Goal: Task Accomplishment & Management: Manage account settings

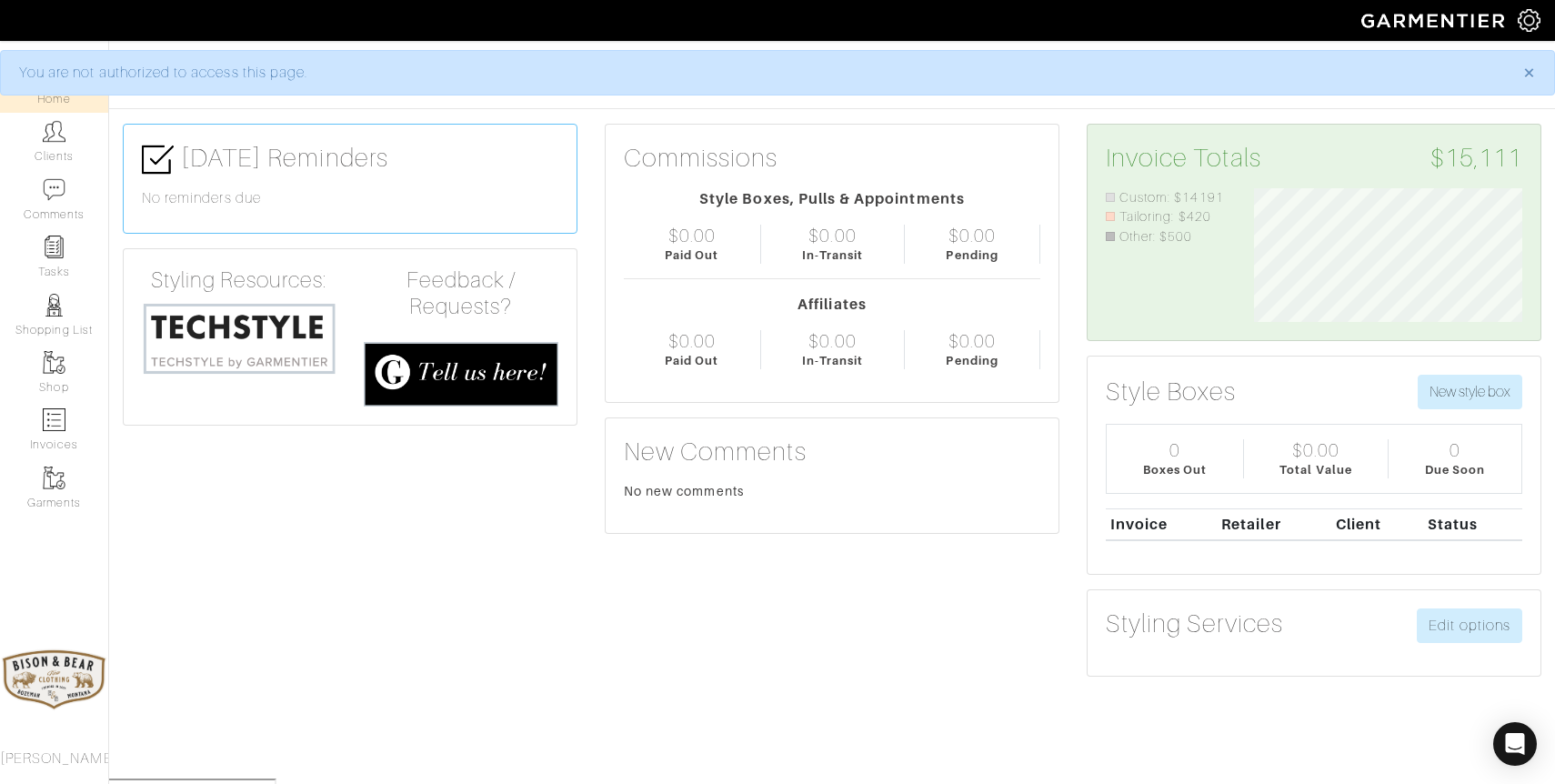
scroll to position [133, 295]
click at [56, 146] on link "Clients" at bounding box center [54, 141] width 109 height 57
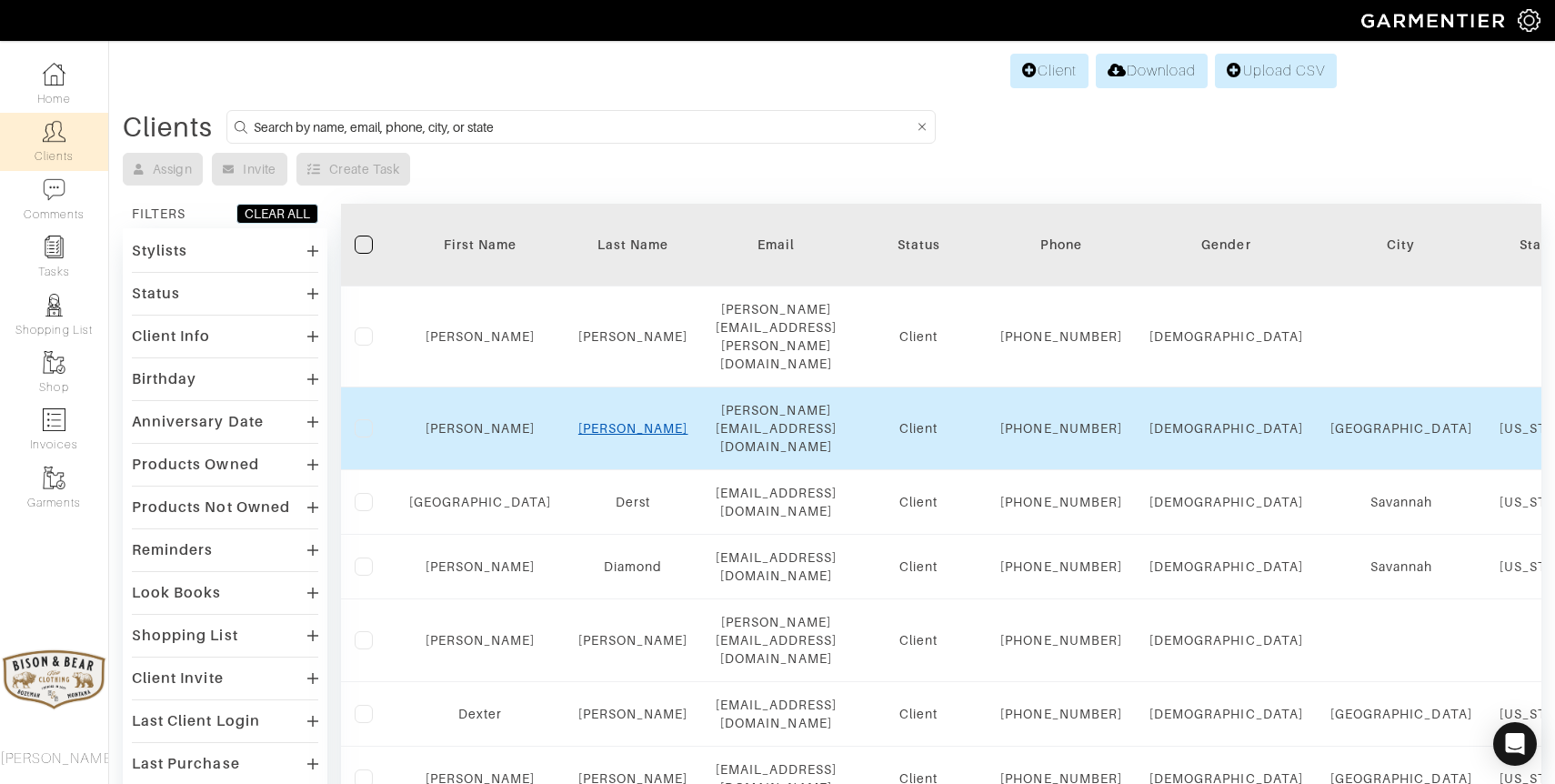
click at [594, 421] on link "Dawkins" at bounding box center [632, 428] width 110 height 15
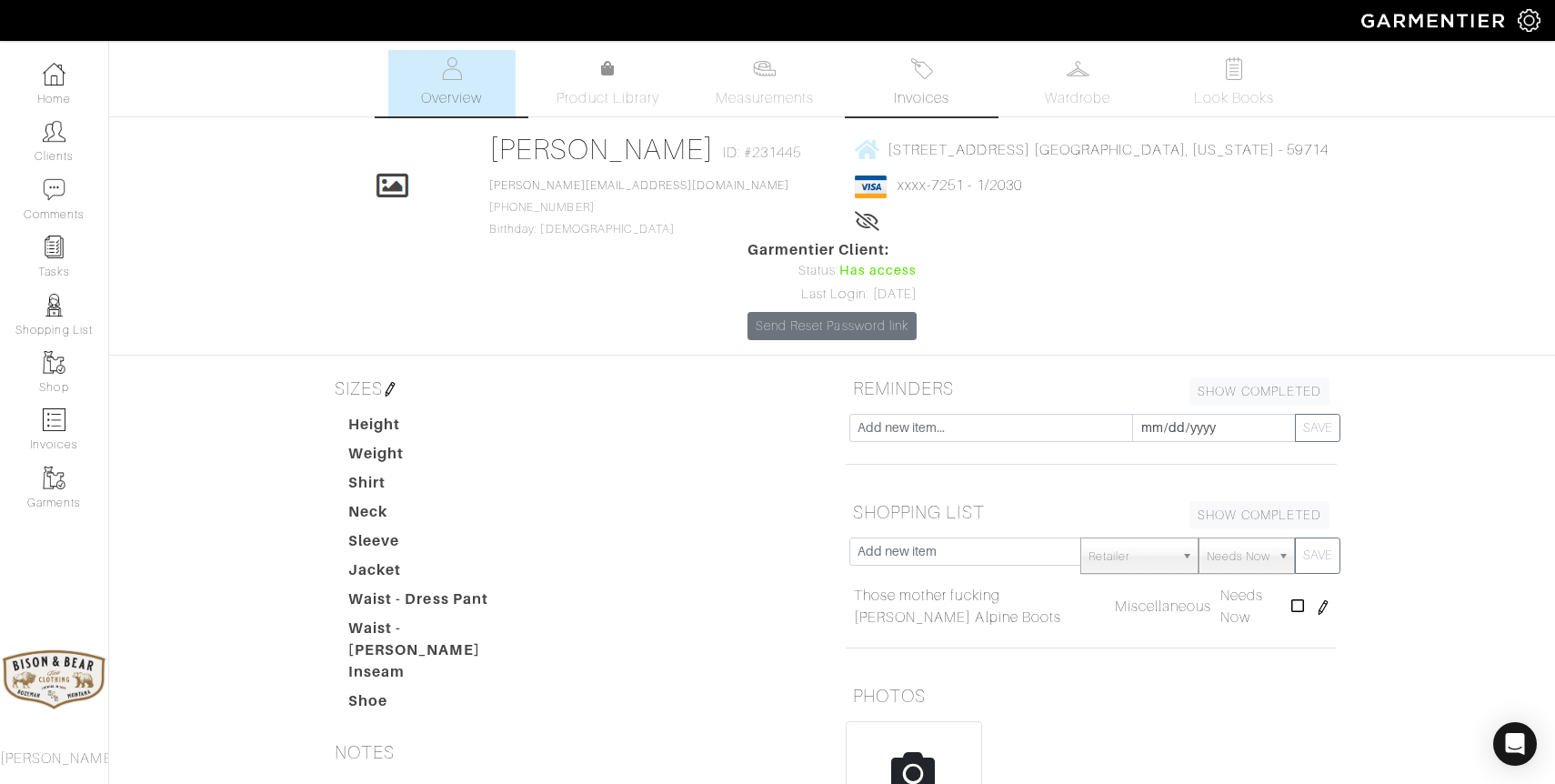
click at [926, 74] on img at bounding box center [921, 68] width 23 height 23
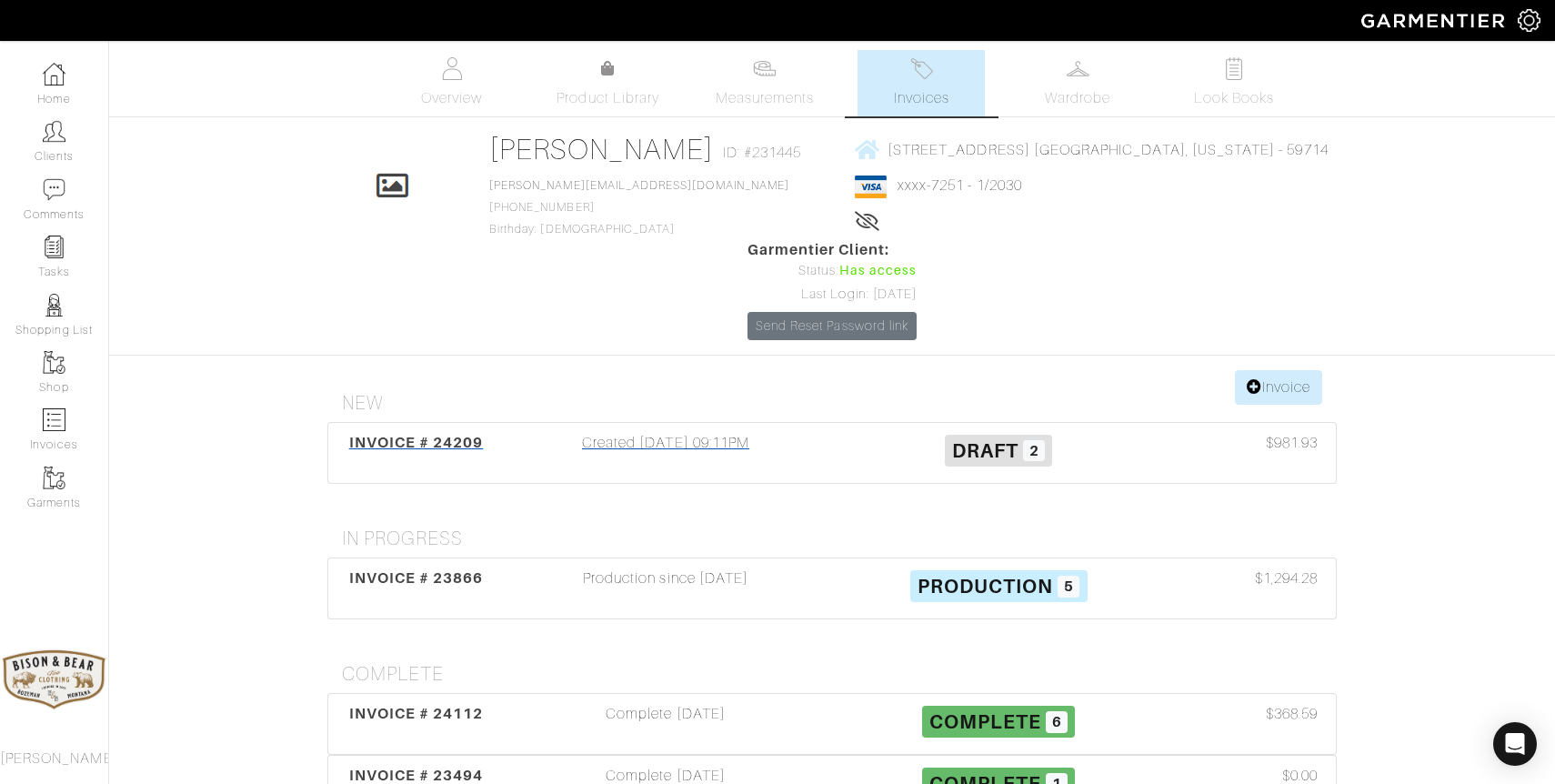
click at [672, 431] on div "Created 07/28/25 09:11PM" at bounding box center [665, 452] width 333 height 41
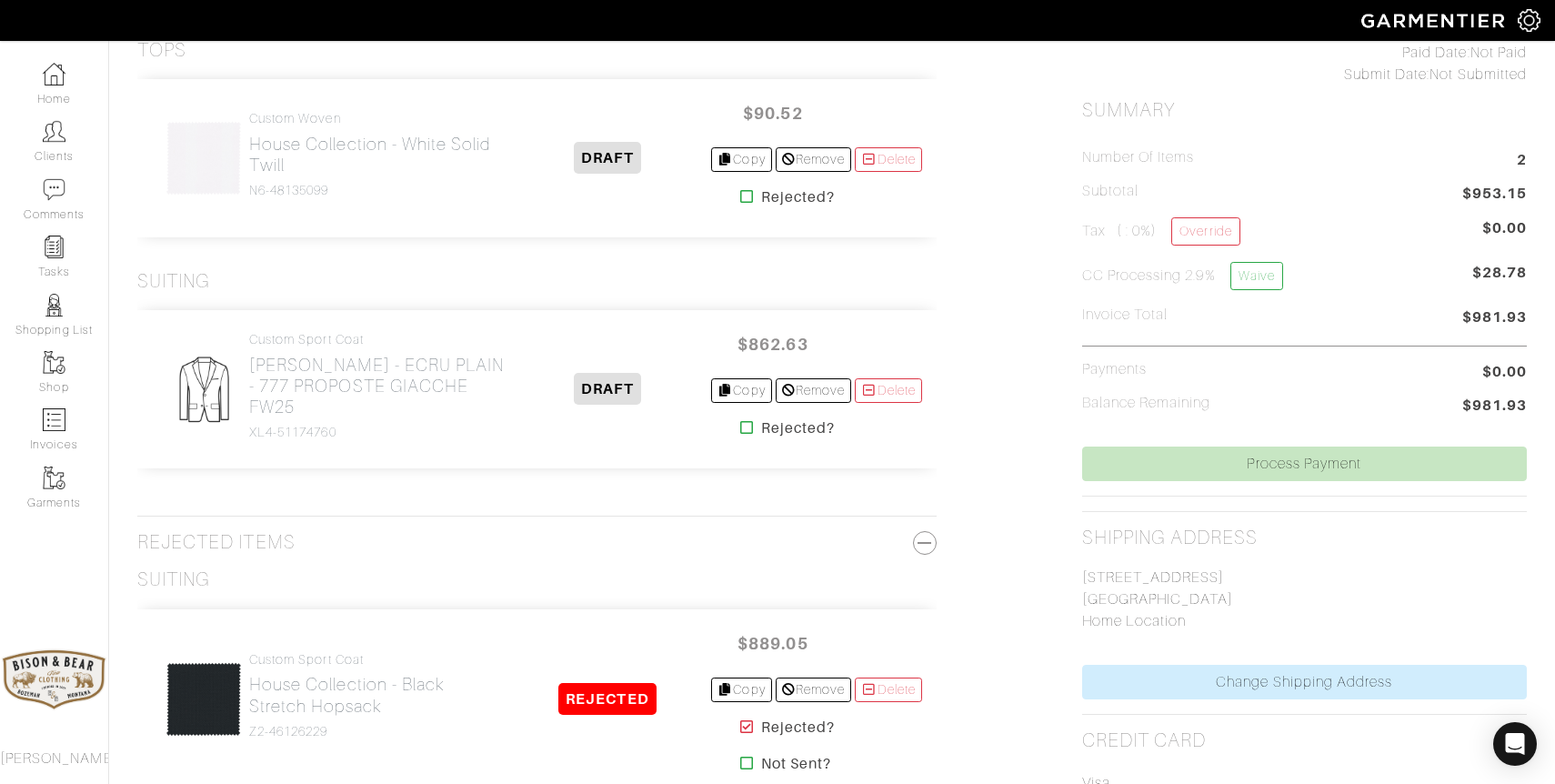
scroll to position [436, 0]
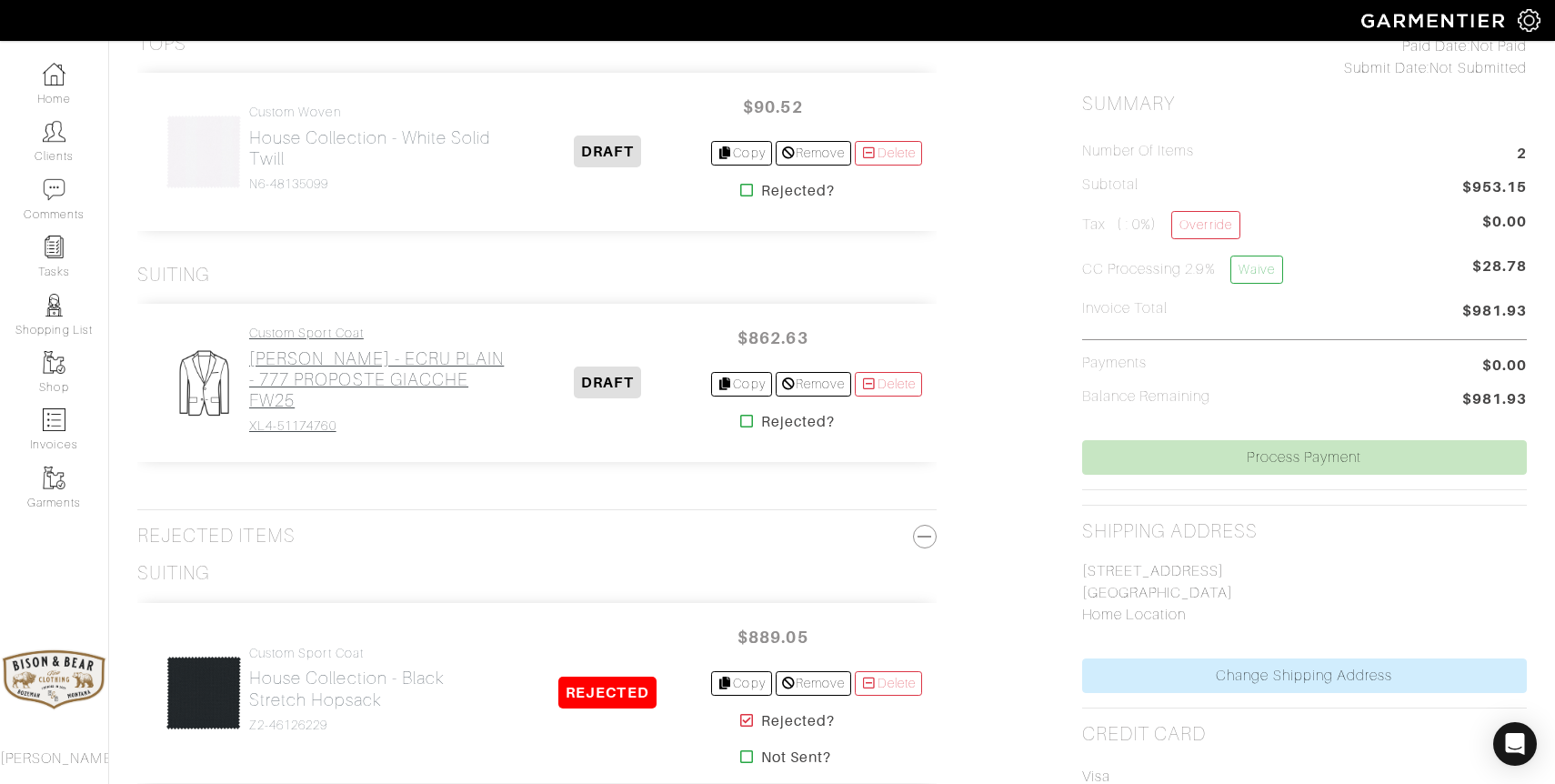
click at [337, 376] on h2 "Loro Piana - ECRU PLAIN - 777 PROPOSTE GIACCHE FW25" at bounding box center [376, 380] width 256 height 63
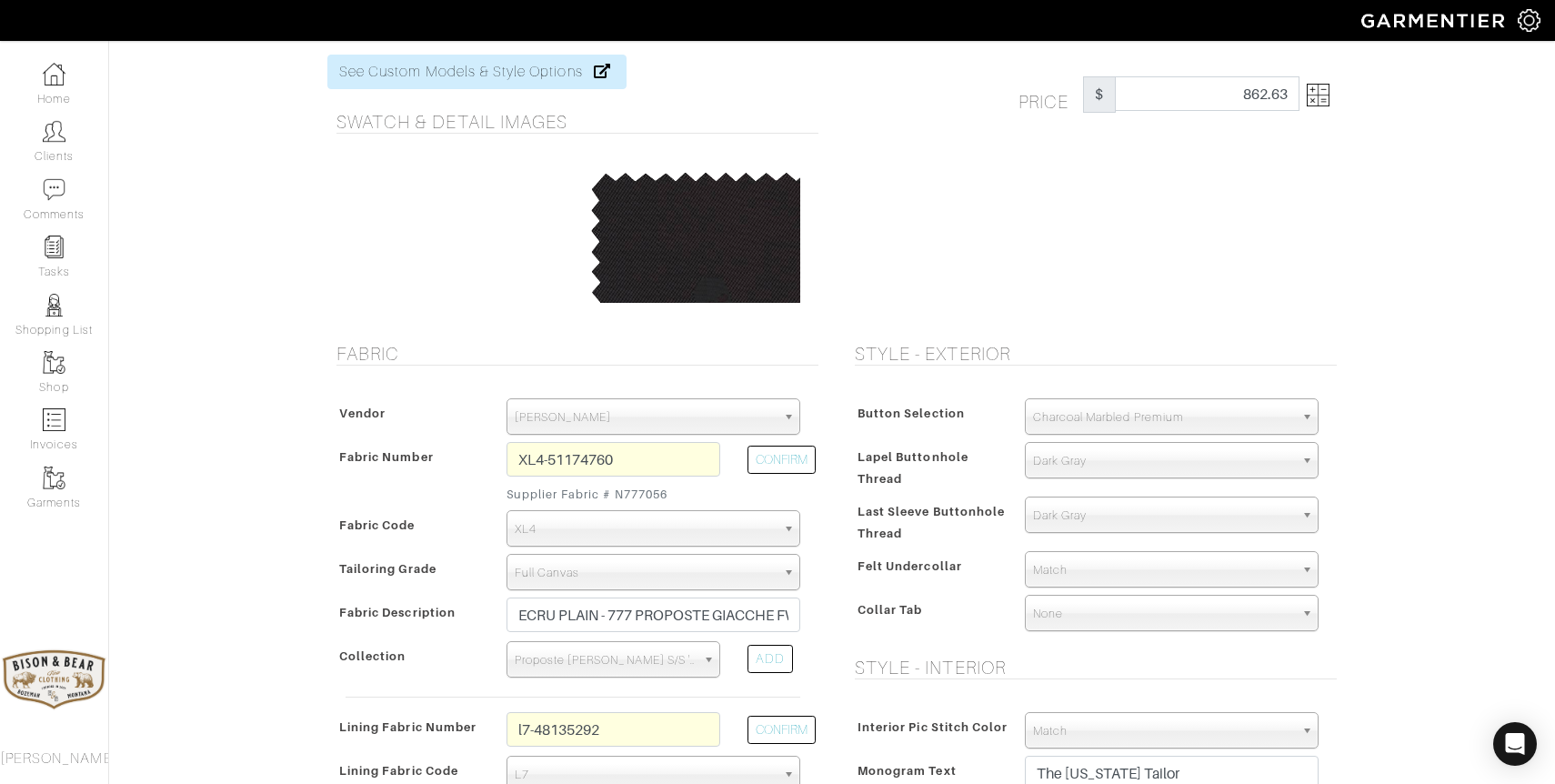
scroll to position [93, 0]
click at [1091, 424] on span "Charcoal Marbled Premium" at bounding box center [1164, 414] width 261 height 37
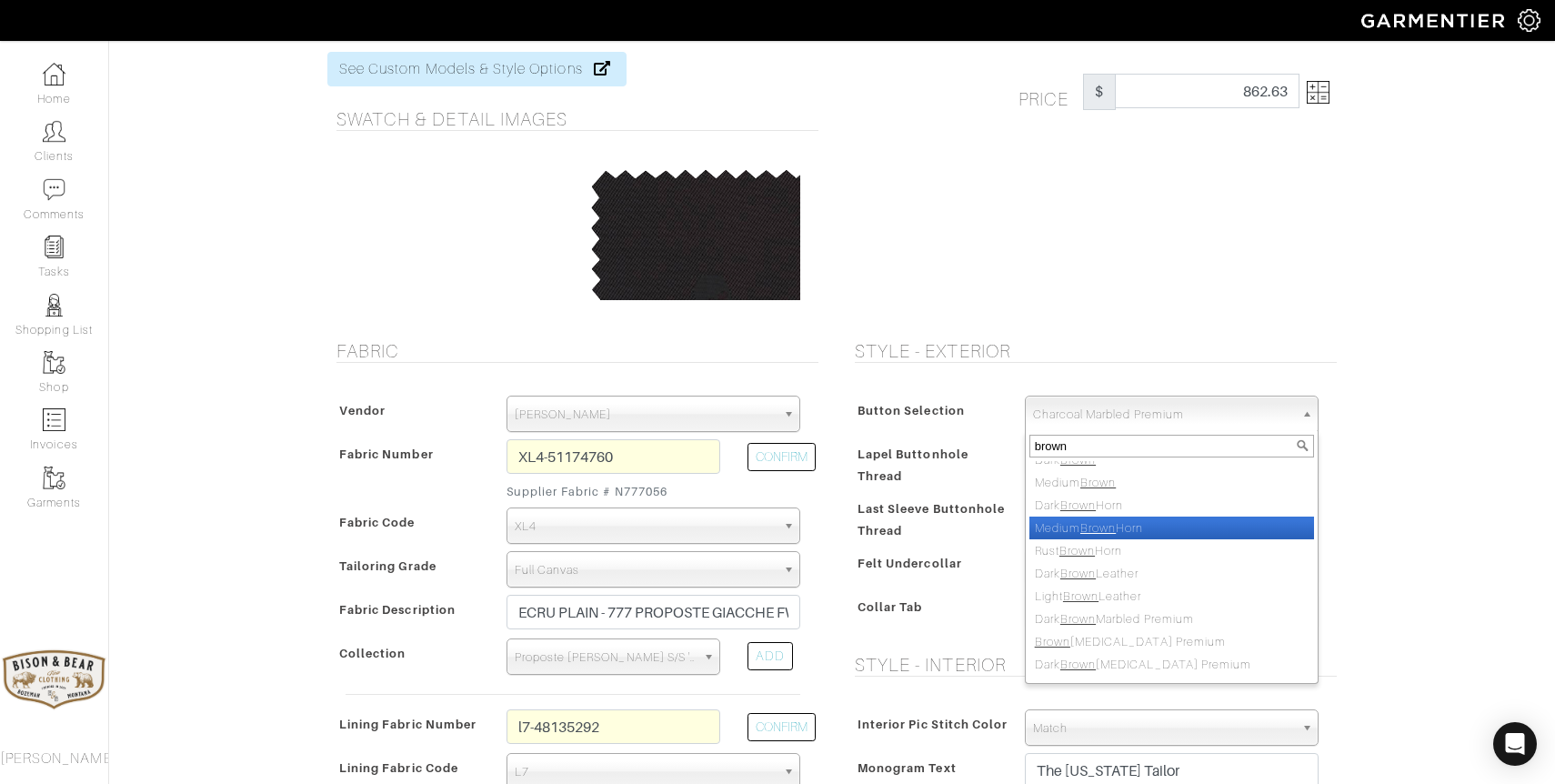
scroll to position [29, 0]
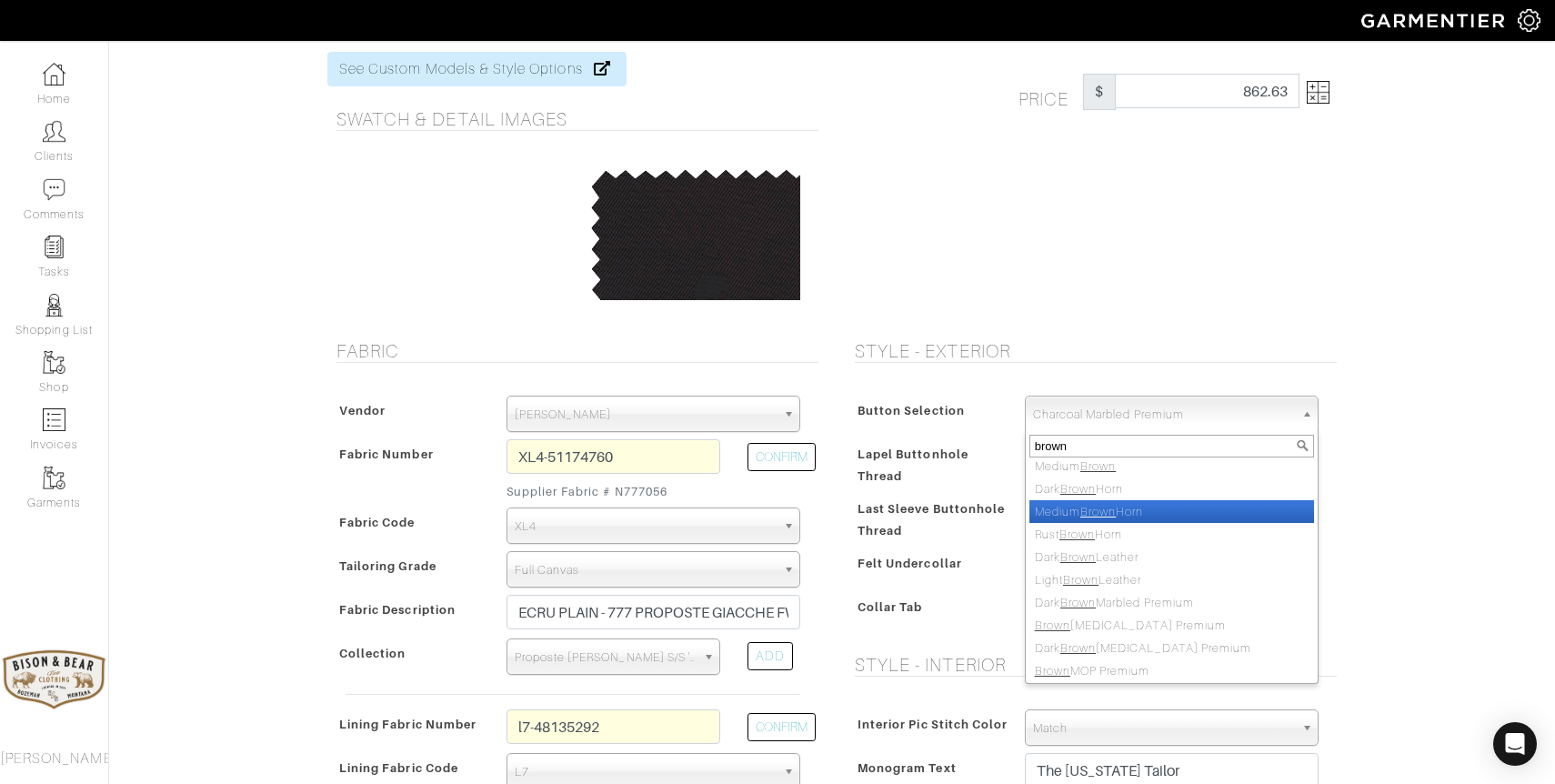
type input "brown"
click at [1150, 516] on li "Medium Brown Horn" at bounding box center [1172, 510] width 285 height 23
select select "94"
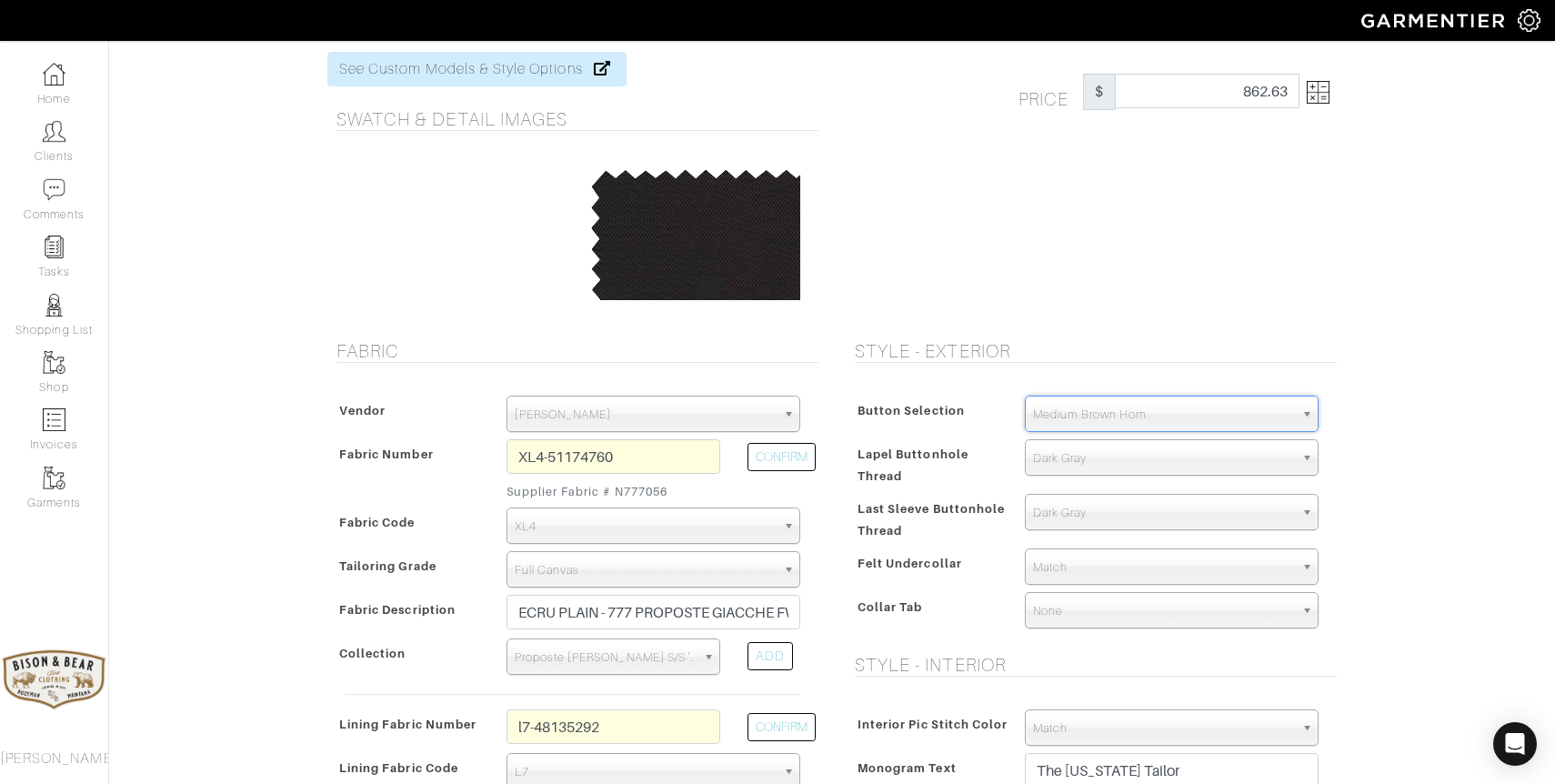
click at [1107, 453] on span "Dark Gray" at bounding box center [1164, 458] width 261 height 37
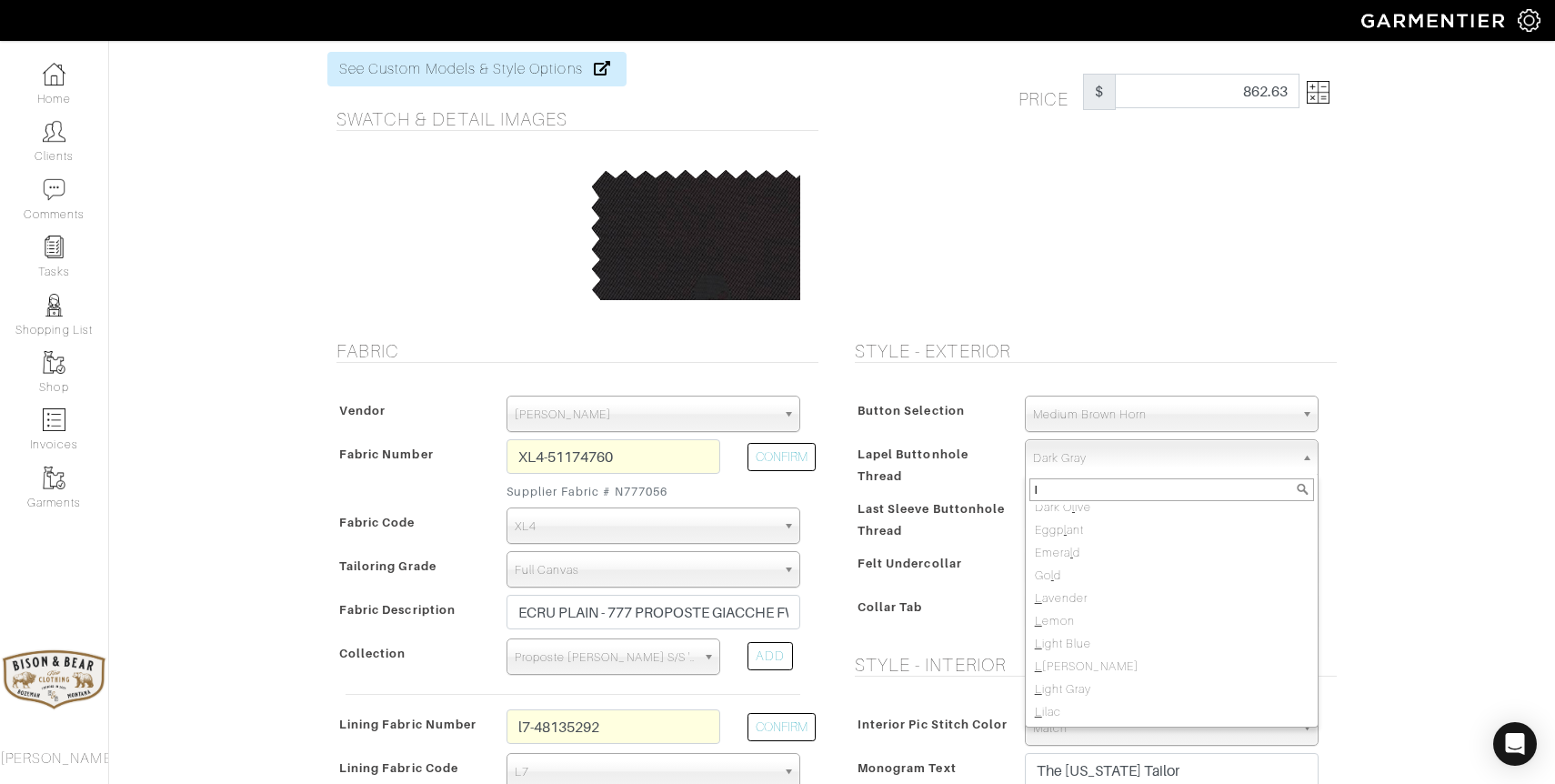
scroll to position [0, 0]
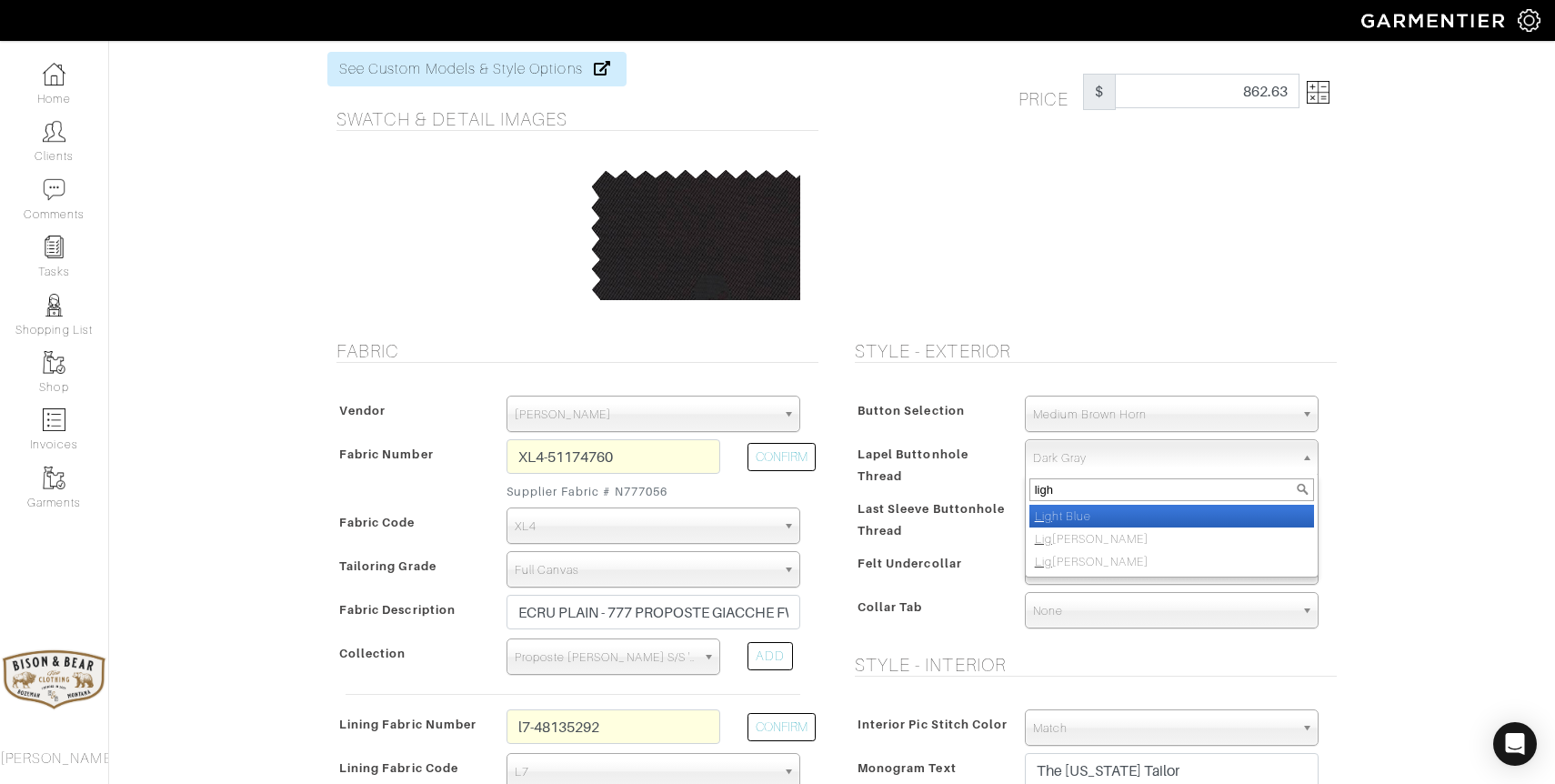
type input "light"
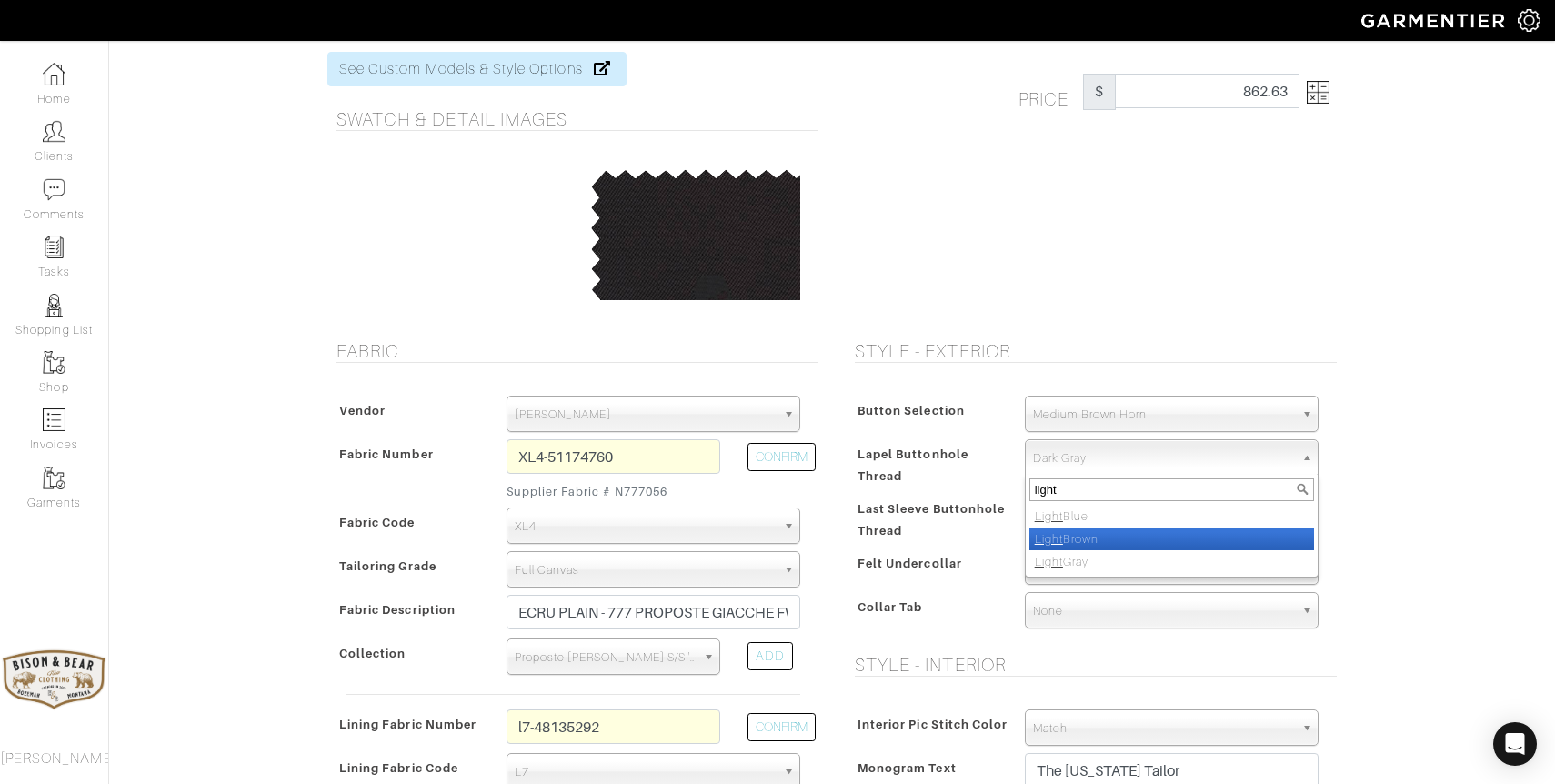
select select "43"
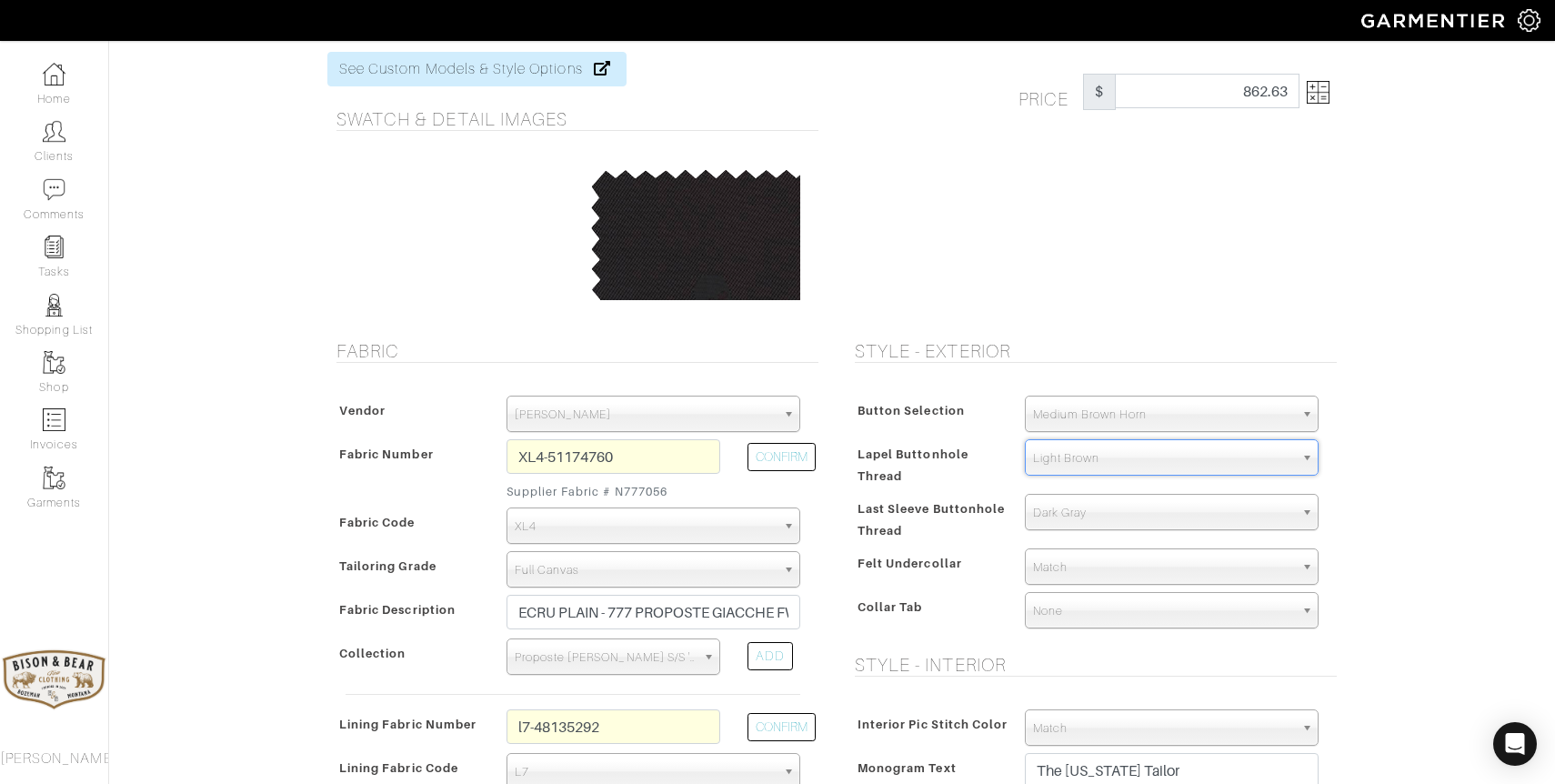
click at [1158, 524] on span "Dark Gray" at bounding box center [1164, 512] width 261 height 37
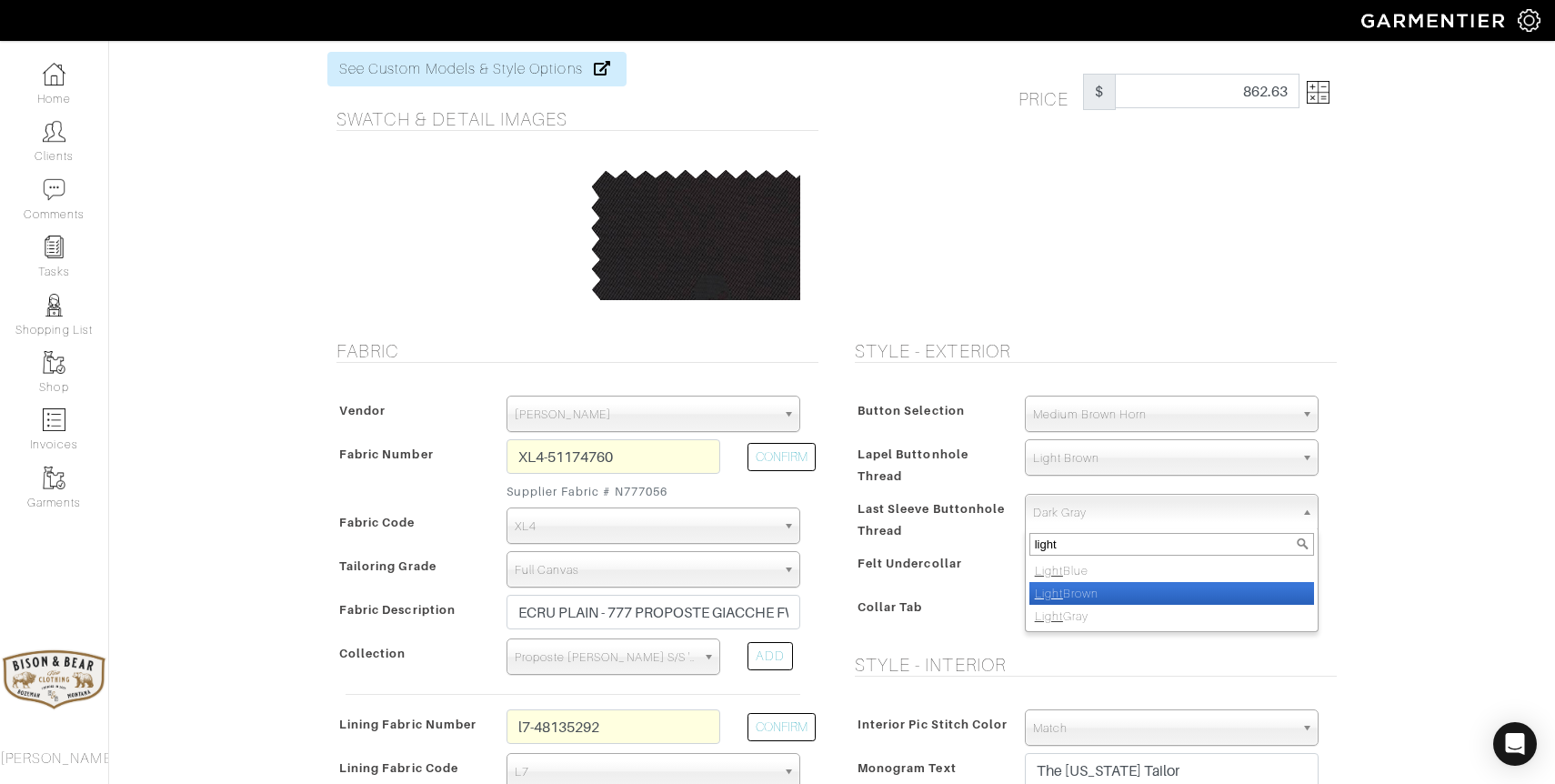
type input "light"
click at [1142, 589] on li "Light Brown" at bounding box center [1172, 592] width 285 height 23
select select "43"
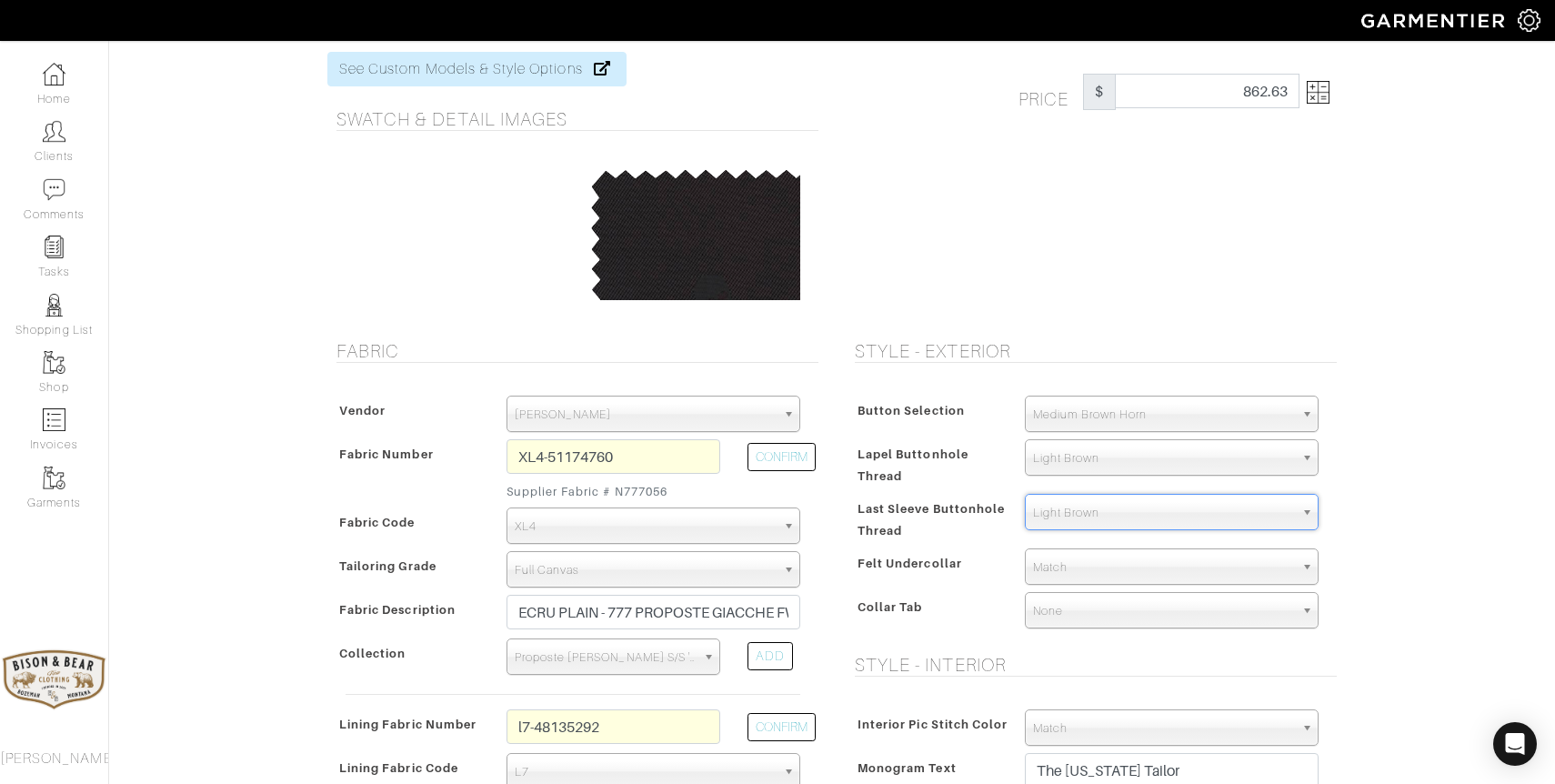
scroll to position [179, 0]
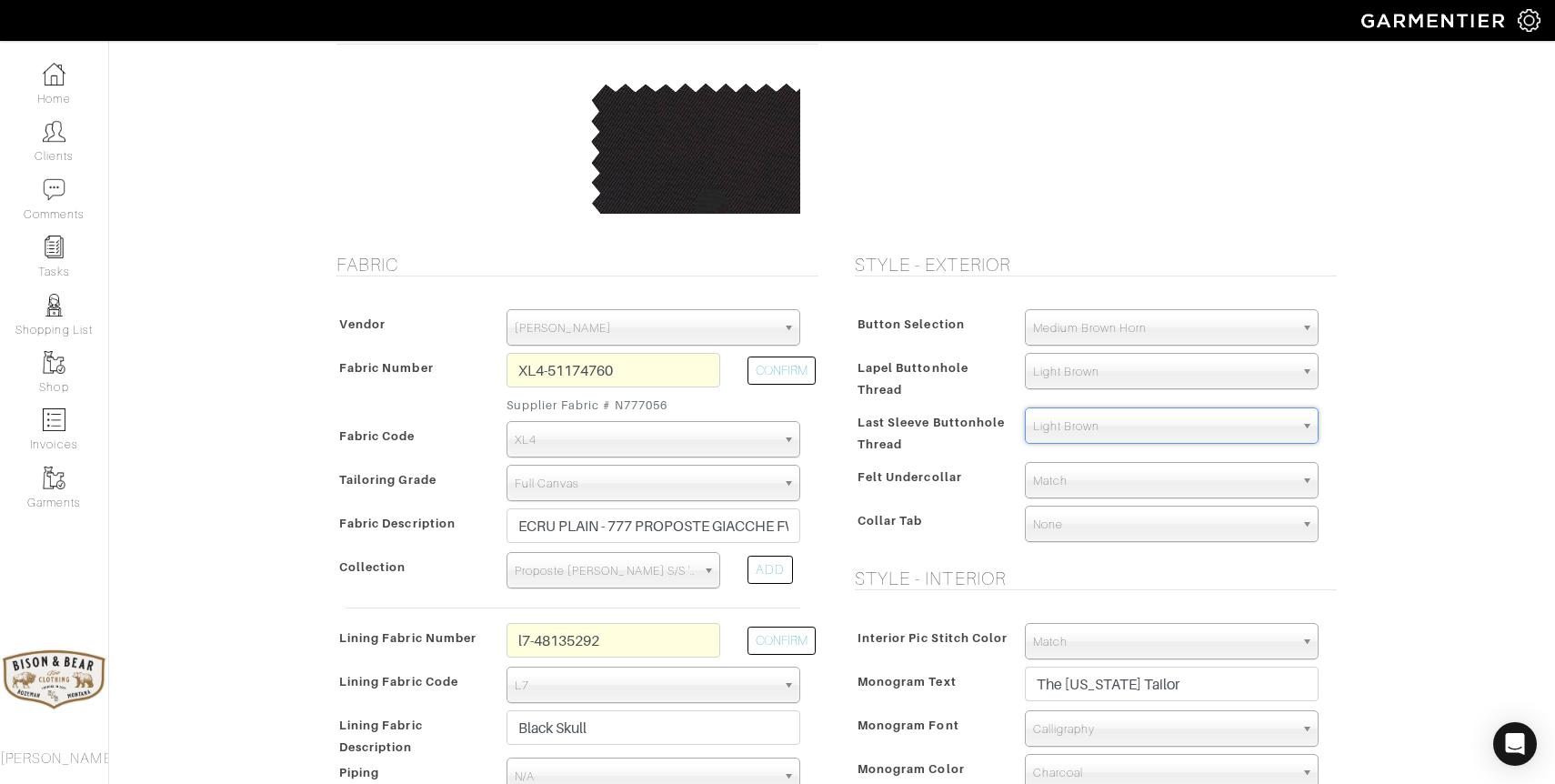
click at [1112, 488] on span "Match" at bounding box center [1164, 481] width 261 height 37
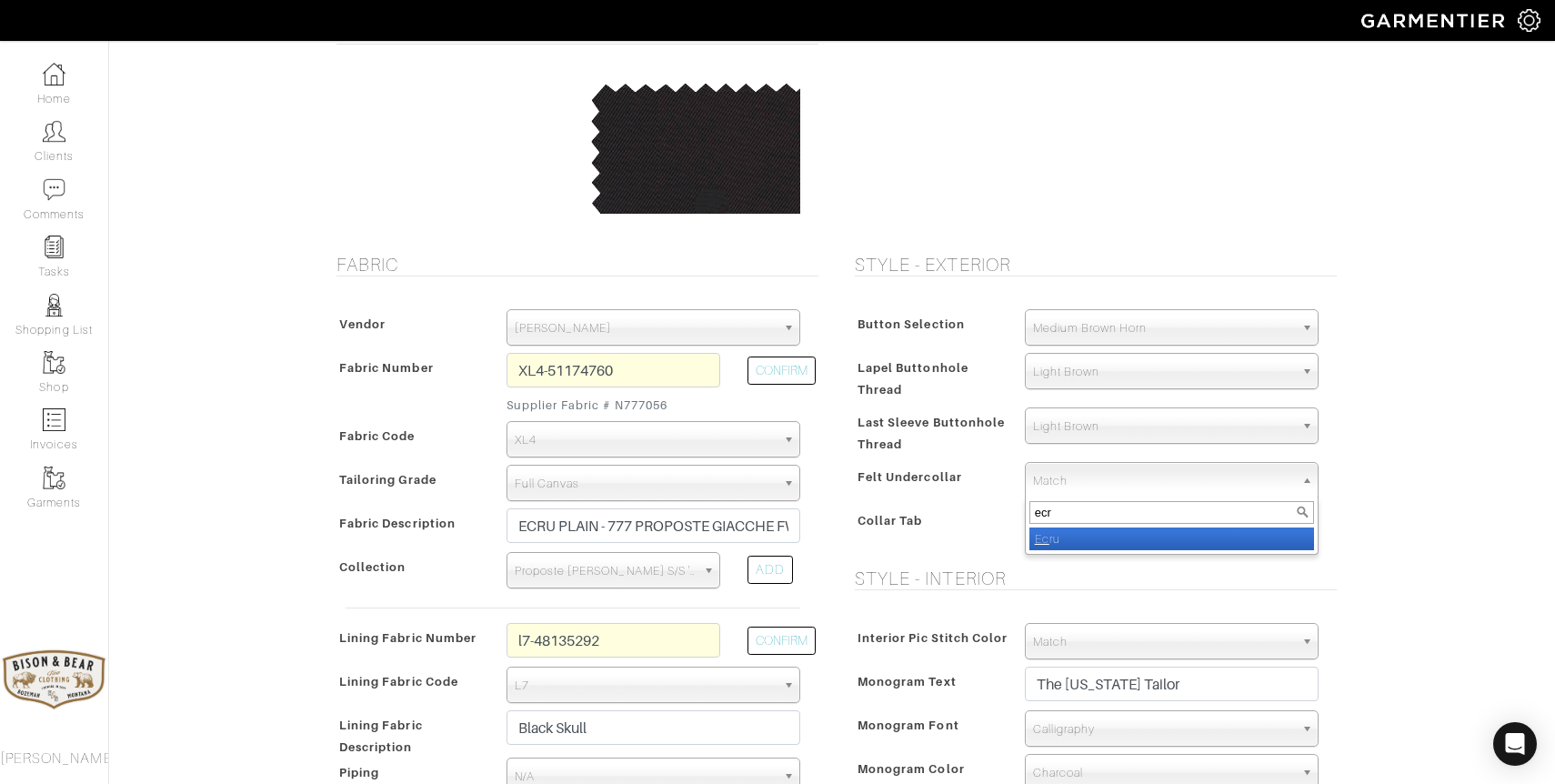
type input "ecru"
select select "24"
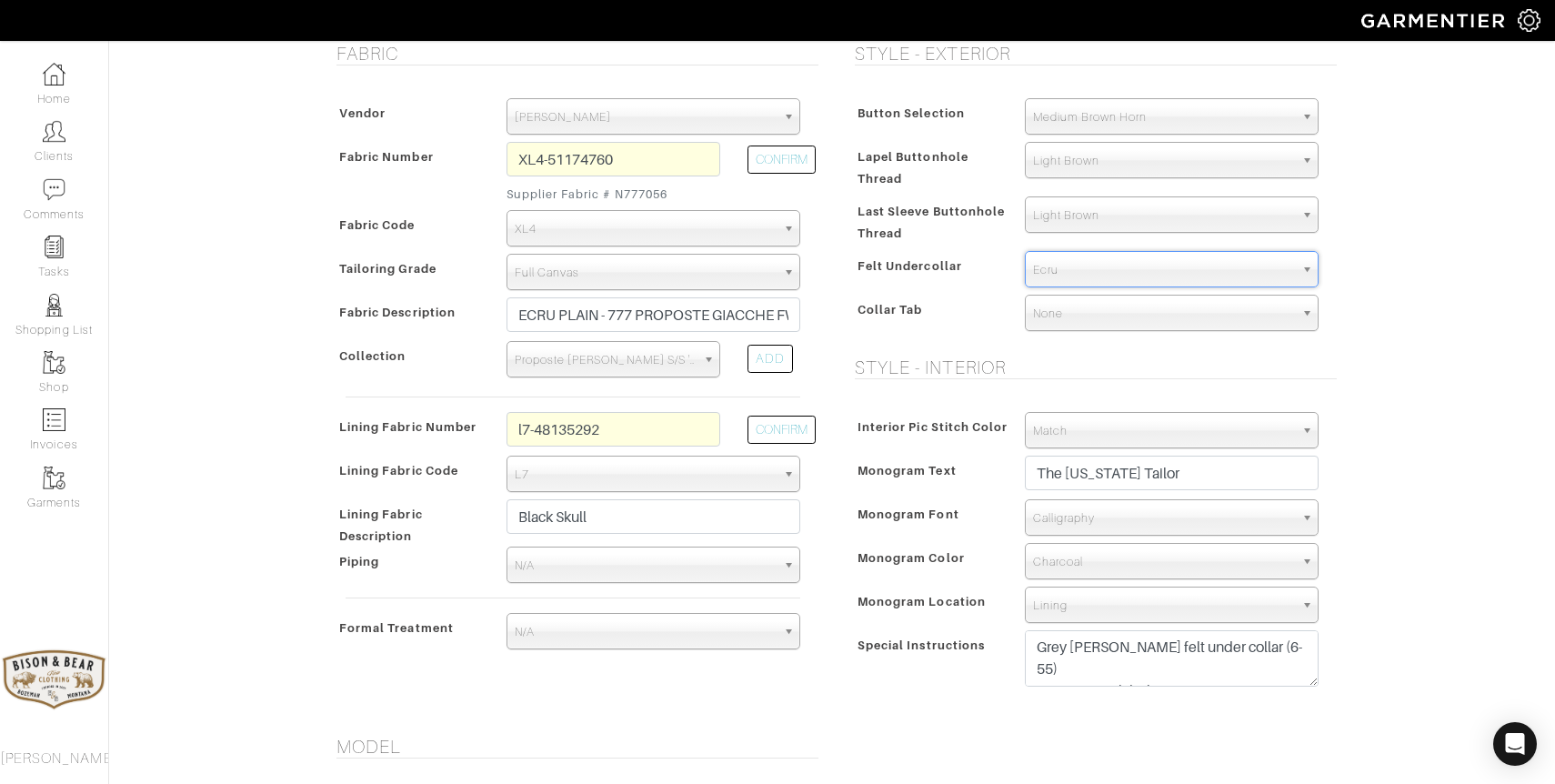
scroll to position [399, 0]
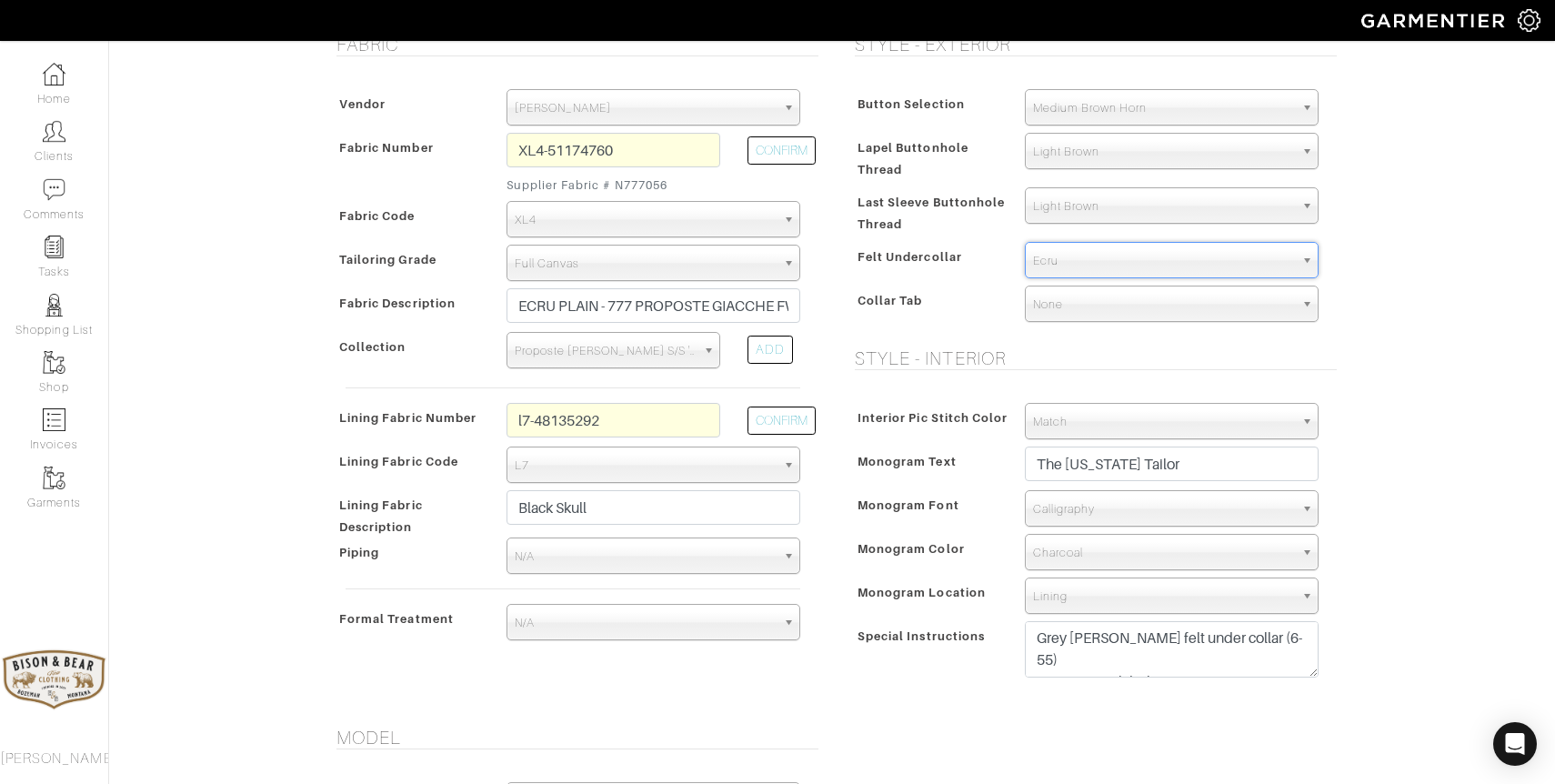
click at [1163, 543] on span "Charcoal" at bounding box center [1164, 552] width 261 height 37
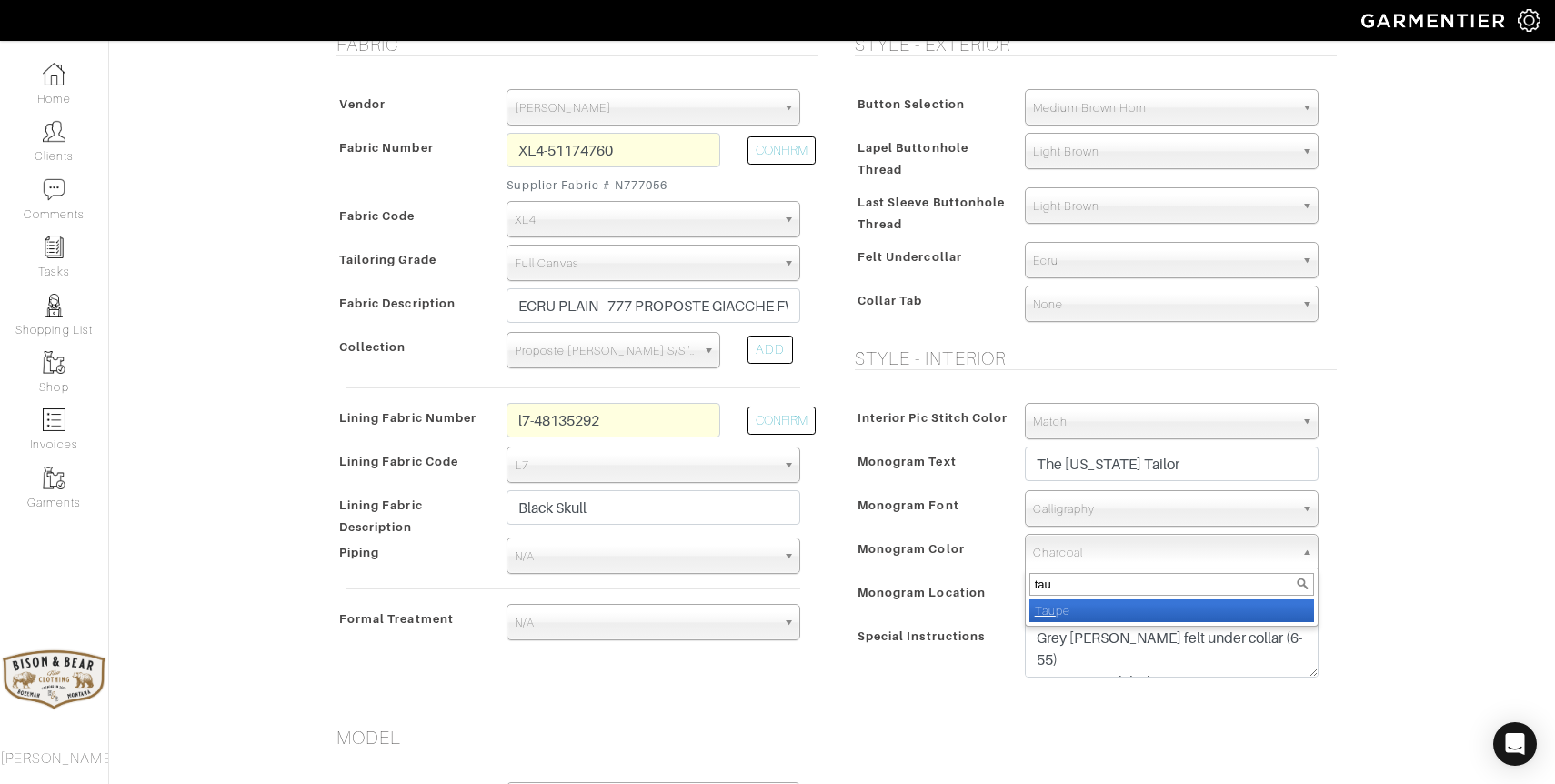
type input "taup"
select select "45"
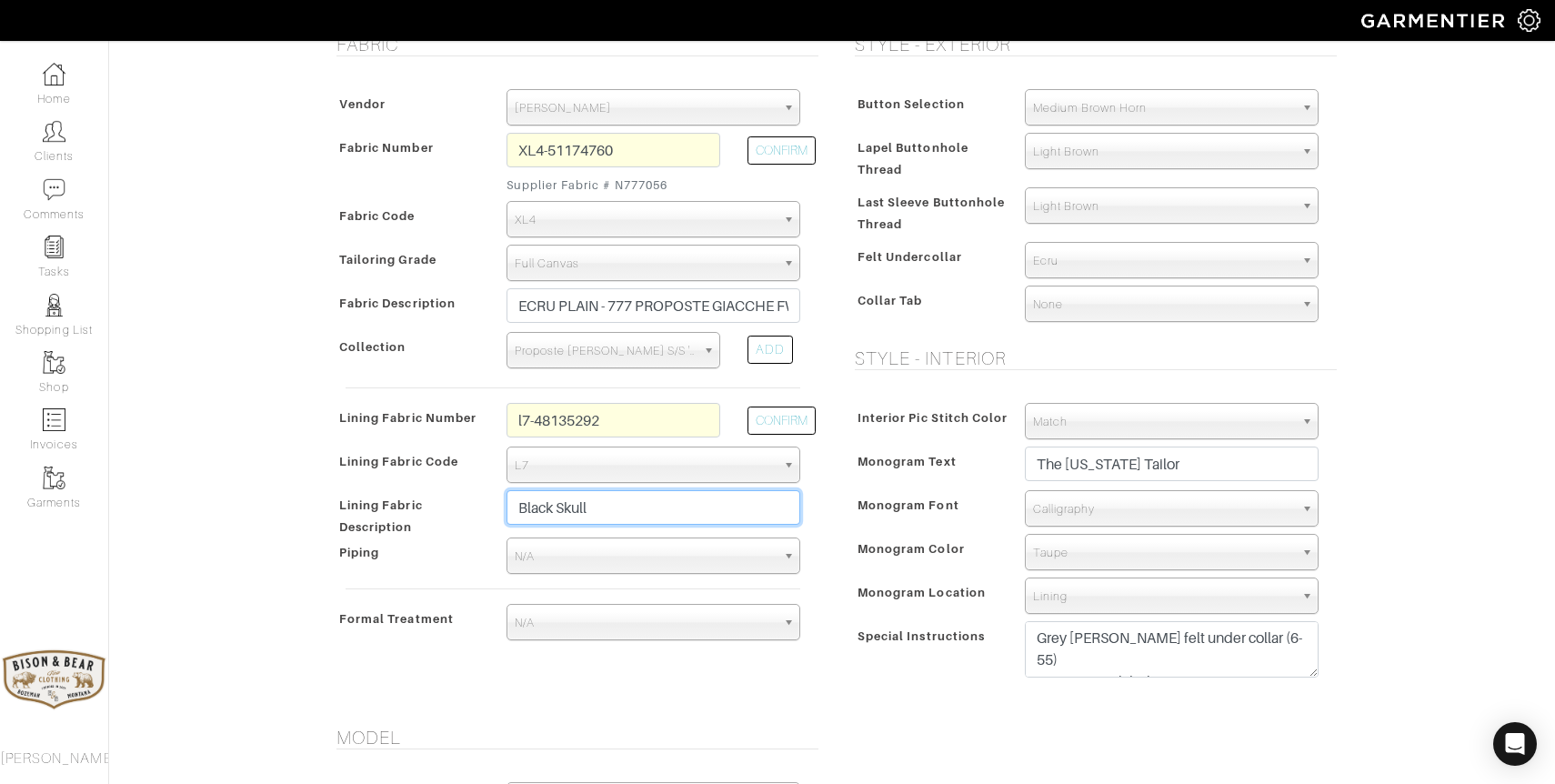
click at [670, 506] on input "Black Skull" at bounding box center [653, 507] width 293 height 35
type input "n"
click at [799, 426] on button "CONFIRM" at bounding box center [781, 420] width 68 height 29
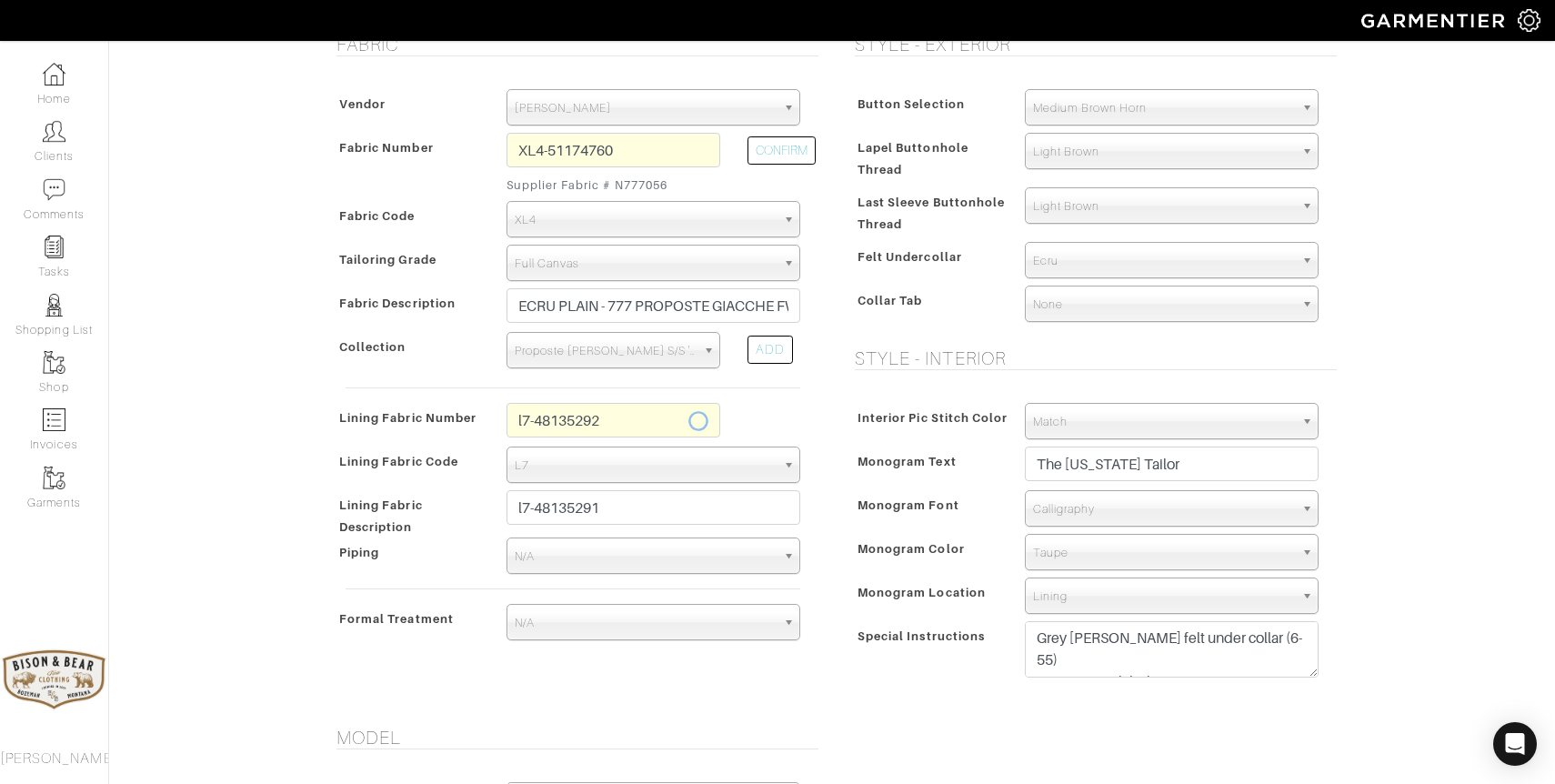
type input "Black Skull"
type input "947.67"
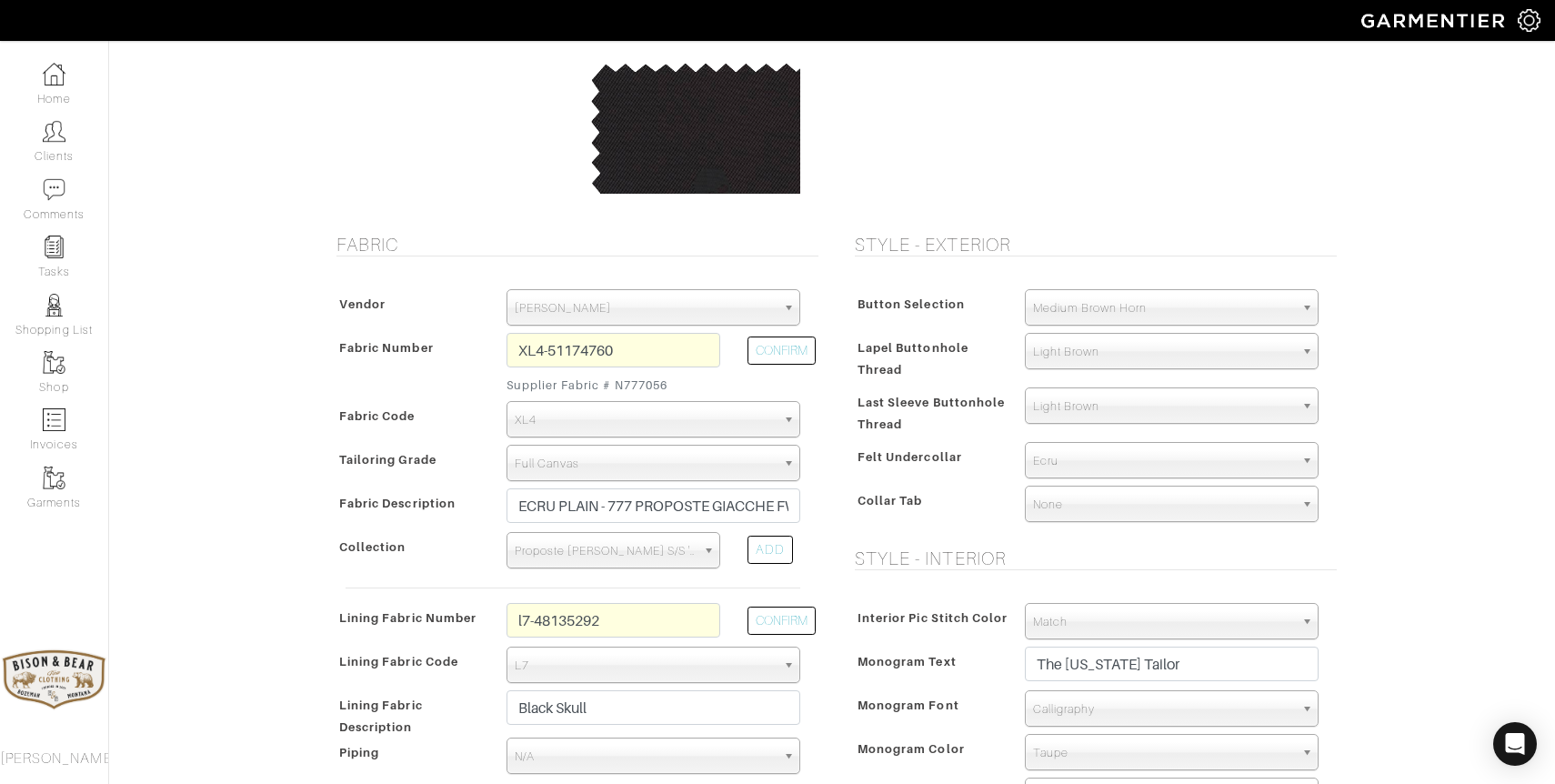
scroll to position [200, 0]
click at [670, 614] on input "l7-48135292" at bounding box center [614, 617] width 213 height 35
type input "l7-48135291"
click at [761, 625] on button "CONFIRM" at bounding box center [781, 618] width 68 height 29
select select
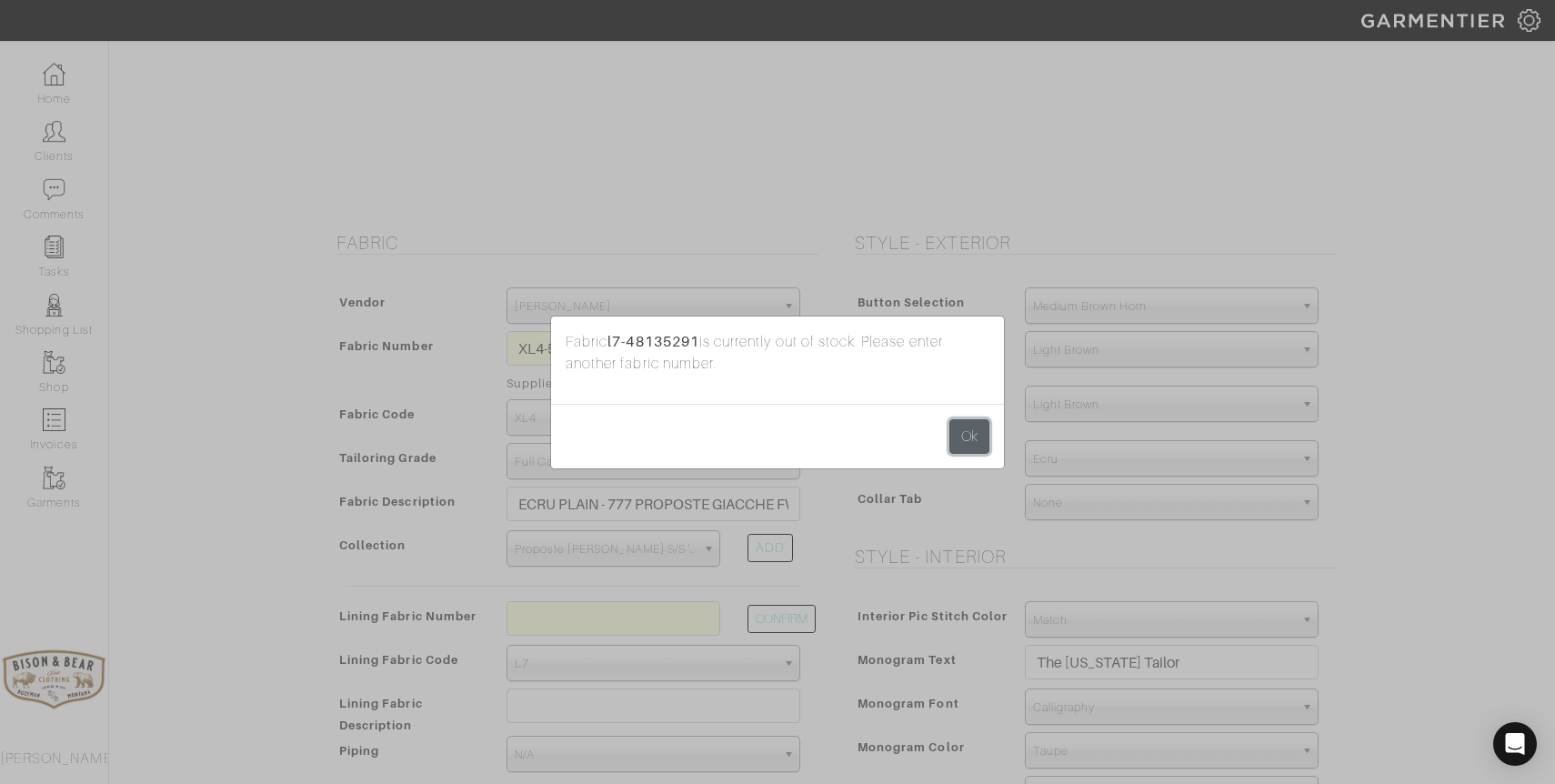
click at [962, 435] on button "Ok" at bounding box center [969, 435] width 41 height 35
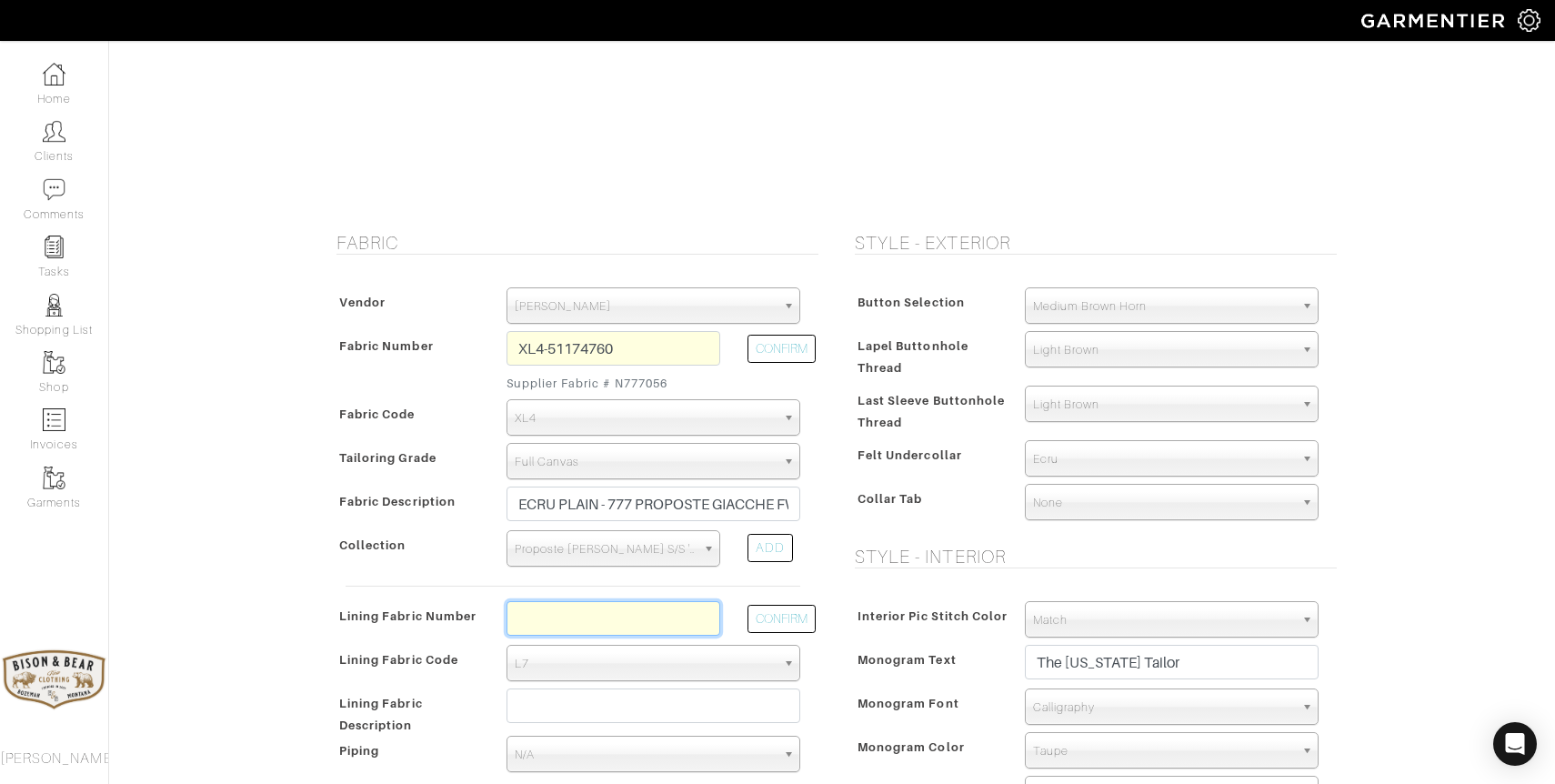
click at [655, 623] on input "text" at bounding box center [614, 617] width 213 height 35
type input "l7-48135277"
click at [782, 617] on button "CONFIRM" at bounding box center [781, 618] width 68 height 29
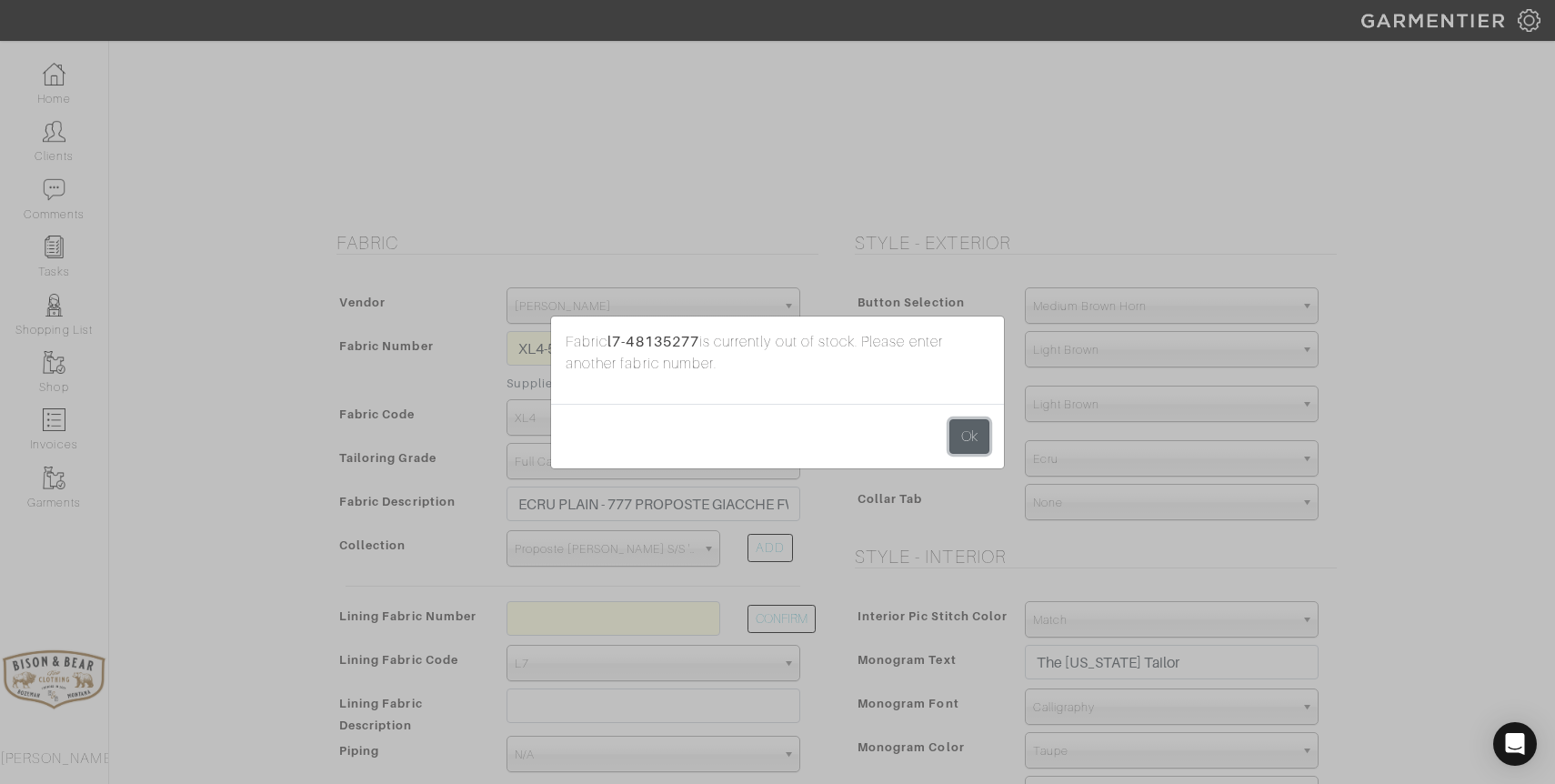
click at [976, 434] on button "Ok" at bounding box center [969, 435] width 41 height 35
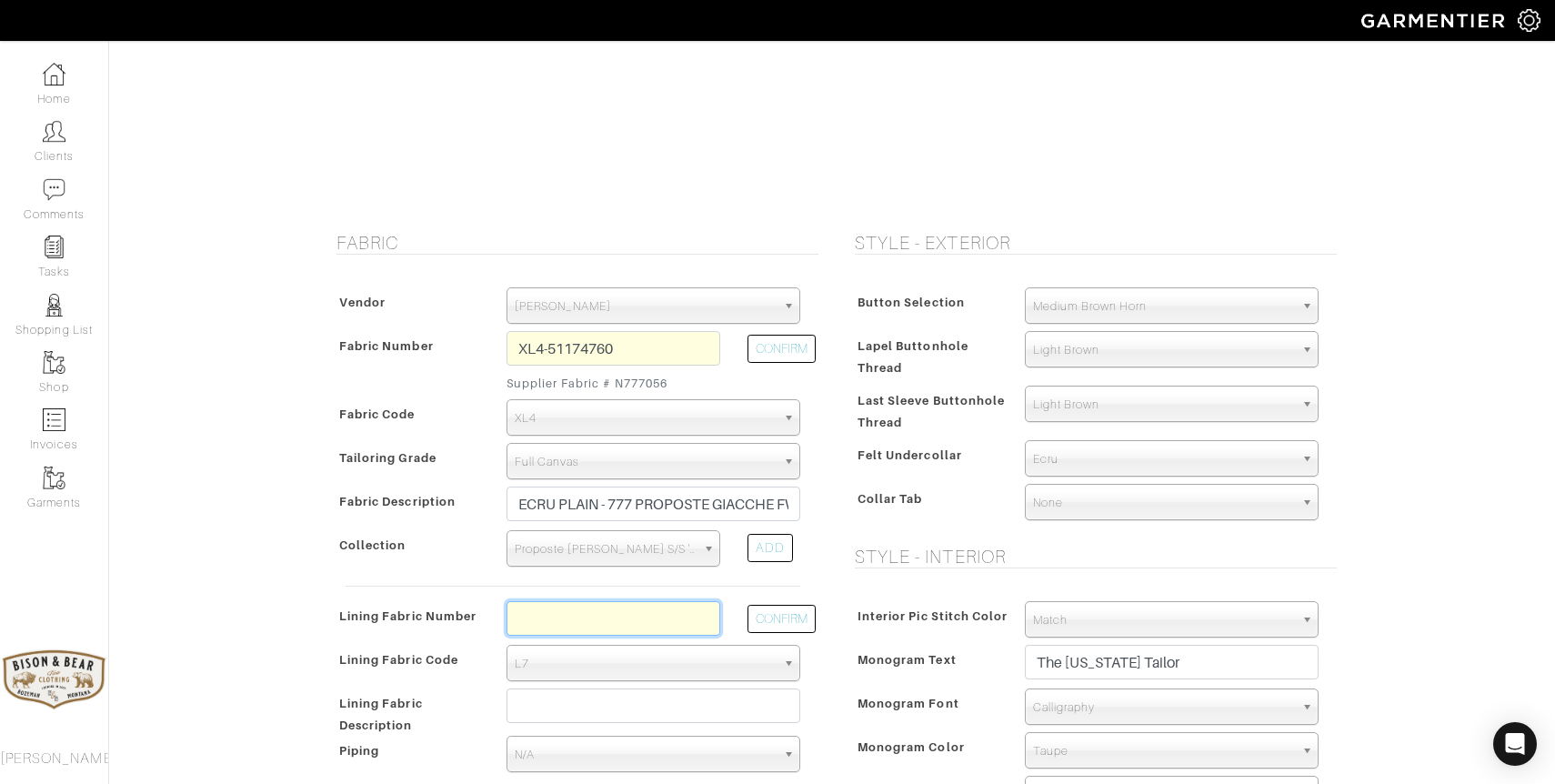
click at [547, 626] on input "text" at bounding box center [614, 617] width 213 height 35
type input "l4-50168234"
click at [771, 617] on button "CONFIRM" at bounding box center [781, 618] width 68 height 29
select select "6295"
type input "Taupe Dress Paisley"
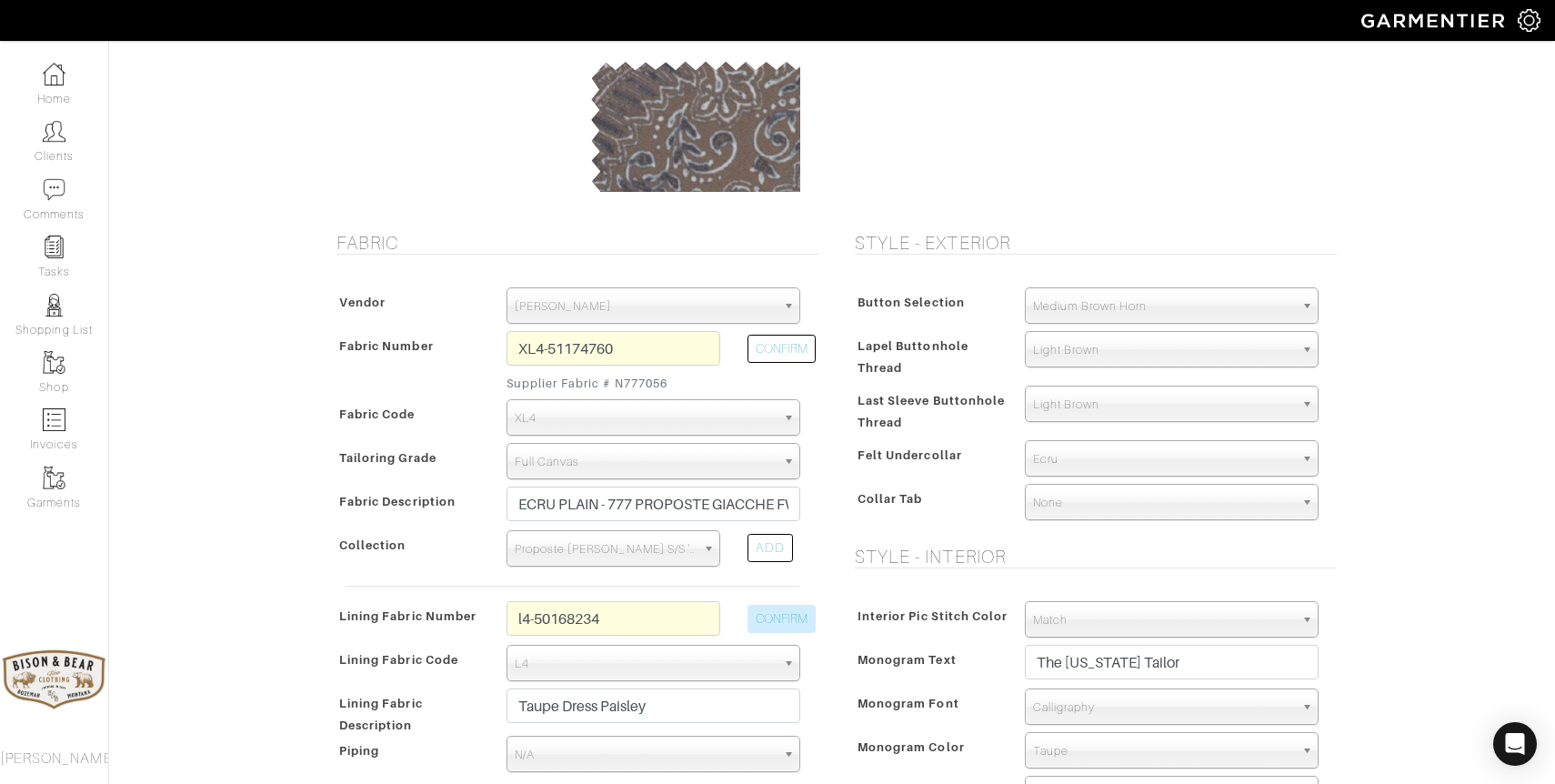
type input "912.67"
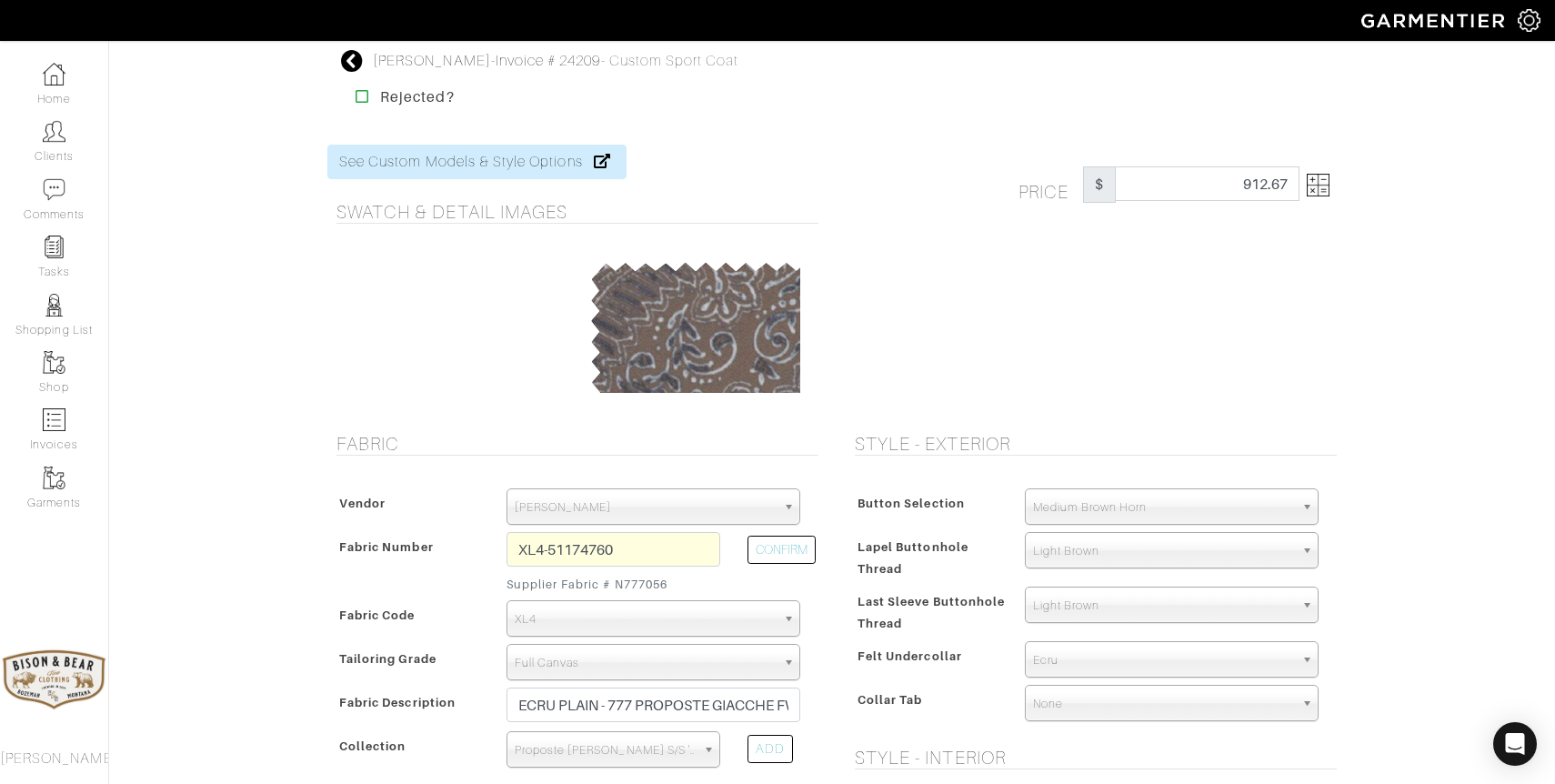
click at [1327, 182] on img at bounding box center [1318, 185] width 23 height 23
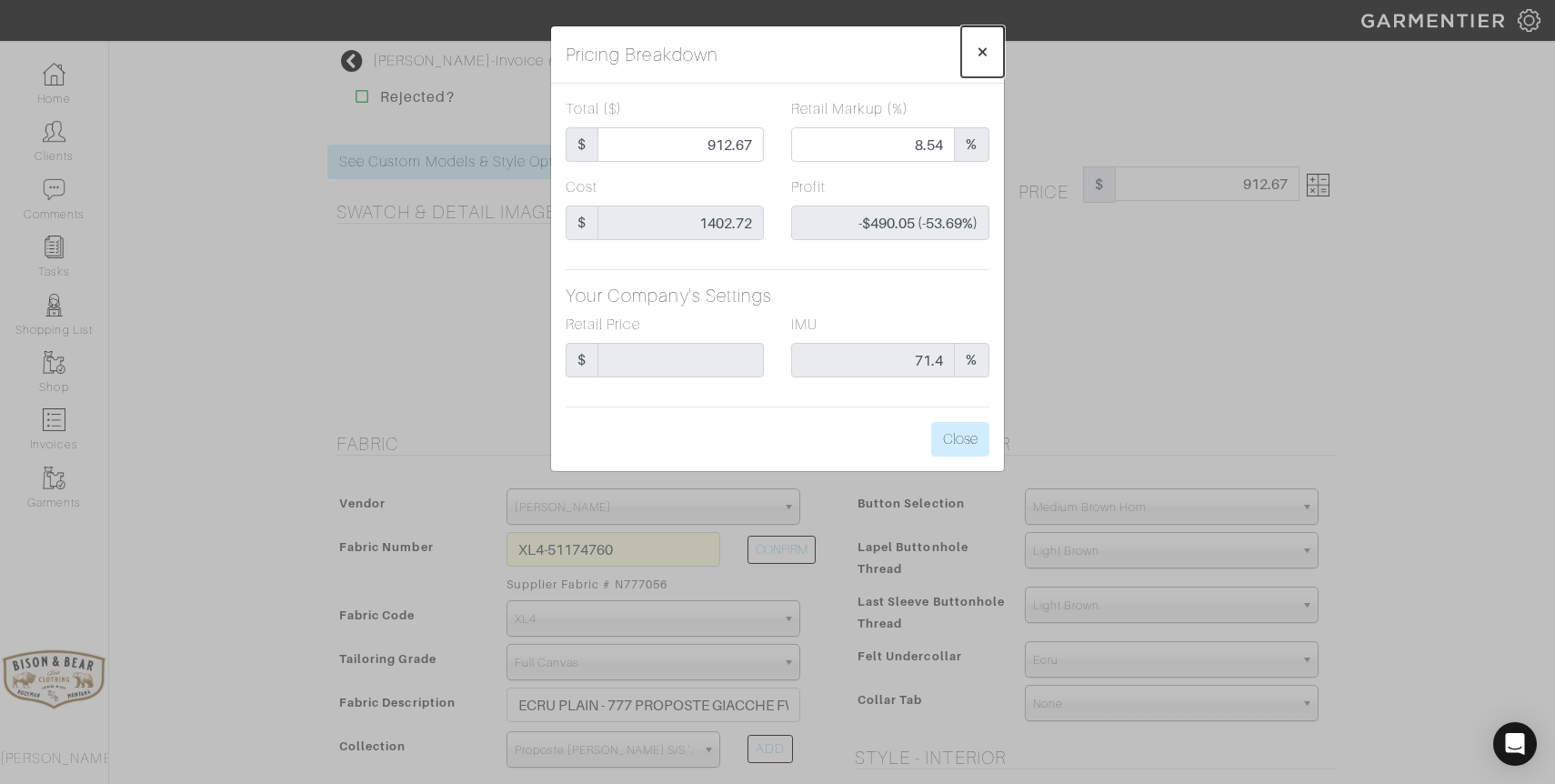
click at [986, 51] on span "×" at bounding box center [983, 51] width 14 height 25
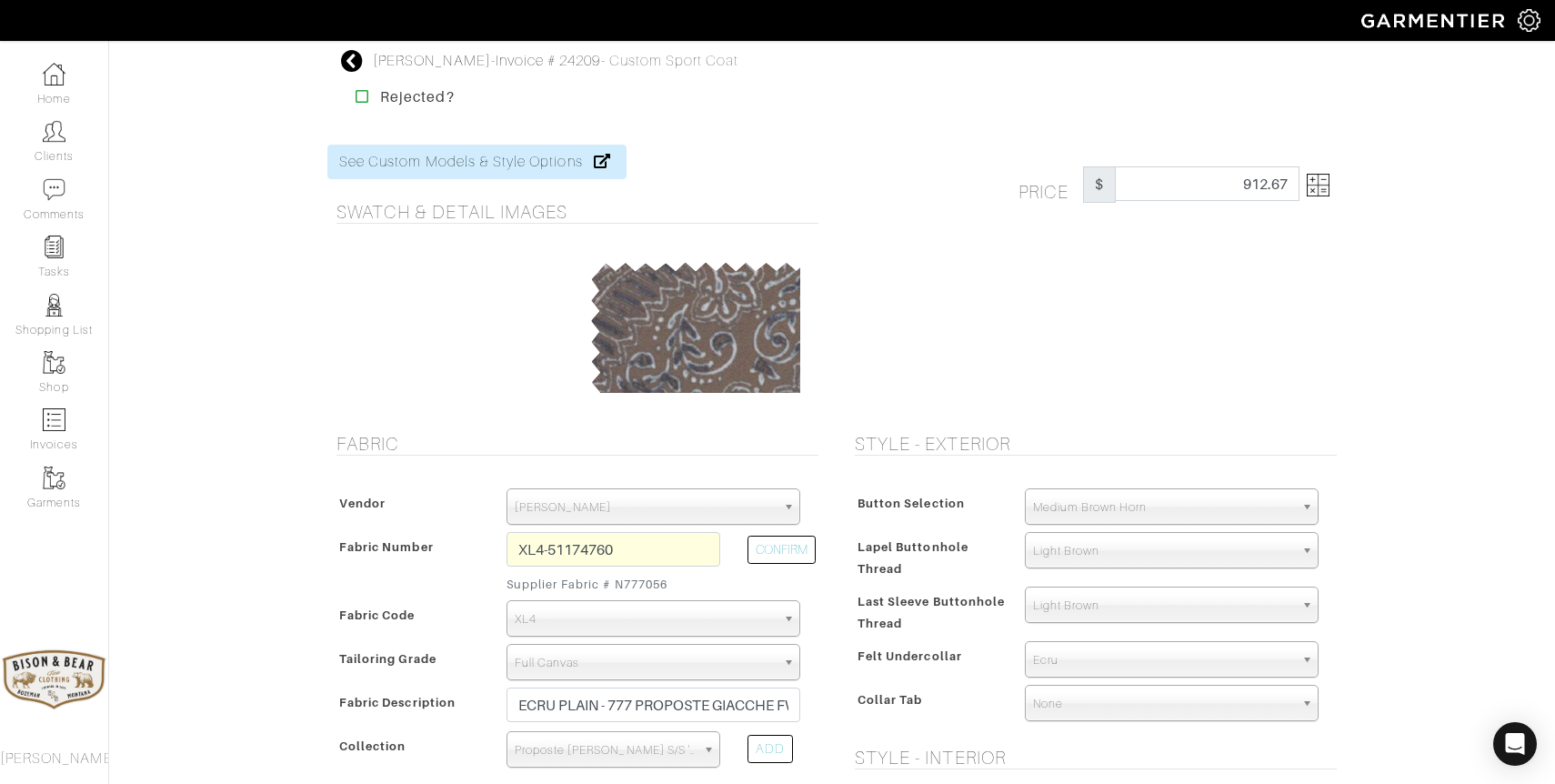
click at [350, 59] on icon at bounding box center [352, 61] width 23 height 22
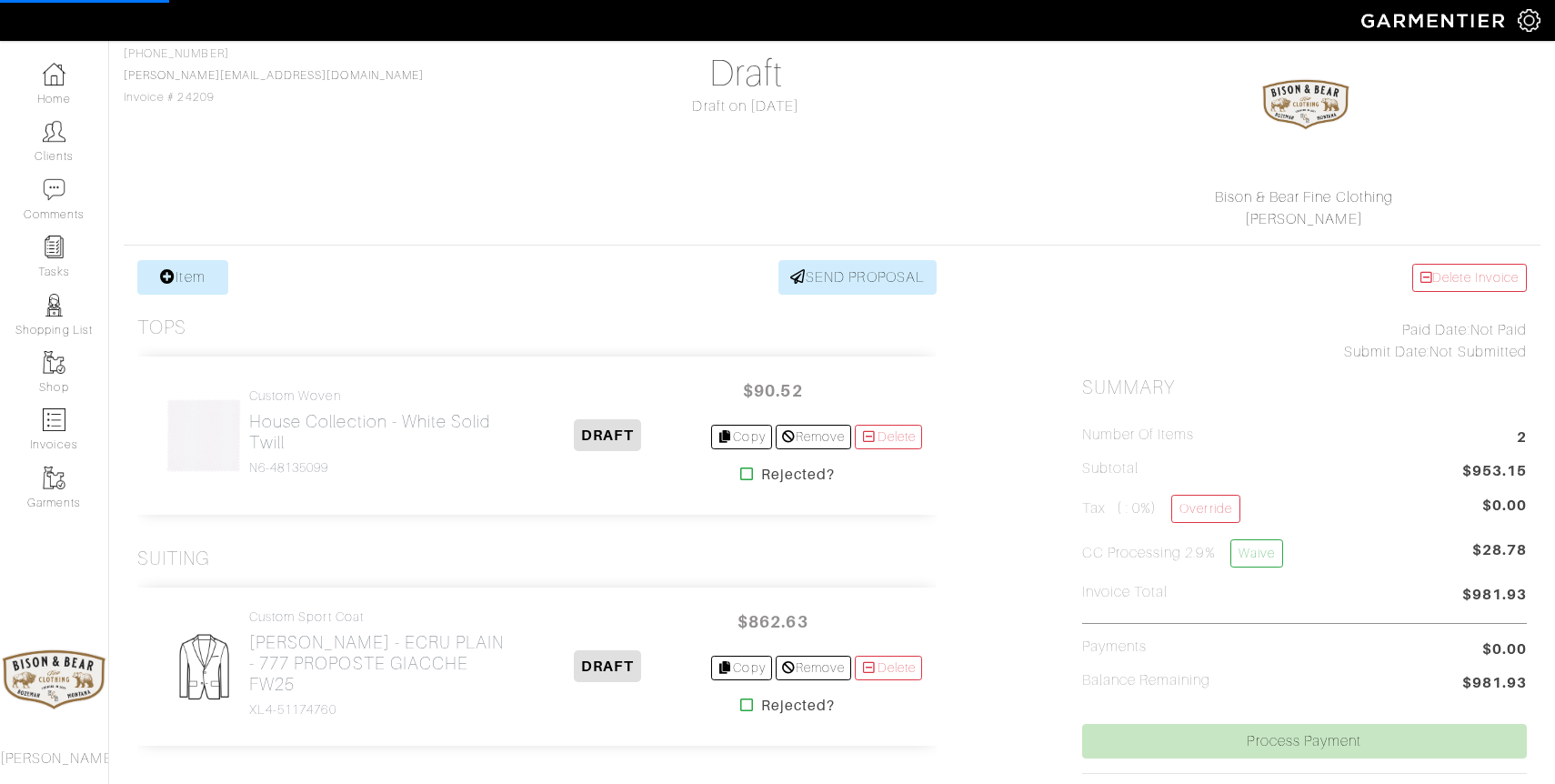
scroll to position [186, 0]
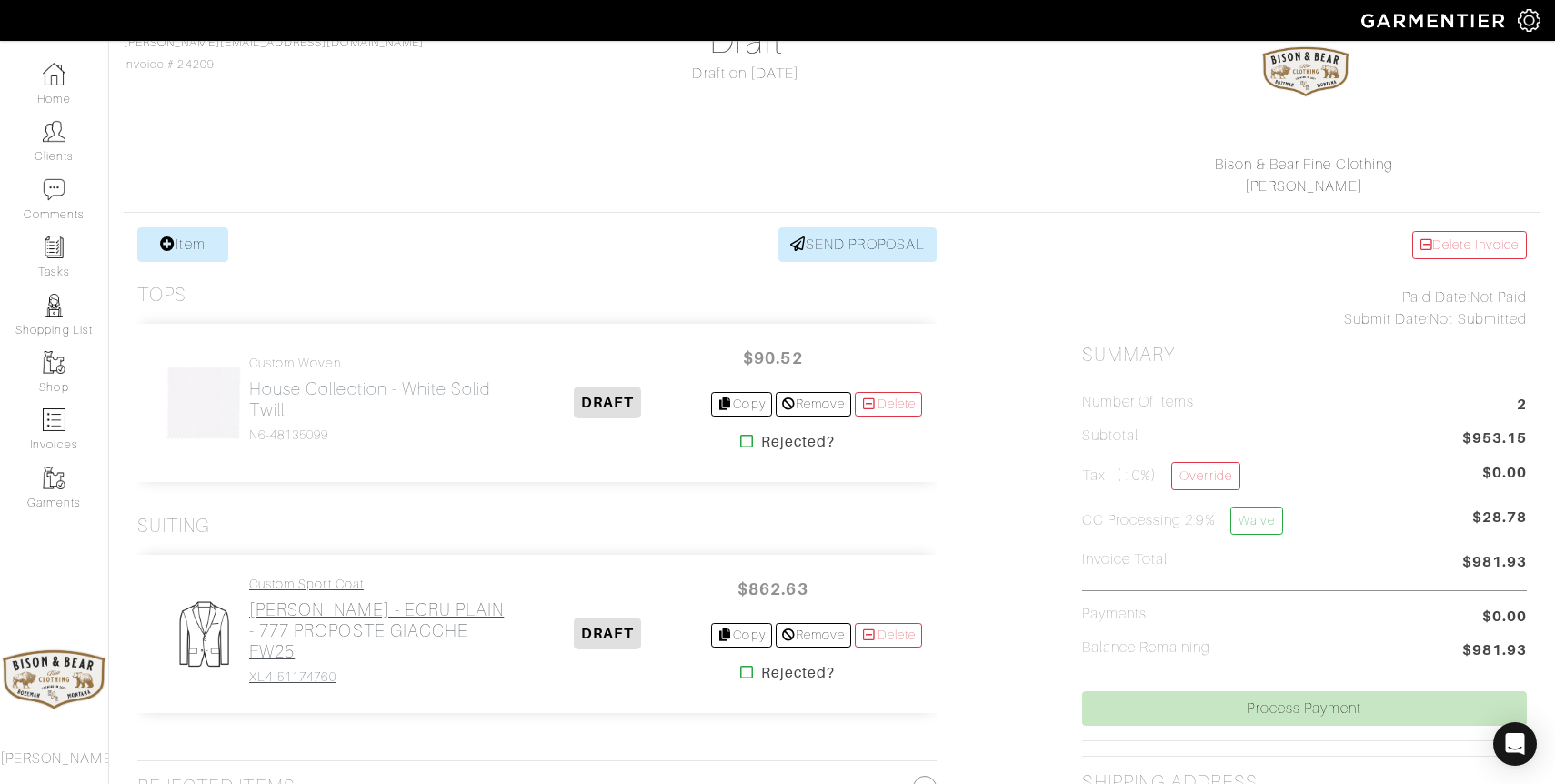
click at [310, 647] on h2 "Loro Piana - ECRU PLAIN - 777 PROPOSTE GIACCHE FW25" at bounding box center [376, 631] width 256 height 63
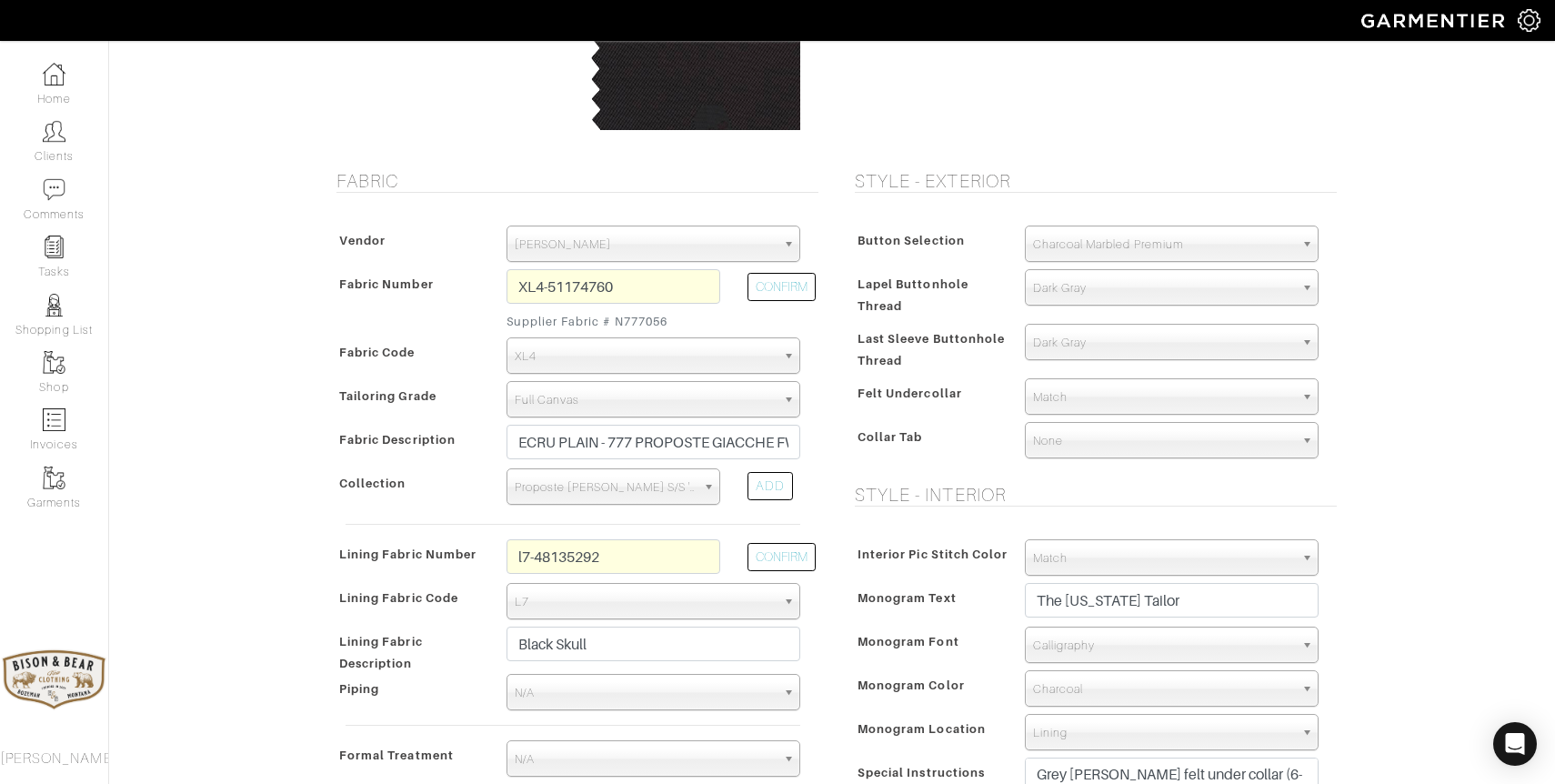
scroll to position [262, 0]
click at [1160, 245] on span "Charcoal Marbled Premium" at bounding box center [1164, 245] width 261 height 37
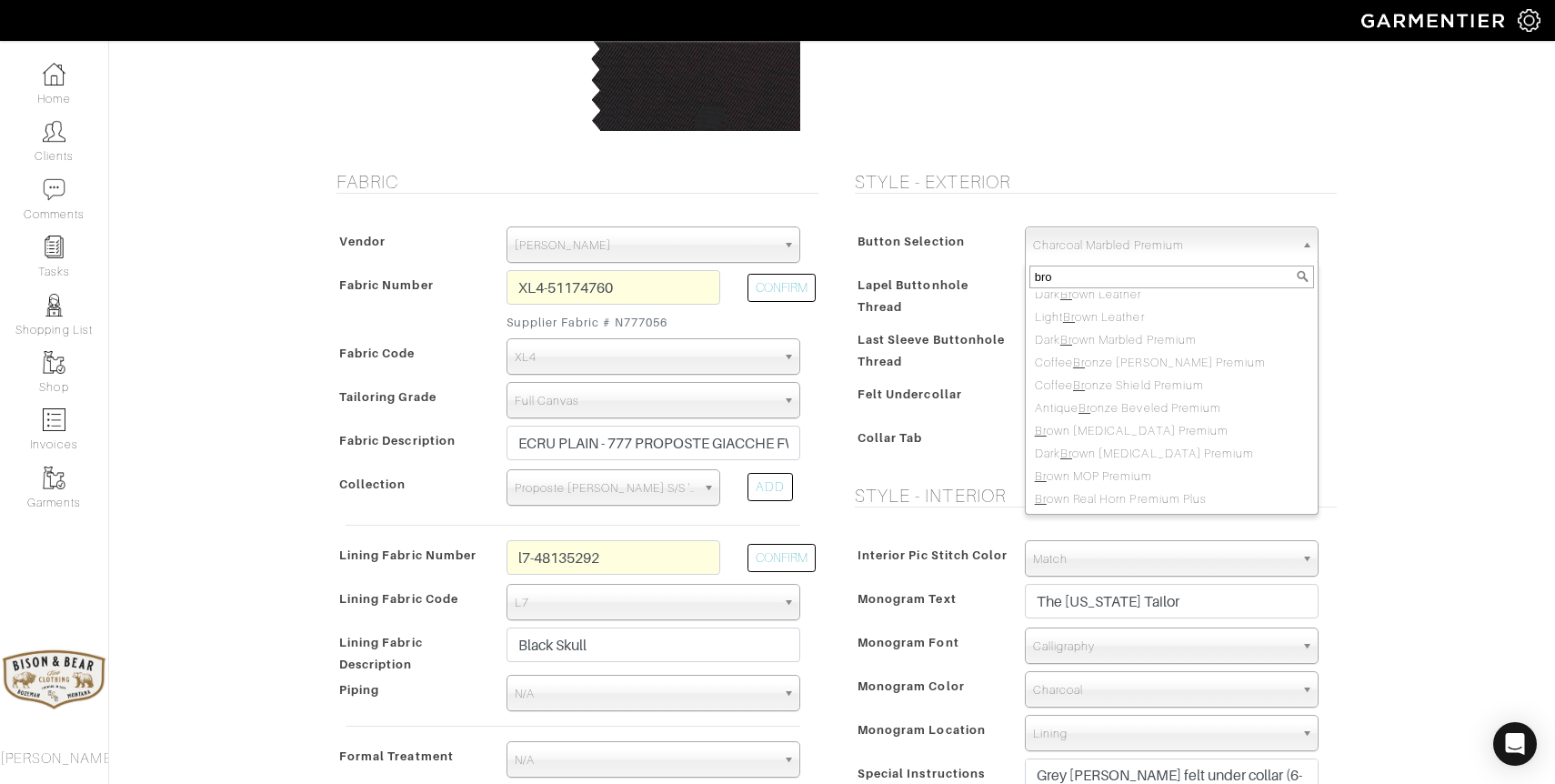
scroll to position [0, 0]
type input "brown"
click at [1130, 372] on li "Medium Brown Horn" at bounding box center [1172, 371] width 285 height 23
select select "94"
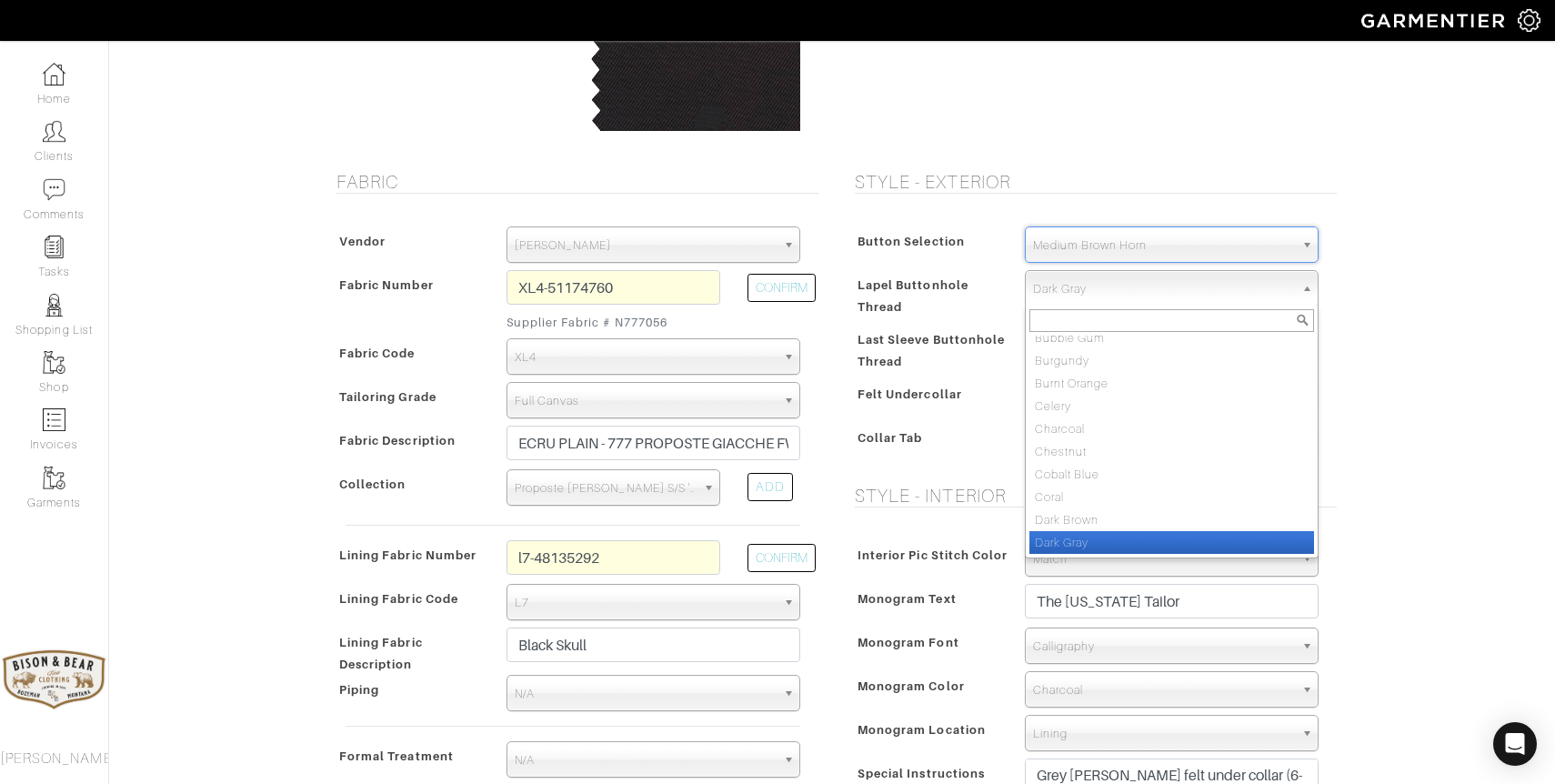
click at [1093, 294] on span "Dark Gray" at bounding box center [1164, 288] width 261 height 37
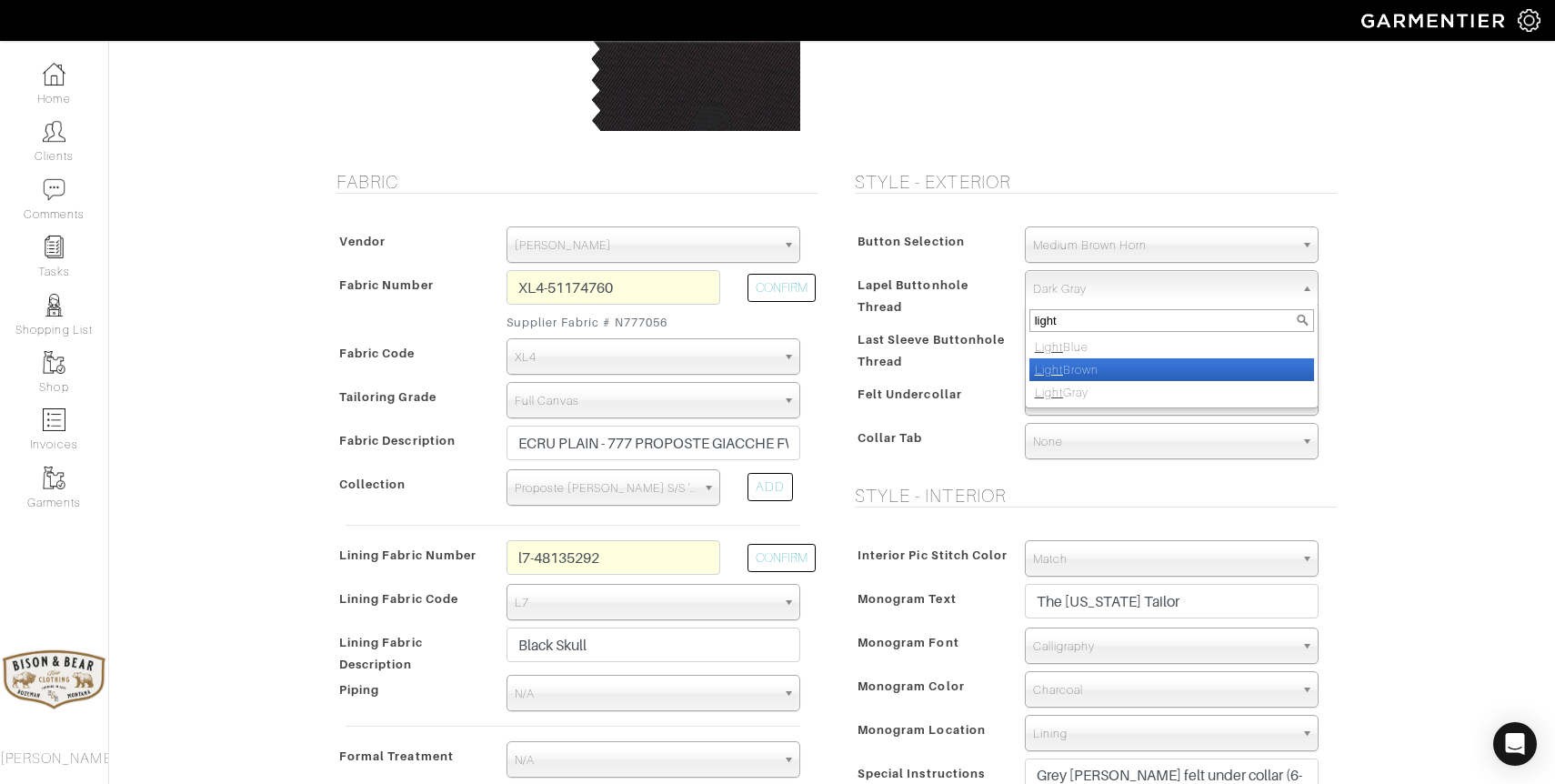
type input "light"
click at [1093, 365] on li "Light Brown" at bounding box center [1172, 369] width 285 height 23
select select "43"
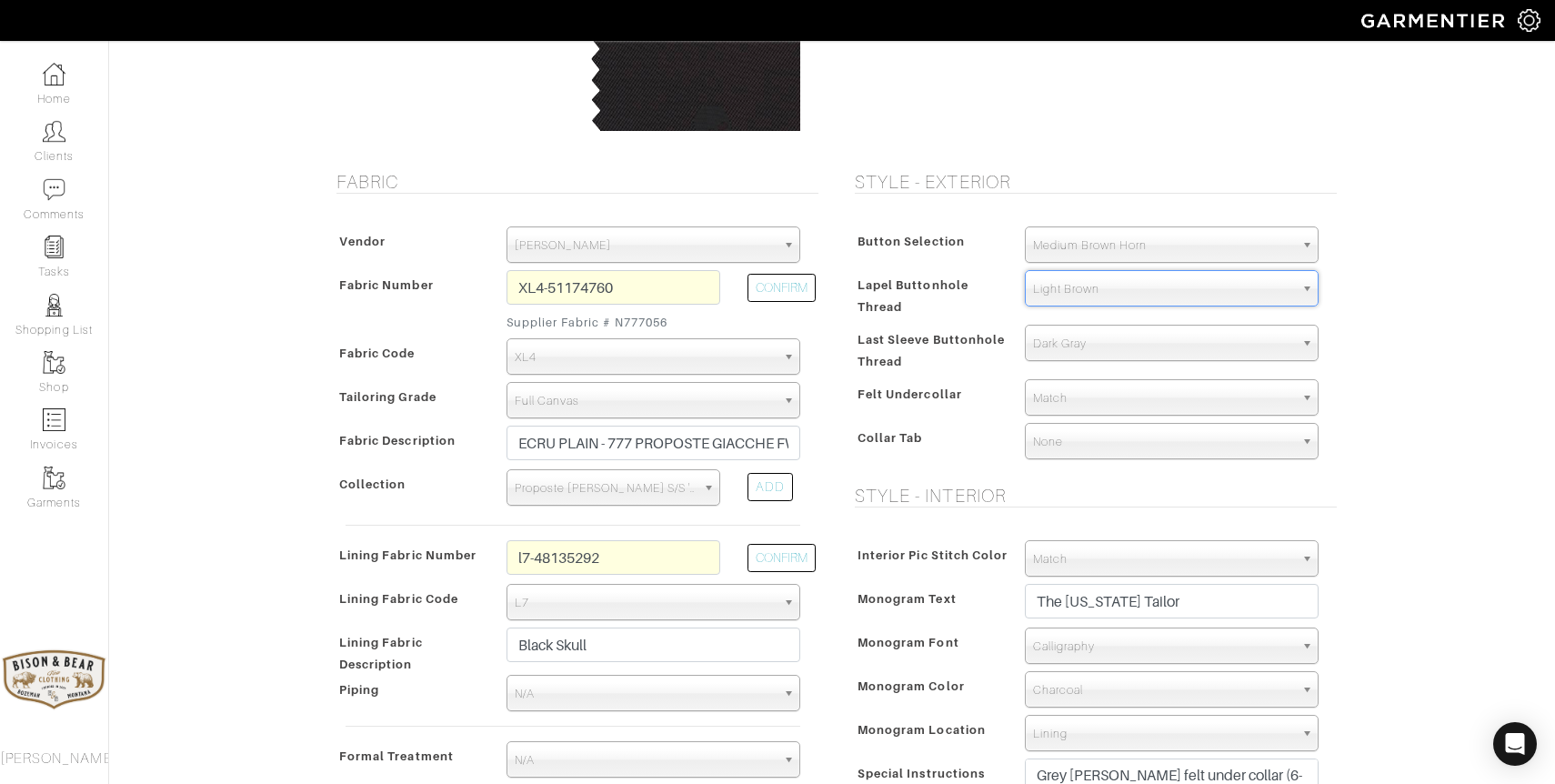
click at [1092, 351] on span "Dark Gray" at bounding box center [1164, 344] width 261 height 37
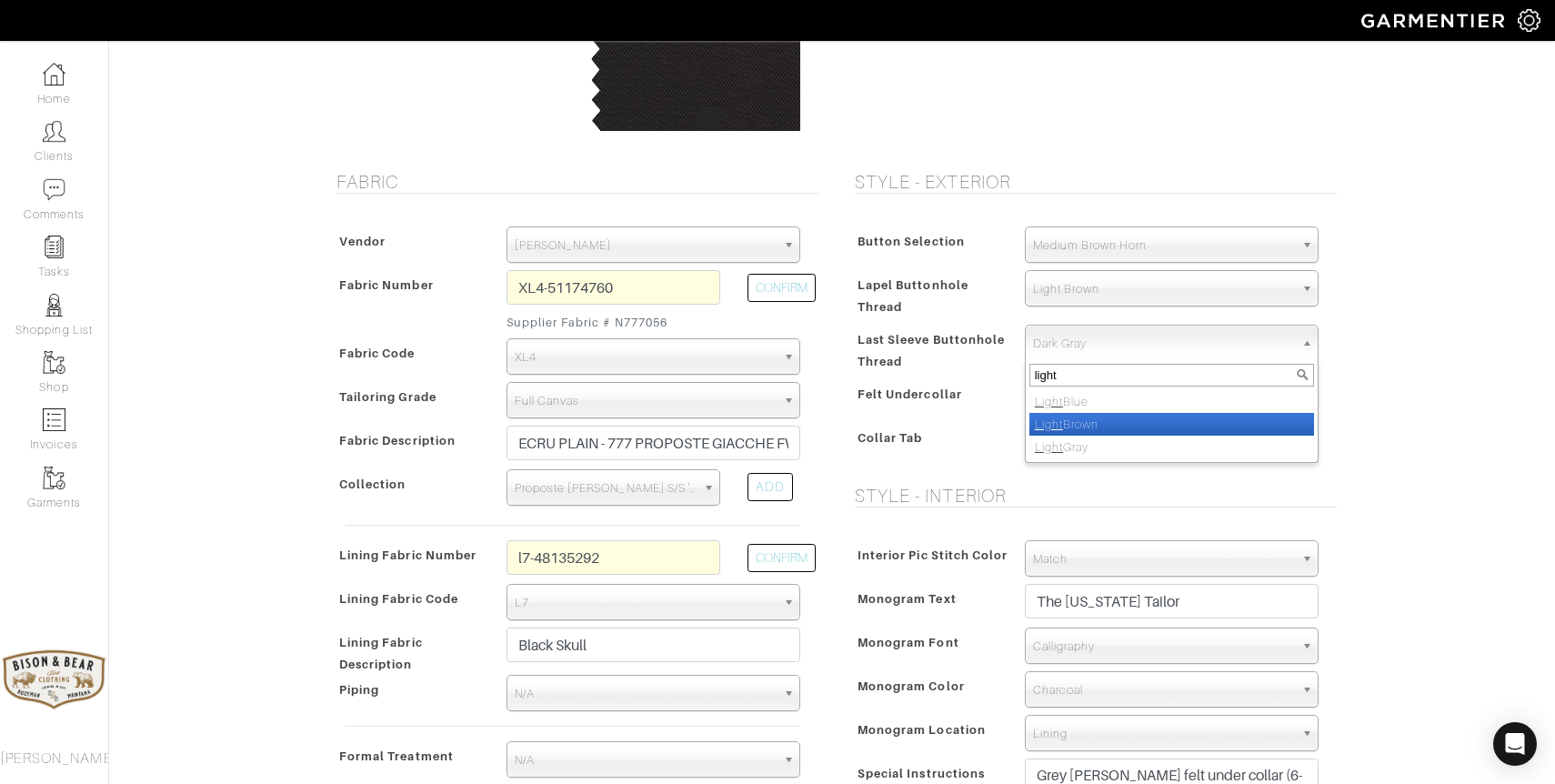
type input "light"
click at [1089, 422] on li "Light Brown" at bounding box center [1172, 424] width 285 height 23
select select "43"
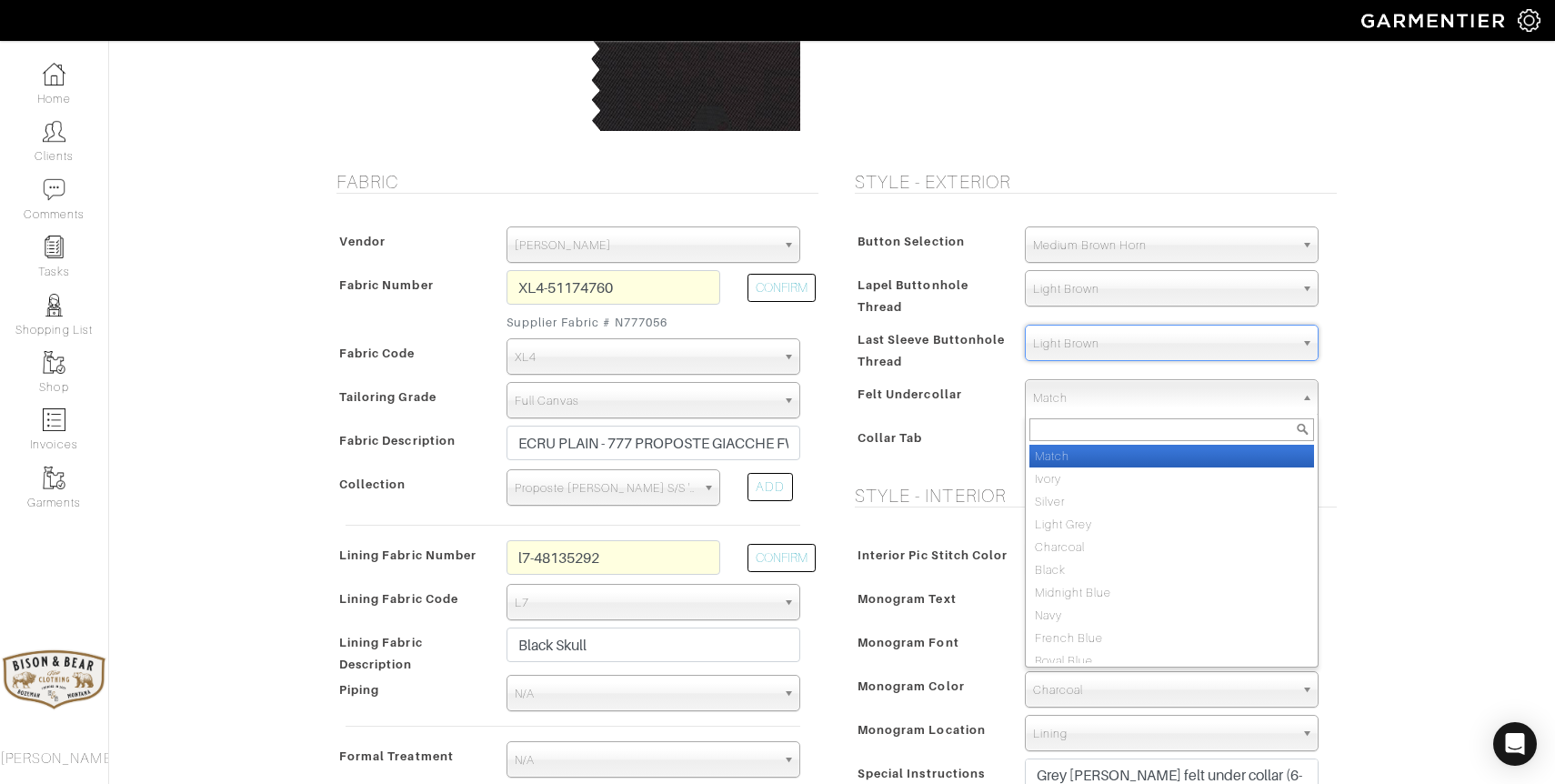
click at [1074, 402] on span "Match" at bounding box center [1164, 398] width 261 height 37
type input "ecr"
select select "24"
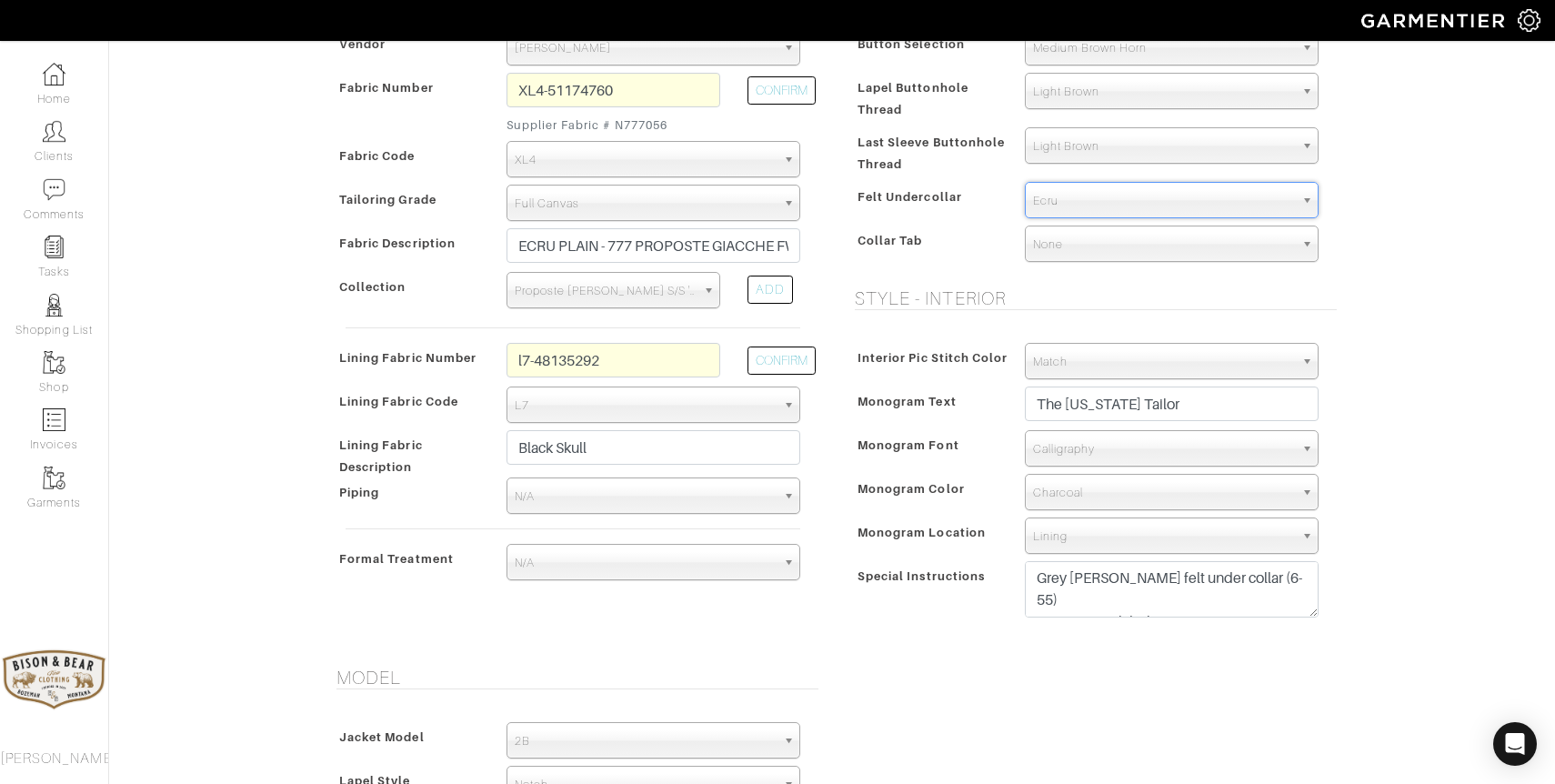
scroll to position [462, 0]
click at [1071, 494] on span "Charcoal" at bounding box center [1164, 490] width 261 height 37
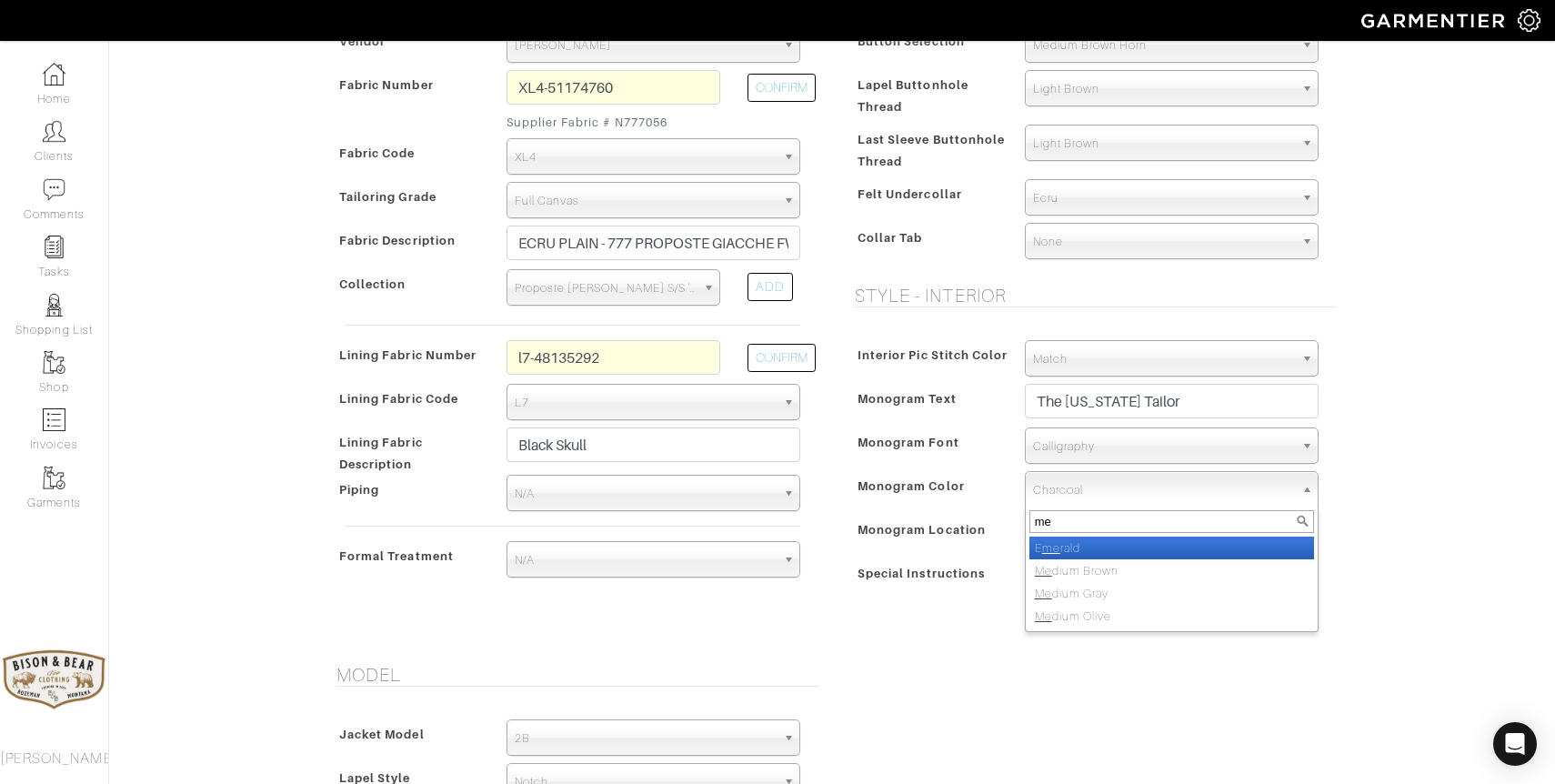
scroll to position [0, 0]
type input "med"
click at [1109, 555] on li "Med ium Brown" at bounding box center [1172, 547] width 285 height 23
select select "44"
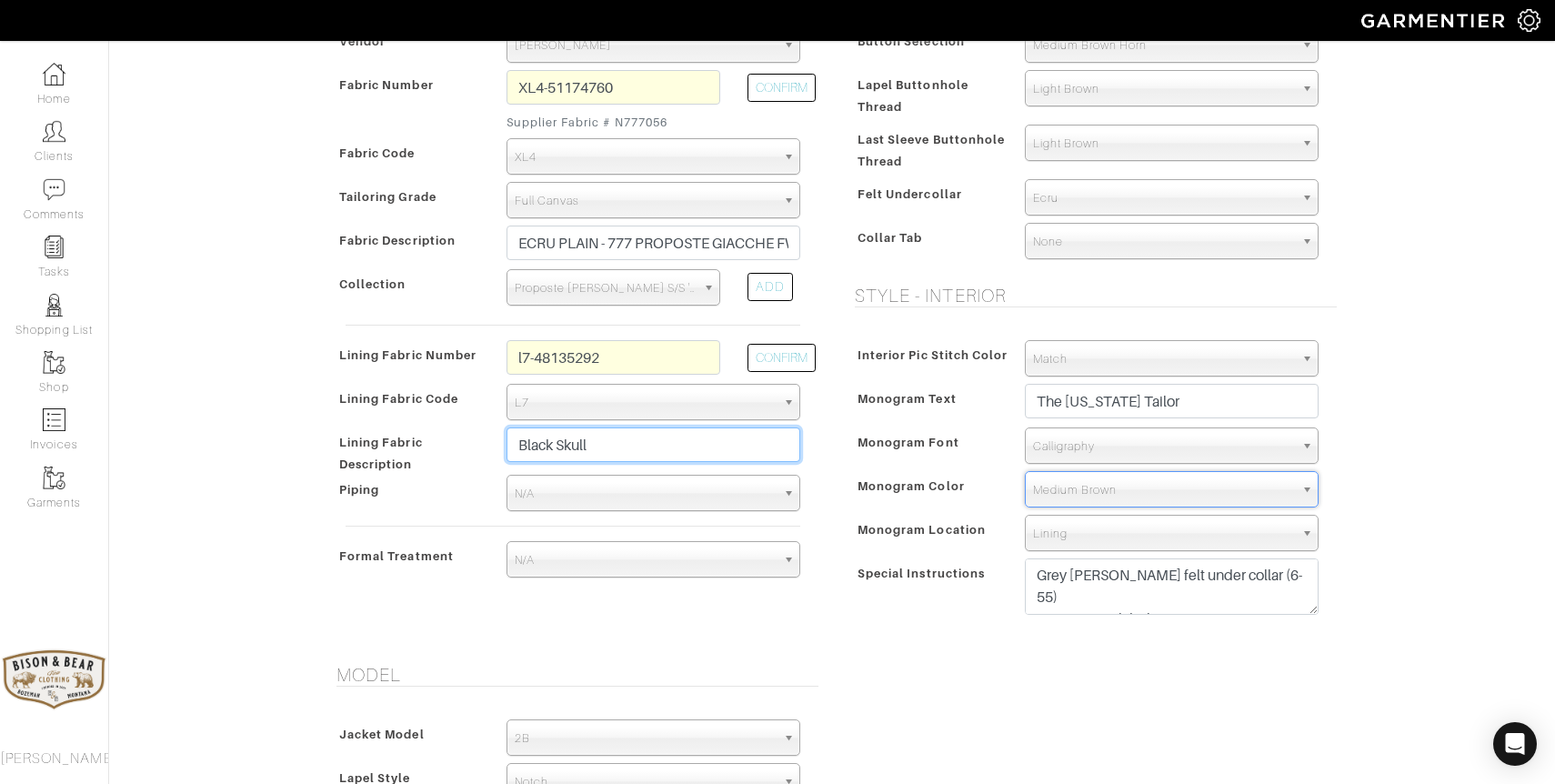
click at [655, 447] on input "Black Skull" at bounding box center [653, 444] width 293 height 35
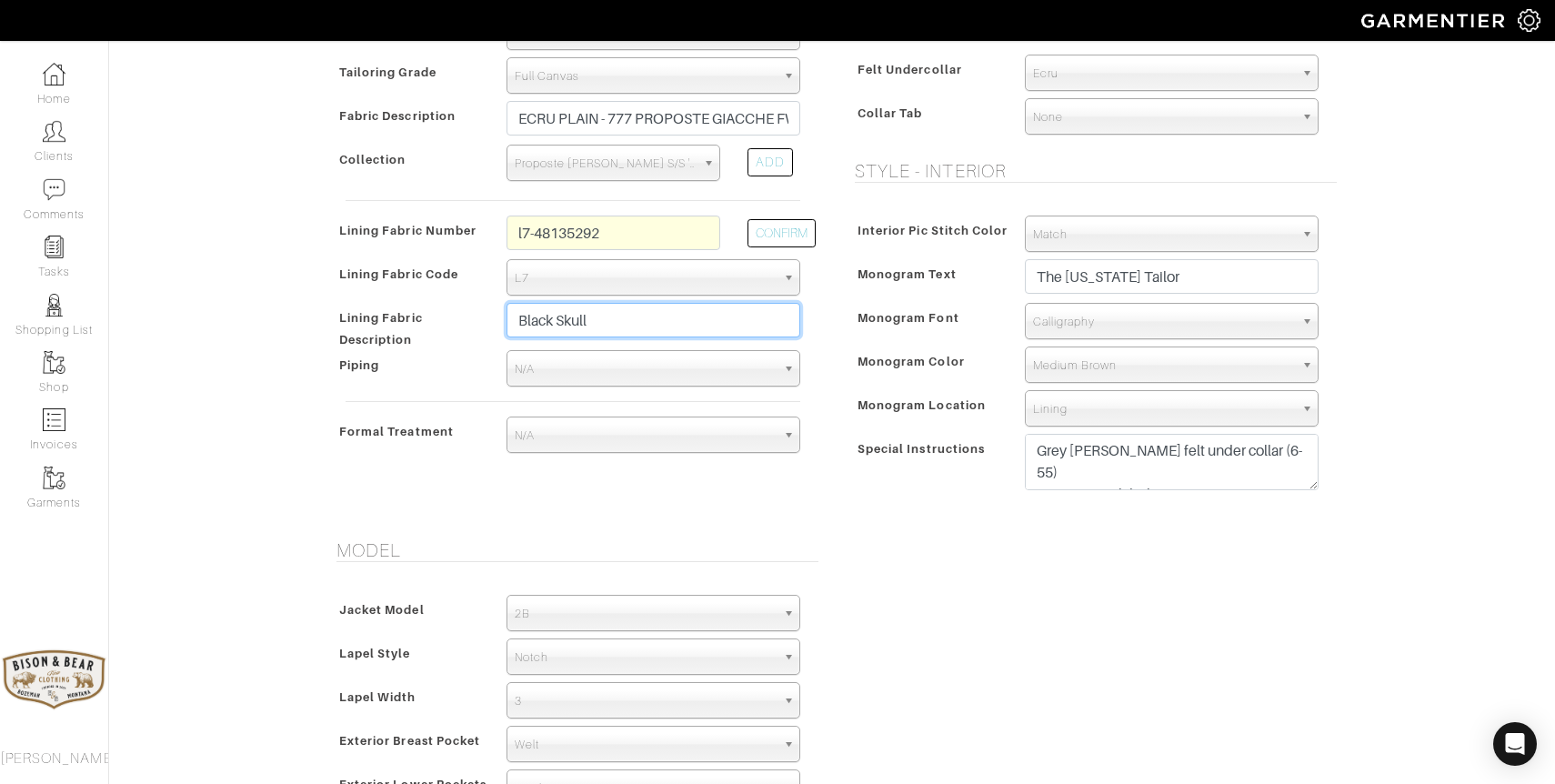
scroll to position [580, 0]
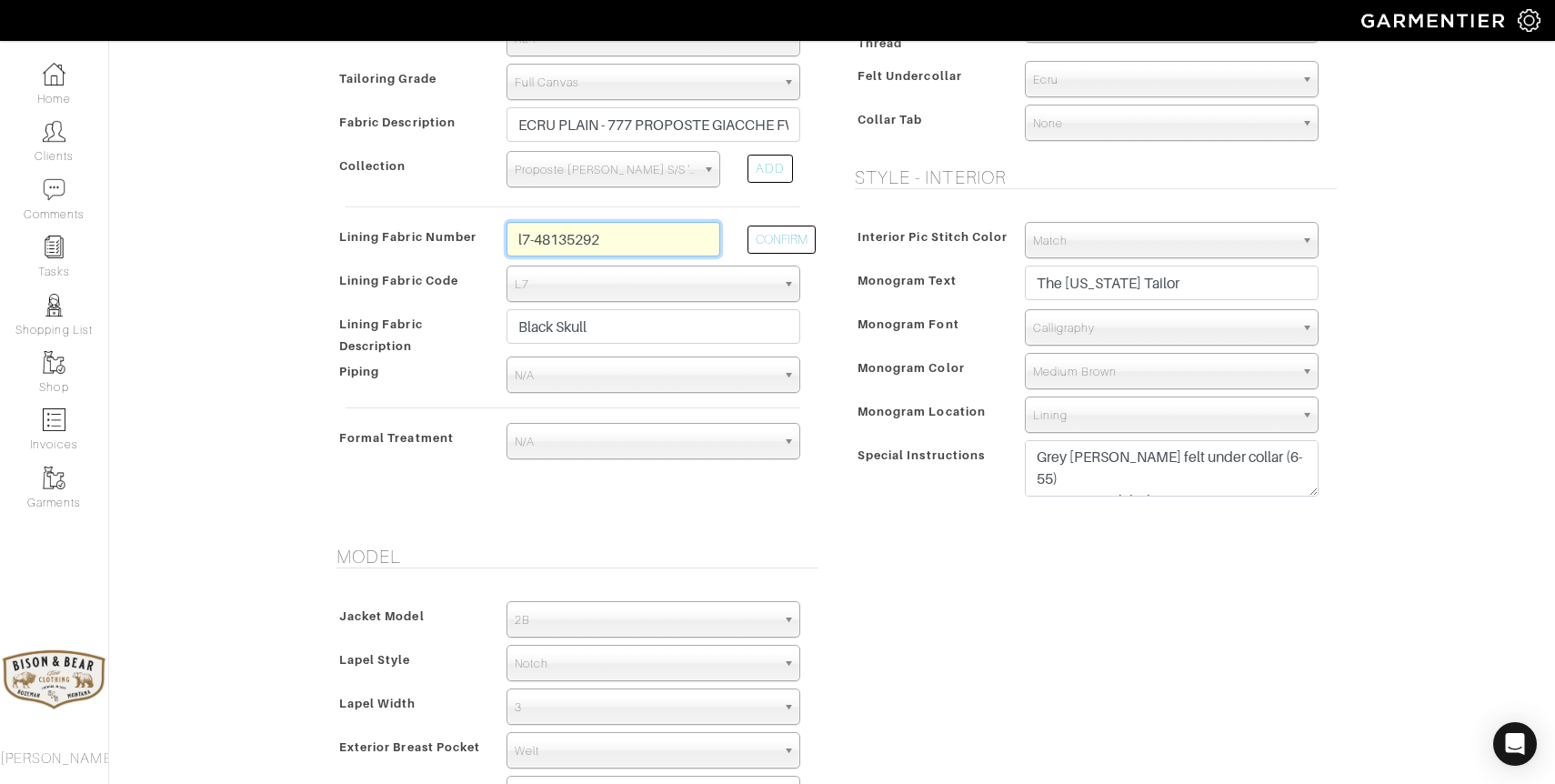
click at [697, 234] on input "l7-48135292" at bounding box center [614, 239] width 213 height 35
type input "l7-48135271"
click at [795, 236] on button "CONFIRM" at bounding box center [781, 239] width 68 height 29
select select
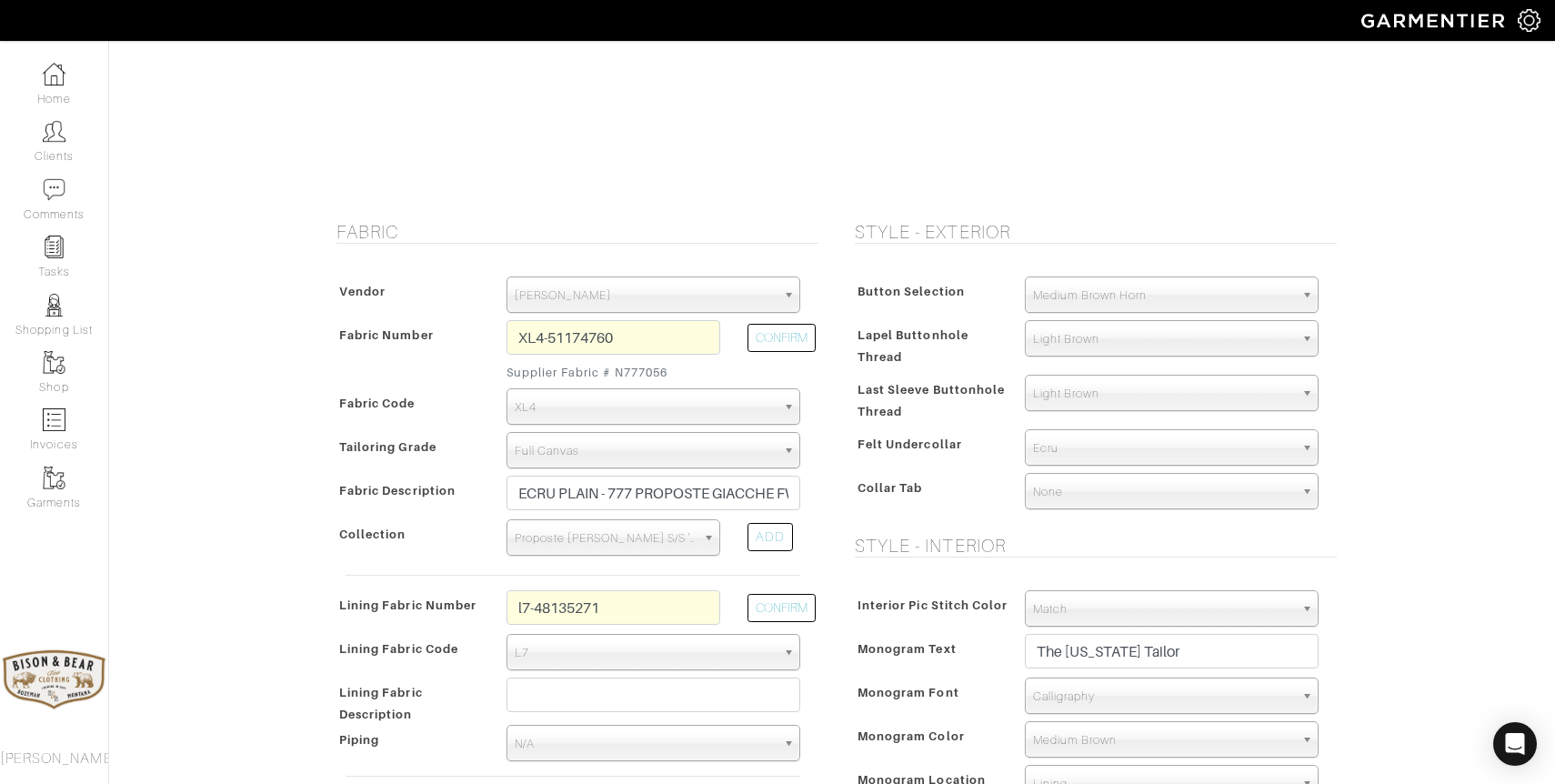
scroll to position [213, 0]
click at [661, 599] on input "l7-48135271" at bounding box center [614, 605] width 213 height 35
type input "l"
click at [811, 606] on button "CONFIRM" at bounding box center [781, 605] width 68 height 29
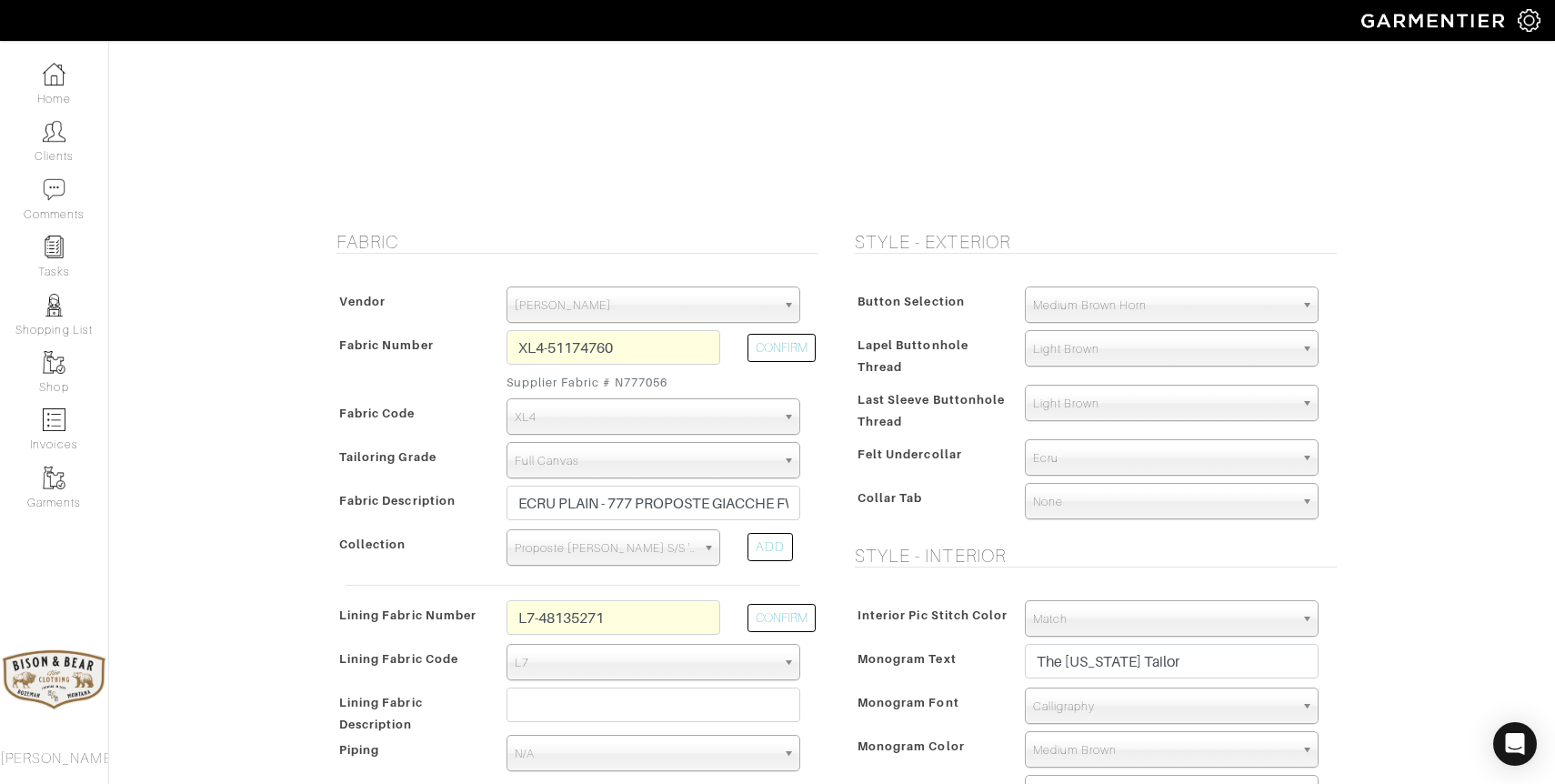
scroll to position [204, 0]
click at [528, 613] on input "L7-48135271" at bounding box center [614, 614] width 213 height 35
type input "L5-48135271"
click at [762, 610] on button "CONFIRM" at bounding box center [781, 614] width 68 height 29
select select "938"
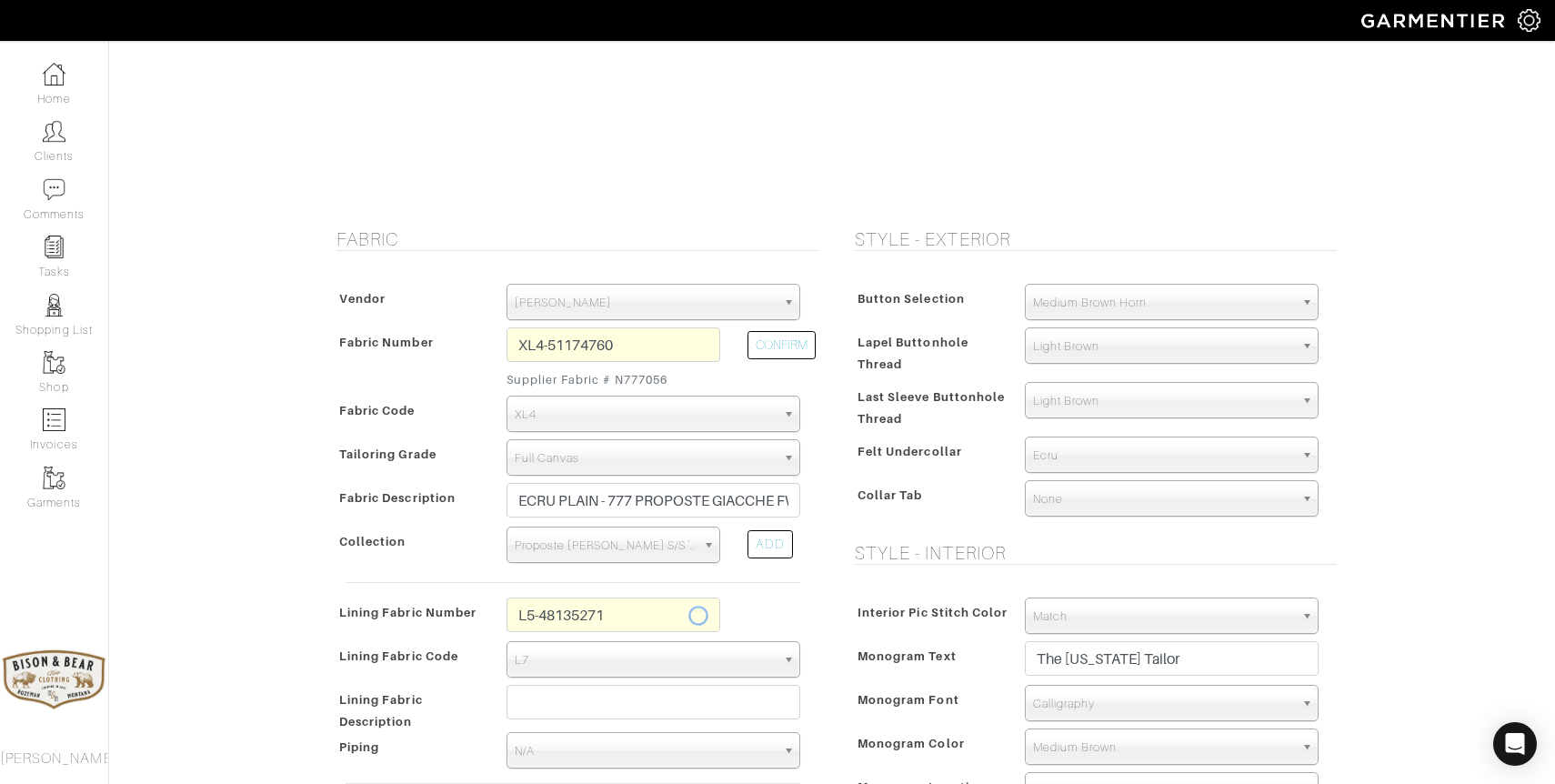
type input "Mocha Solid"
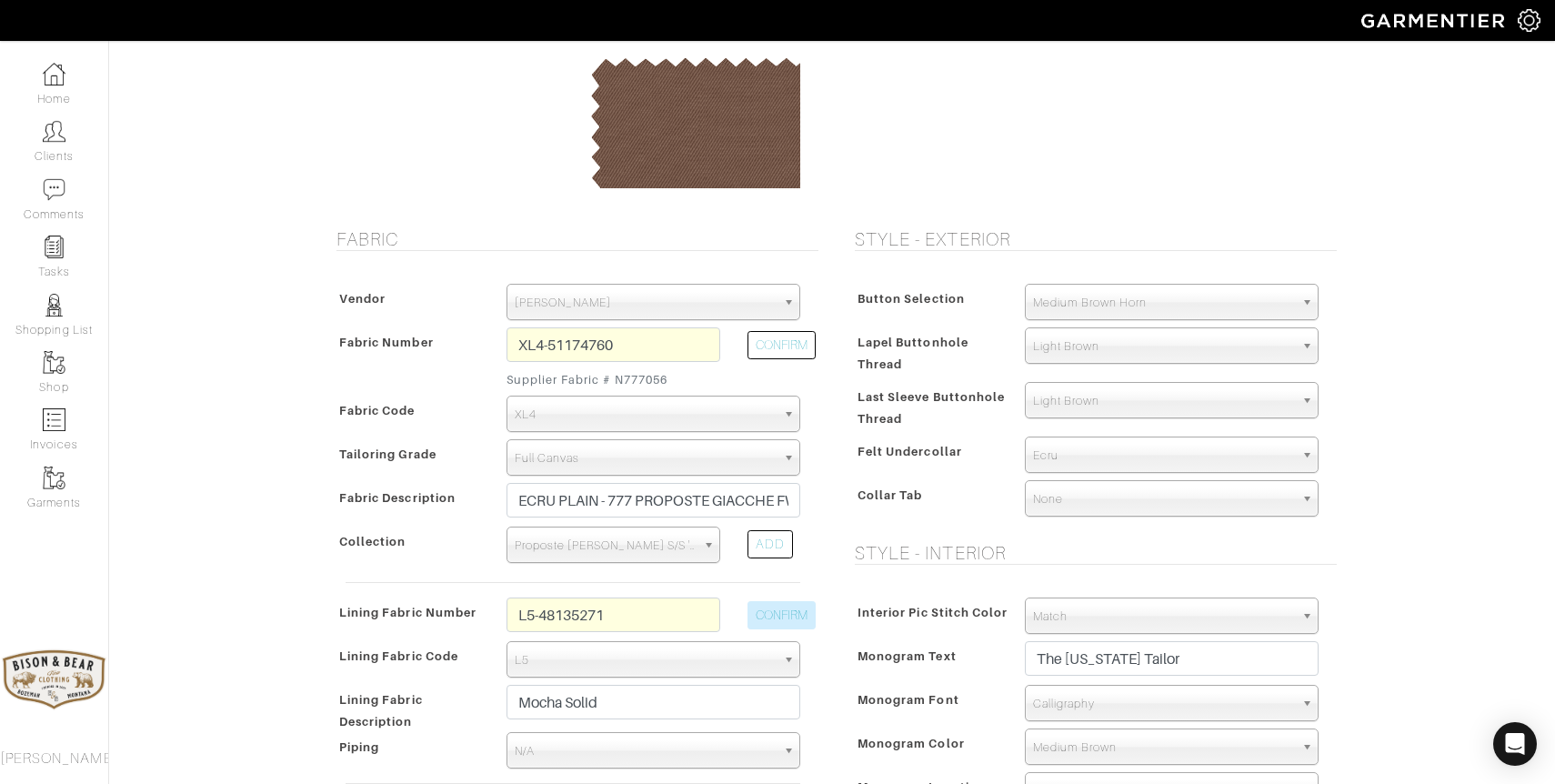
type input "927.67"
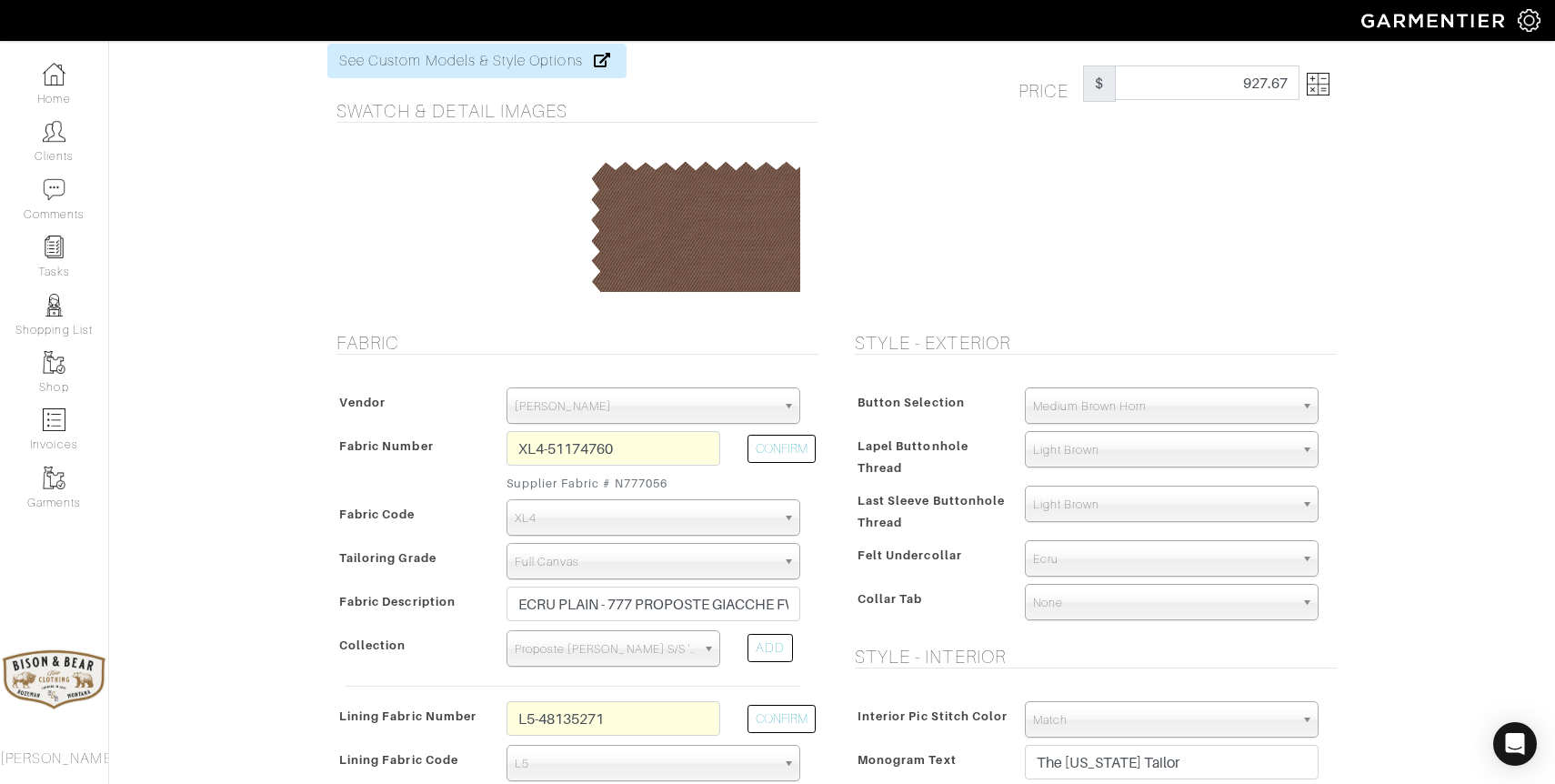
scroll to position [0, 0]
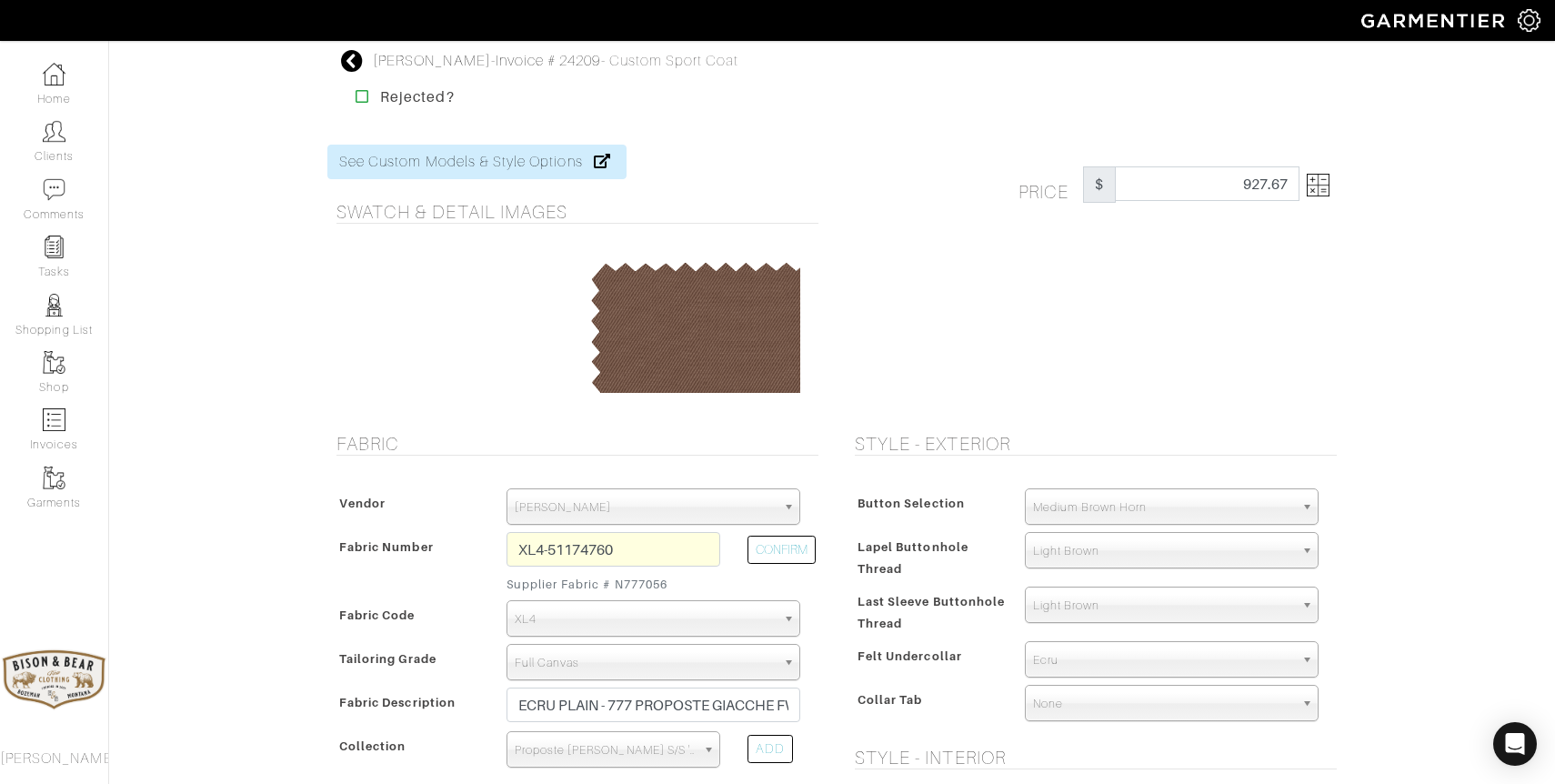
click at [1320, 185] on img at bounding box center [1318, 185] width 23 height 23
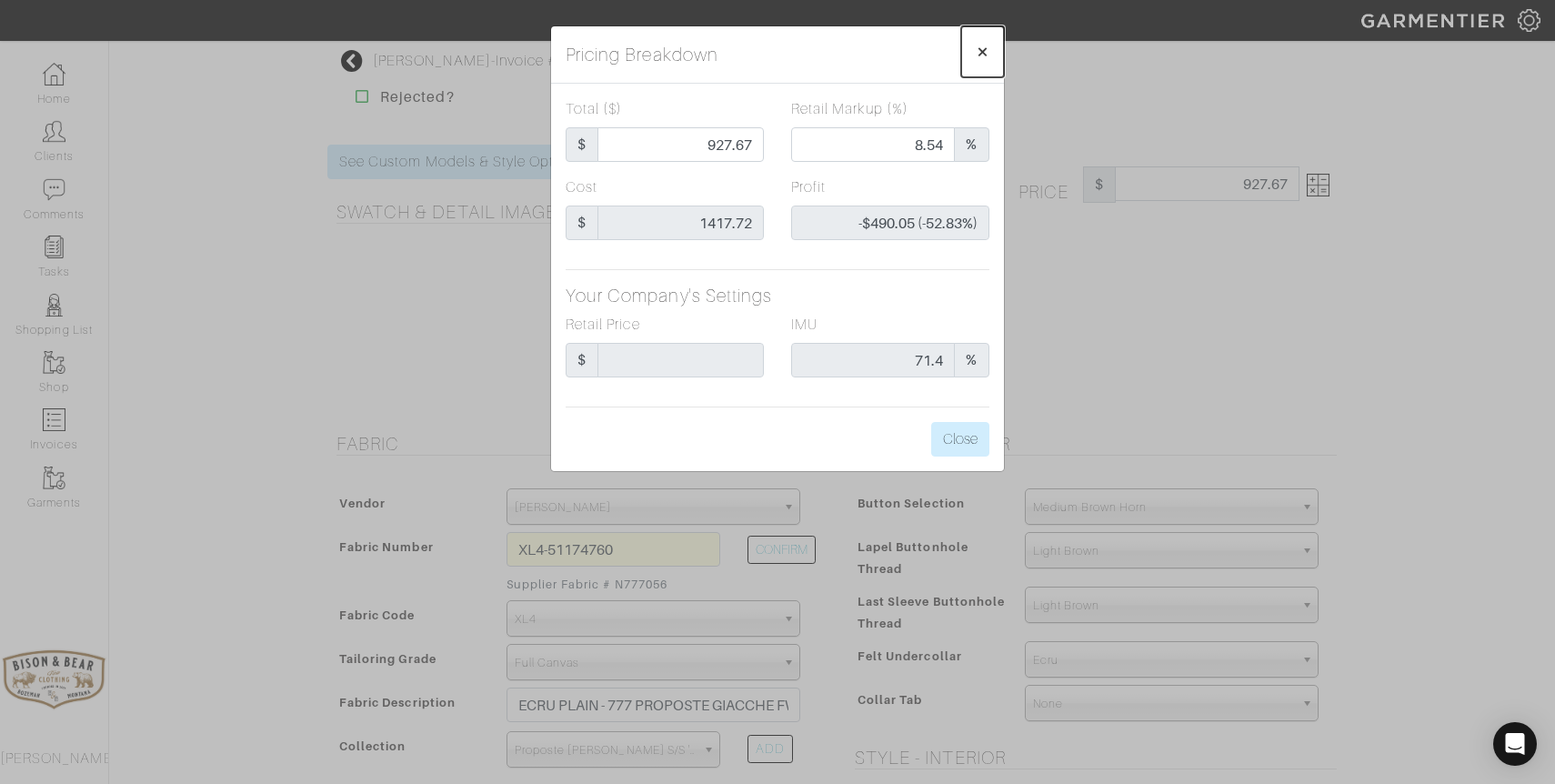
click at [984, 49] on span "×" at bounding box center [983, 51] width 14 height 25
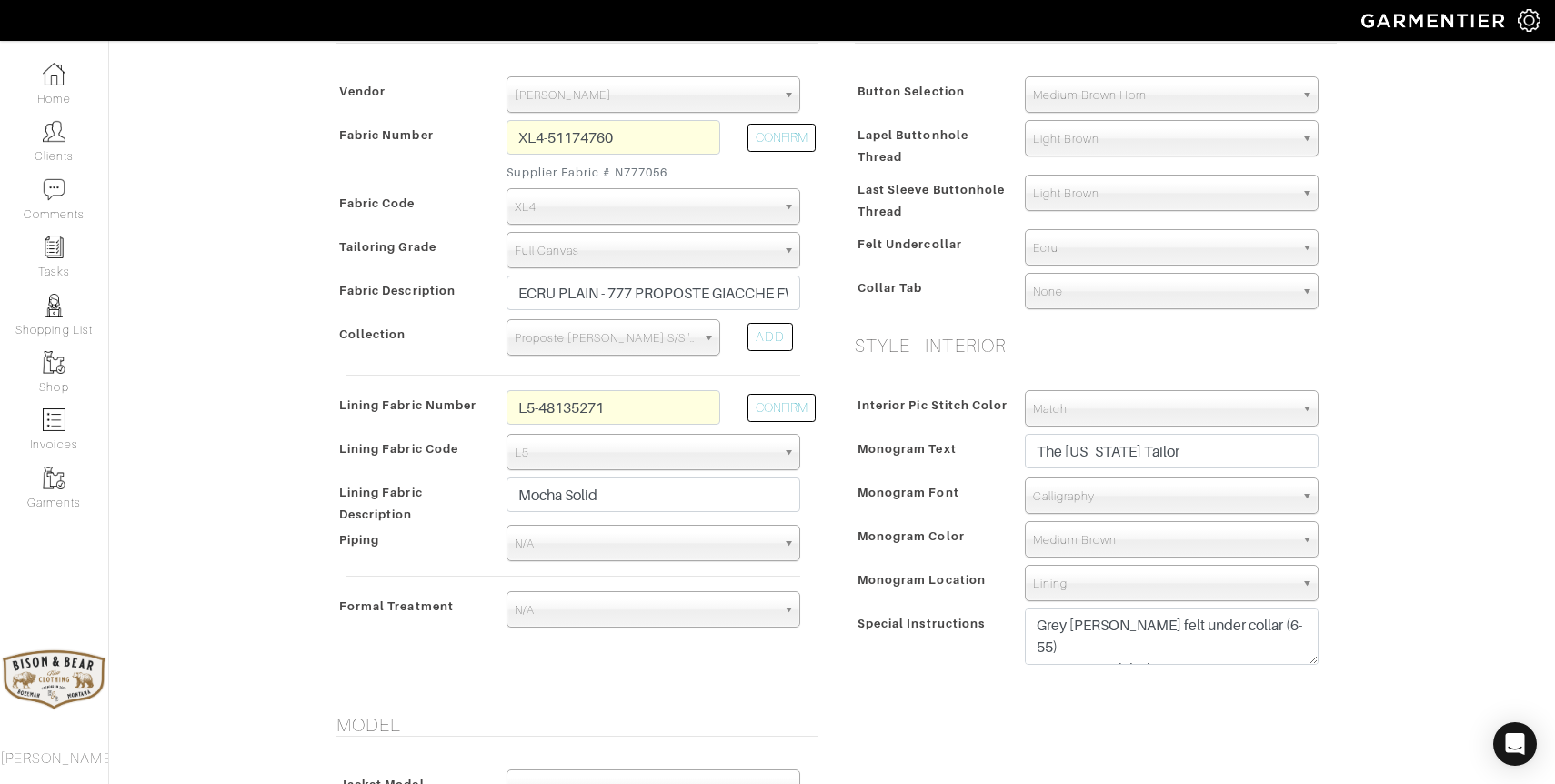
scroll to position [405, 0]
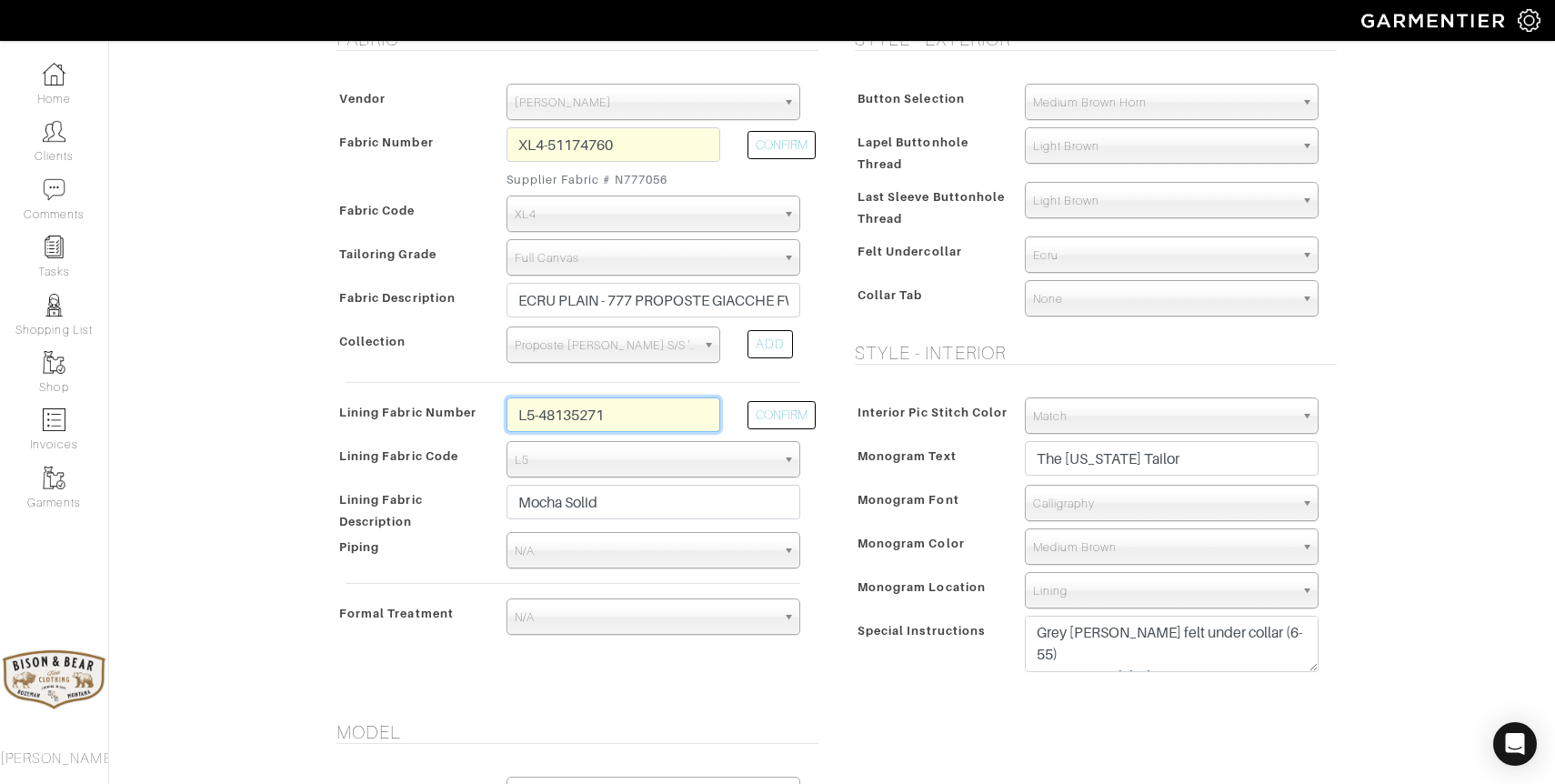
click at [620, 410] on input "L5-48135271" at bounding box center [614, 414] width 213 height 35
click at [620, 411] on input "L5-48135271" at bounding box center [614, 414] width 213 height 35
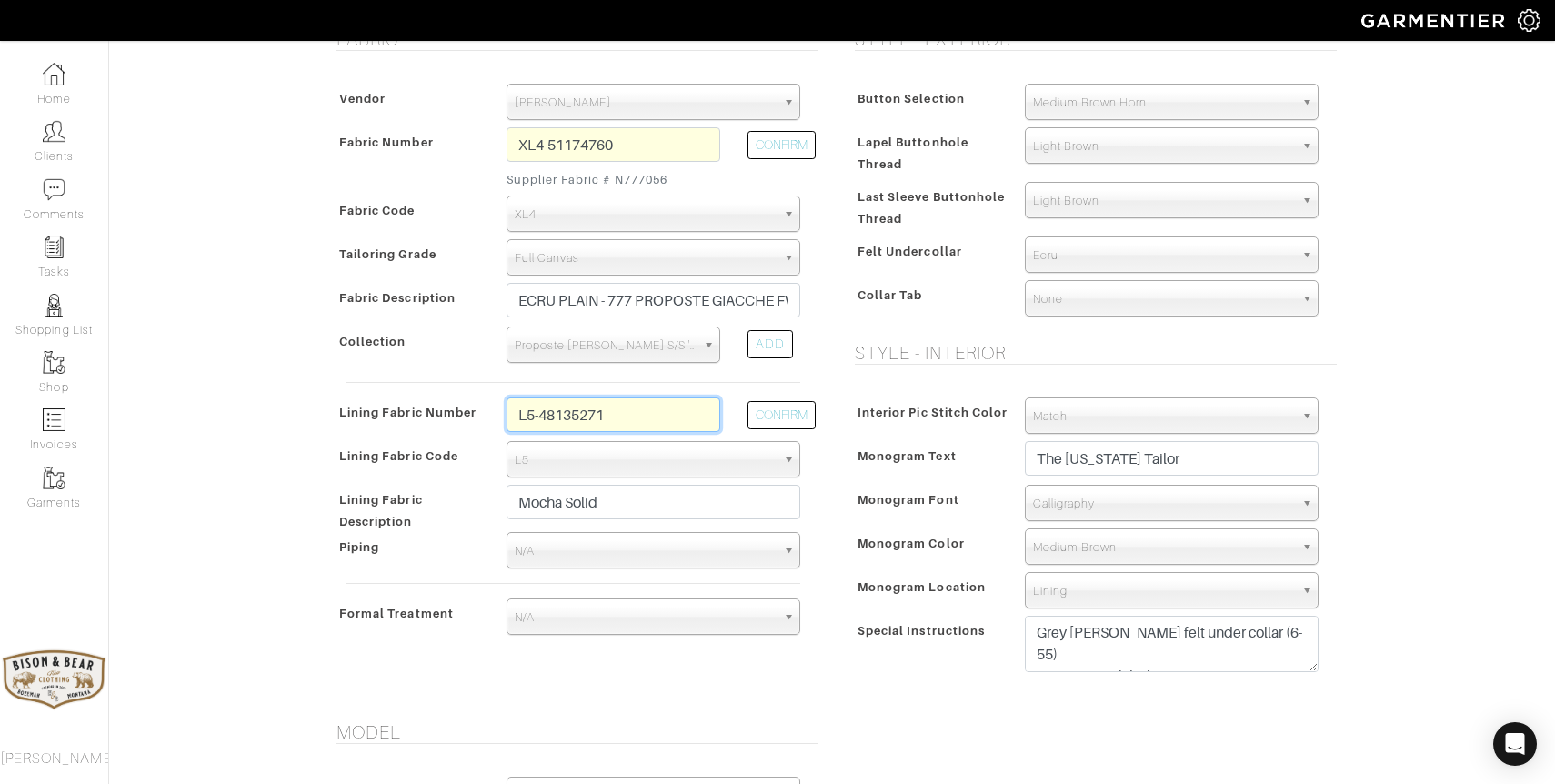
click at [620, 411] on input "L5-48135271" at bounding box center [614, 414] width 213 height 35
type input "l2-47134447"
click at [776, 420] on button "CONFIRM" at bounding box center [781, 415] width 68 height 29
select select "6294"
type input "Brown Camouflage"
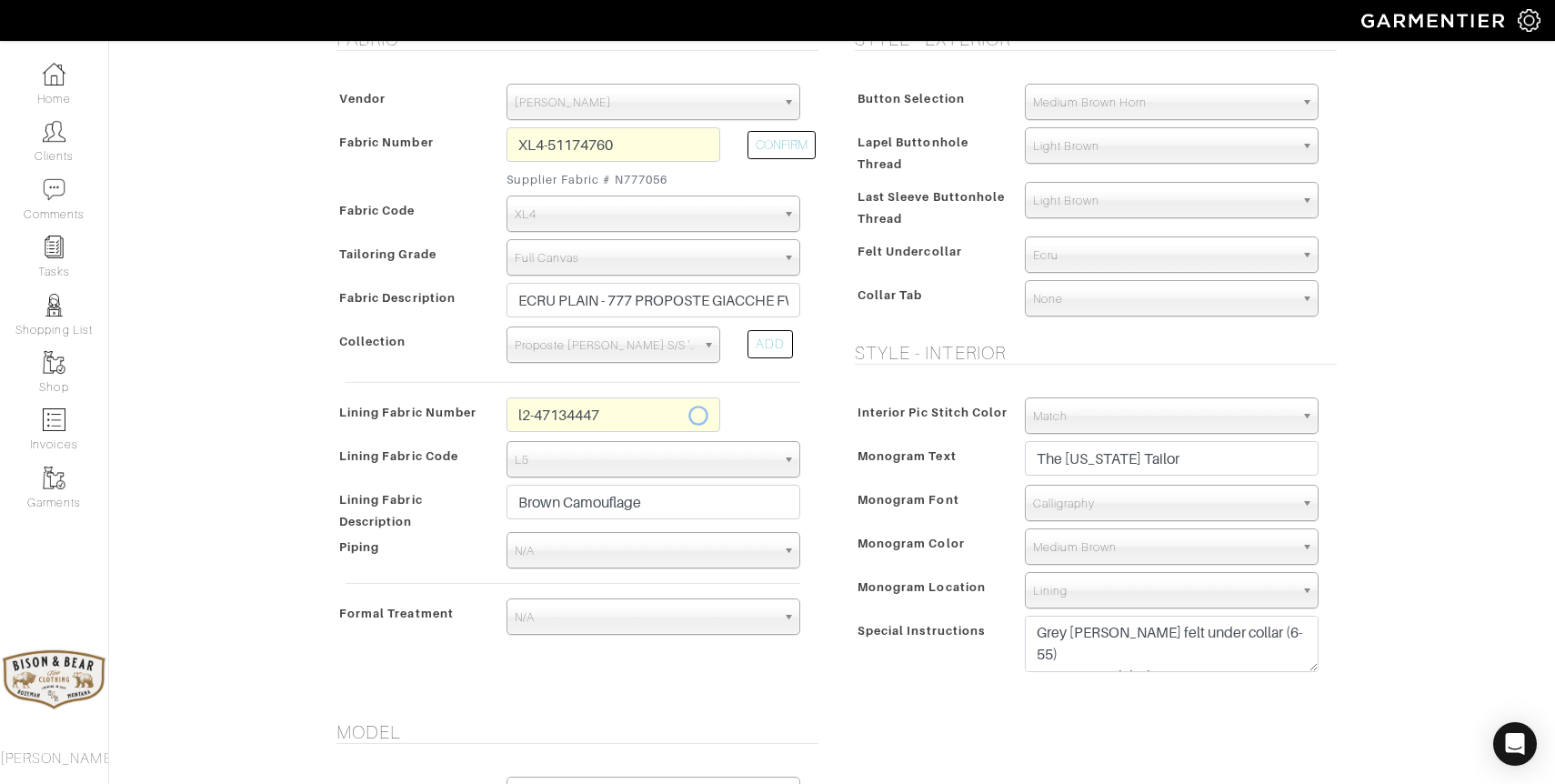
type input "877.67"
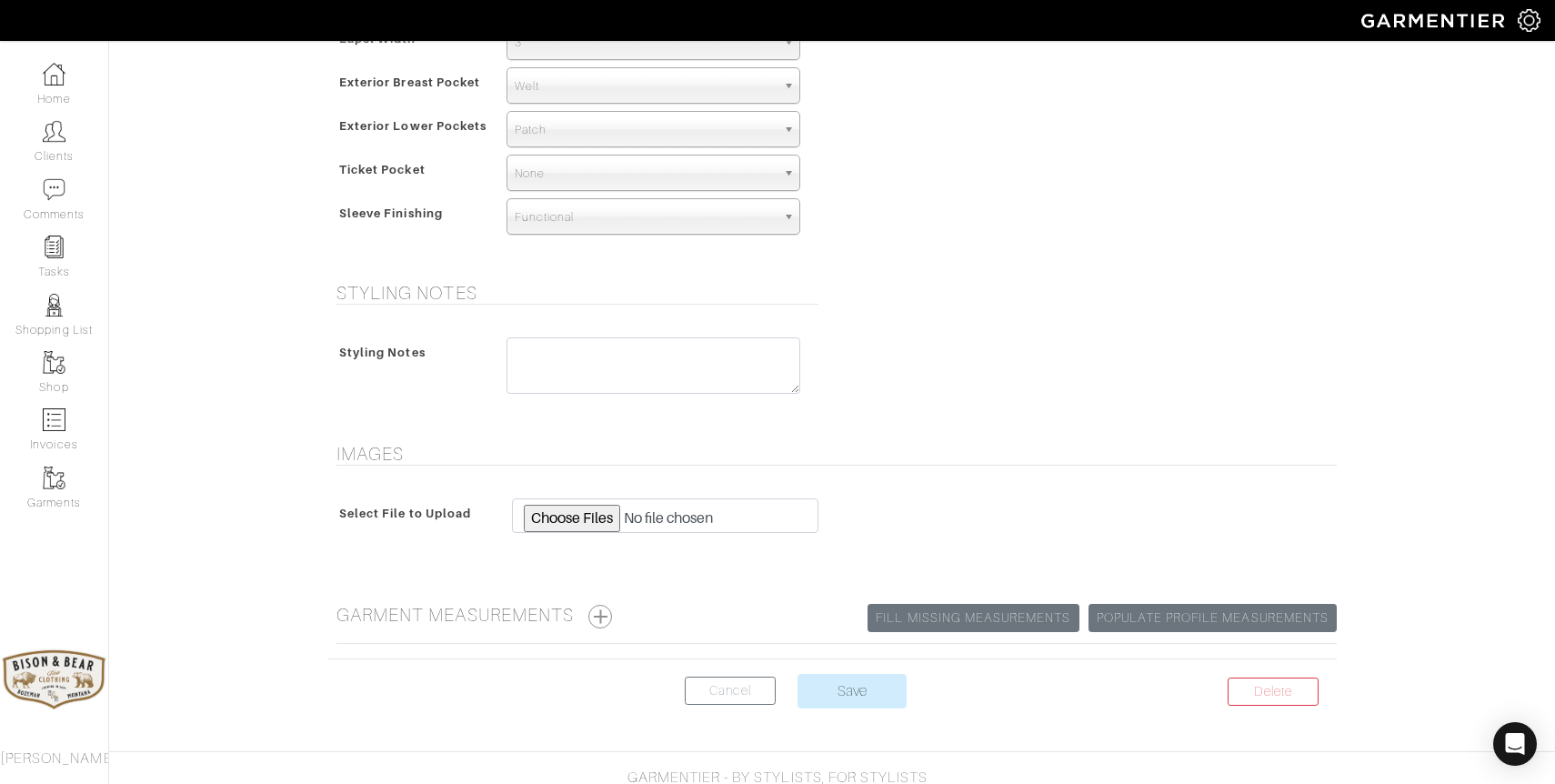
scroll to position [1277, 0]
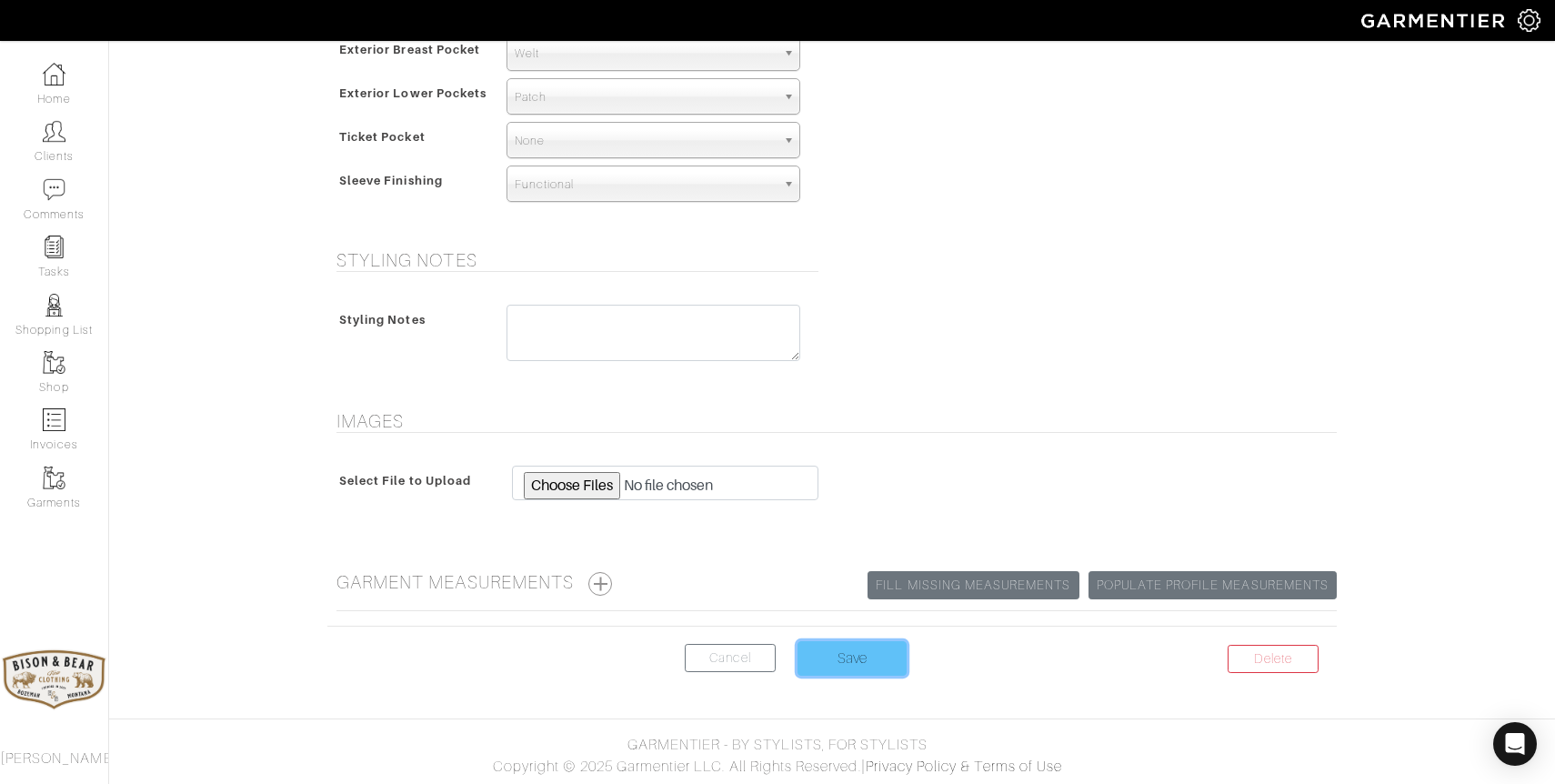
click at [851, 644] on input "Save" at bounding box center [852, 658] width 109 height 35
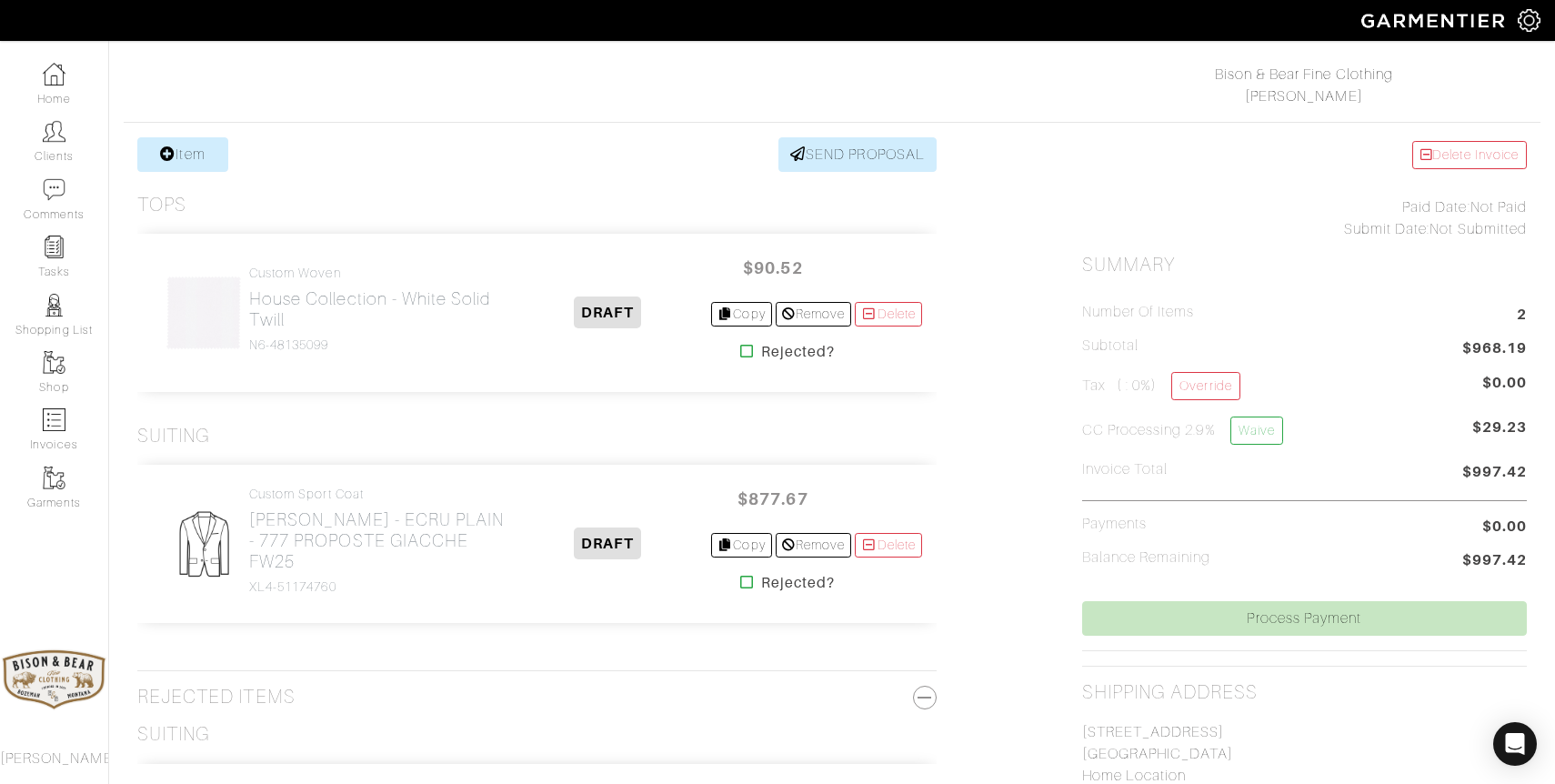
scroll to position [279, 0]
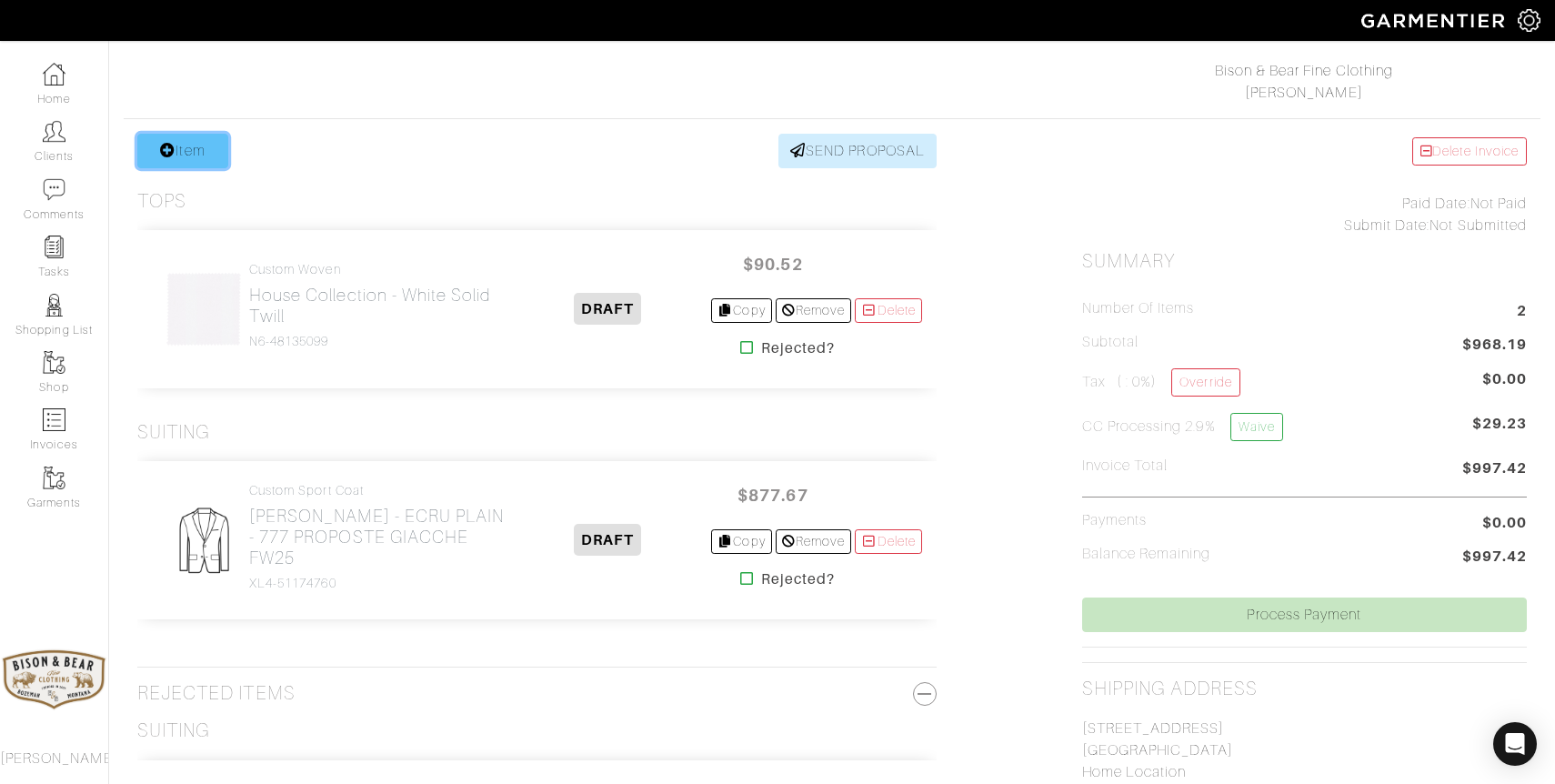
click at [197, 150] on link "Item" at bounding box center [183, 150] width 91 height 35
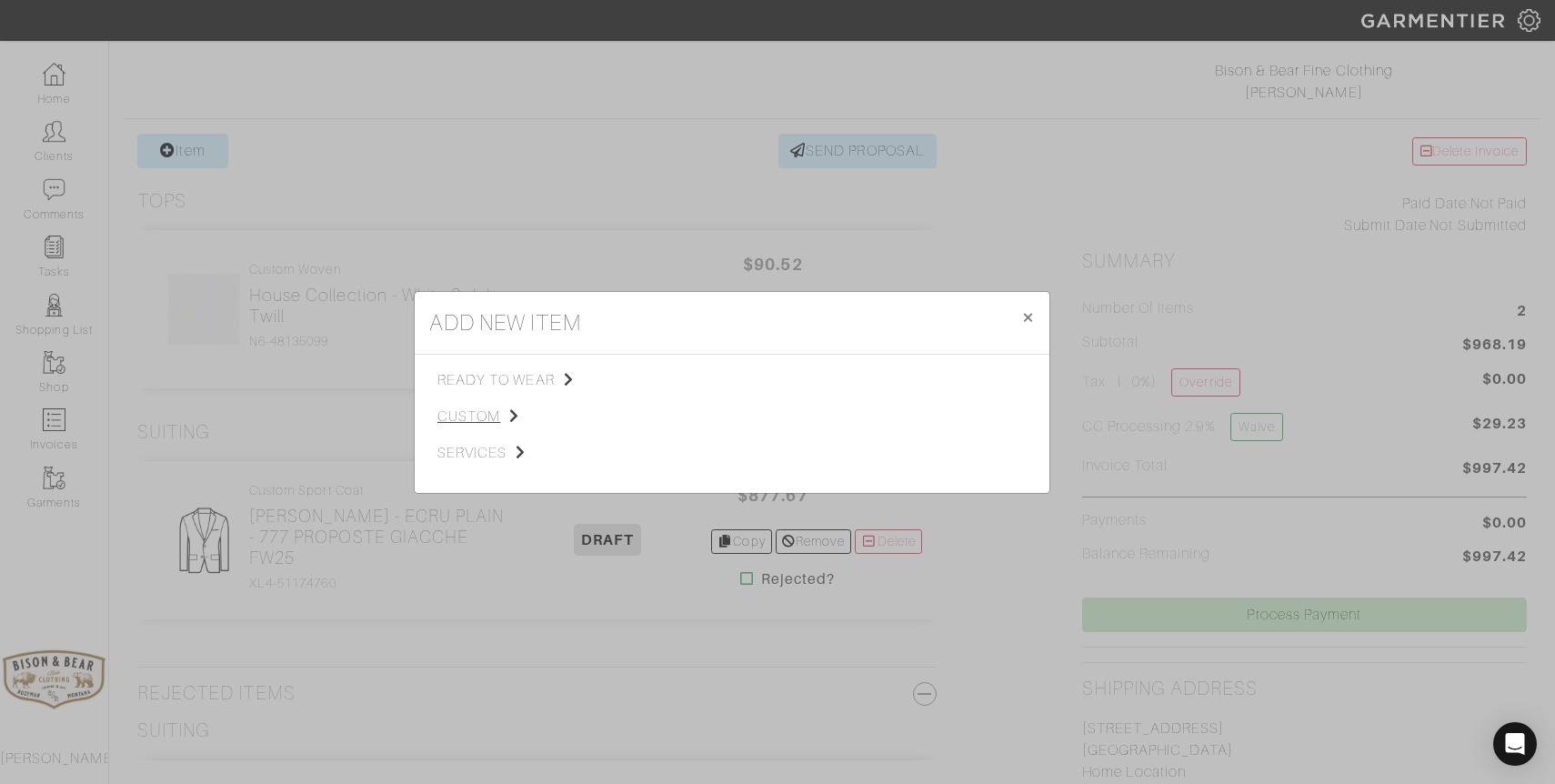
click at [473, 415] on span "custom" at bounding box center [529, 417] width 183 height 22
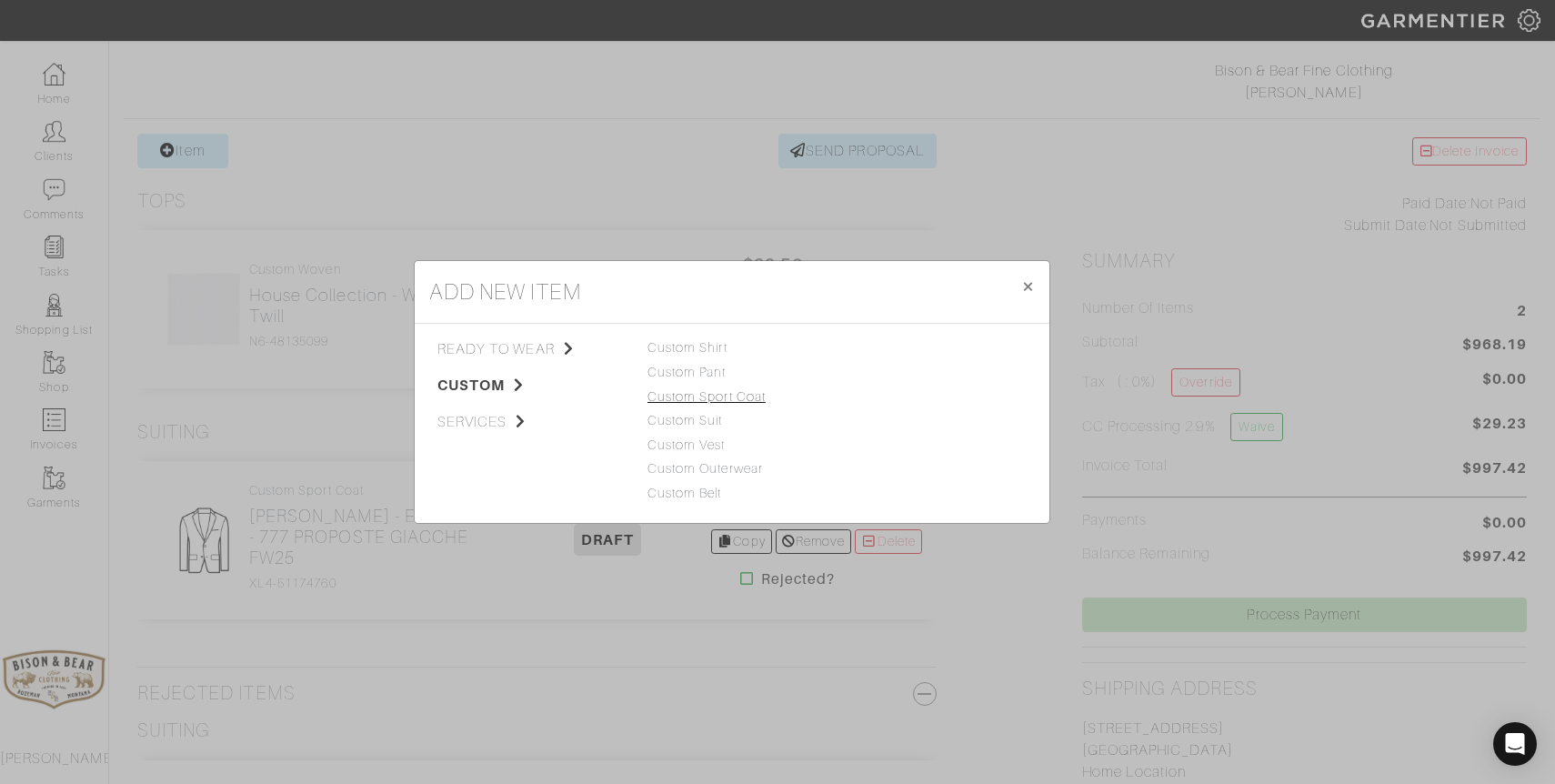
click at [702, 398] on link "Custom Sport Coat" at bounding box center [706, 396] width 119 height 15
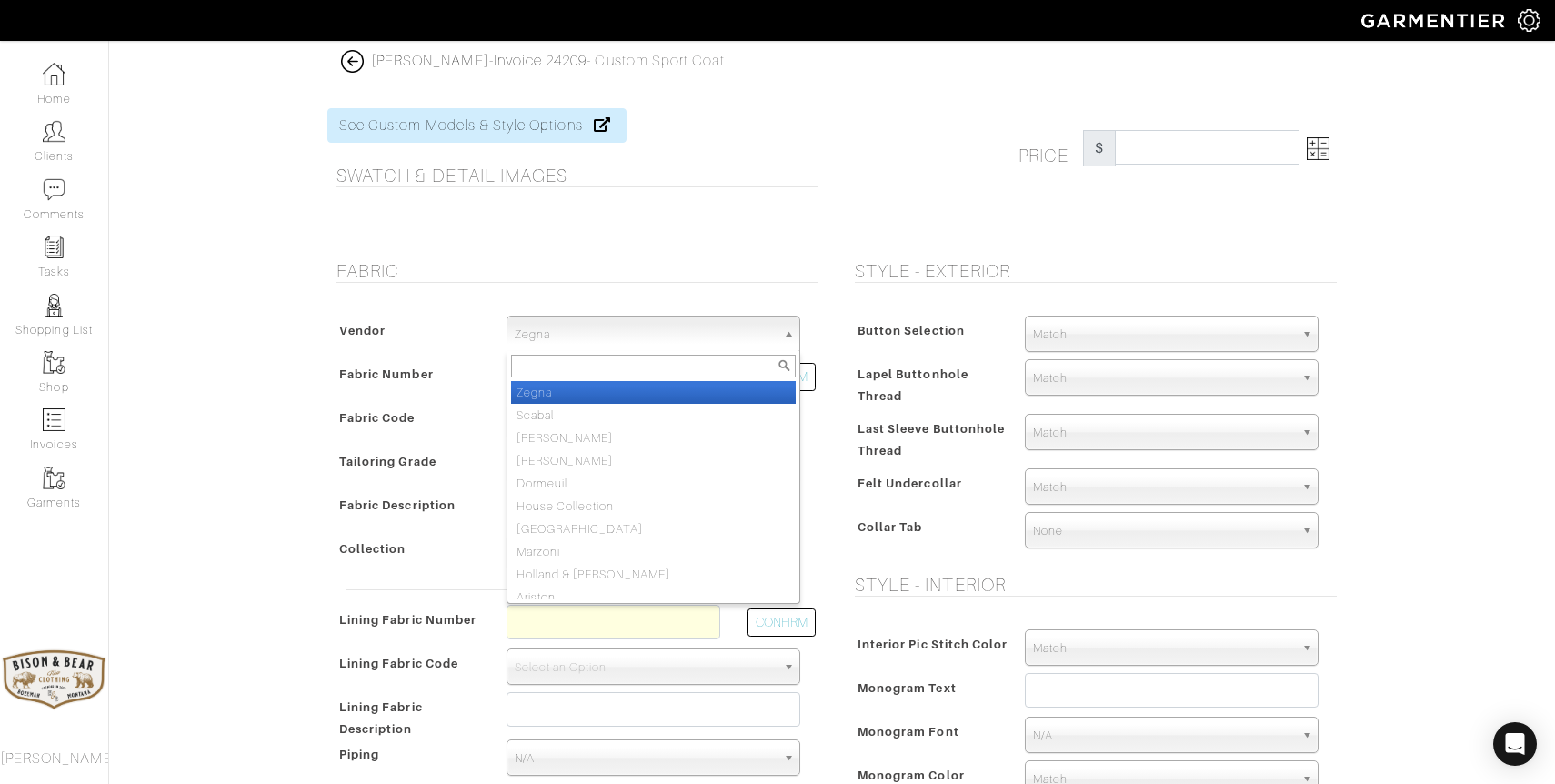
click at [671, 340] on span "Zegna" at bounding box center [645, 334] width 261 height 37
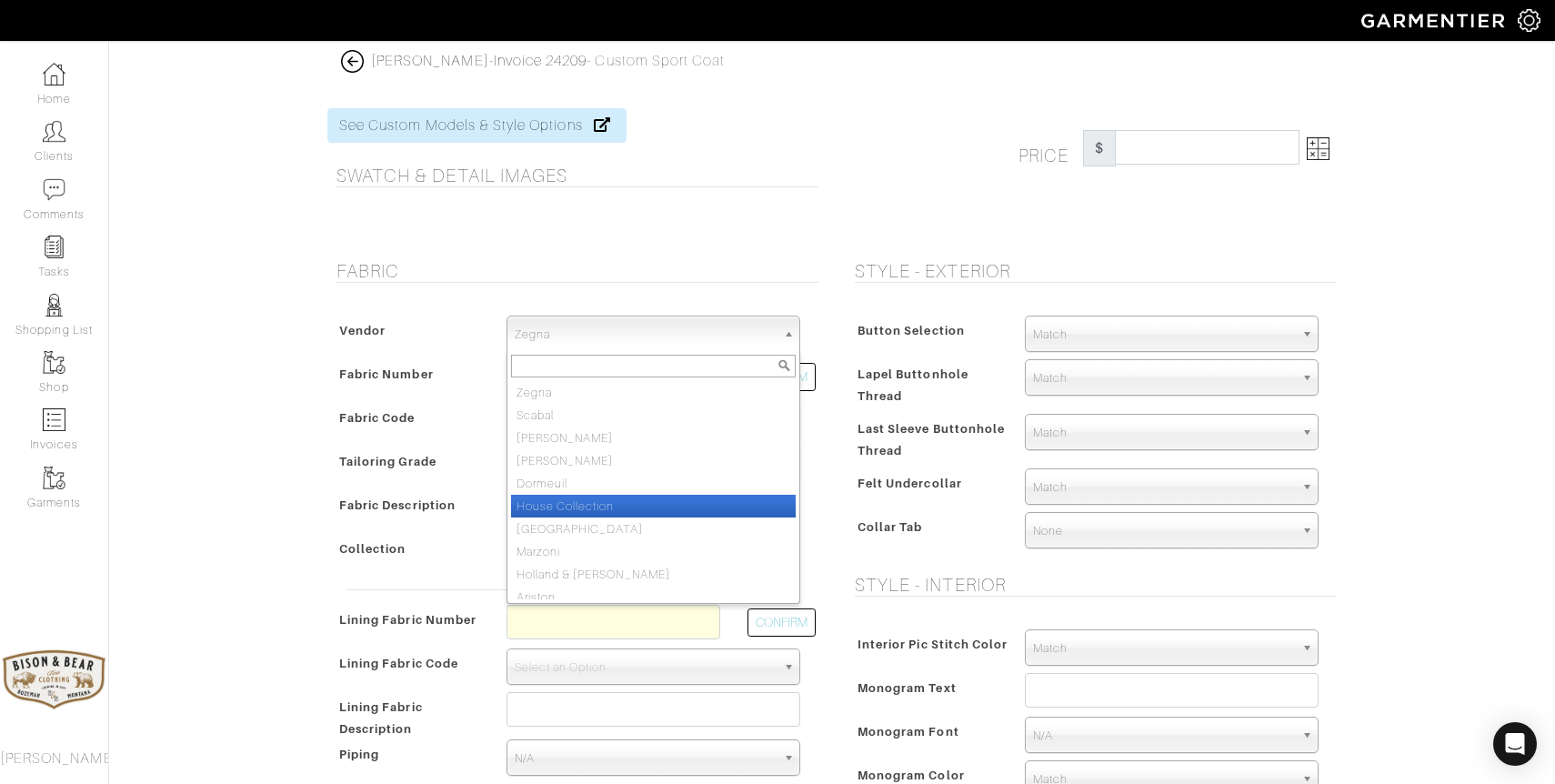
click at [567, 505] on li "House Collection" at bounding box center [653, 506] width 285 height 23
select select "75"
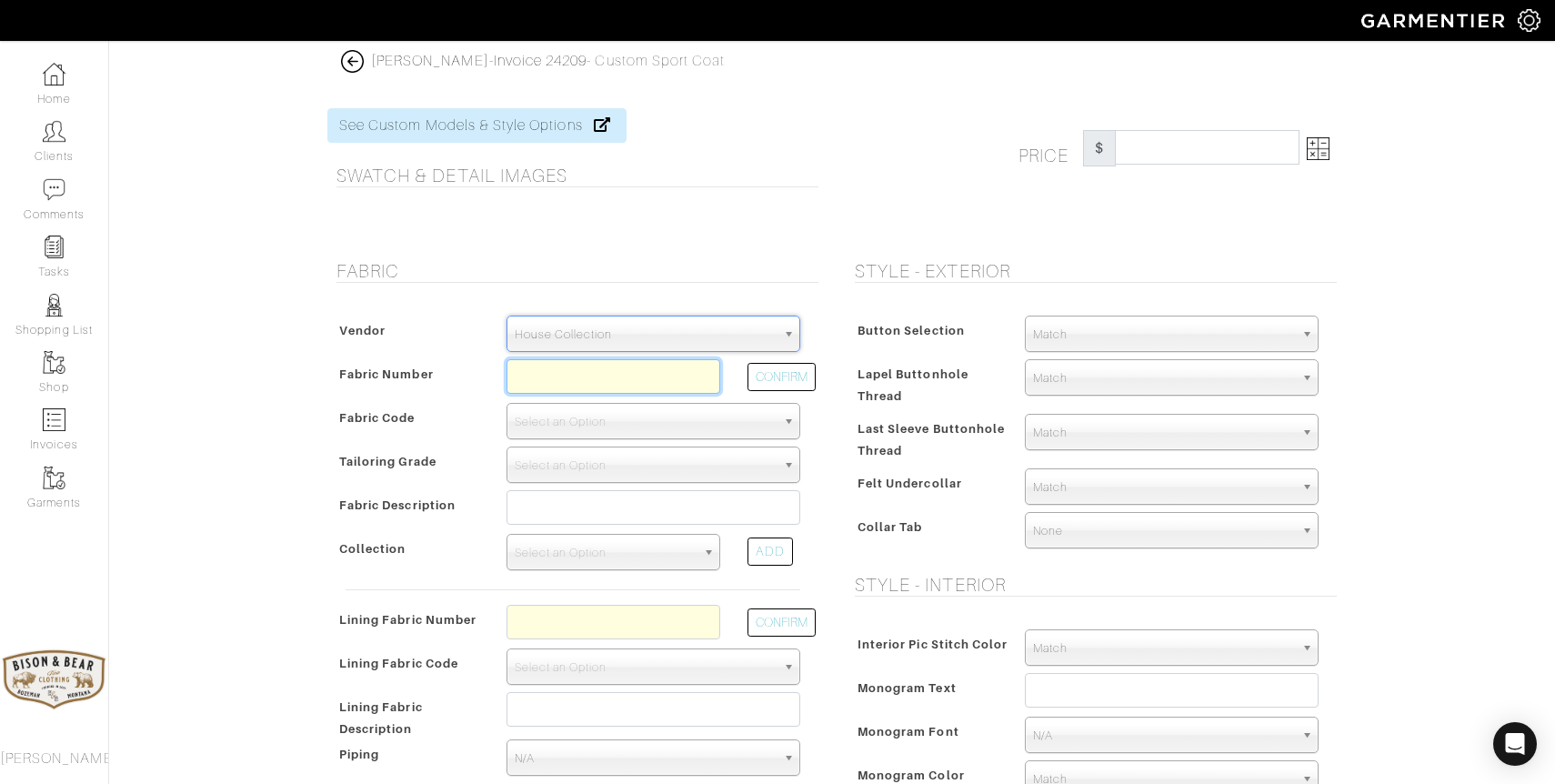
click at [581, 372] on input "text" at bounding box center [614, 376] width 213 height 35
click at [780, 394] on div "CONFIRM" at bounding box center [774, 381] width 80 height 43
click at [778, 380] on button "CONFIRM" at bounding box center [781, 376] width 68 height 29
type input "C6-49146140"
select select "5712"
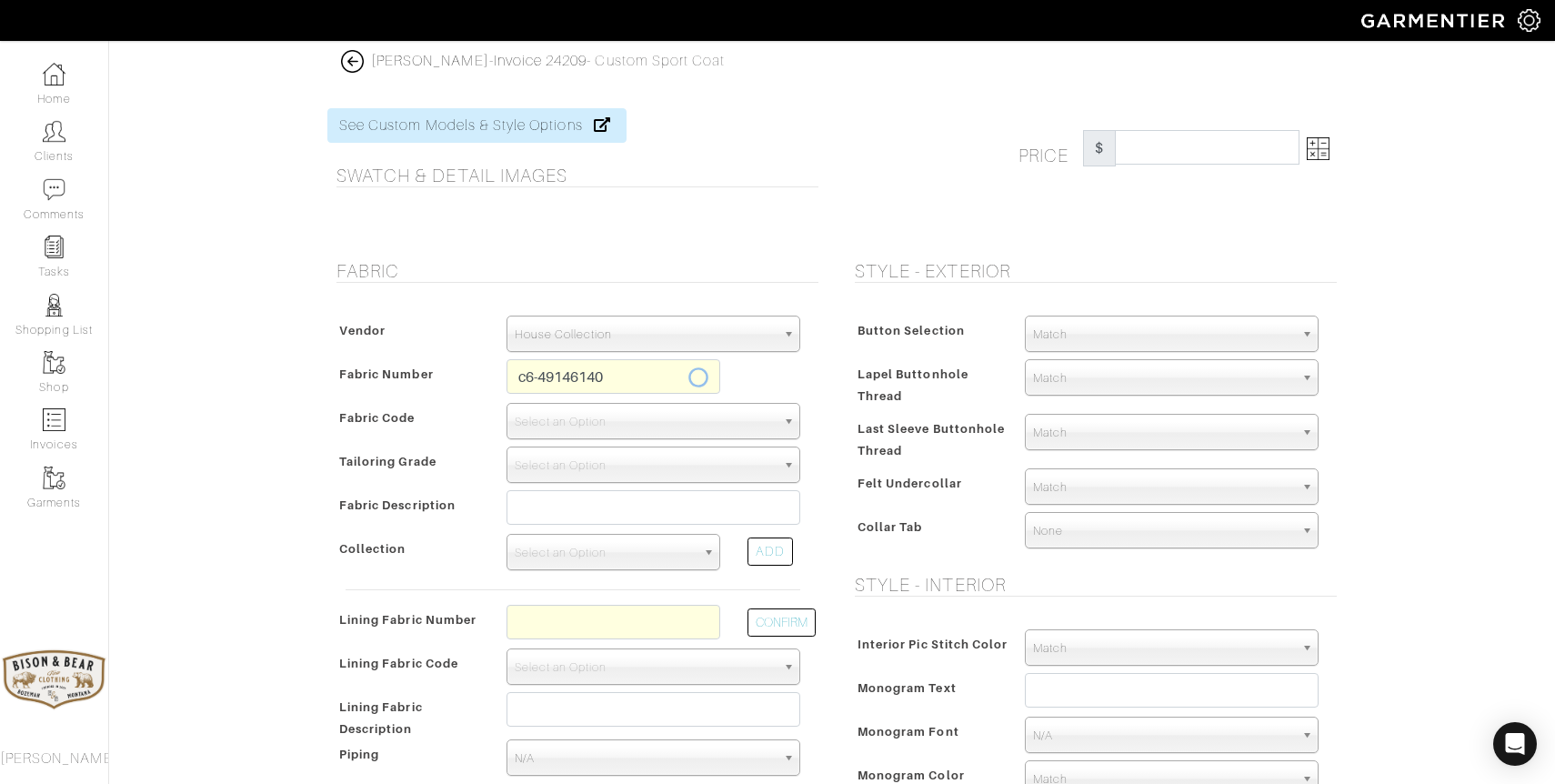
type input "Olive Twill"
select select
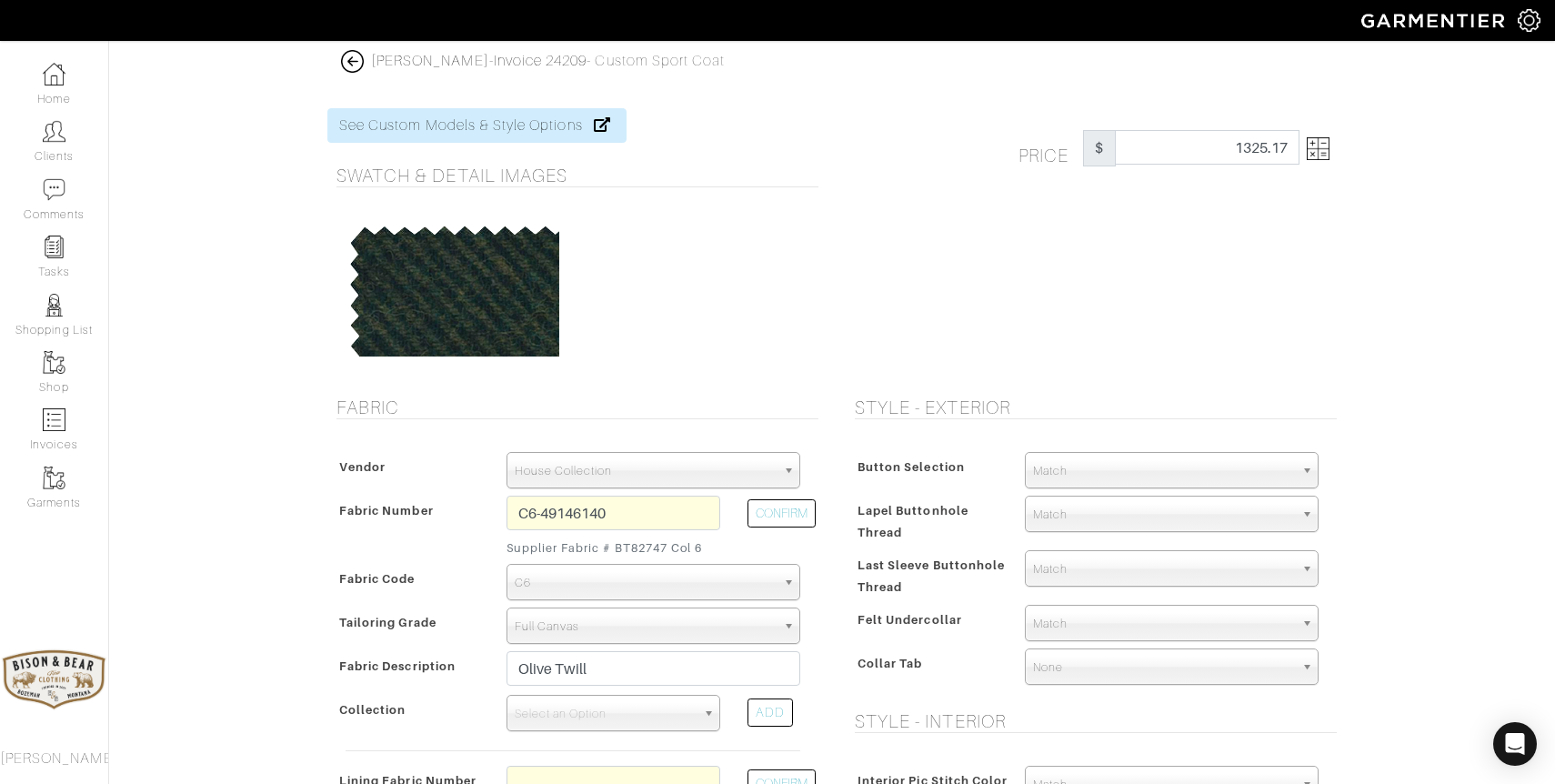
click at [1321, 149] on img at bounding box center [1318, 148] width 23 height 23
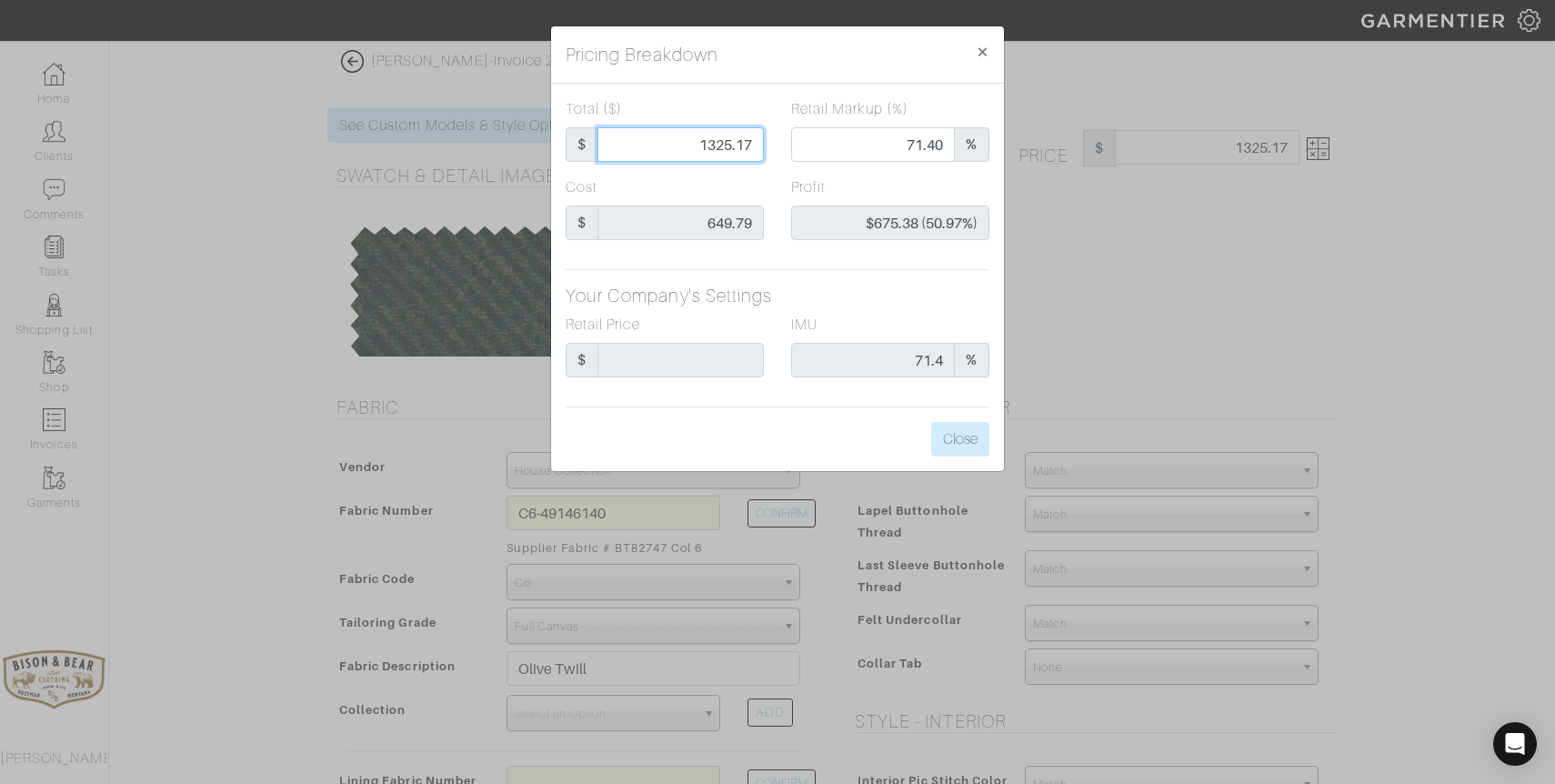
click at [712, 137] on input "1325.17" at bounding box center [681, 144] width 166 height 35
type input "6"
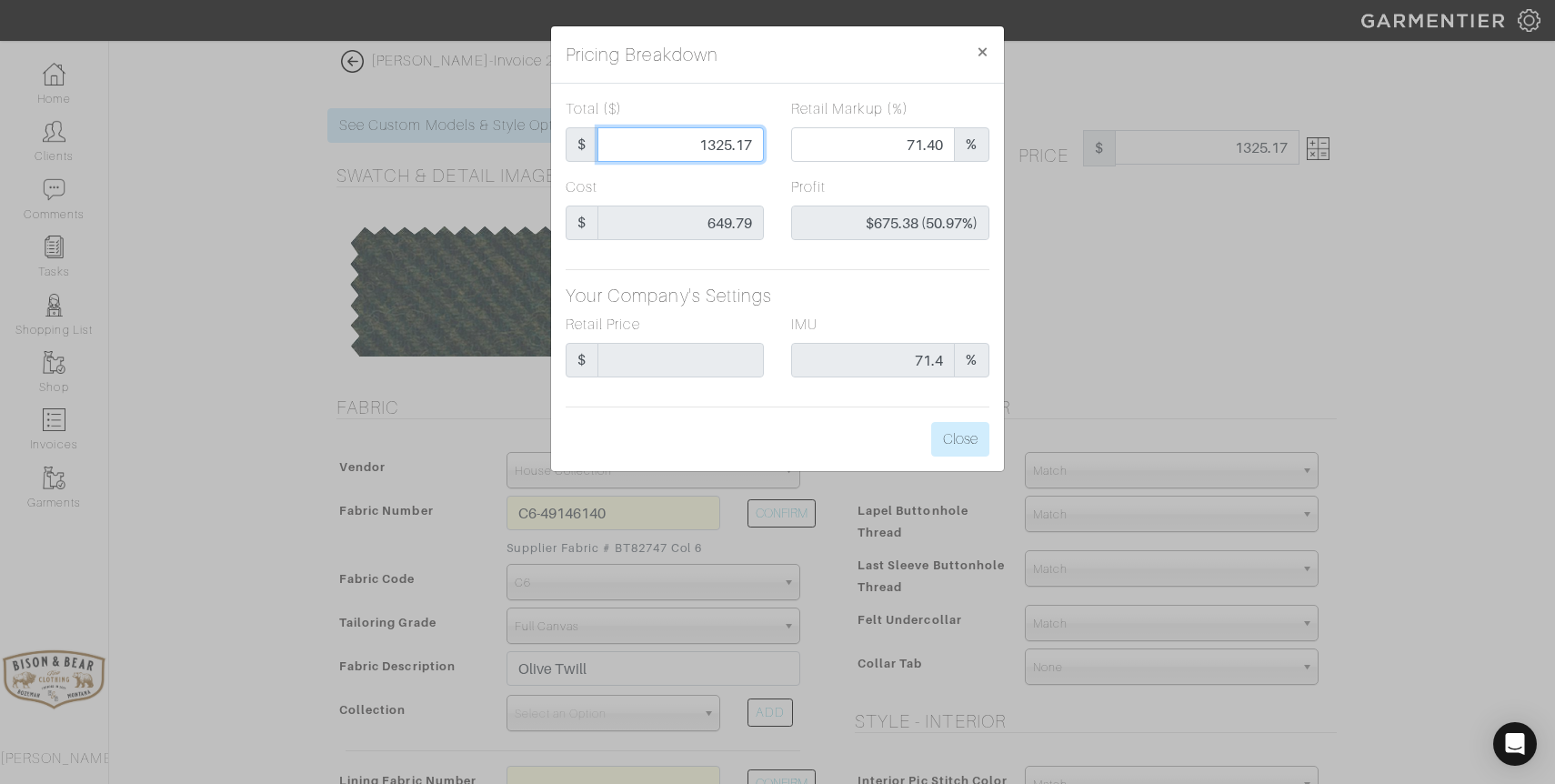
type input "0.00"
type input "-$643.79 (-10729.83%)"
type input "64"
type input "-$585.79 (-915.30%)"
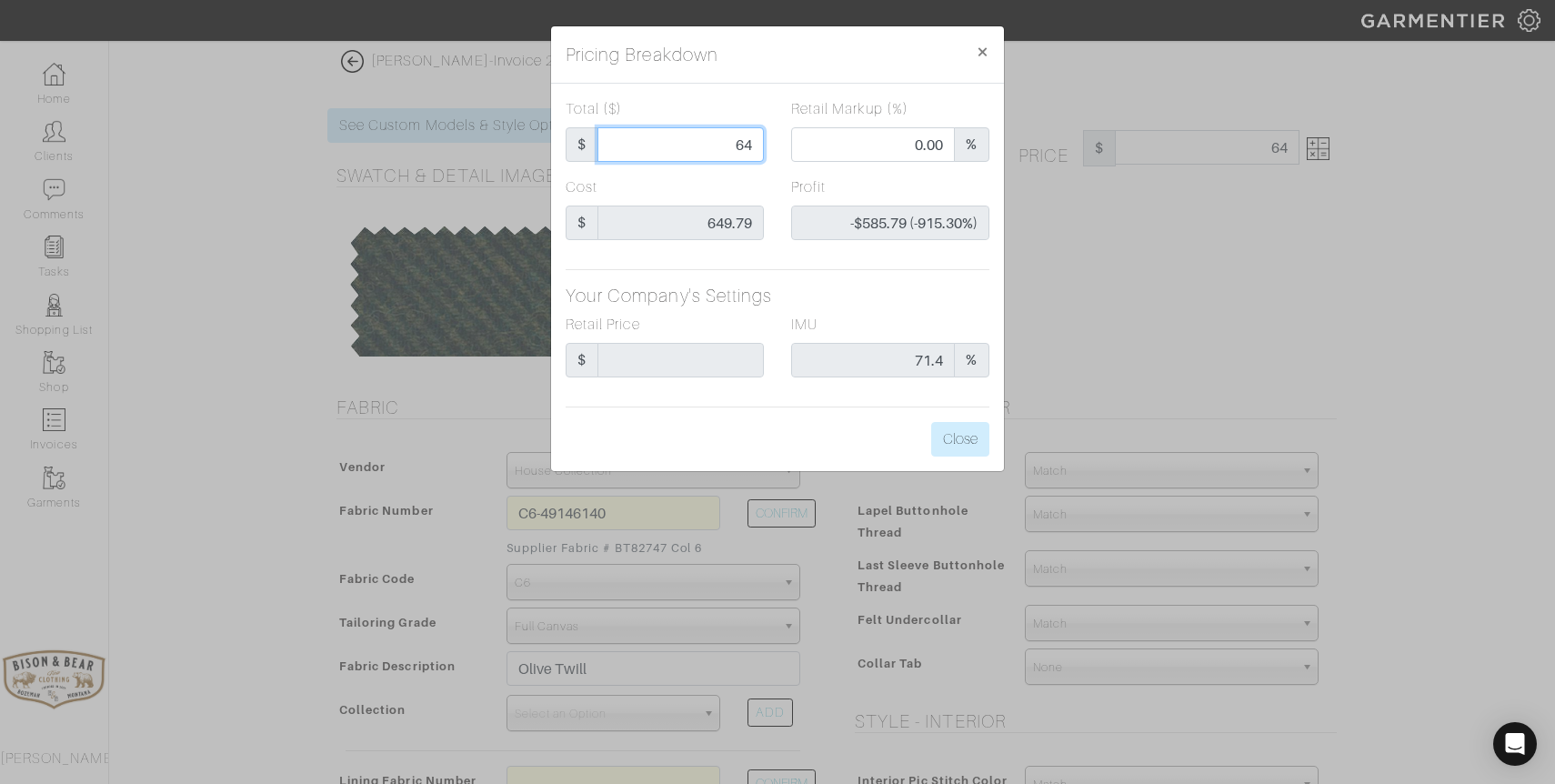
type input "649"
type input "41.60"
type input "-$0.79 (-0.12%)"
type input "649."
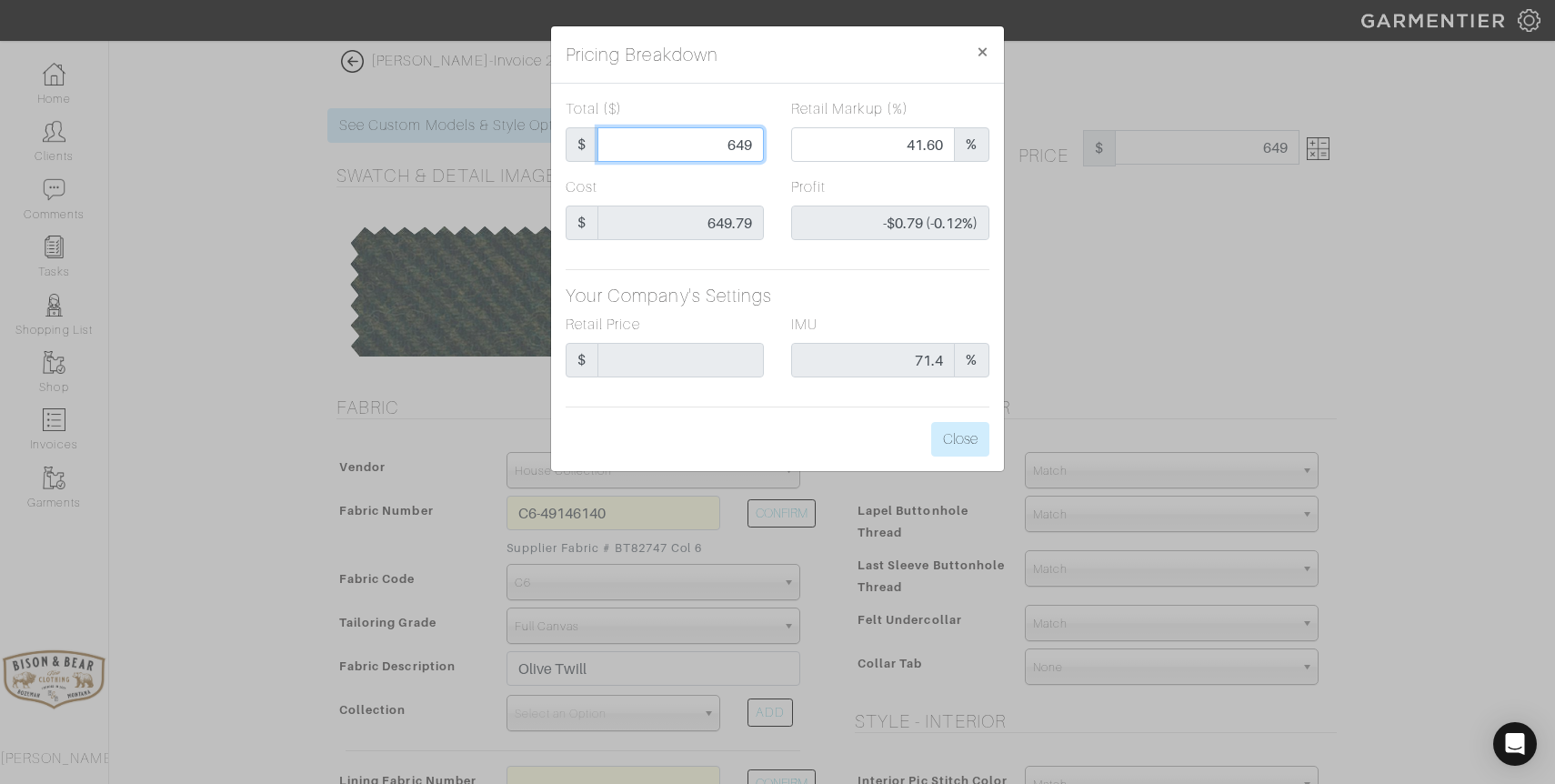
type input "649."
type input "649.7"
type input "41.67"
type input "-$0.09 (-0.01%)"
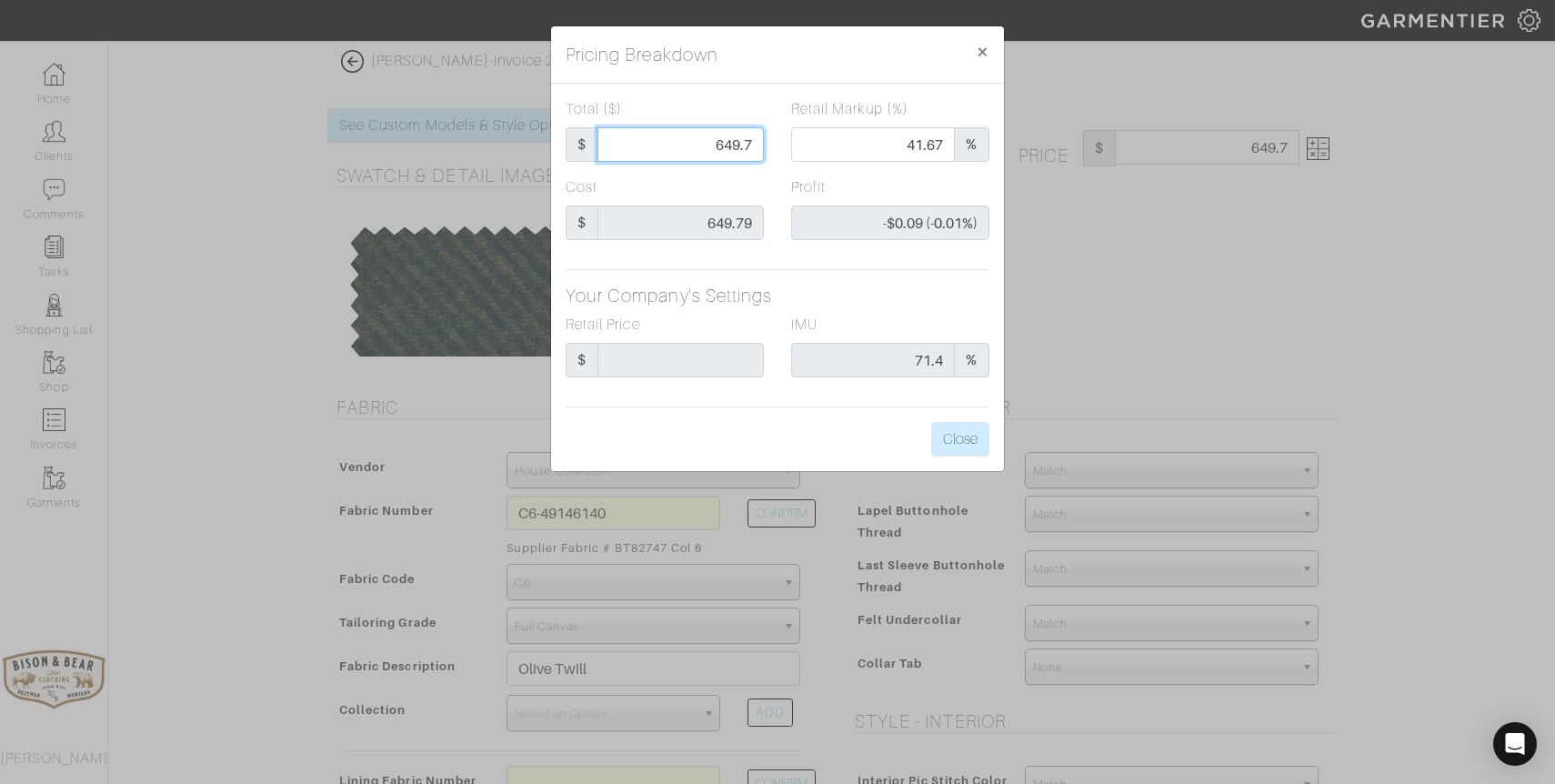
type input "649.79"
type input "$0.00 (0.00%)"
type input "649.79"
click at [959, 447] on button "Close" at bounding box center [960, 438] width 58 height 35
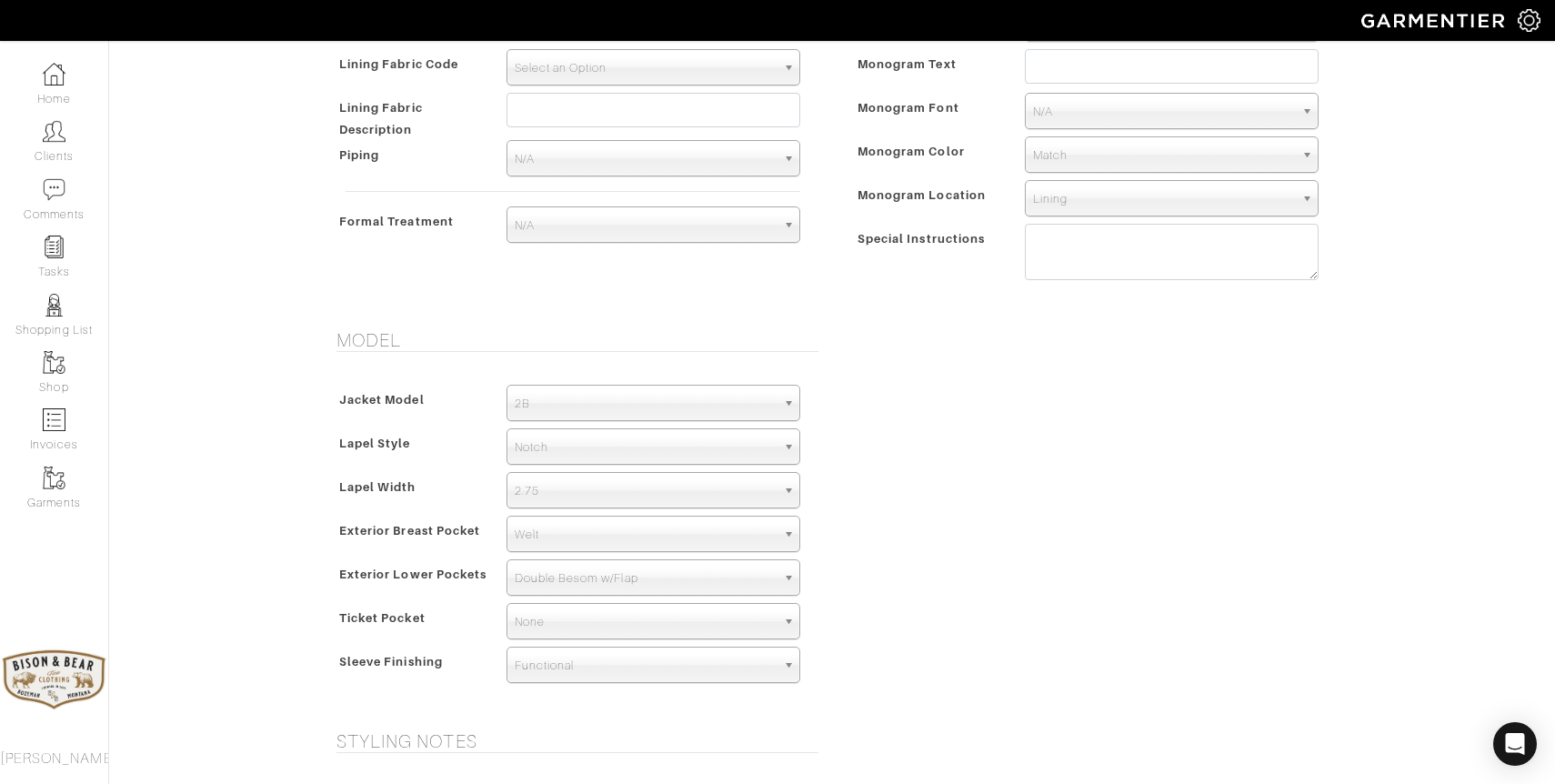
scroll to position [763, 0]
click at [658, 410] on span "2B" at bounding box center [645, 400] width 261 height 37
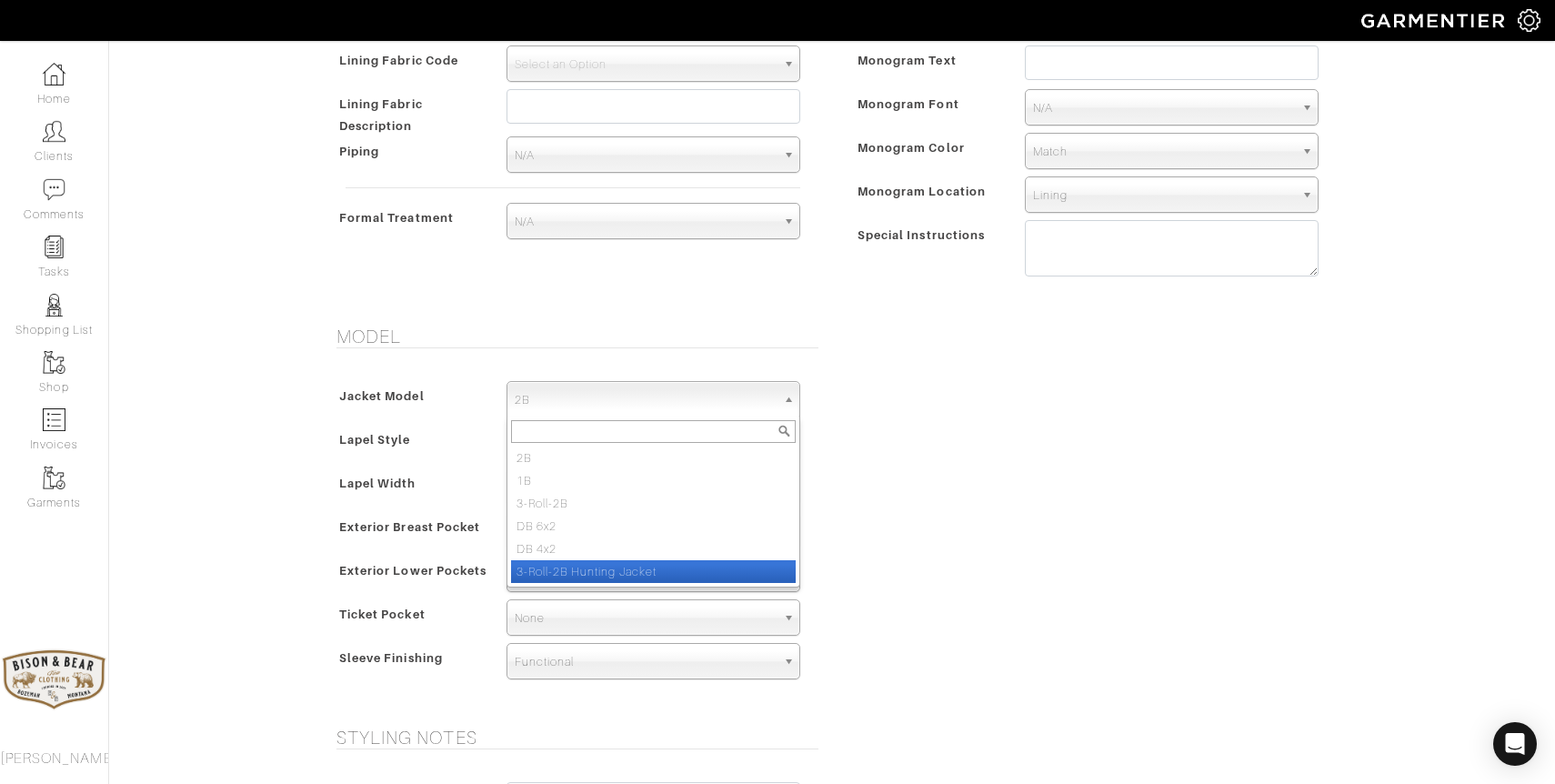
click at [621, 568] on li "3-Roll-2B Hunting Jacket" at bounding box center [653, 571] width 285 height 23
select select "39"
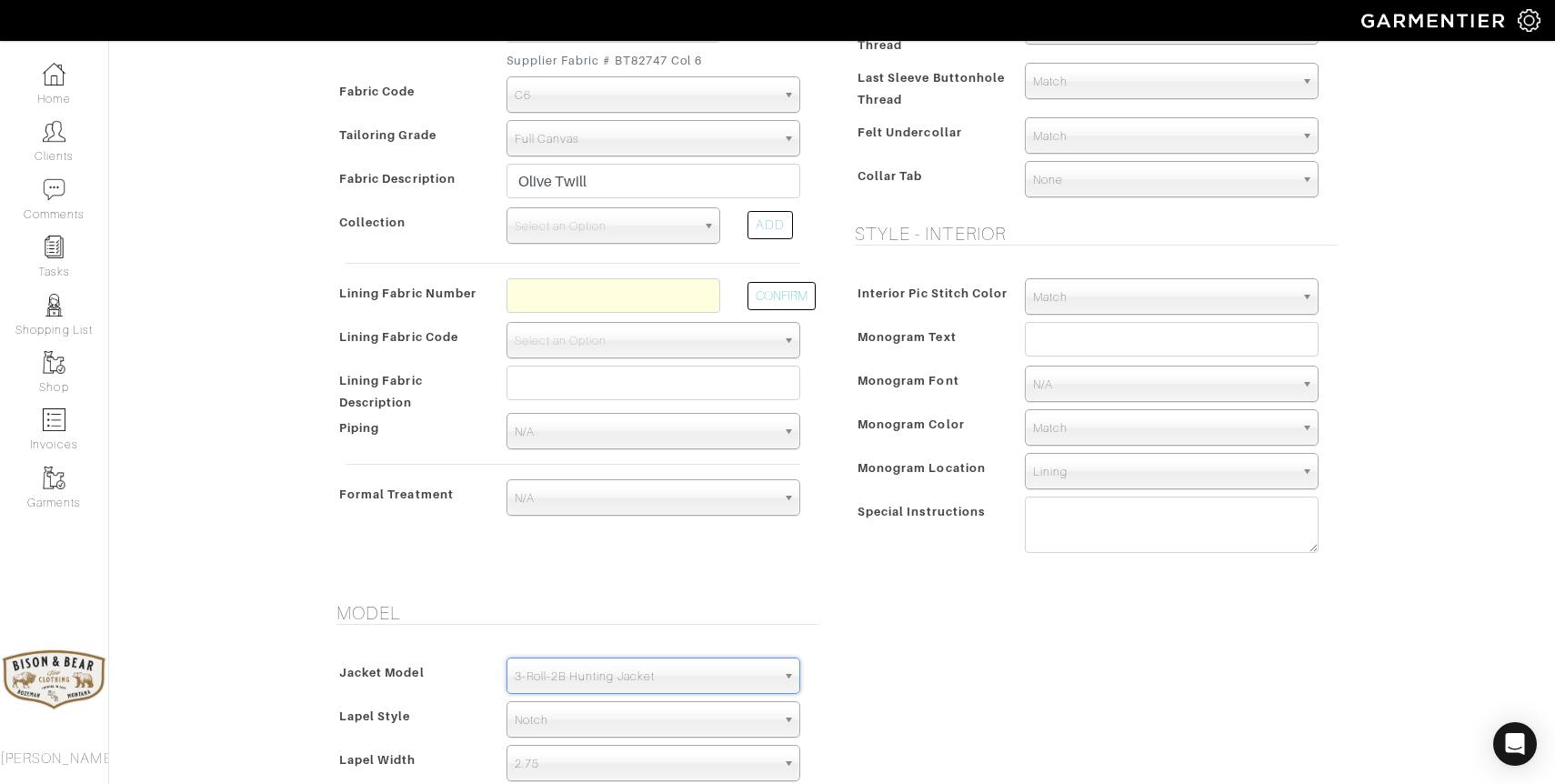
scroll to position [486, 0]
click at [620, 290] on input "text" at bounding box center [614, 296] width 213 height 35
type input "360015"
click at [799, 296] on button "CONFIRM" at bounding box center [781, 296] width 68 height 29
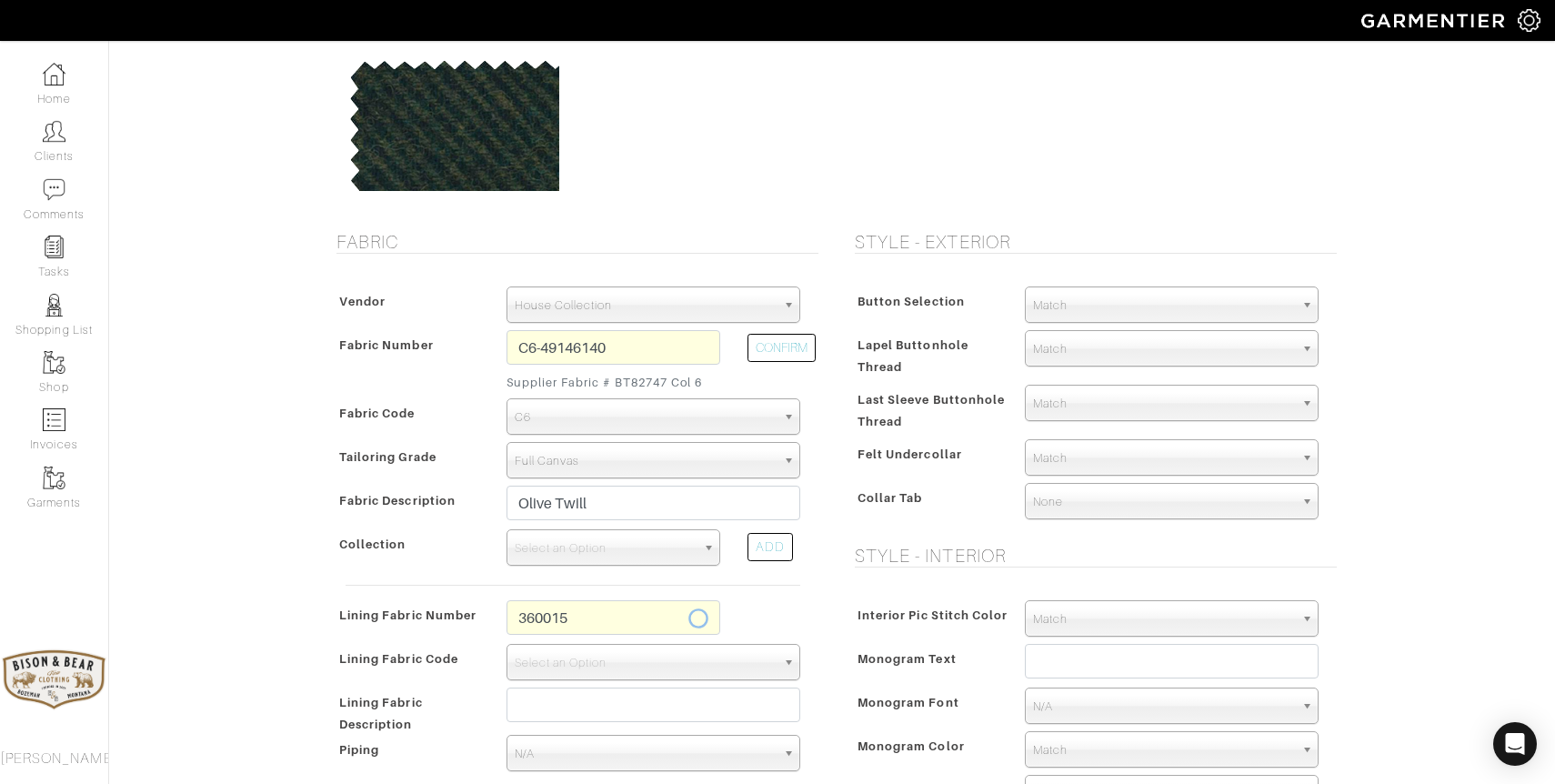
select select "6296"
type input "Gold/Red Skulls & Roses"
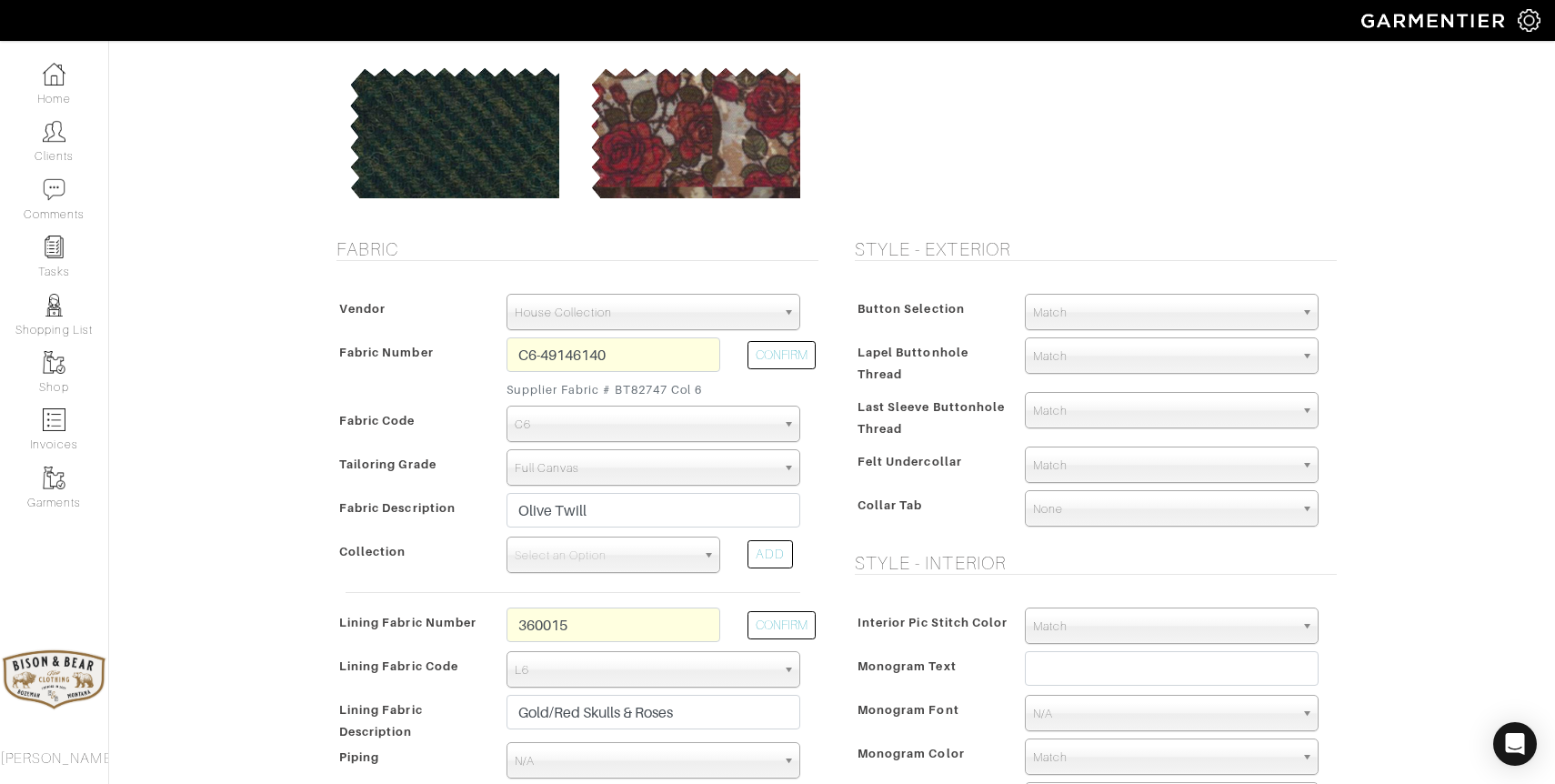
scroll to position [154, 0]
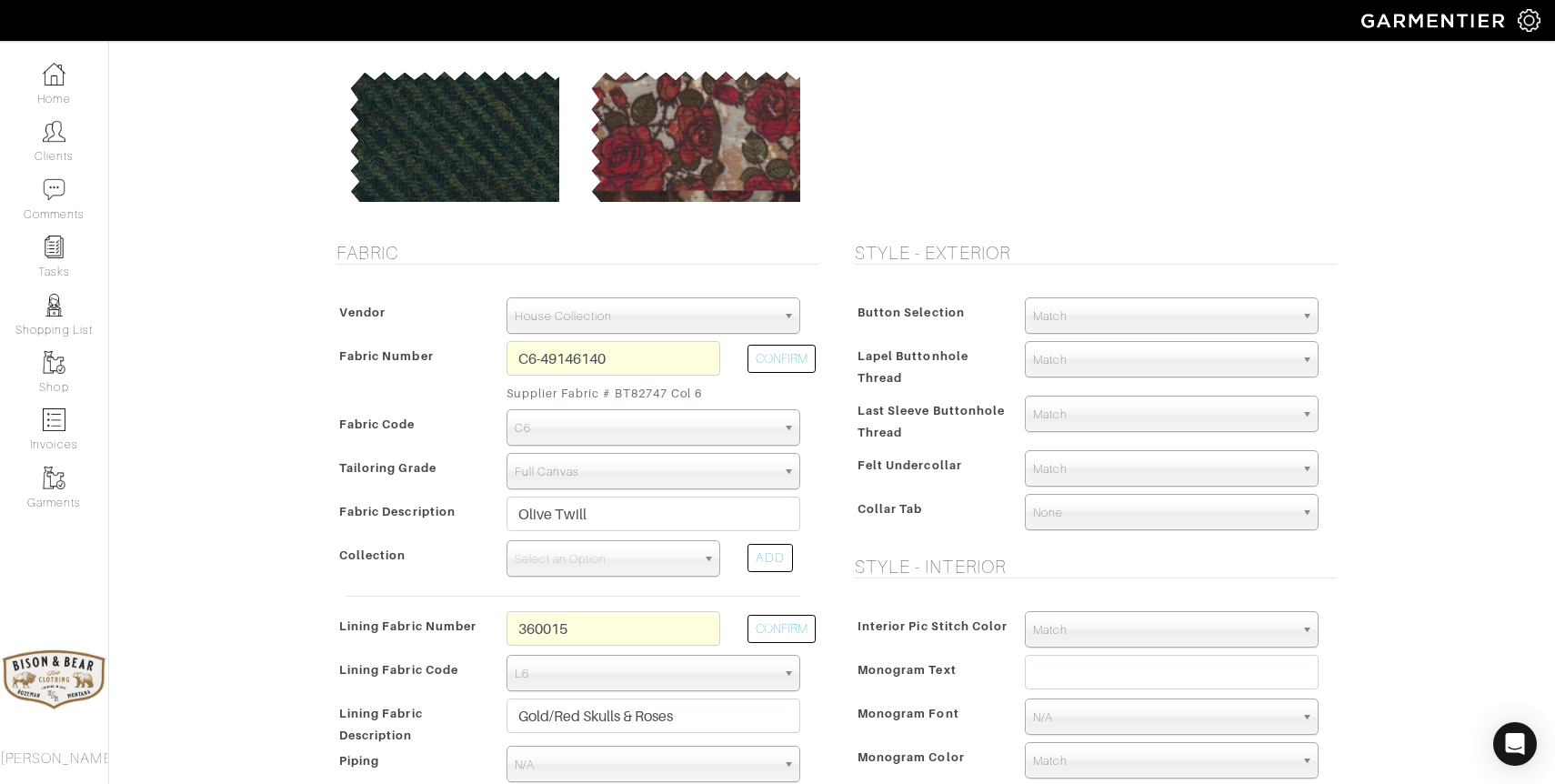
type input "749.75"
click at [1093, 318] on span "Match" at bounding box center [1164, 317] width 261 height 37
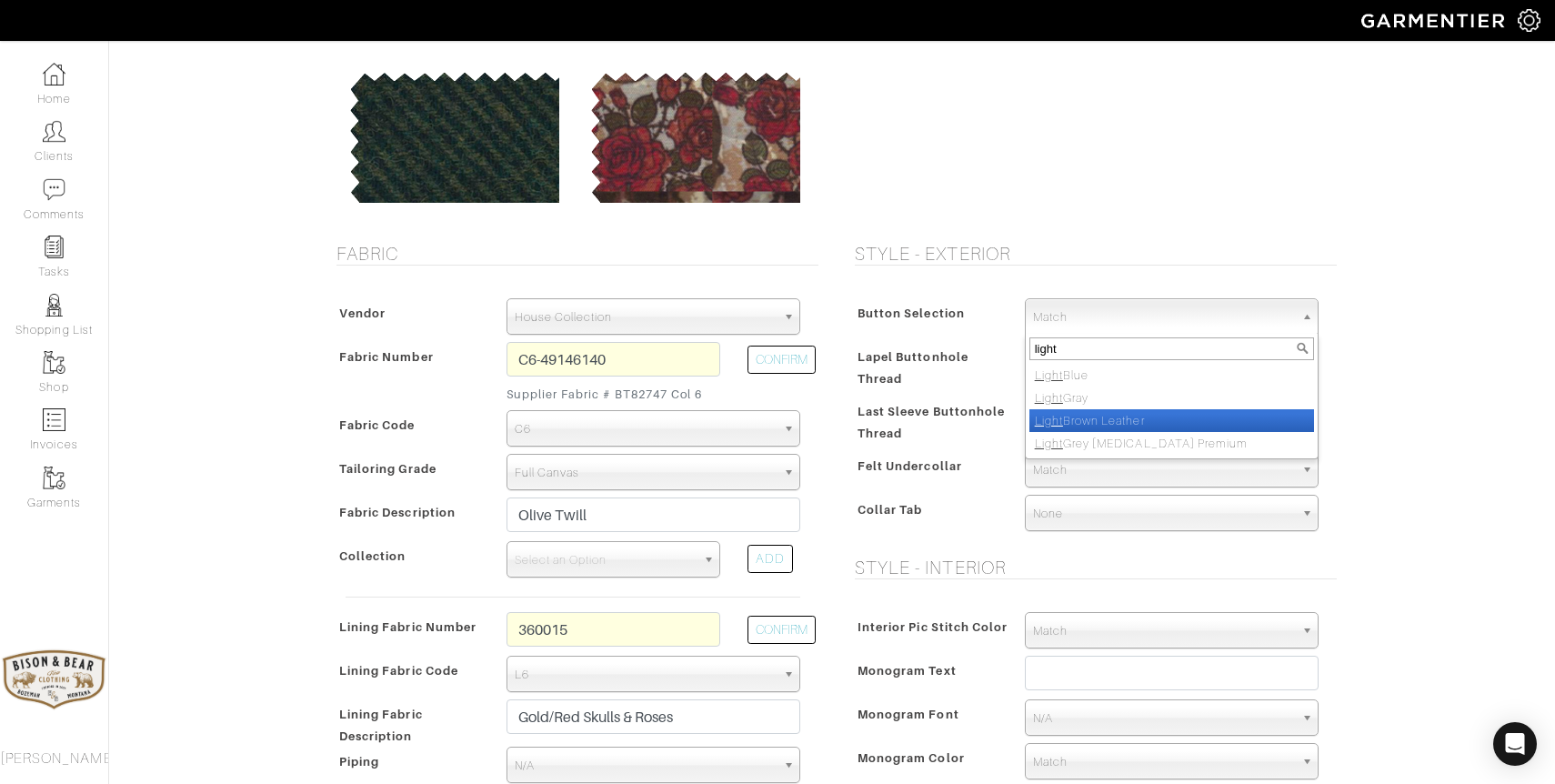
type input "light"
click at [1116, 417] on li "Light Brown Leather" at bounding box center [1172, 420] width 285 height 23
select select "101"
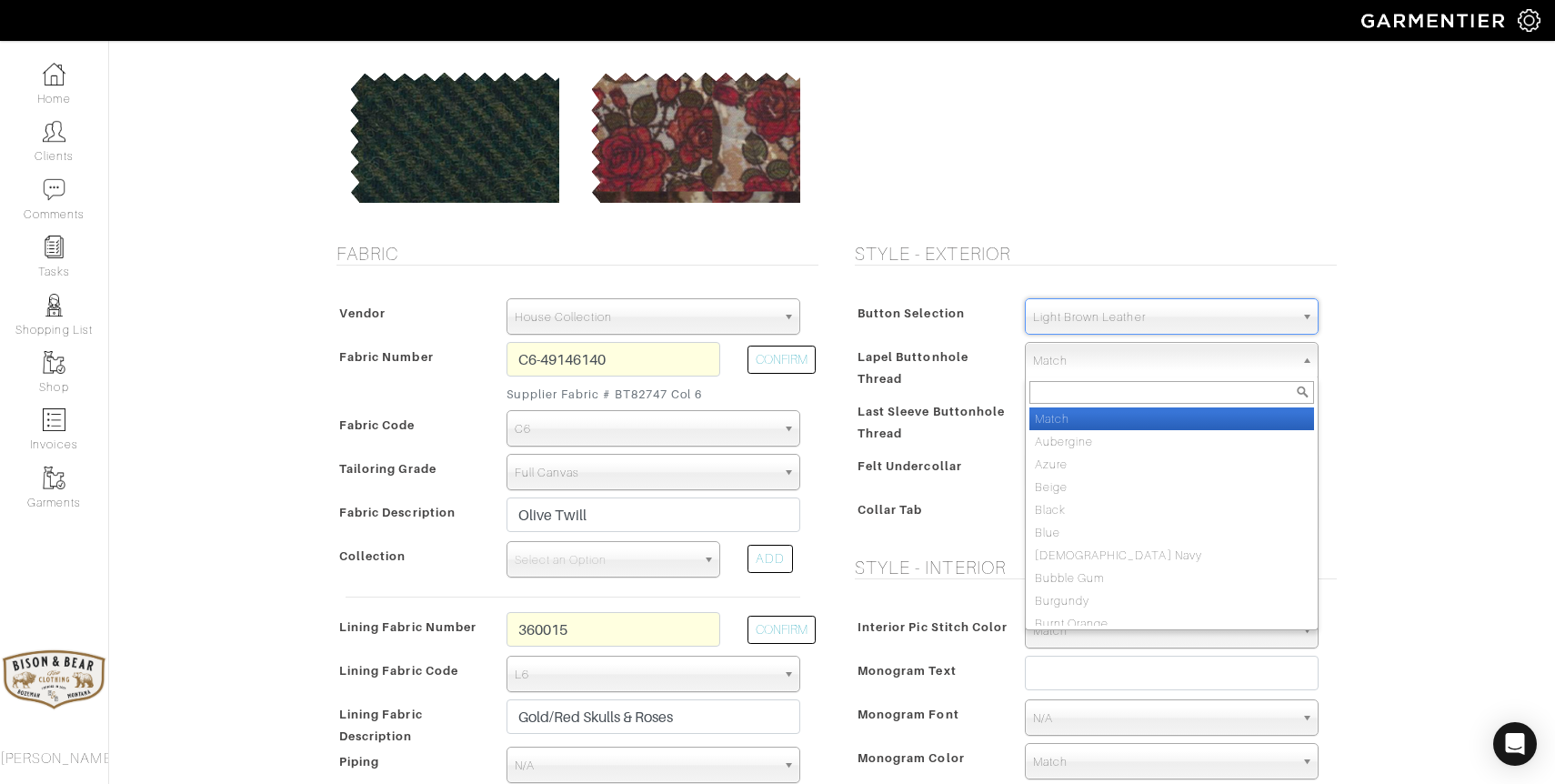
click at [1114, 363] on span "Match" at bounding box center [1164, 360] width 261 height 37
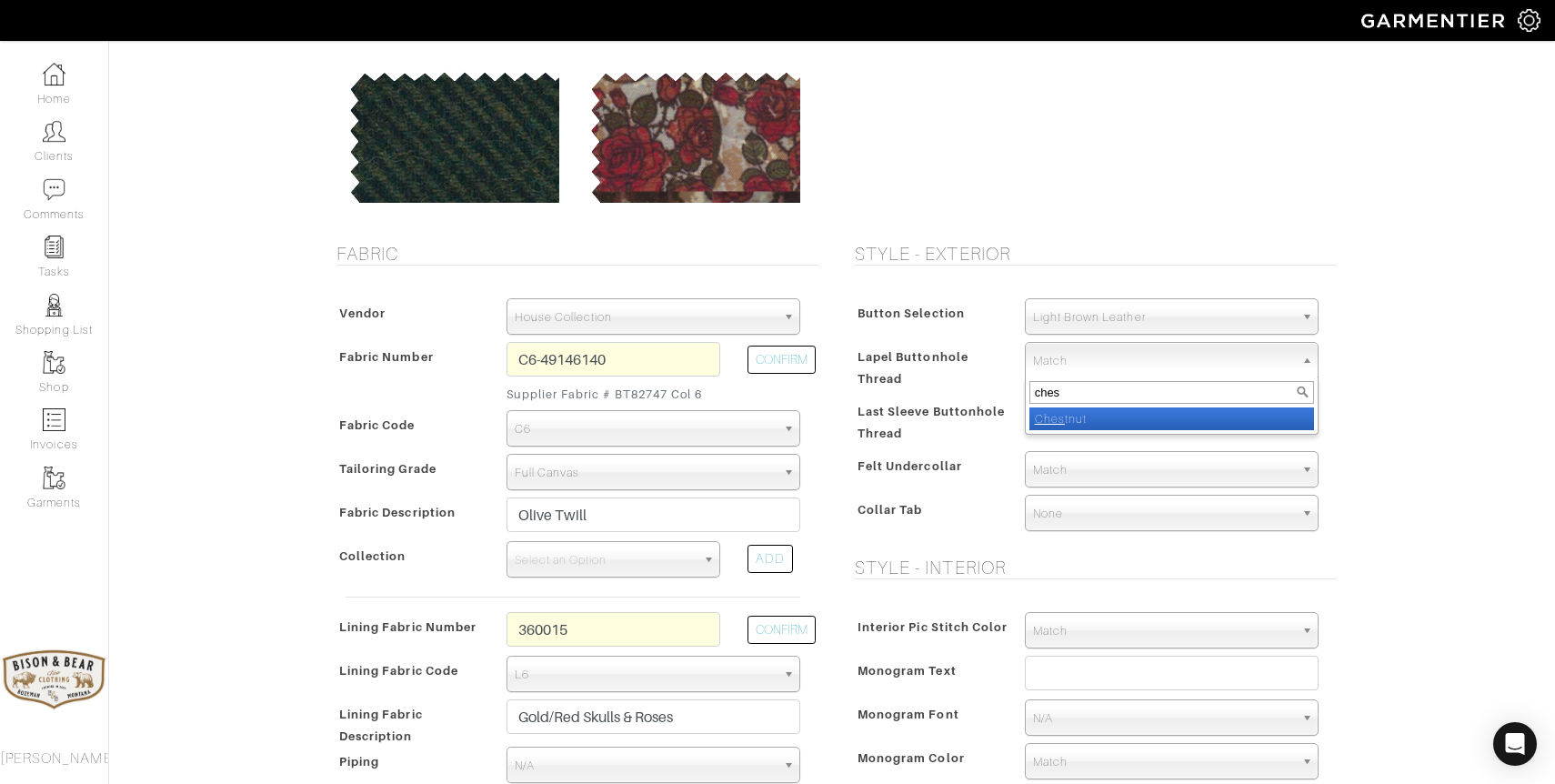
type input "chest"
select select "47"
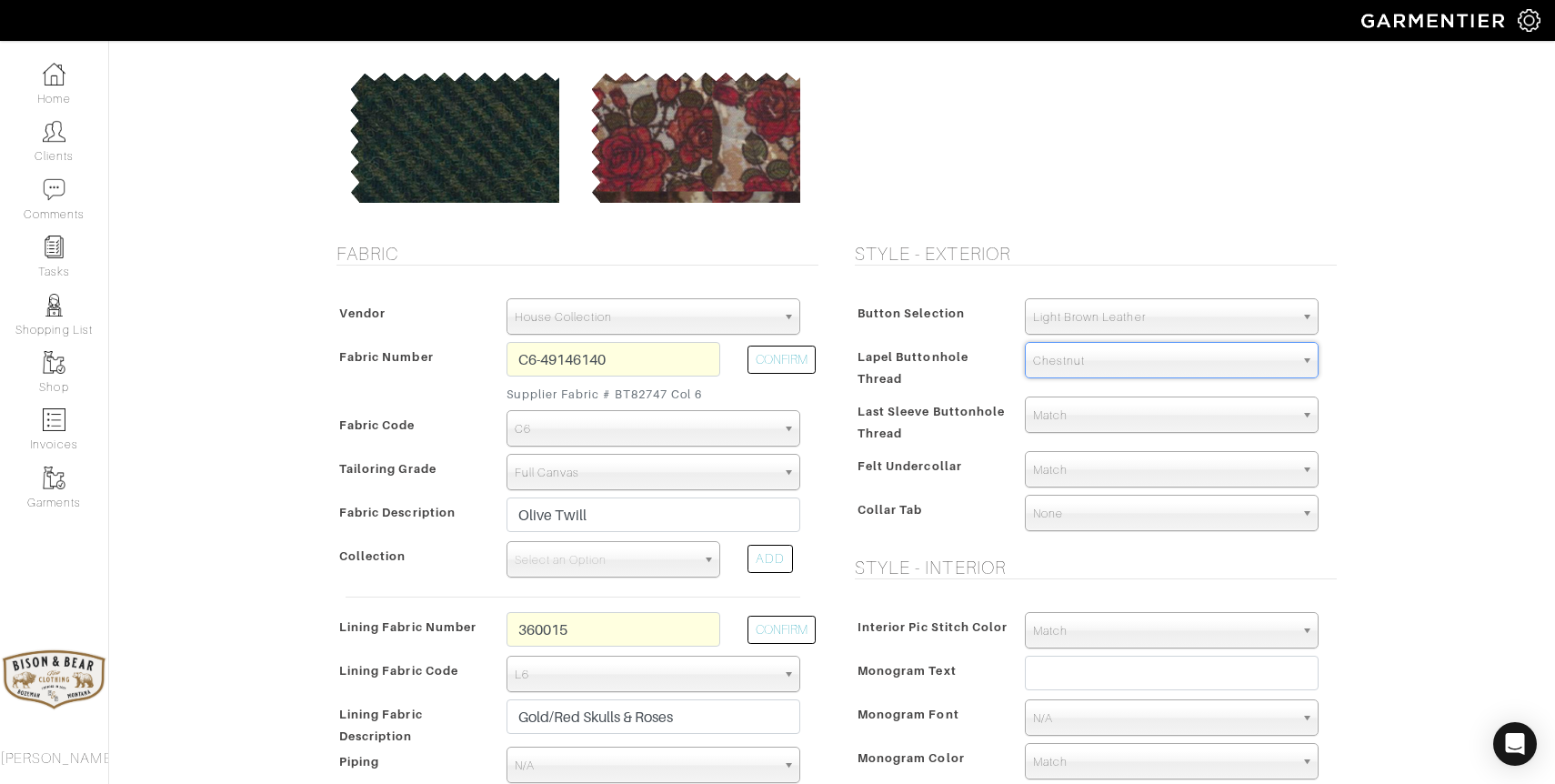
click at [1090, 421] on span "Match" at bounding box center [1164, 415] width 261 height 37
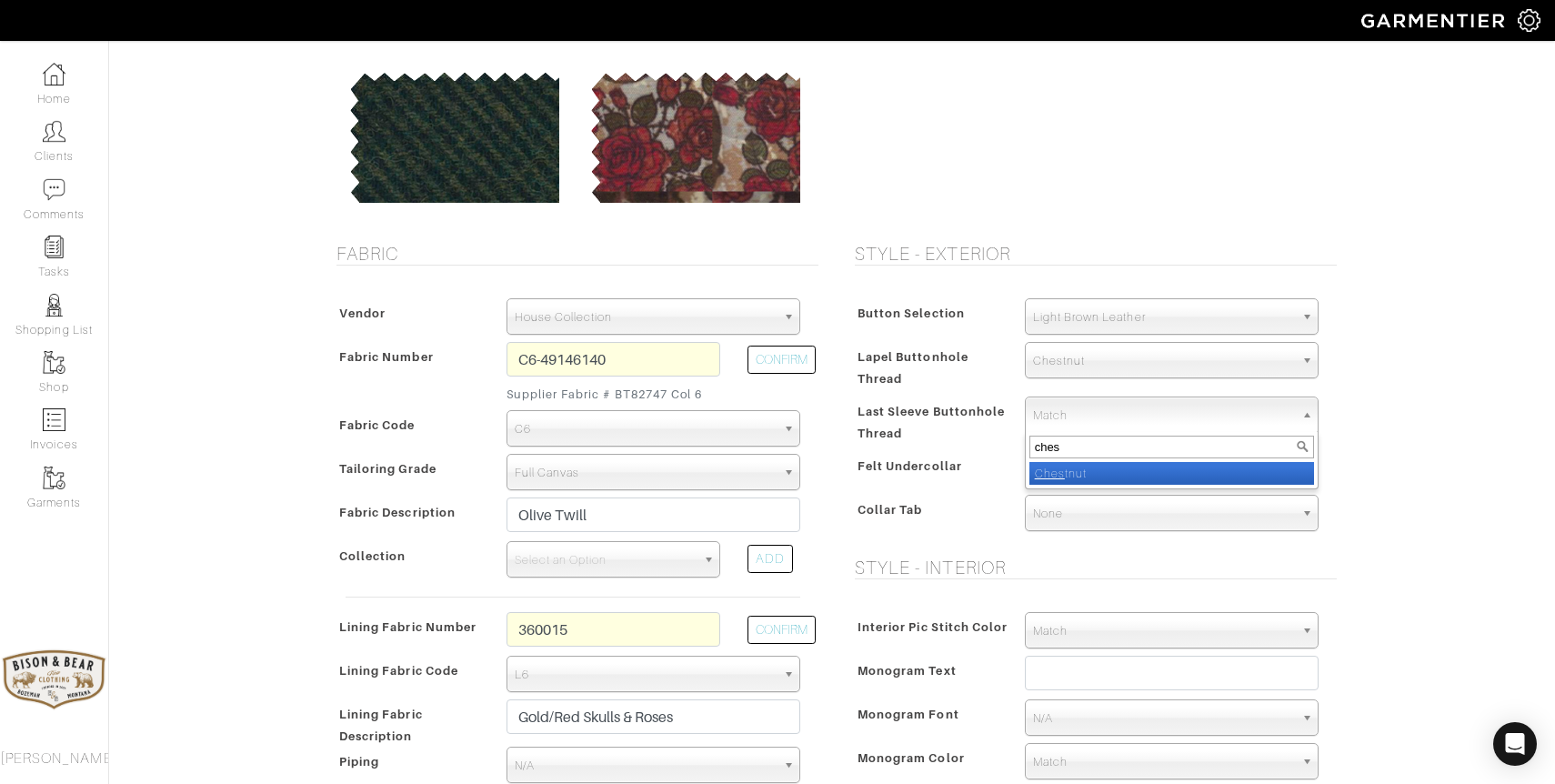
type input "chest"
select select "47"
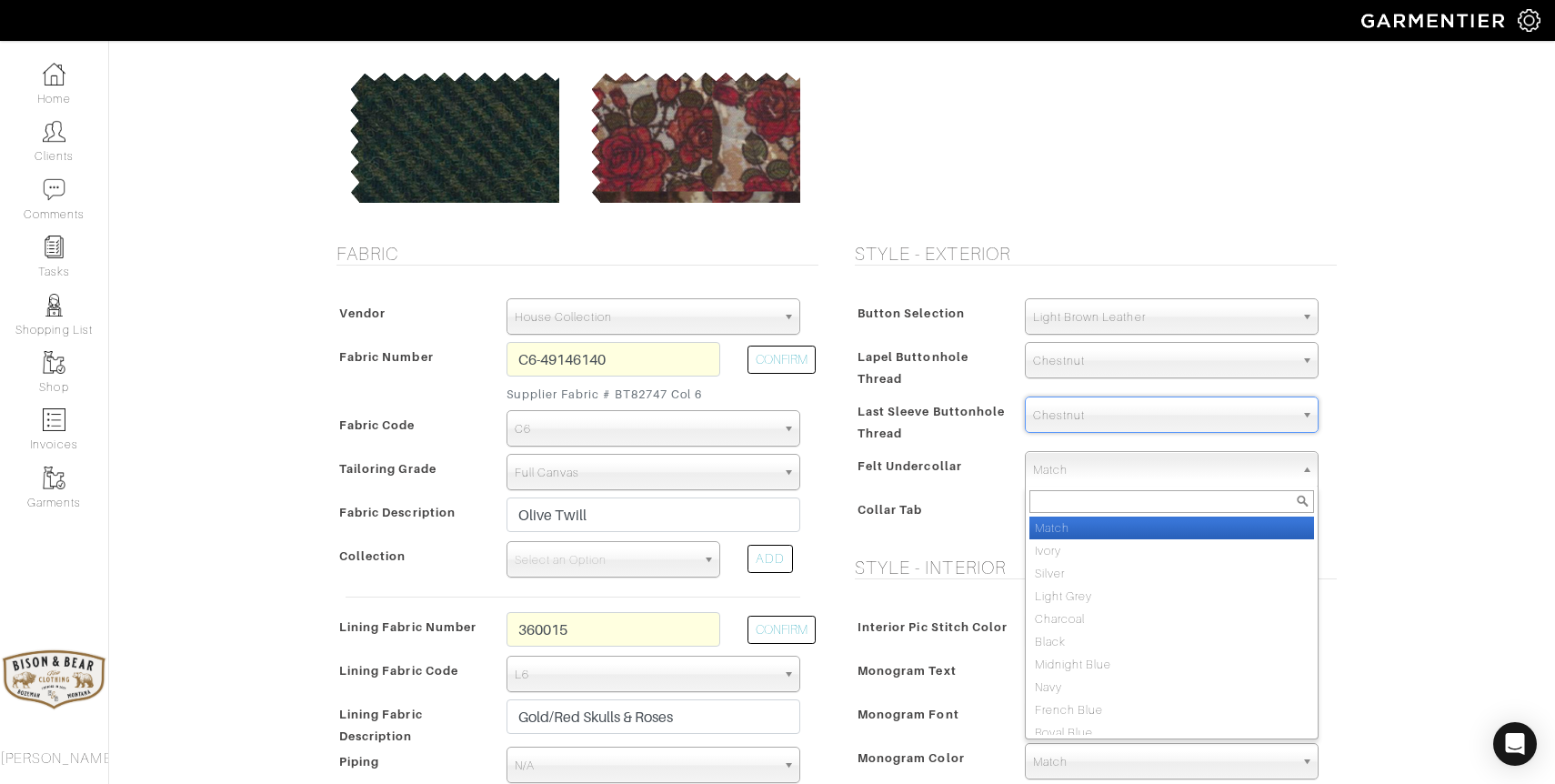
click at [1078, 468] on span "Match" at bounding box center [1164, 470] width 261 height 37
type input "dark"
select select "29"
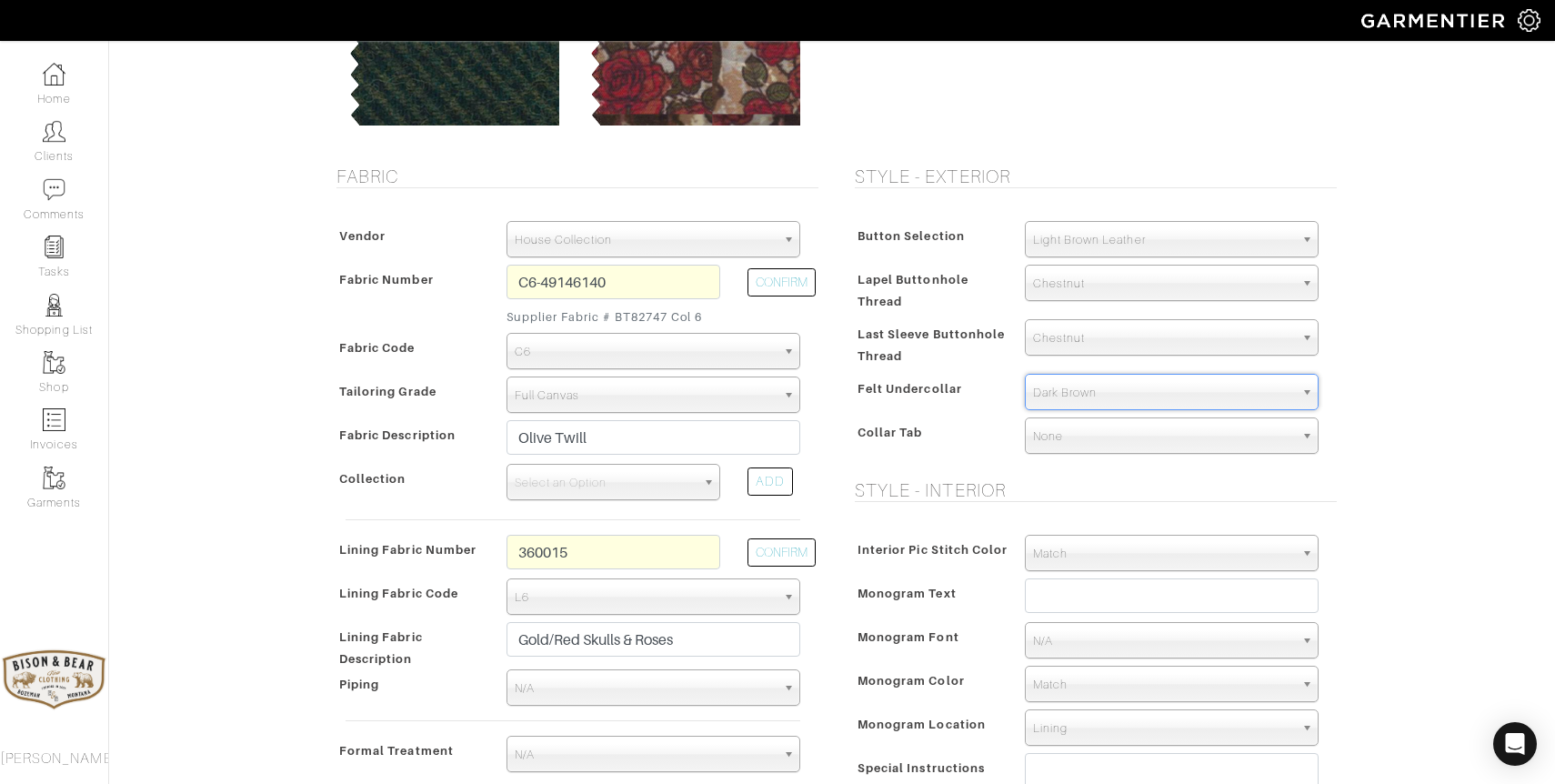
scroll to position [233, 0]
click at [1086, 442] on span "None" at bounding box center [1164, 434] width 261 height 37
click at [1104, 436] on span "None" at bounding box center [1164, 434] width 261 height 37
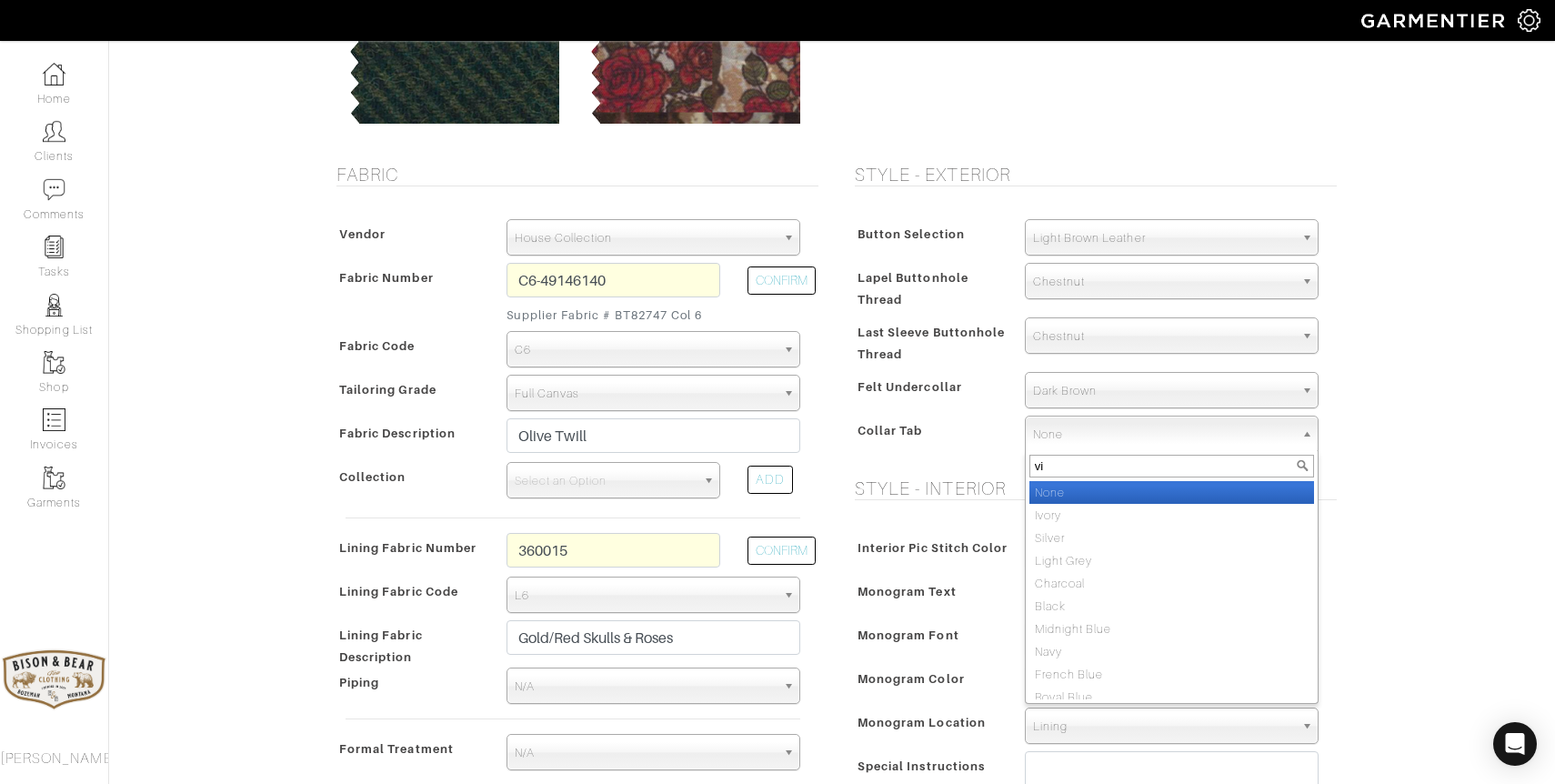
type input "vic"
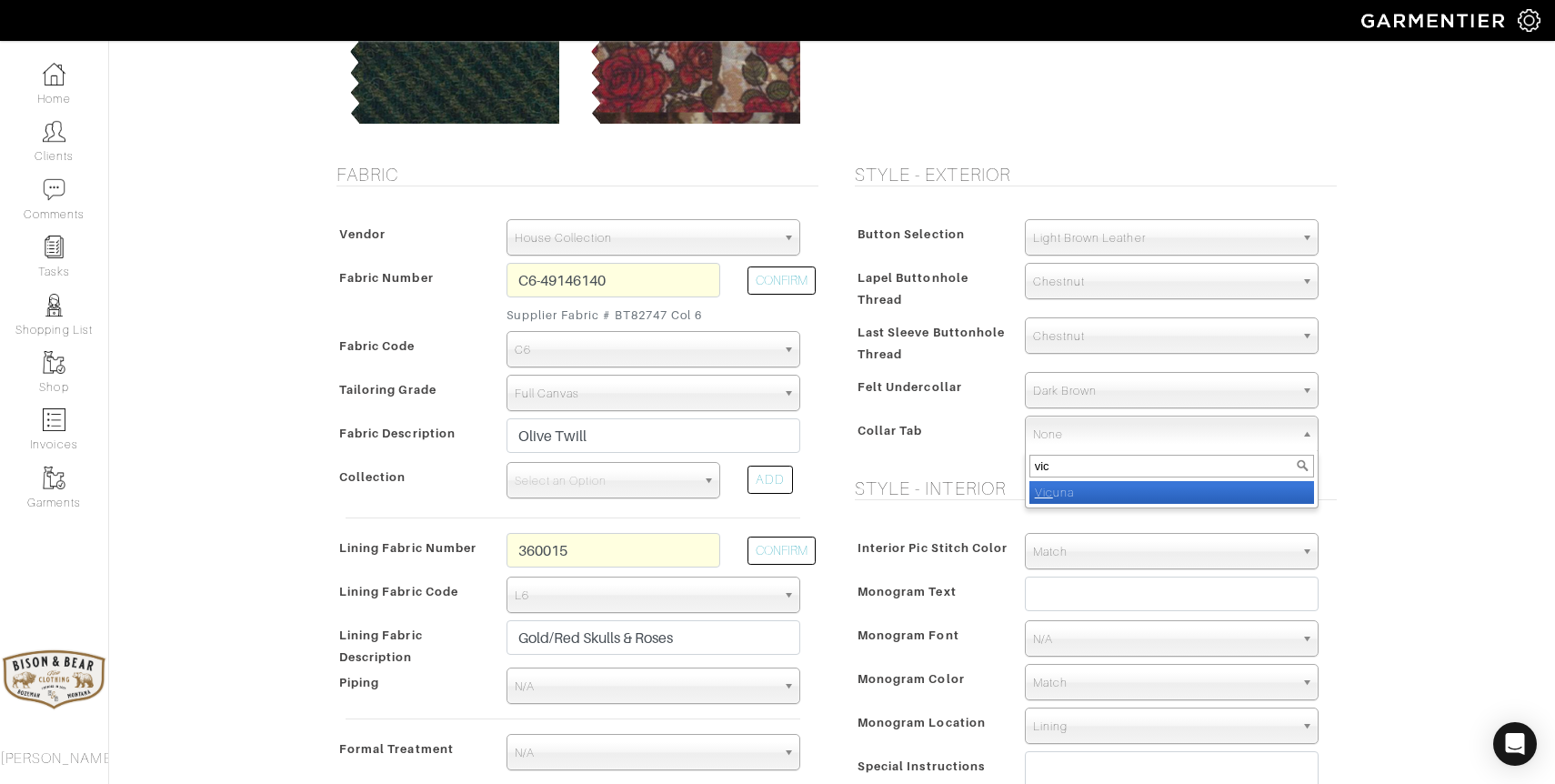
select select "27"
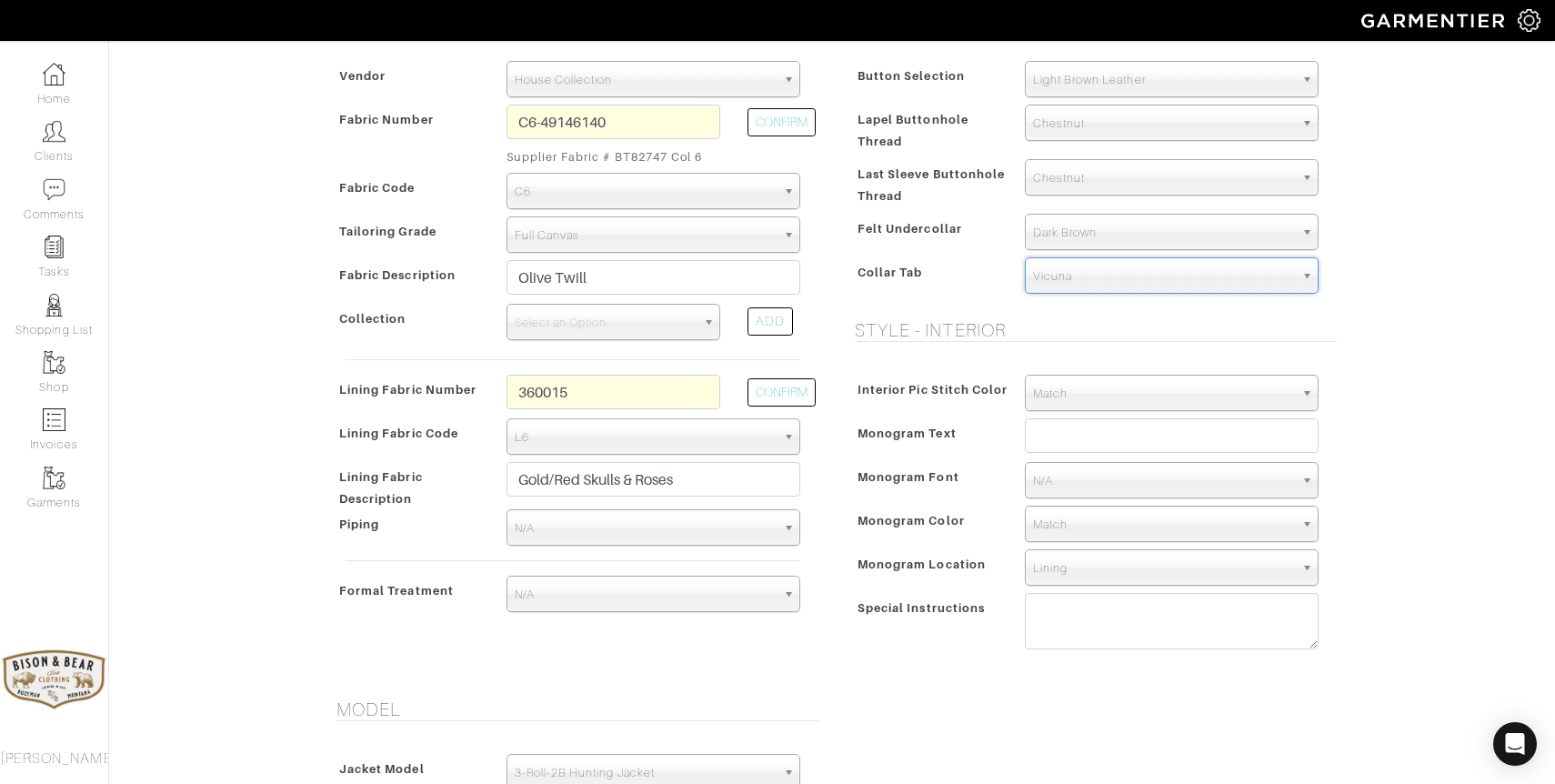
scroll to position [393, 0]
click at [1078, 430] on input "text" at bounding box center [1171, 433] width 293 height 35
type input "The Montana Tailor"
click at [1050, 520] on span "Match" at bounding box center [1164, 522] width 261 height 37
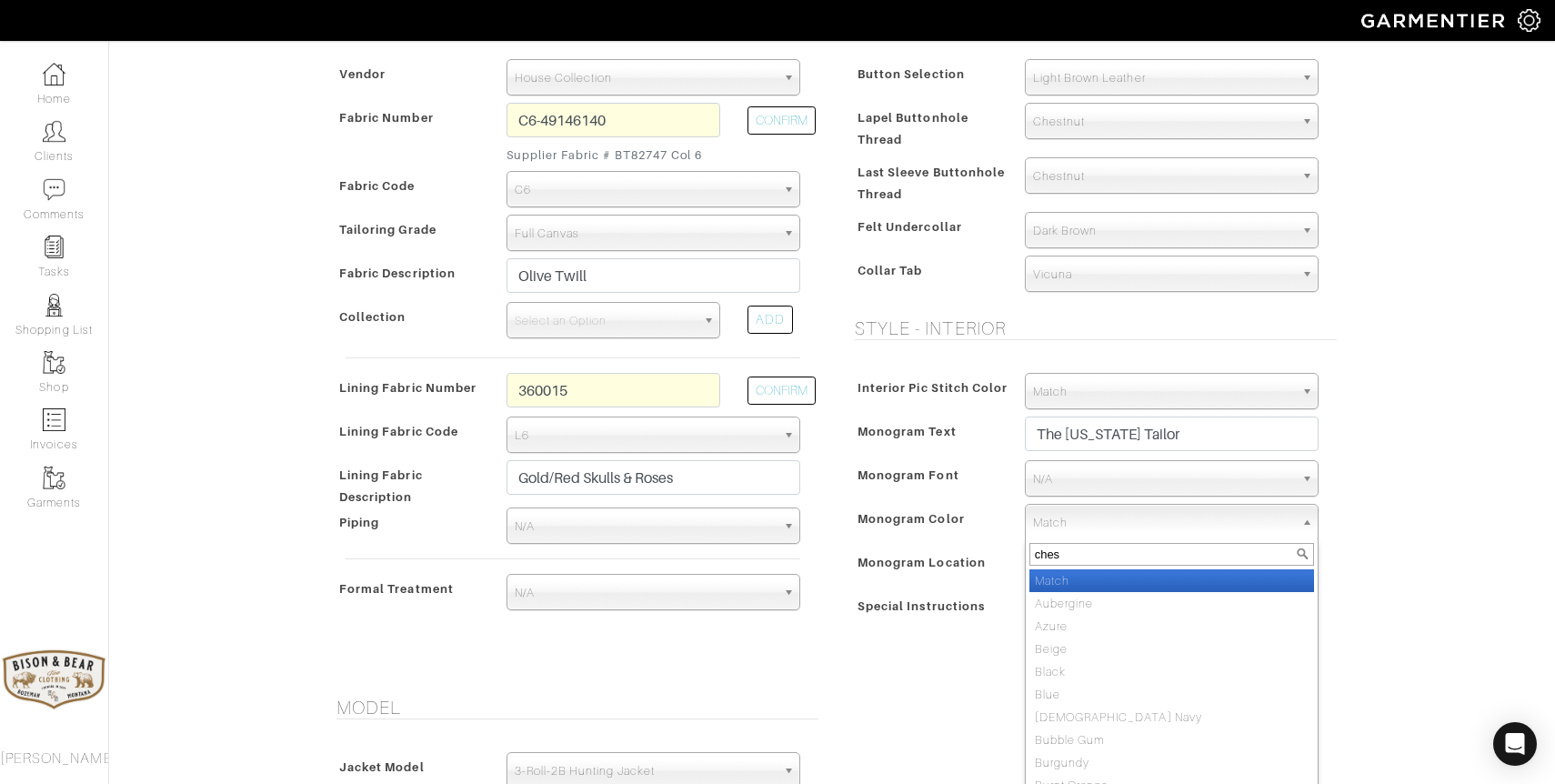
type input "chest"
select select "47"
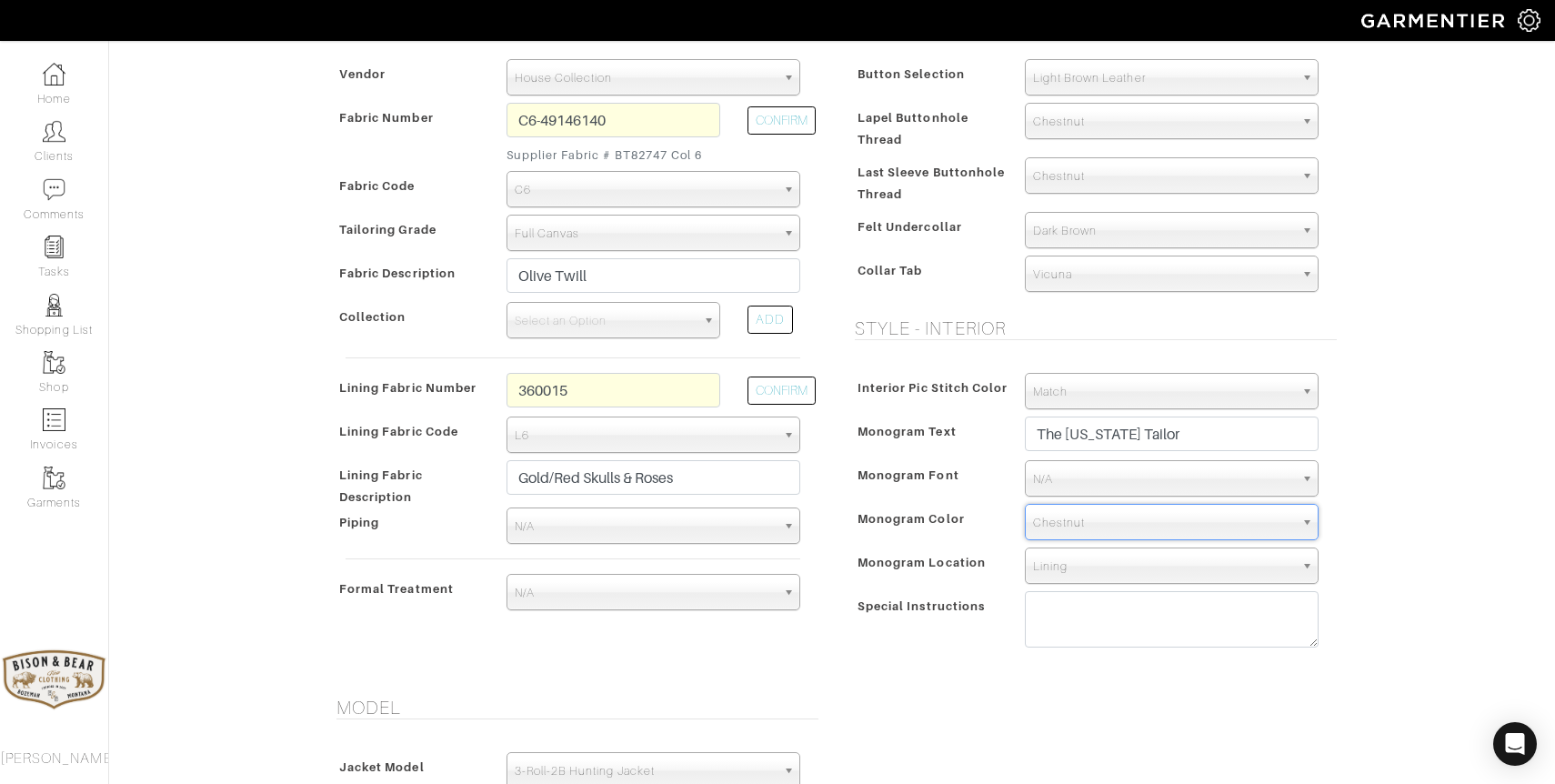
click at [1081, 480] on span "N/A" at bounding box center [1164, 479] width 261 height 37
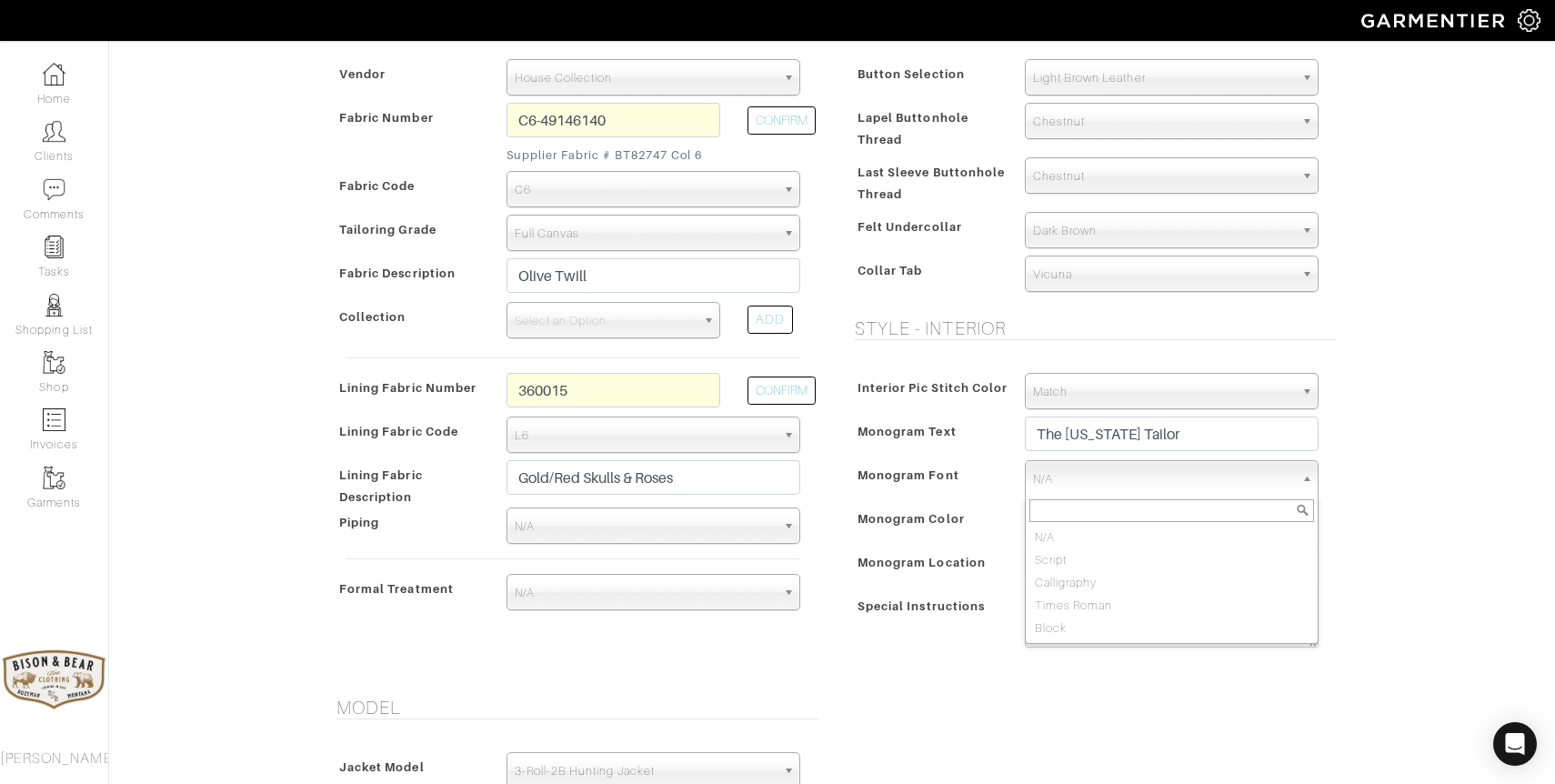
click at [1086, 507] on input "text" at bounding box center [1172, 510] width 285 height 23
click at [1363, 474] on div "Mike Dawkins - Invoice 24209 - Custom Sport Coat See Custom Models & Style Opti…" at bounding box center [778, 601] width 1555 height 1888
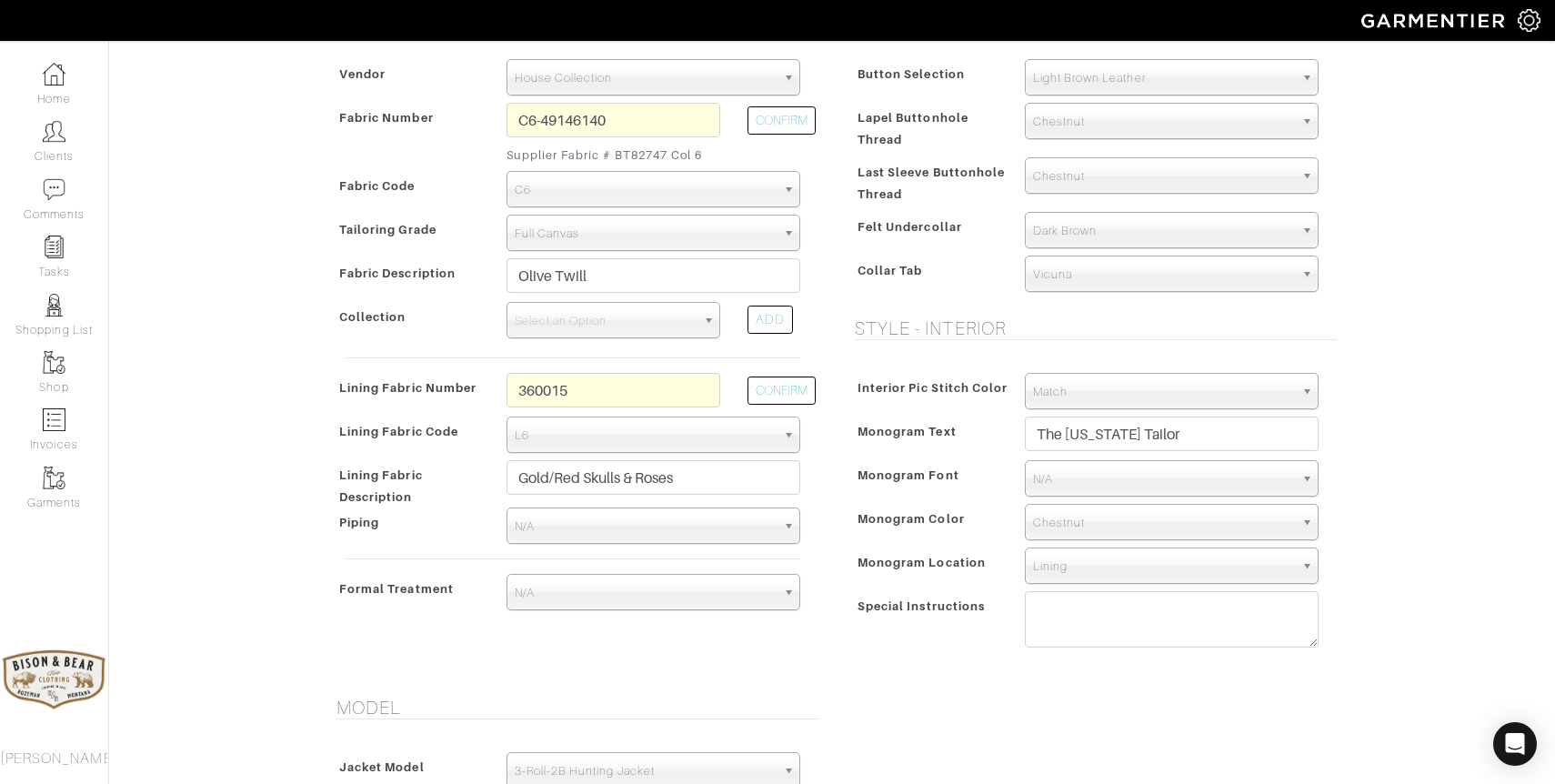
click at [1093, 478] on span "N/A" at bounding box center [1164, 479] width 261 height 37
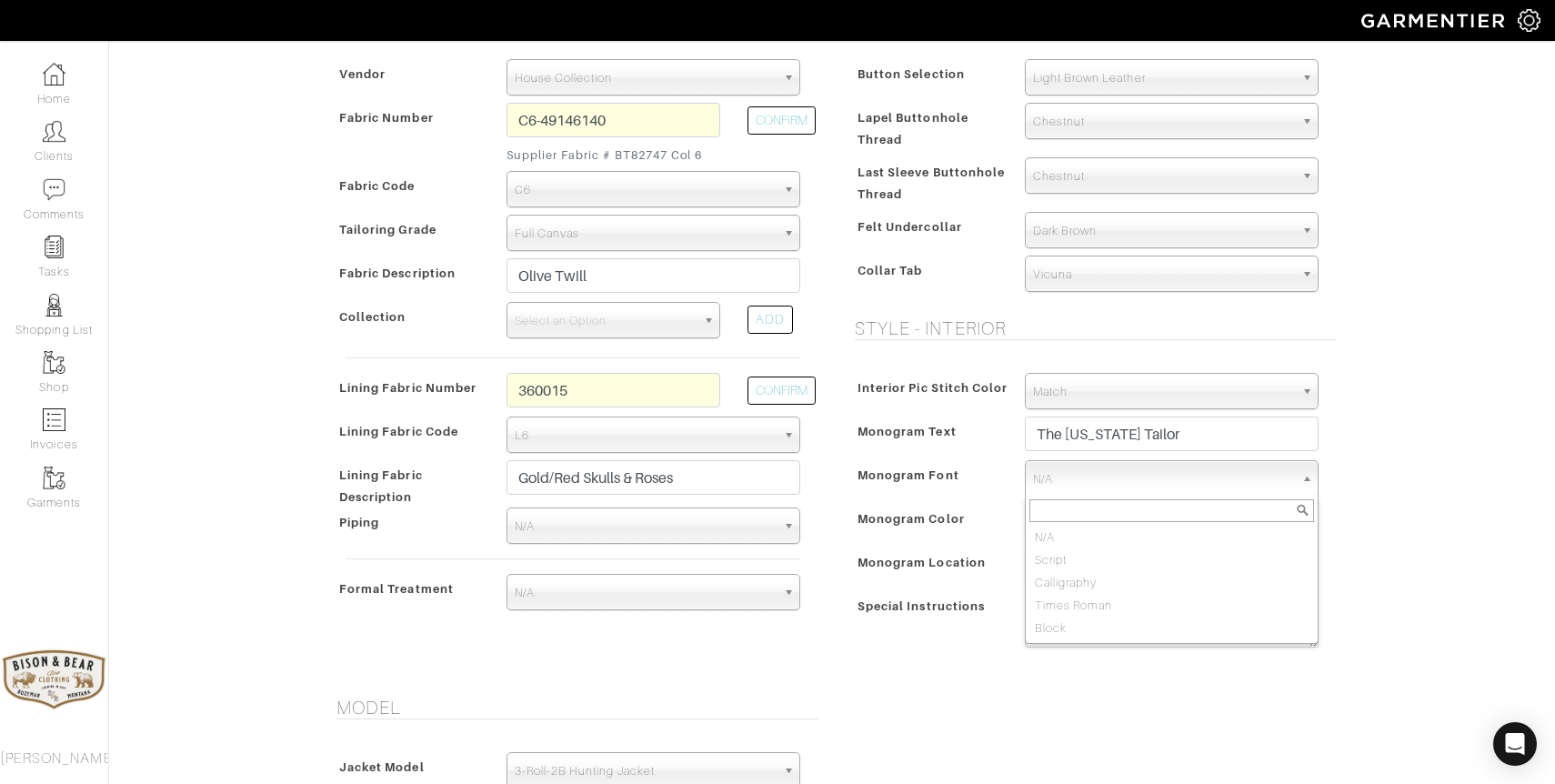
click at [1377, 462] on div "Mike Dawkins - Invoice 24209 - Custom Sport Coat See Custom Models & Style Opti…" at bounding box center [778, 601] width 1555 height 1888
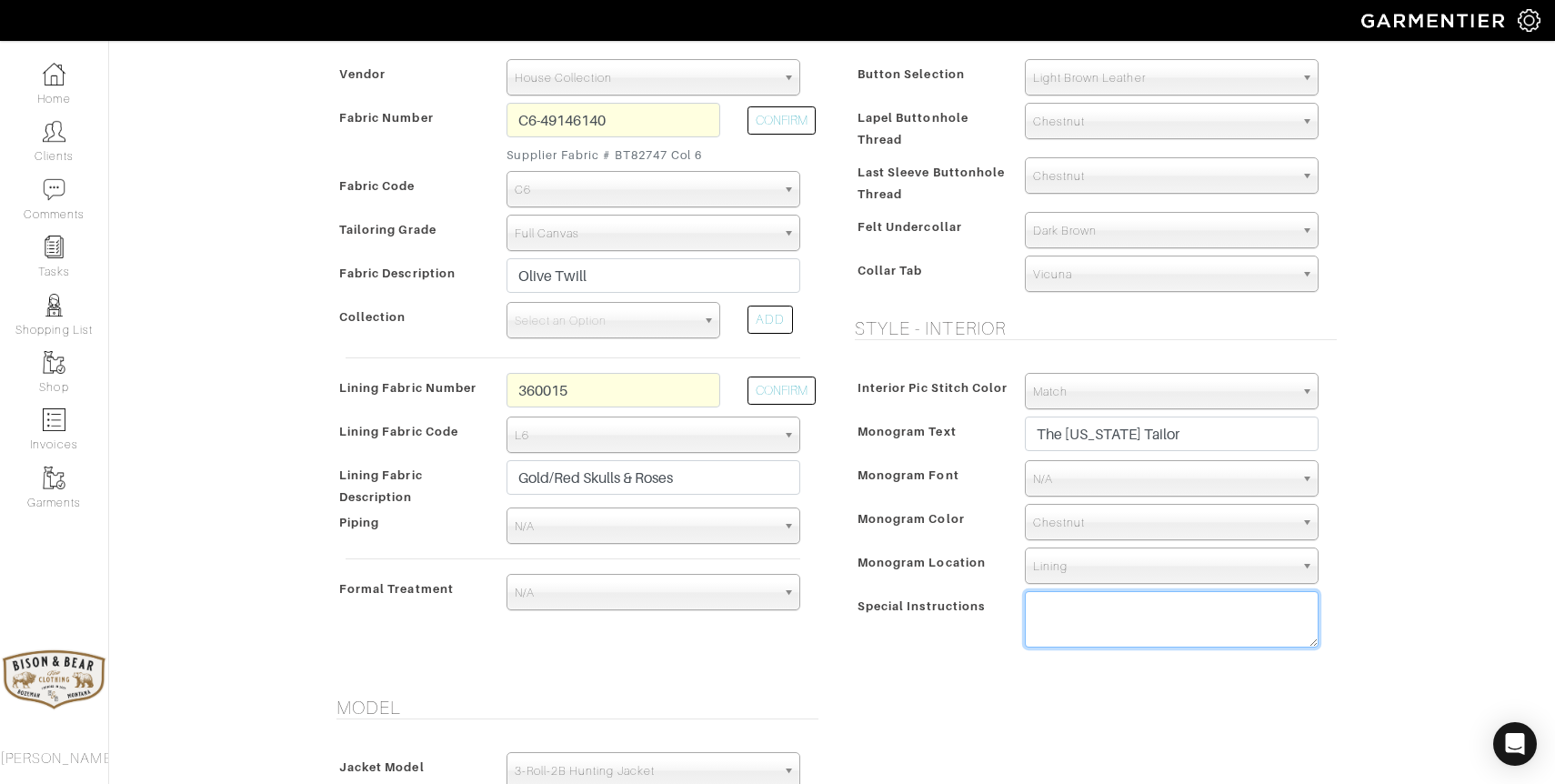
click at [1087, 620] on textarea at bounding box center [1171, 618] width 293 height 56
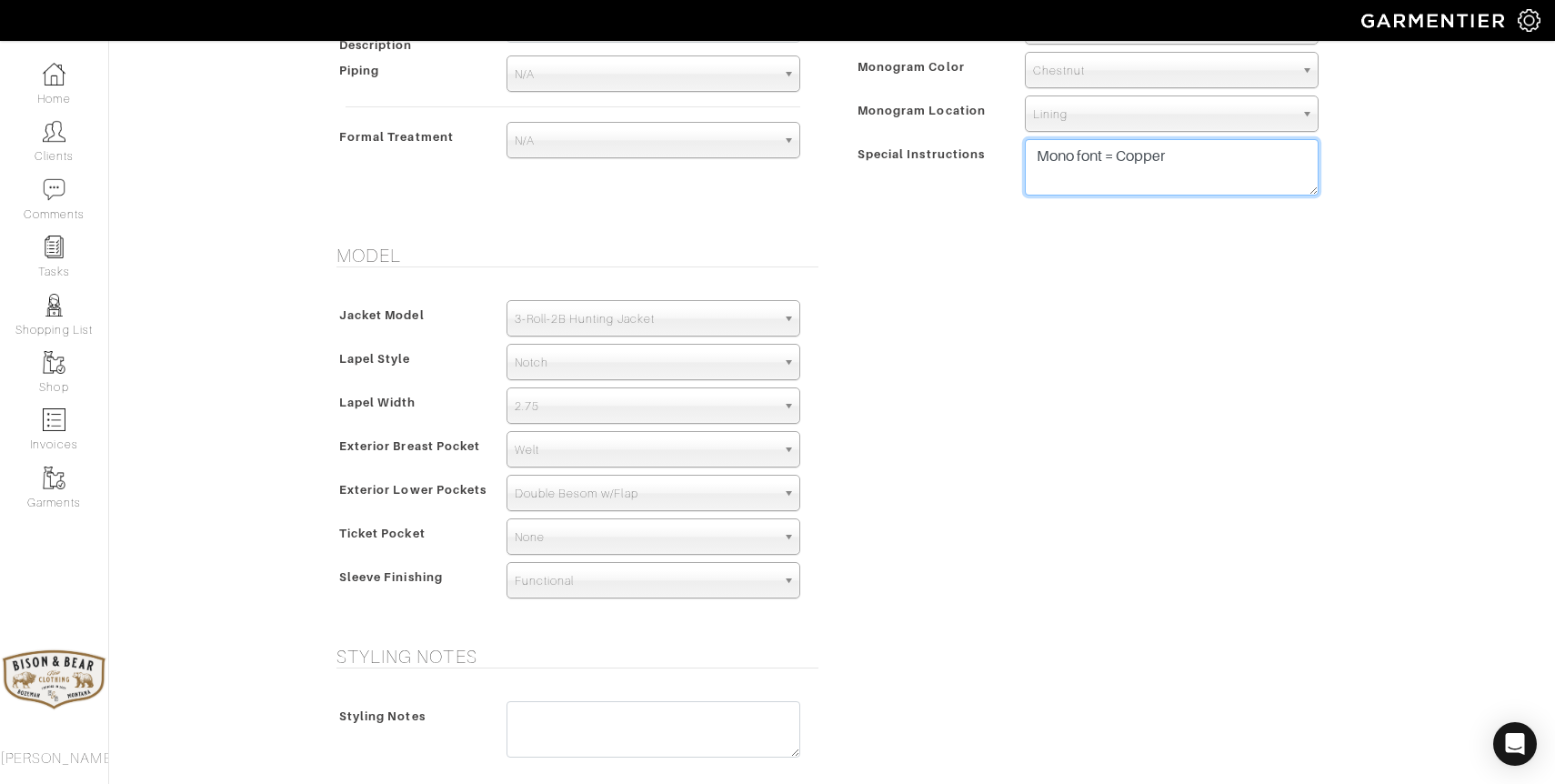
scroll to position [846, 0]
type textarea "Mono font = Copper"
click at [653, 404] on span "2.75" at bounding box center [645, 404] width 261 height 37
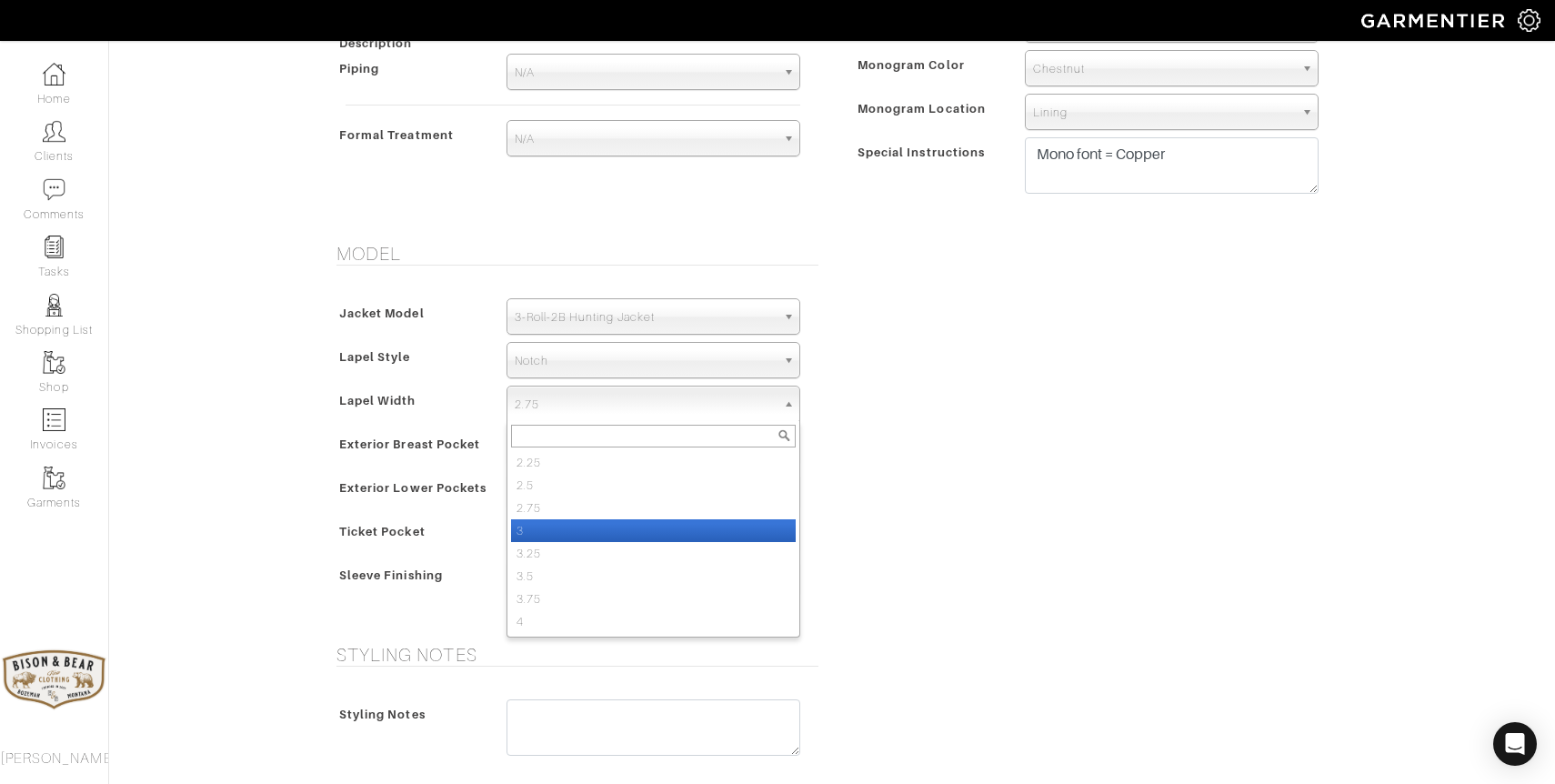
click at [568, 520] on li "3" at bounding box center [653, 530] width 285 height 23
select select "3"
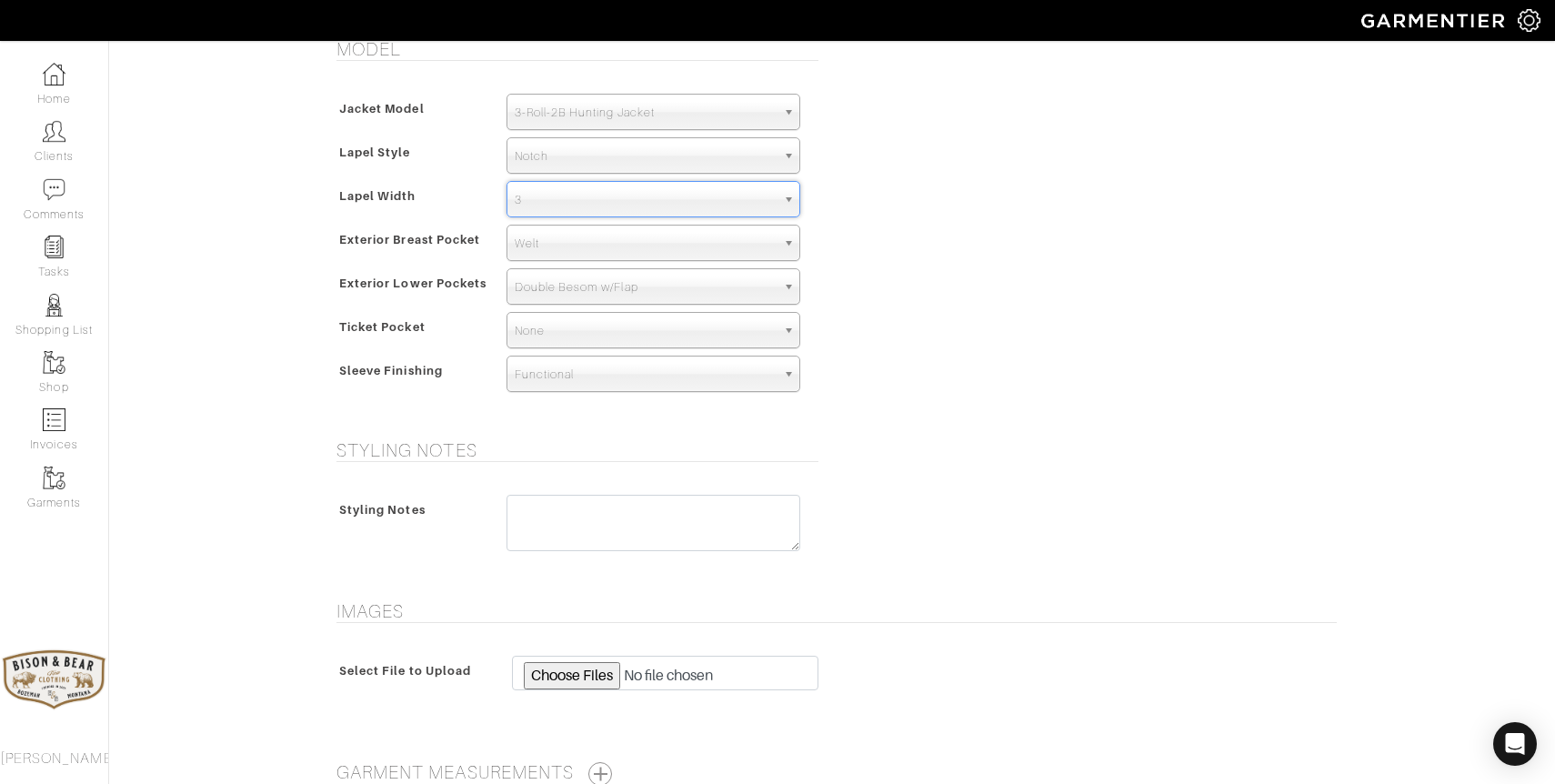
scroll to position [1069, 0]
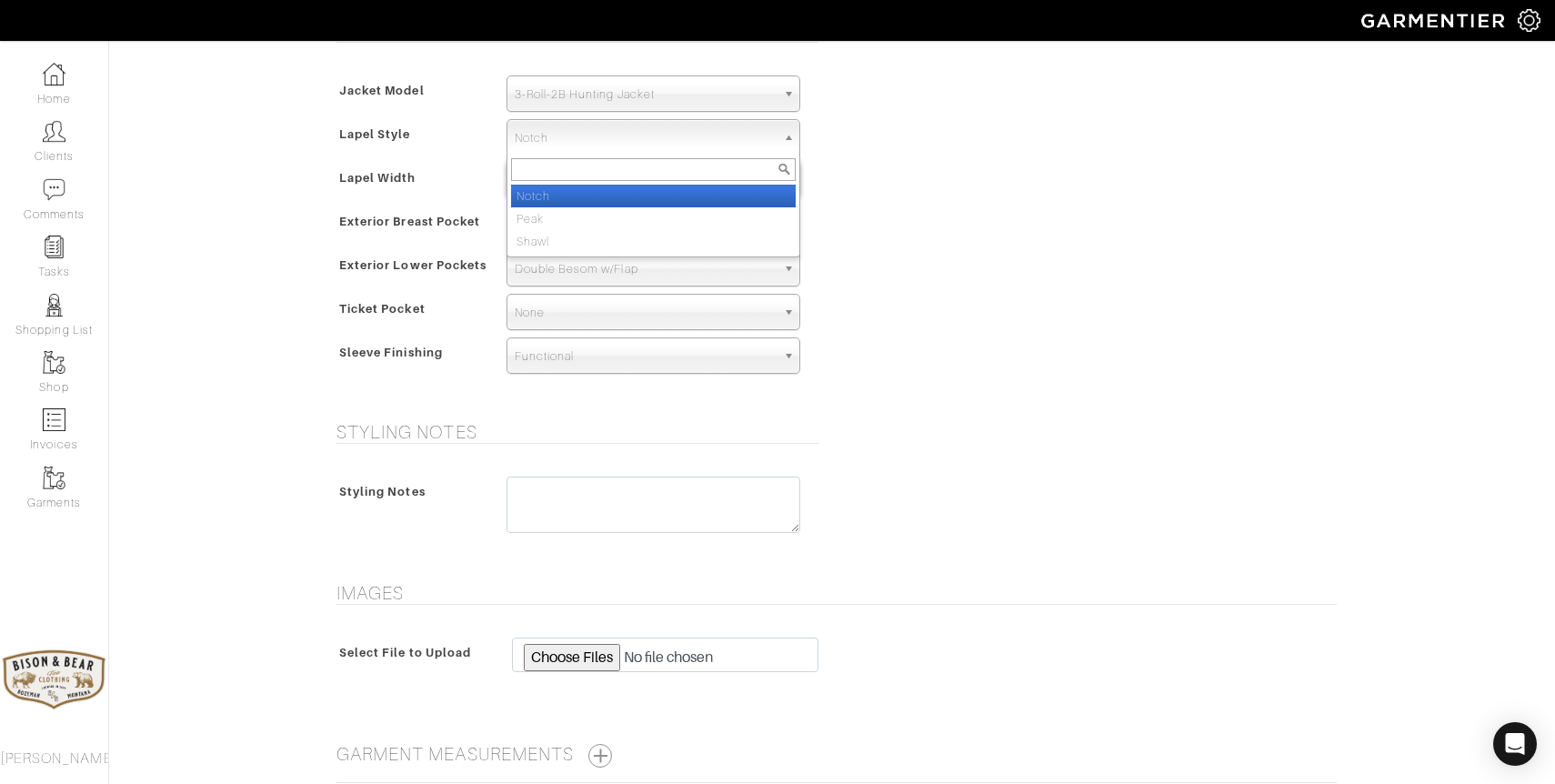
click at [605, 137] on span "Notch" at bounding box center [645, 138] width 261 height 37
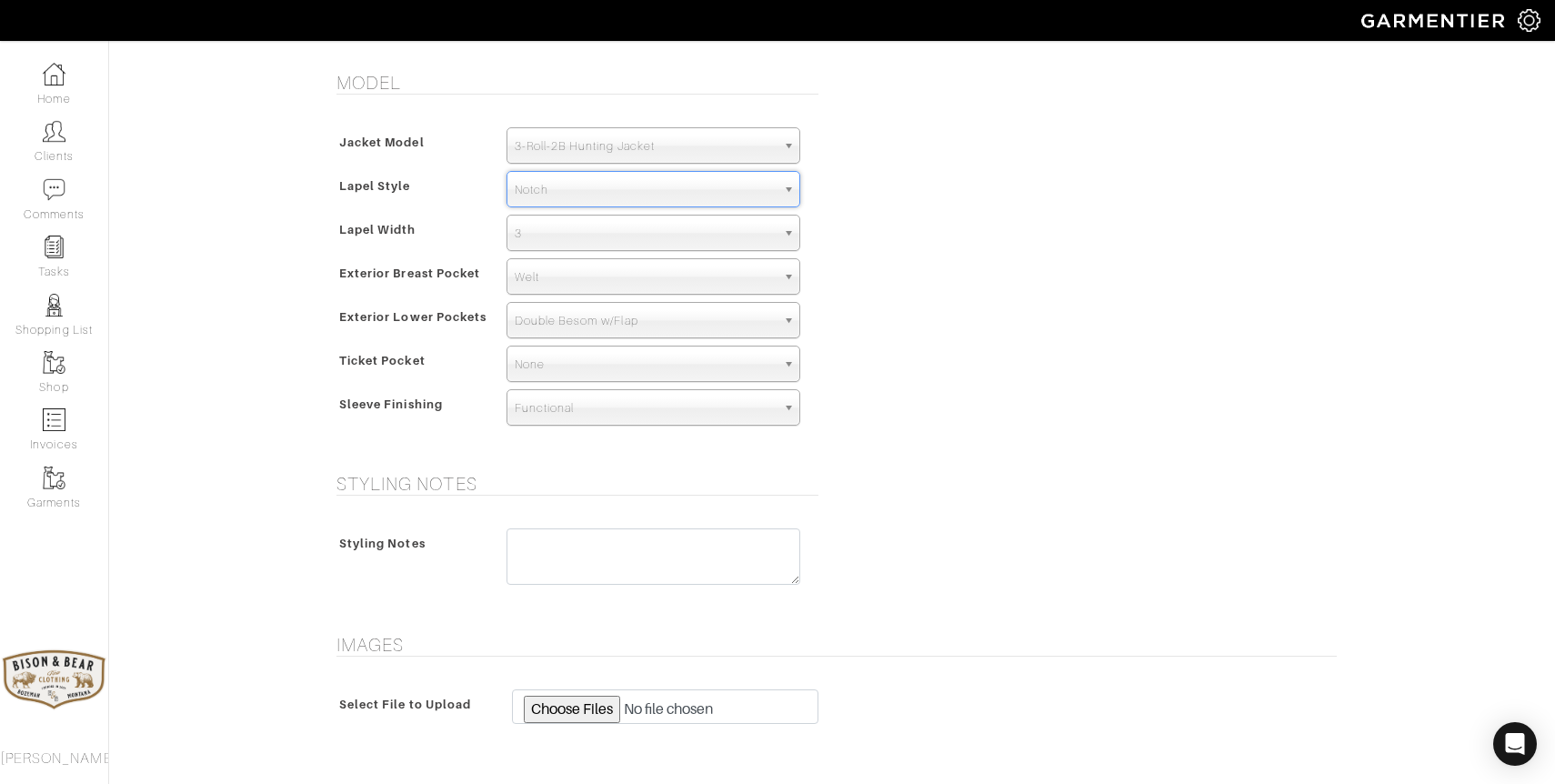
scroll to position [1241, 0]
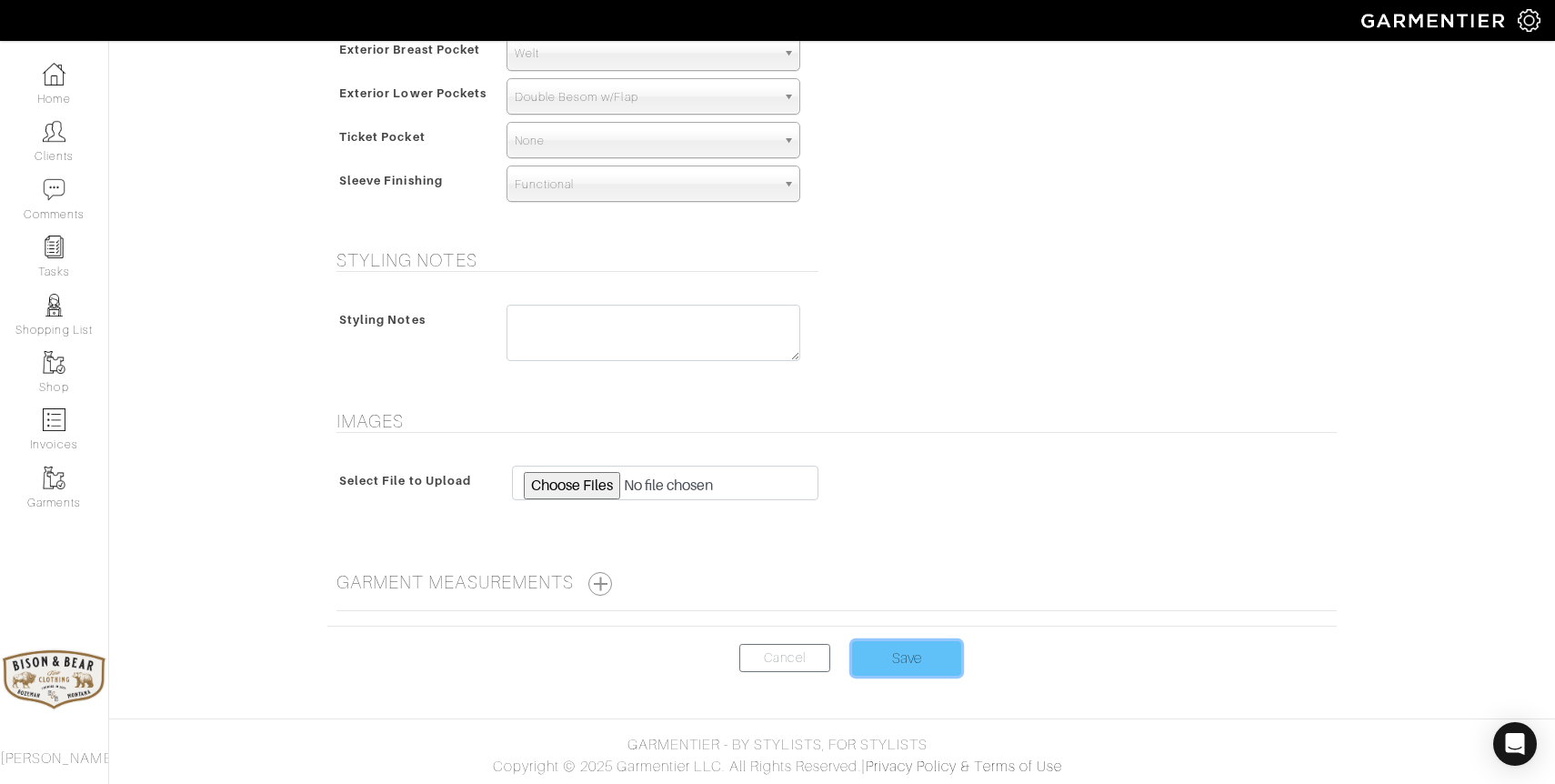
click at [904, 658] on input "Save" at bounding box center [907, 658] width 109 height 35
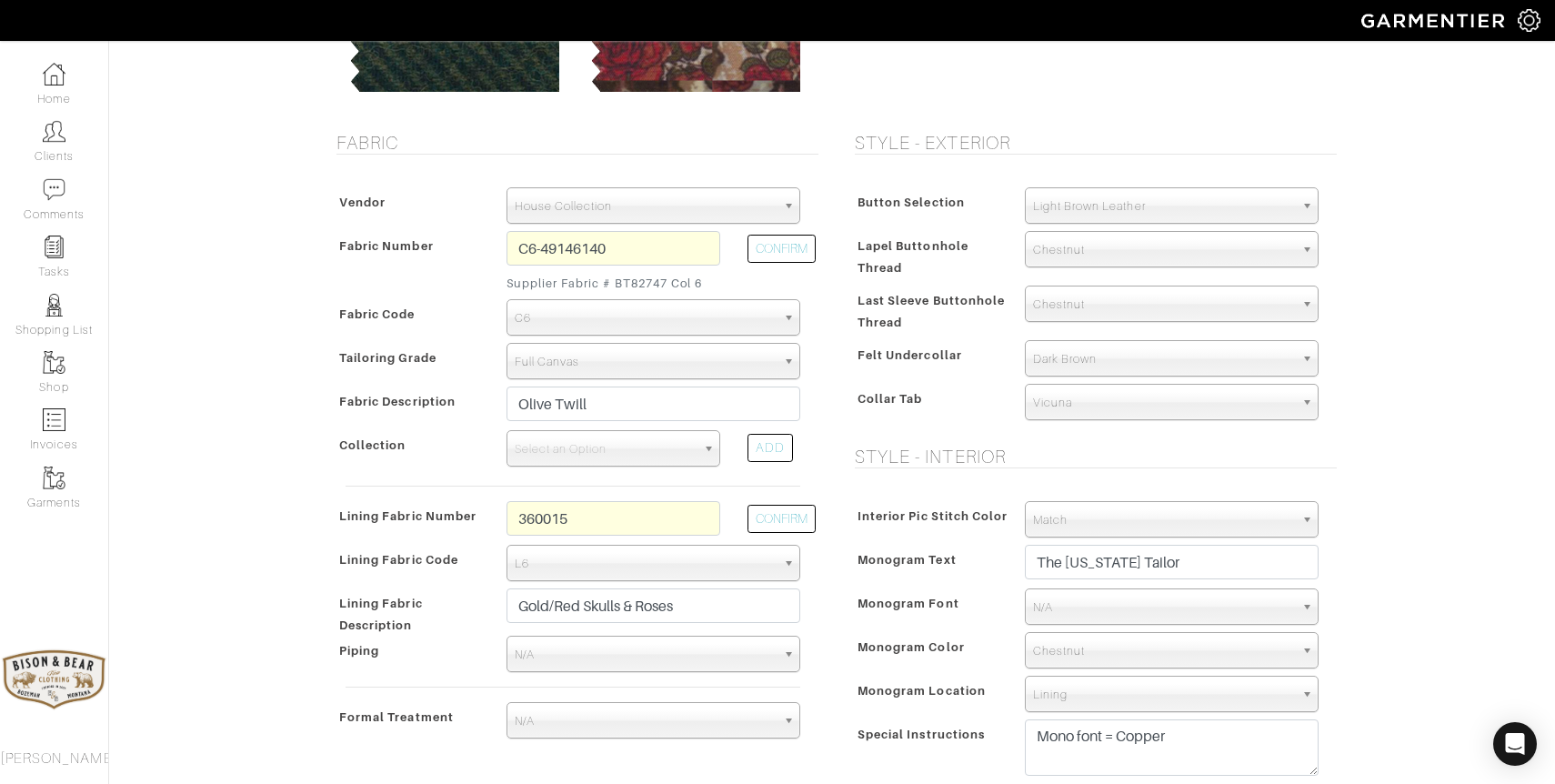
scroll to position [96, 0]
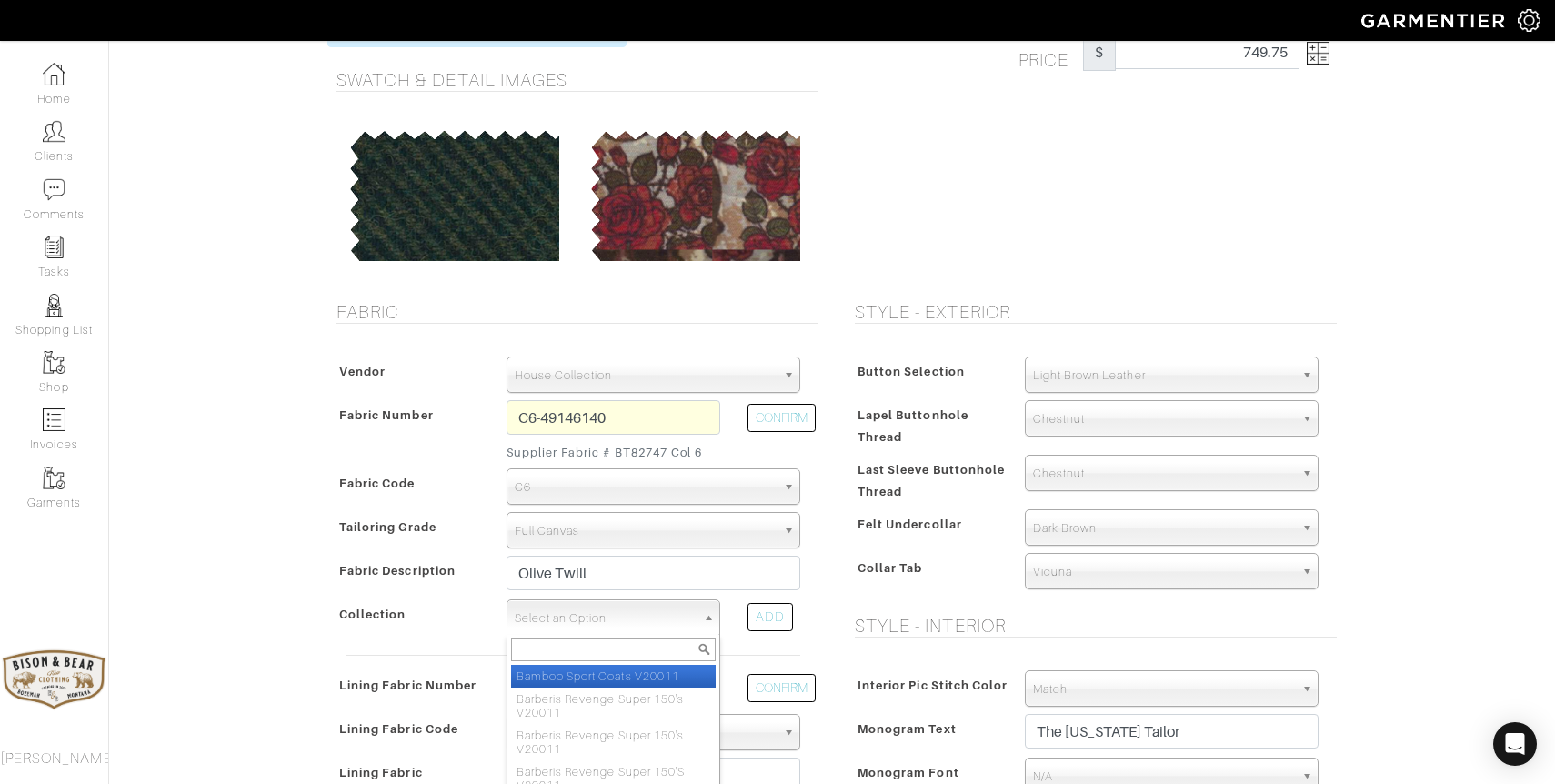
click at [643, 627] on span "Select an Option" at bounding box center [605, 618] width 181 height 37
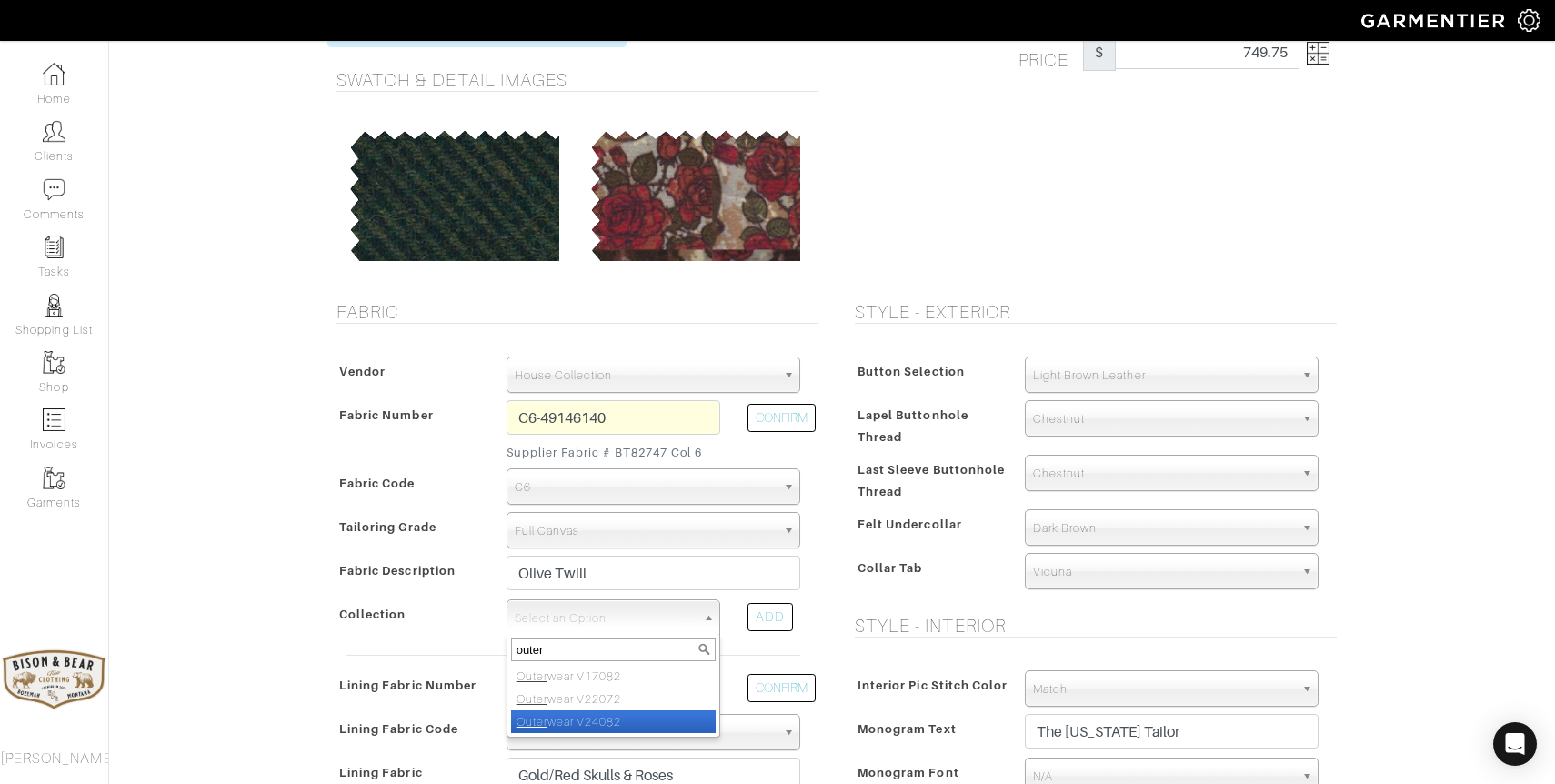
type input "outer"
click at [620, 717] on li "Outer wear V24082" at bounding box center [613, 721] width 205 height 23
select select "977"
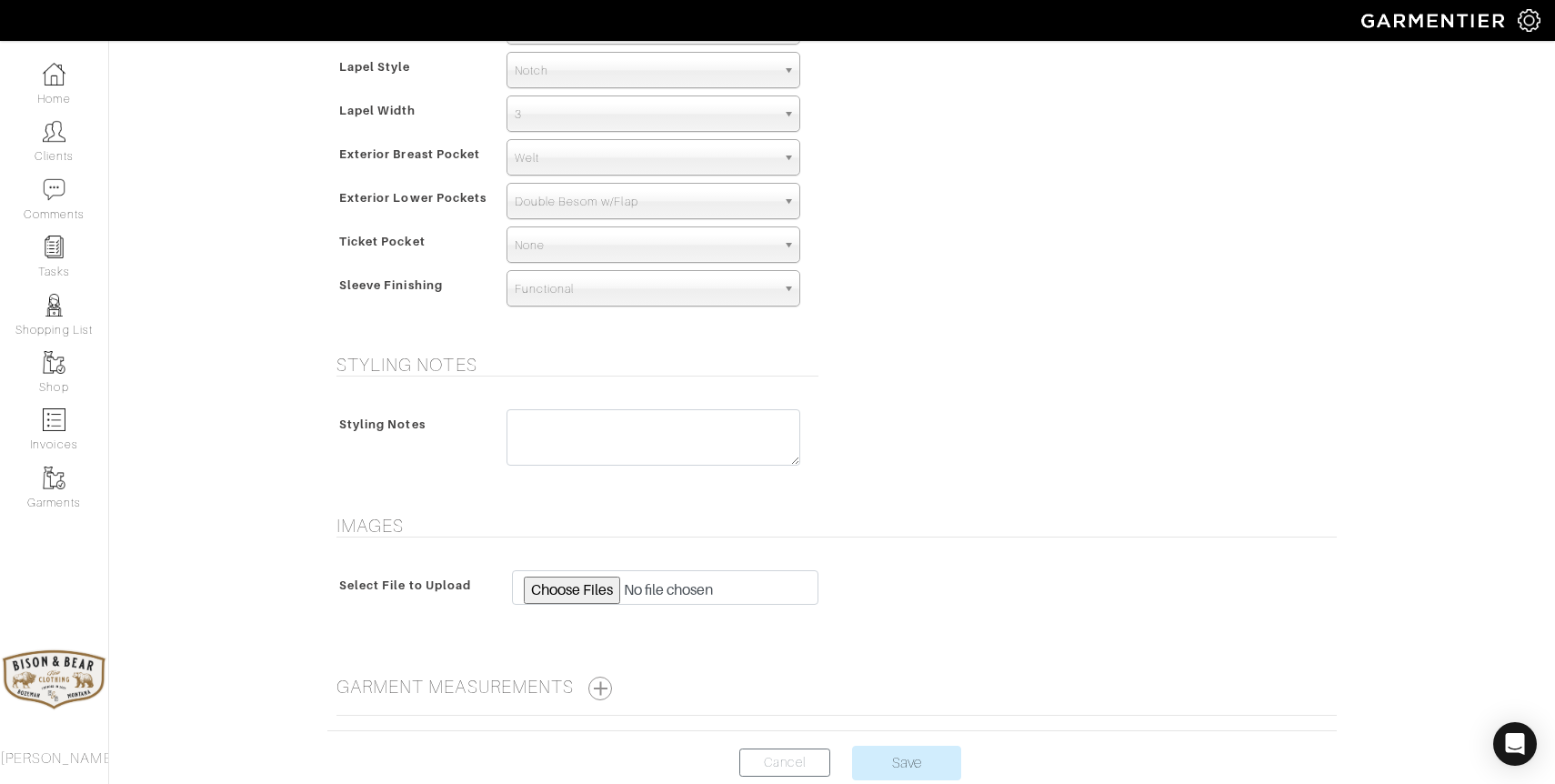
scroll to position [1241, 0]
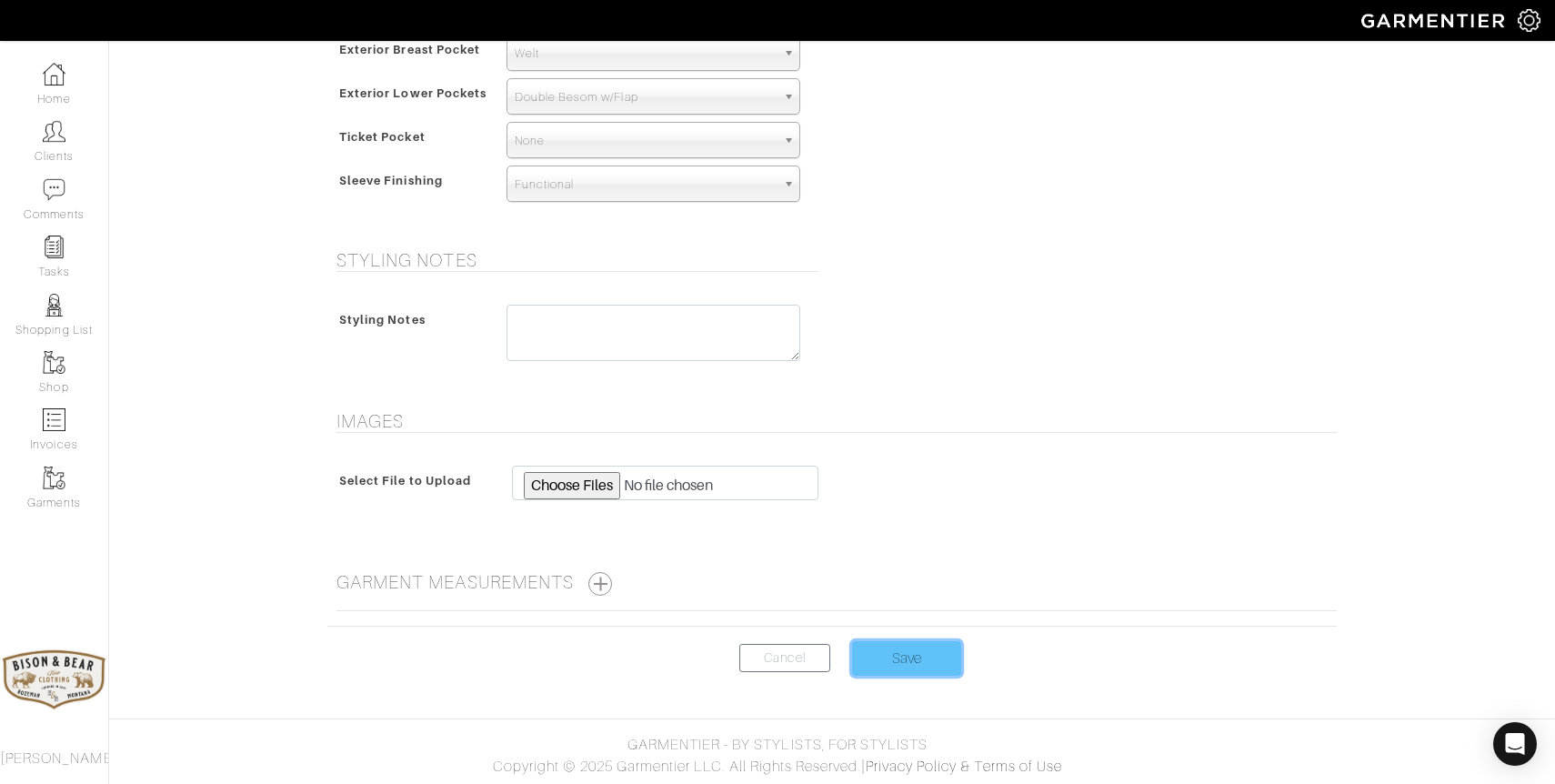
click at [901, 659] on input "Save" at bounding box center [907, 658] width 109 height 35
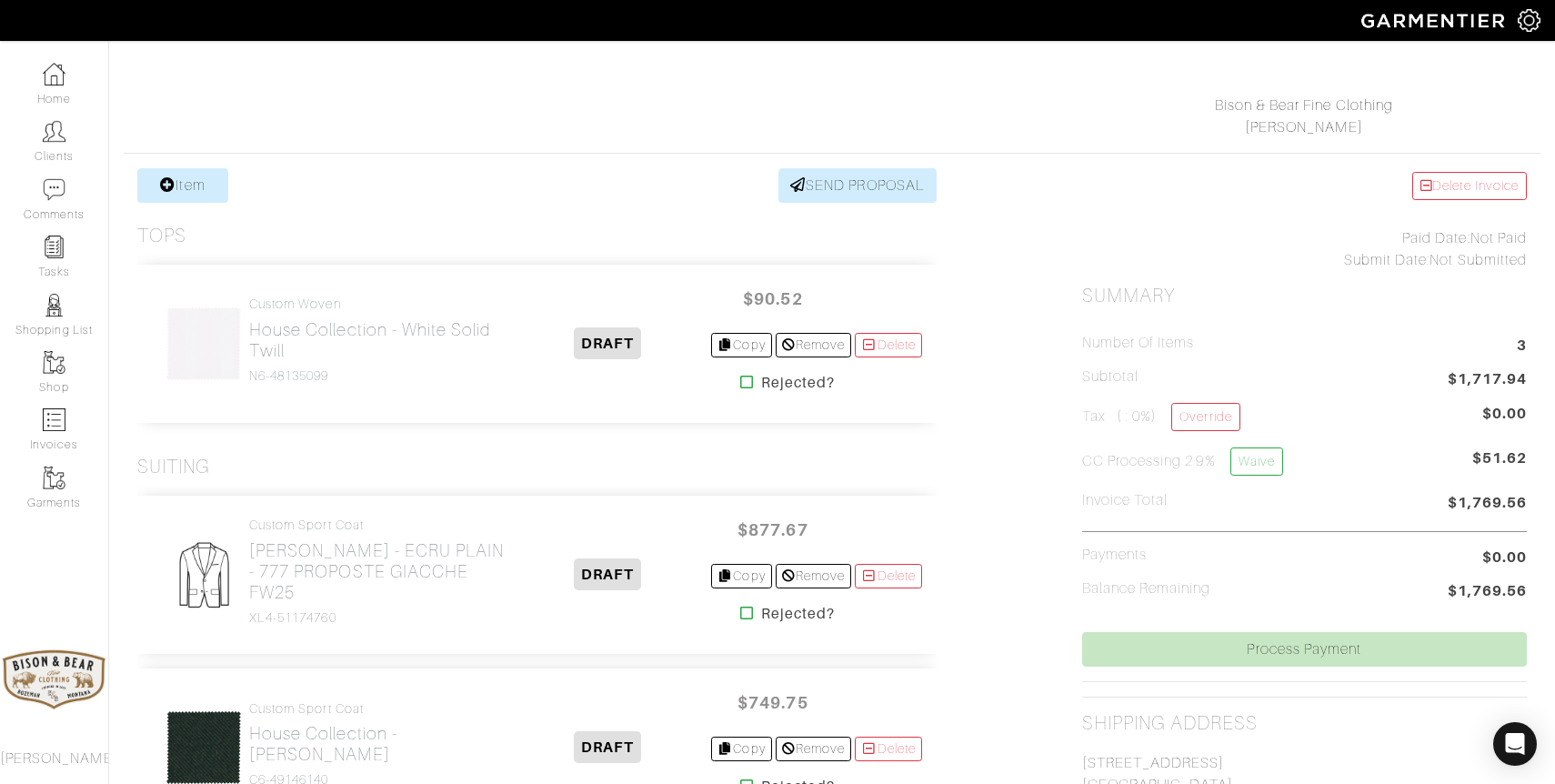
scroll to position [246, 0]
click at [50, 137] on img at bounding box center [53, 131] width 23 height 23
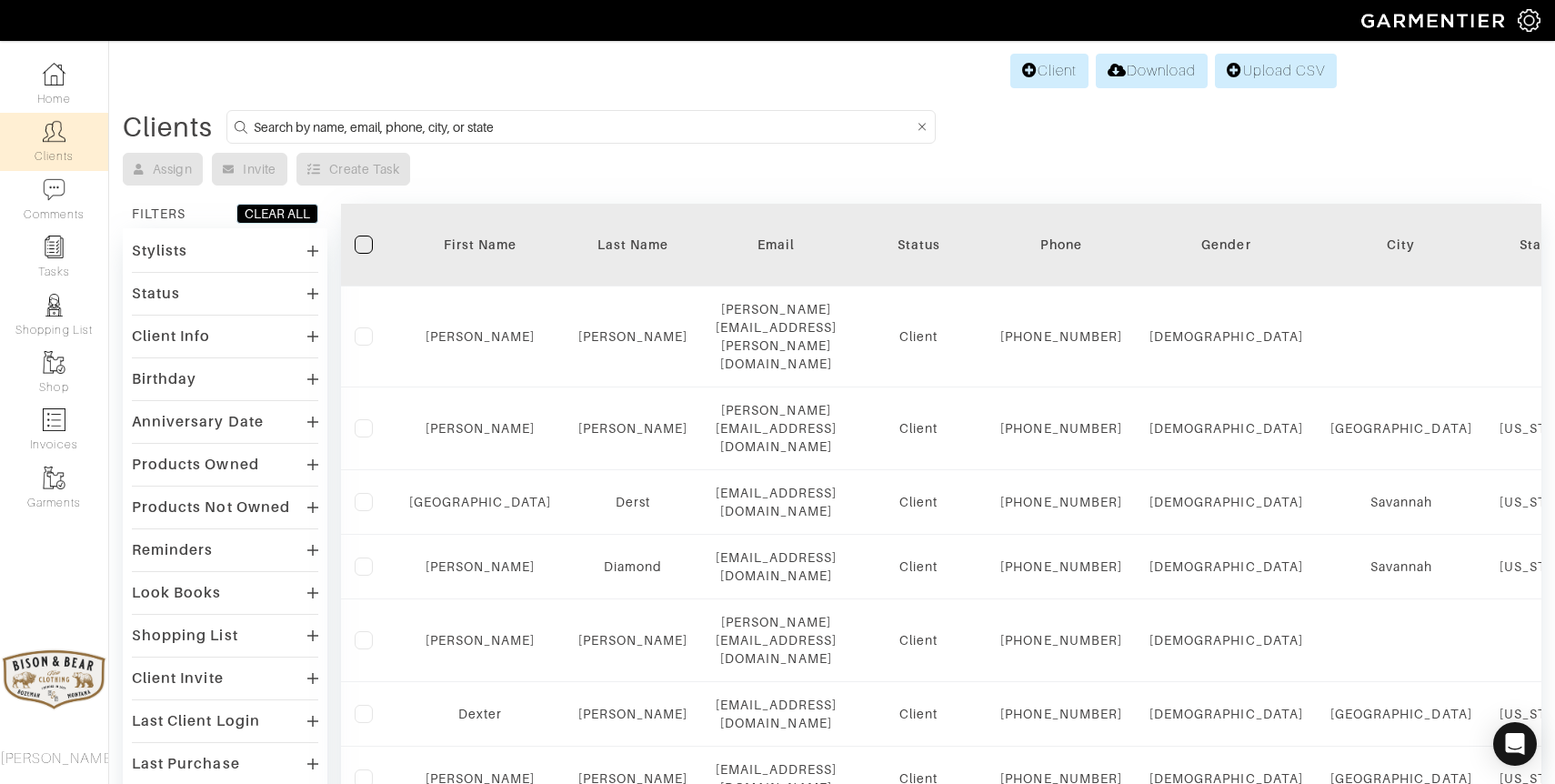
click at [556, 126] on input at bounding box center [583, 126] width 659 height 23
type input "goodwin"
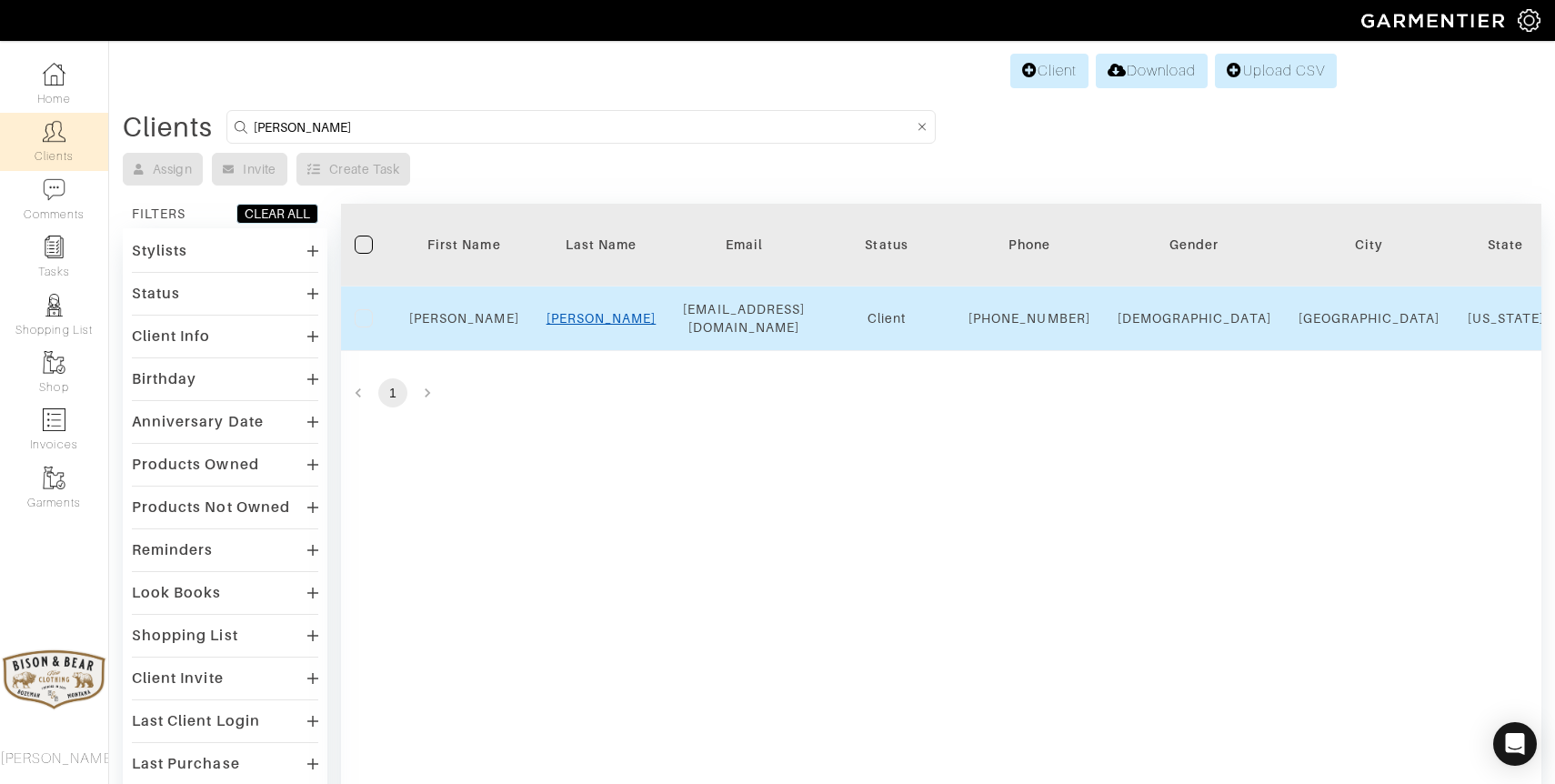
click at [597, 319] on link "[PERSON_NAME]" at bounding box center [601, 318] width 110 height 15
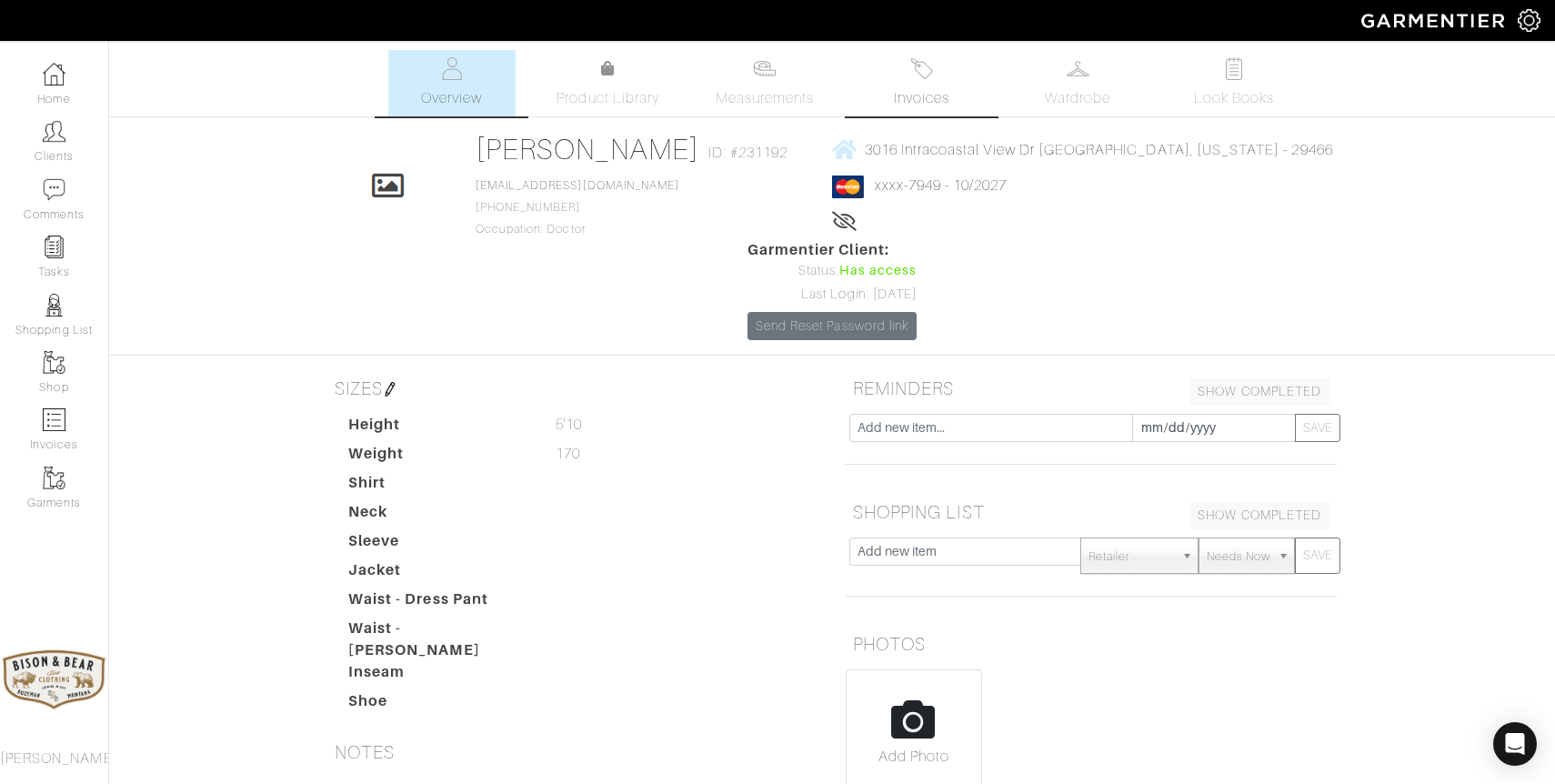
click at [923, 66] on img at bounding box center [921, 68] width 23 height 23
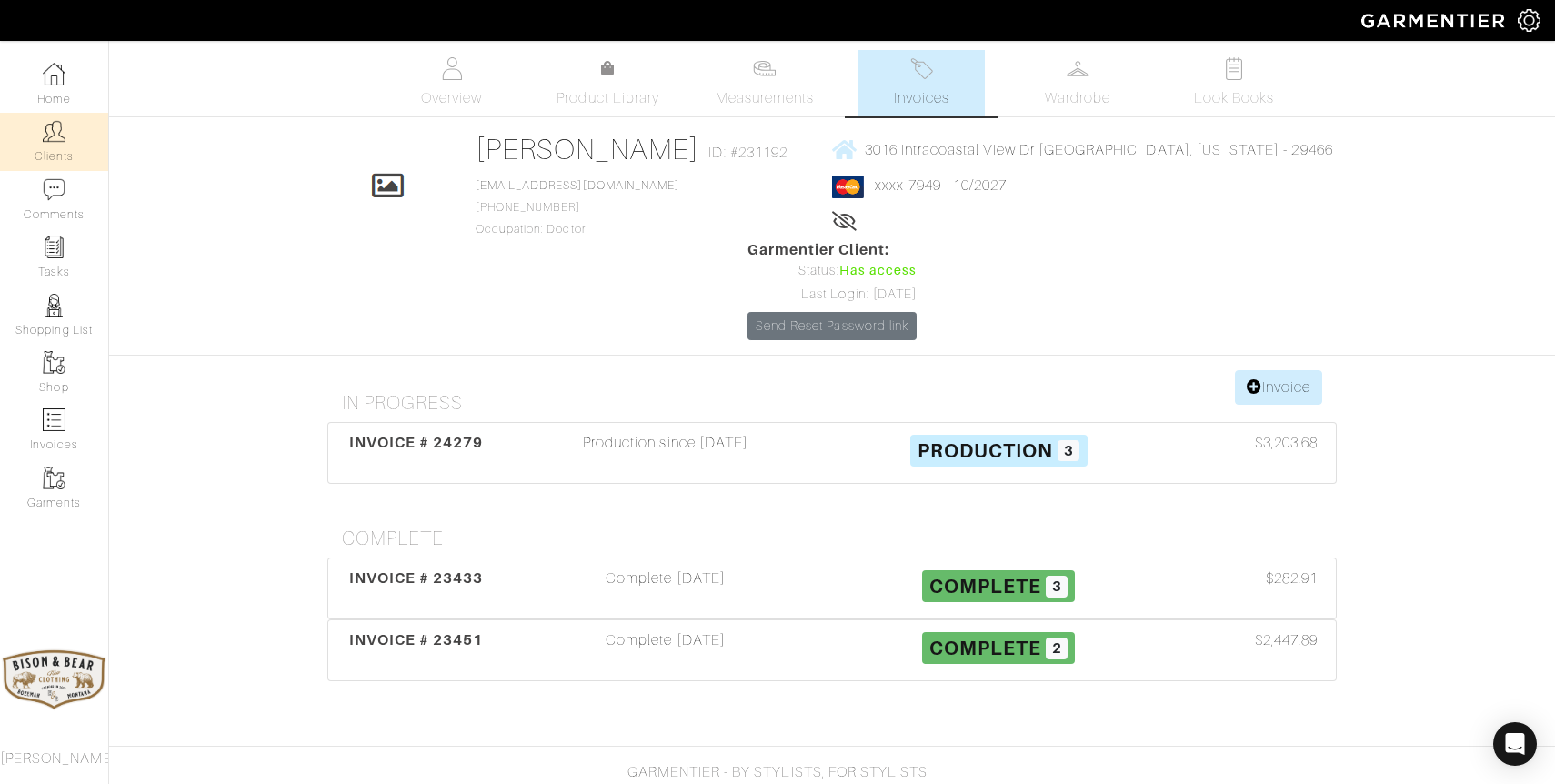
click at [63, 151] on link "Clients" at bounding box center [54, 141] width 109 height 57
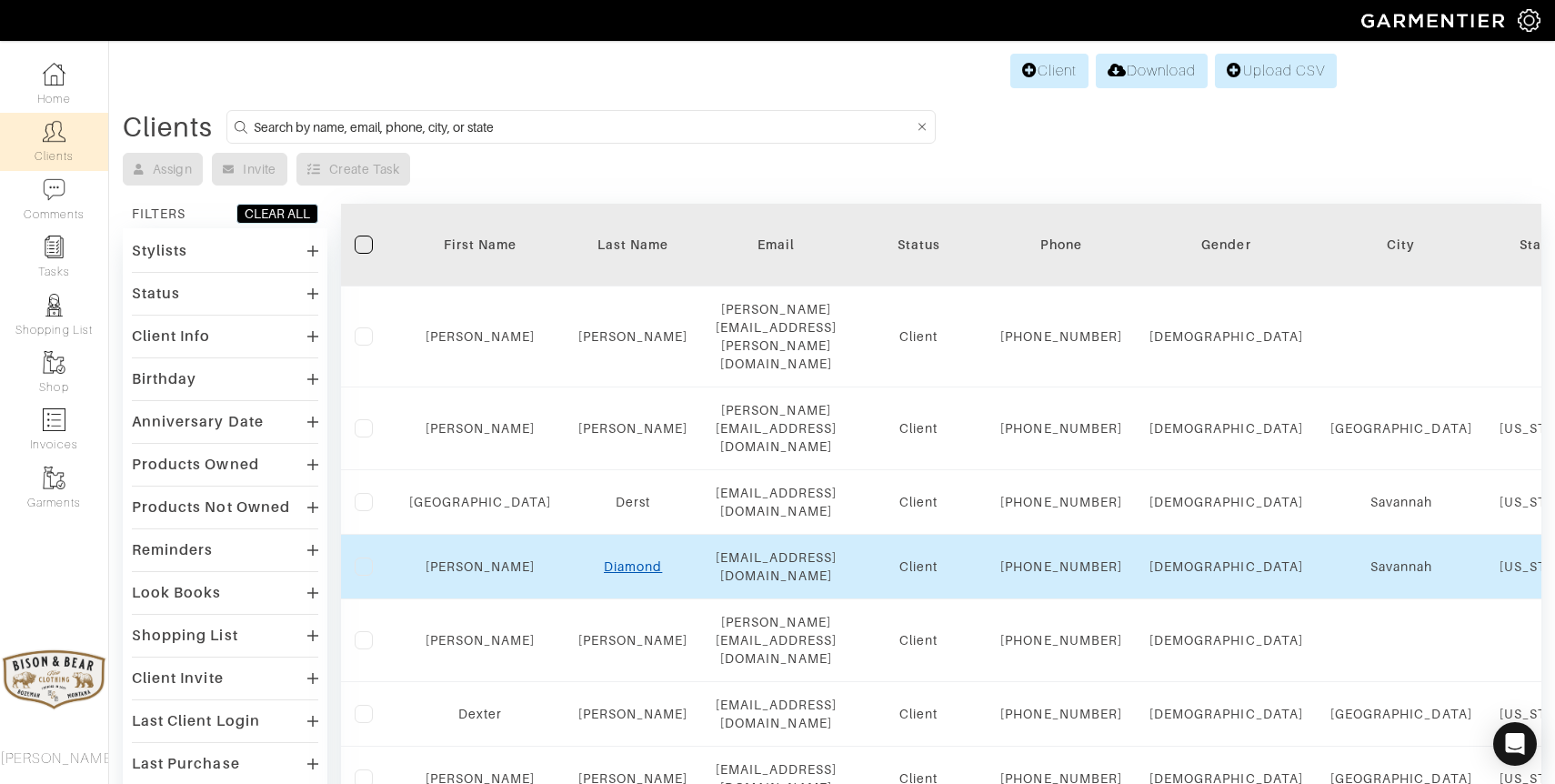
click at [611, 574] on link "Diamond" at bounding box center [632, 566] width 58 height 15
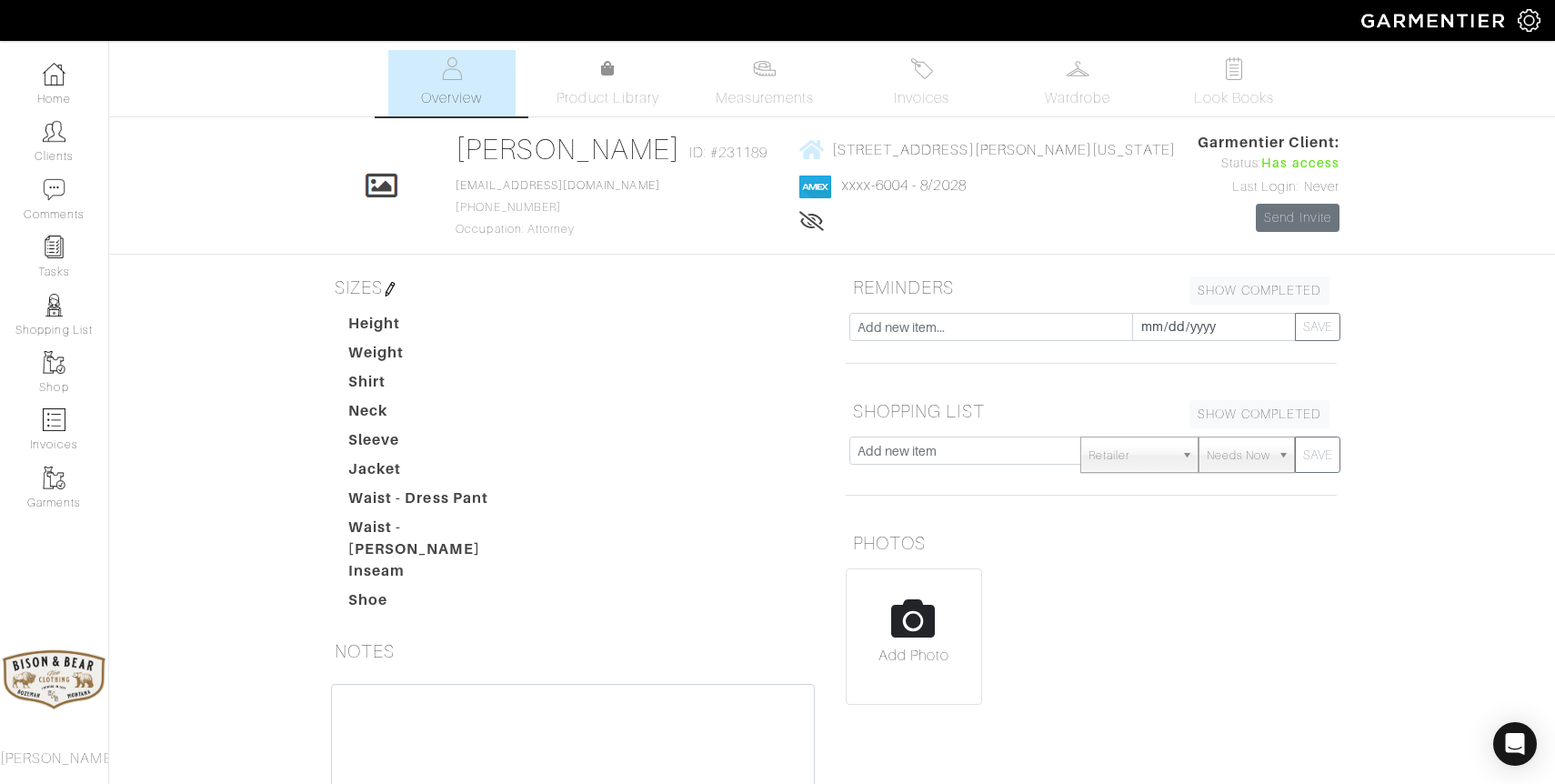
click at [940, 46] on div "Company Settings Manage Subscription My Profile Stylists Sign Out Home Clients …" at bounding box center [778, 489] width 1555 height 979
click at [927, 74] on img at bounding box center [921, 68] width 23 height 23
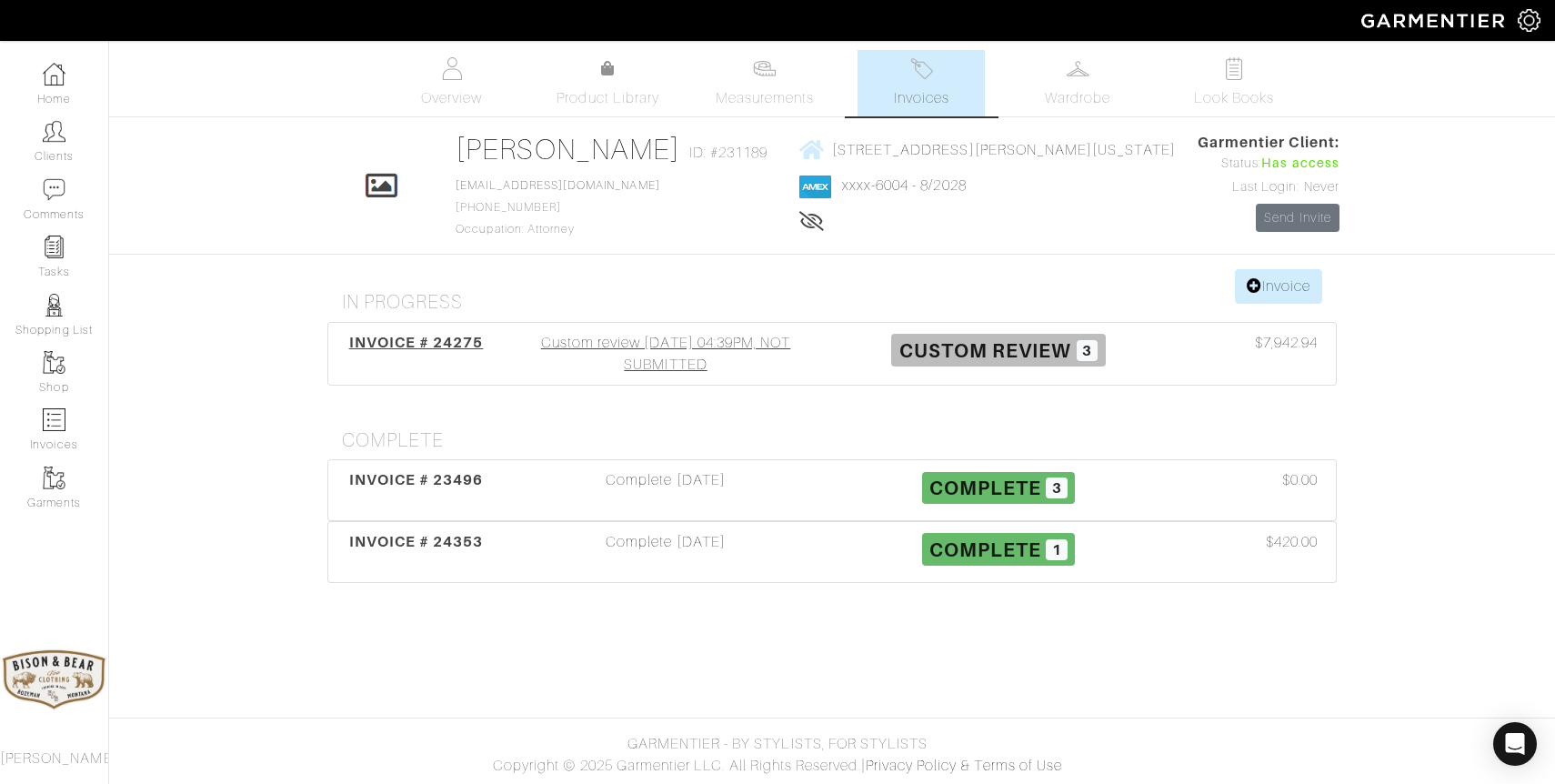
click at [697, 357] on div "Custom review [DATE] 04:39PM, NOT SUBMITTED" at bounding box center [665, 353] width 333 height 43
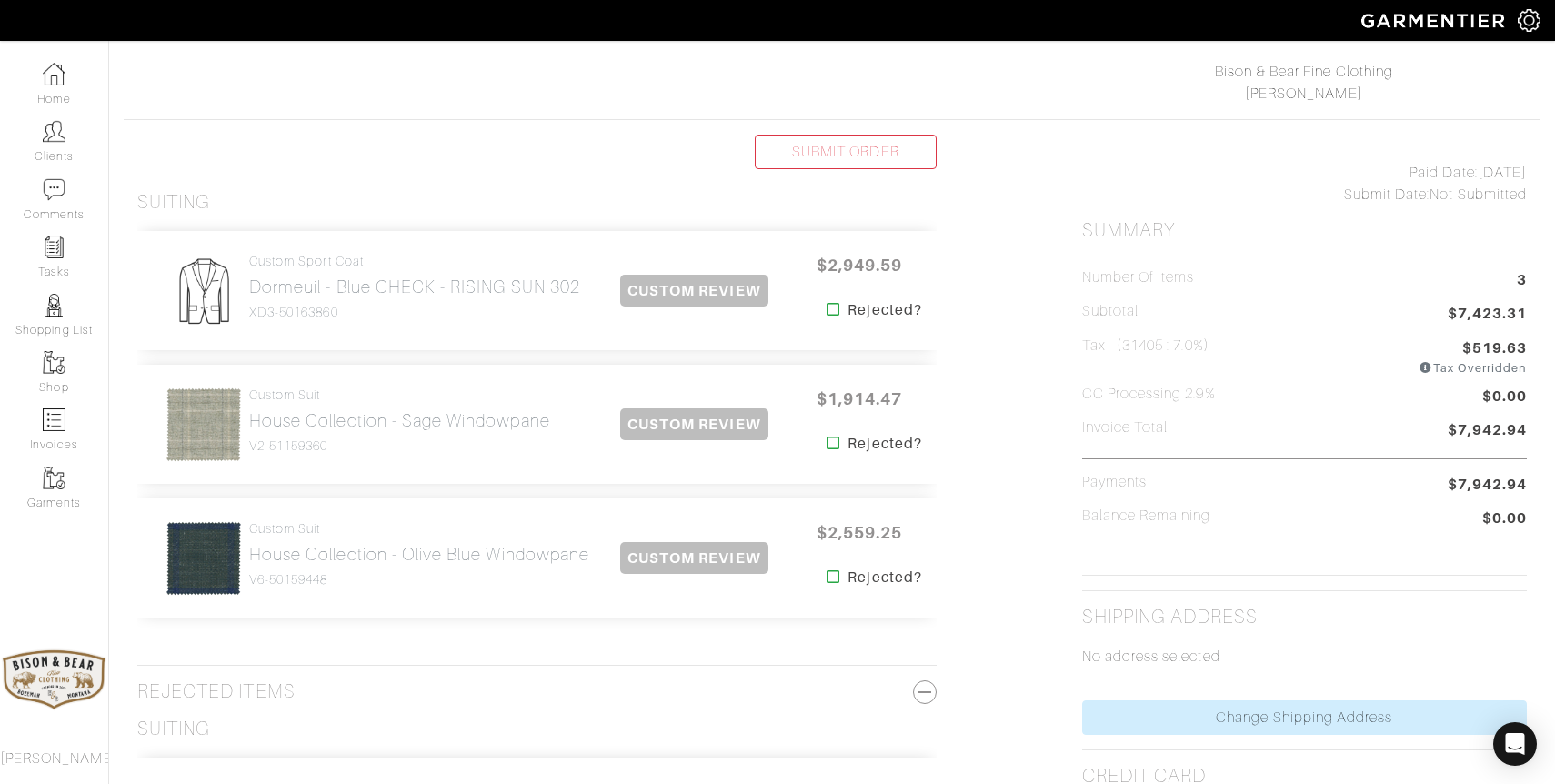
scroll to position [277, 0]
click at [376, 293] on h2 "Dormeuil - Blue CHECK - RISING SUN 302" at bounding box center [414, 287] width 331 height 21
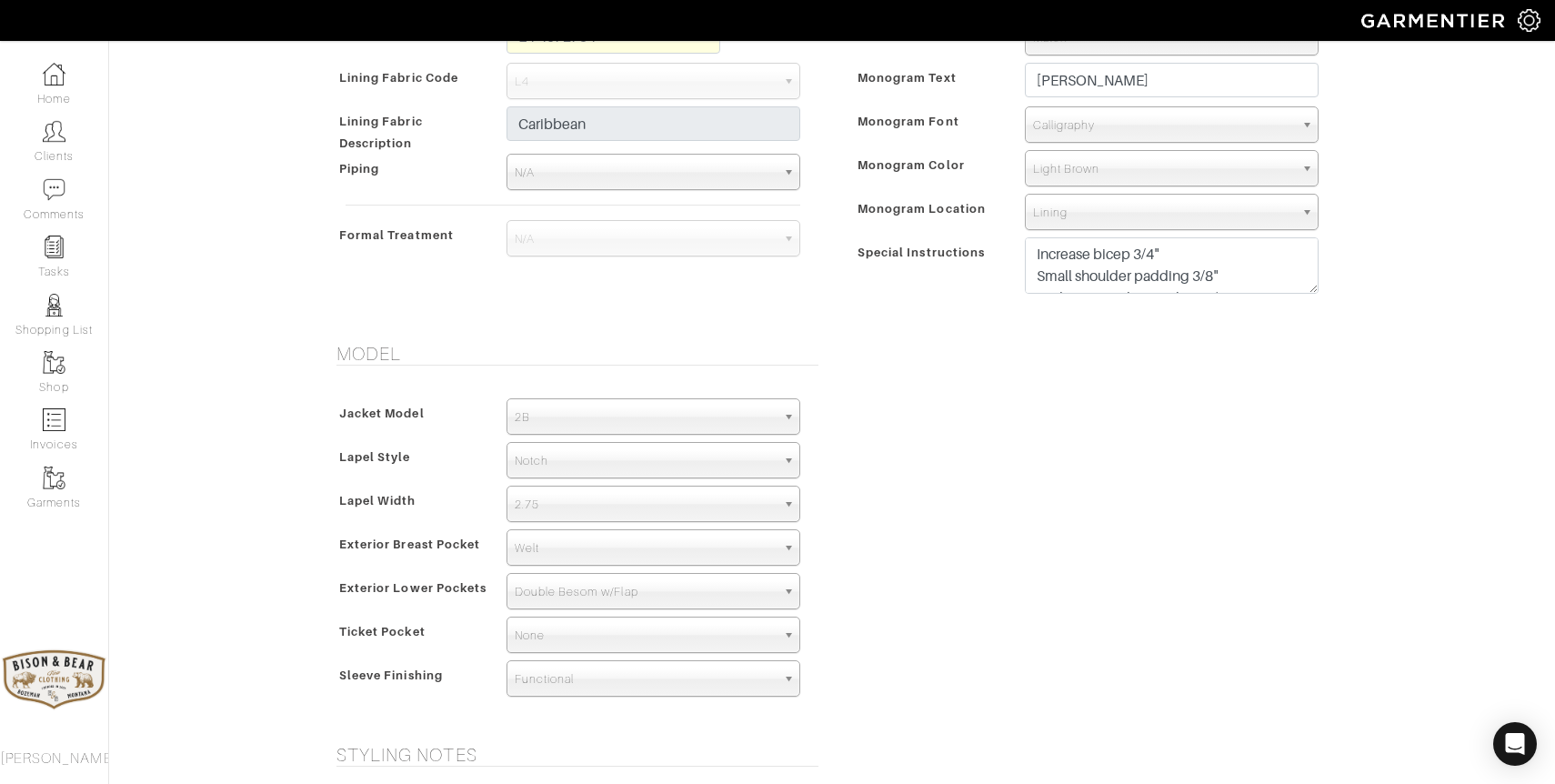
scroll to position [705, 0]
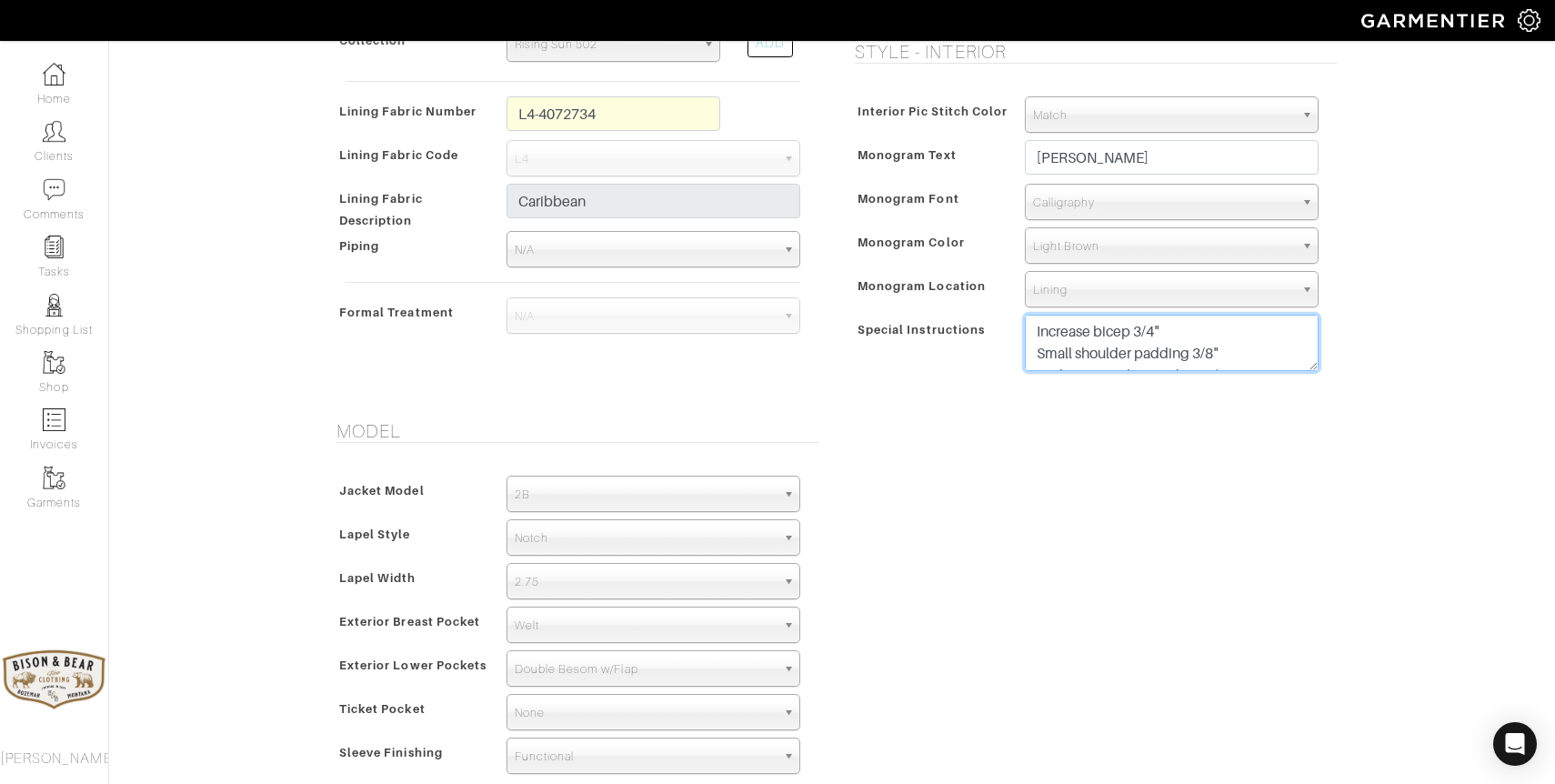
click at [1230, 364] on textarea "Increase bicep 3/4" Small shoulder padding 3/8" Jacket Front Shape: Close 1/4 M…" at bounding box center [1171, 343] width 293 height 56
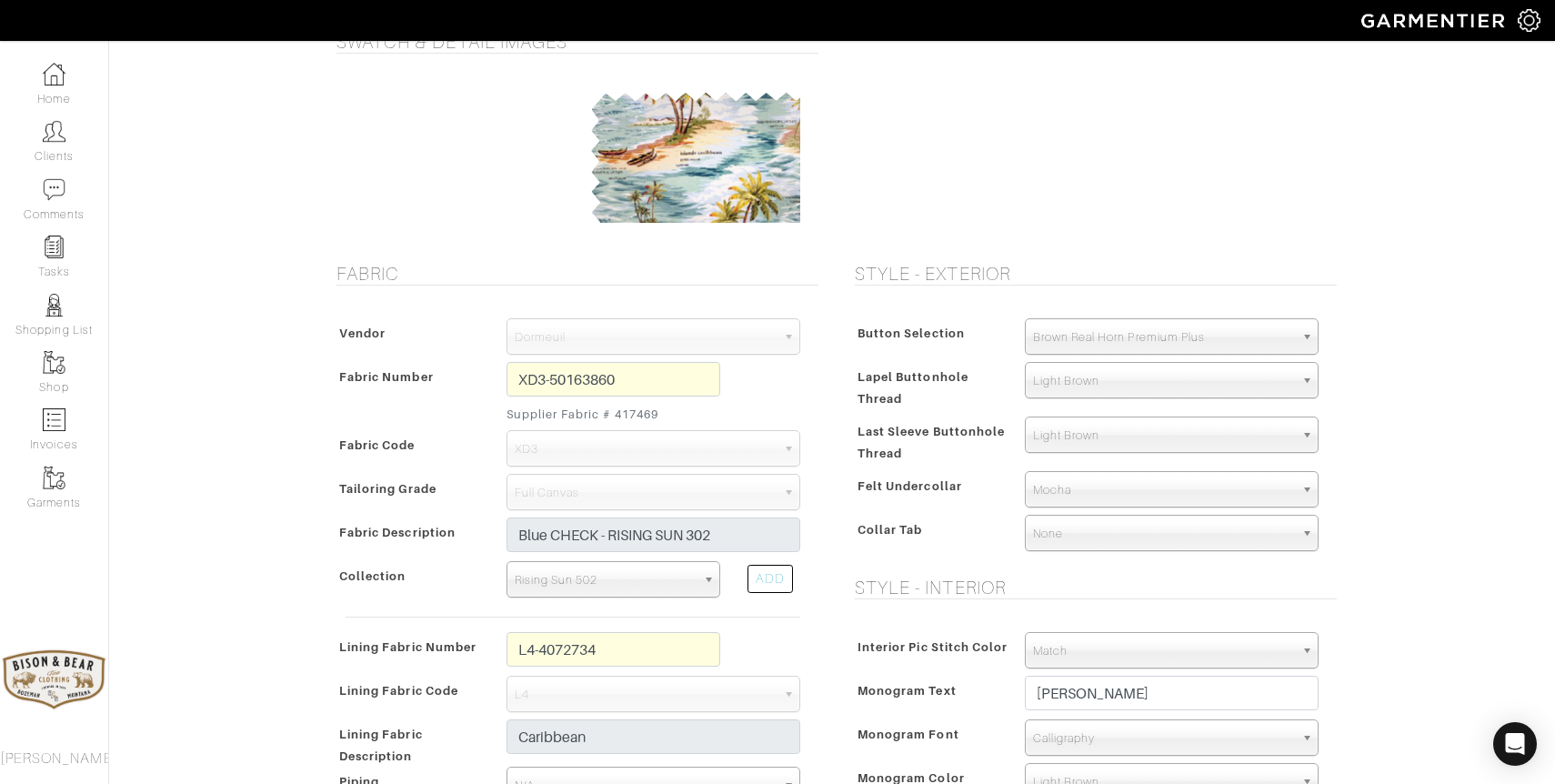
scroll to position [0, 0]
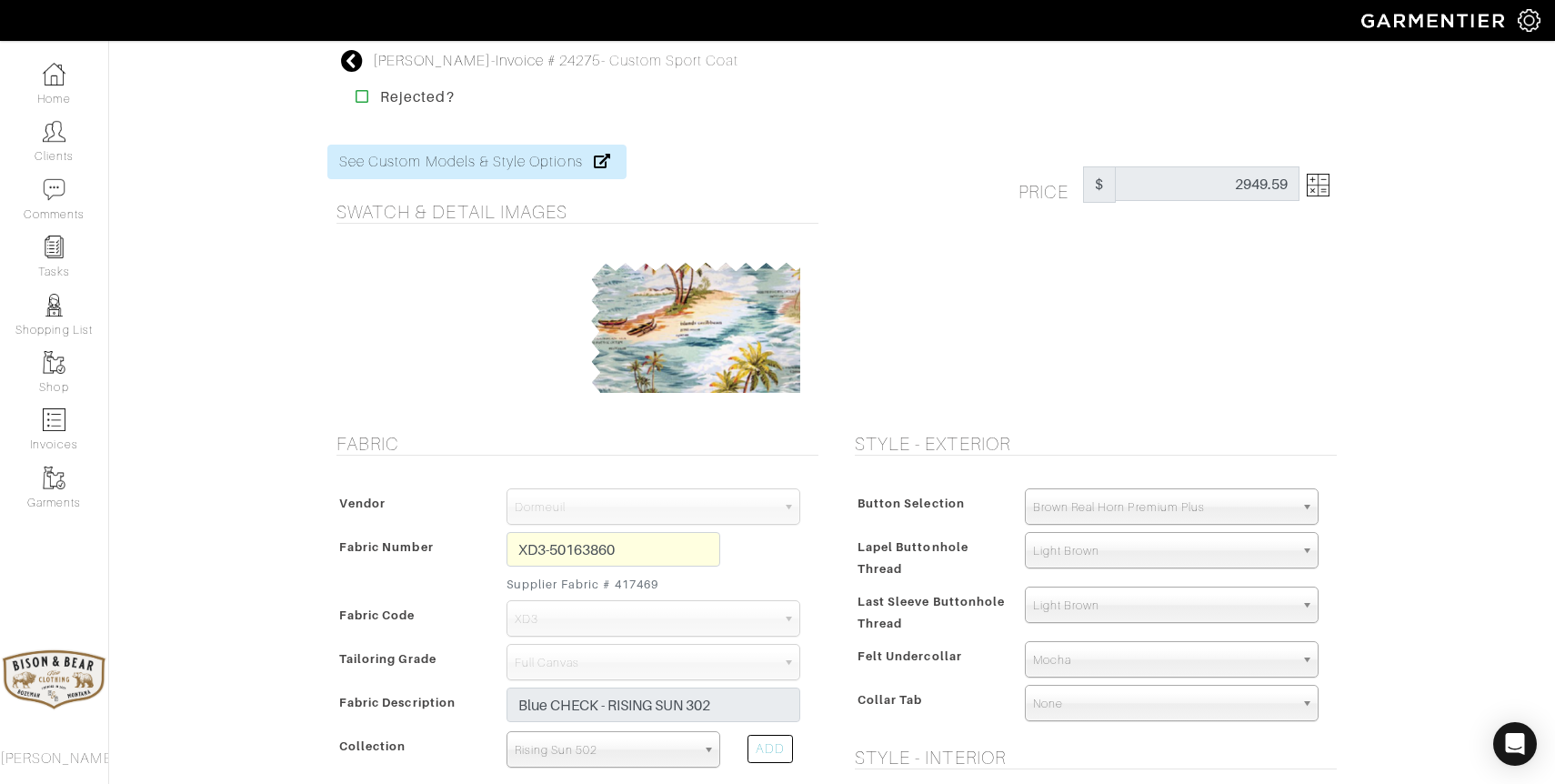
click at [350, 61] on icon at bounding box center [352, 61] width 23 height 22
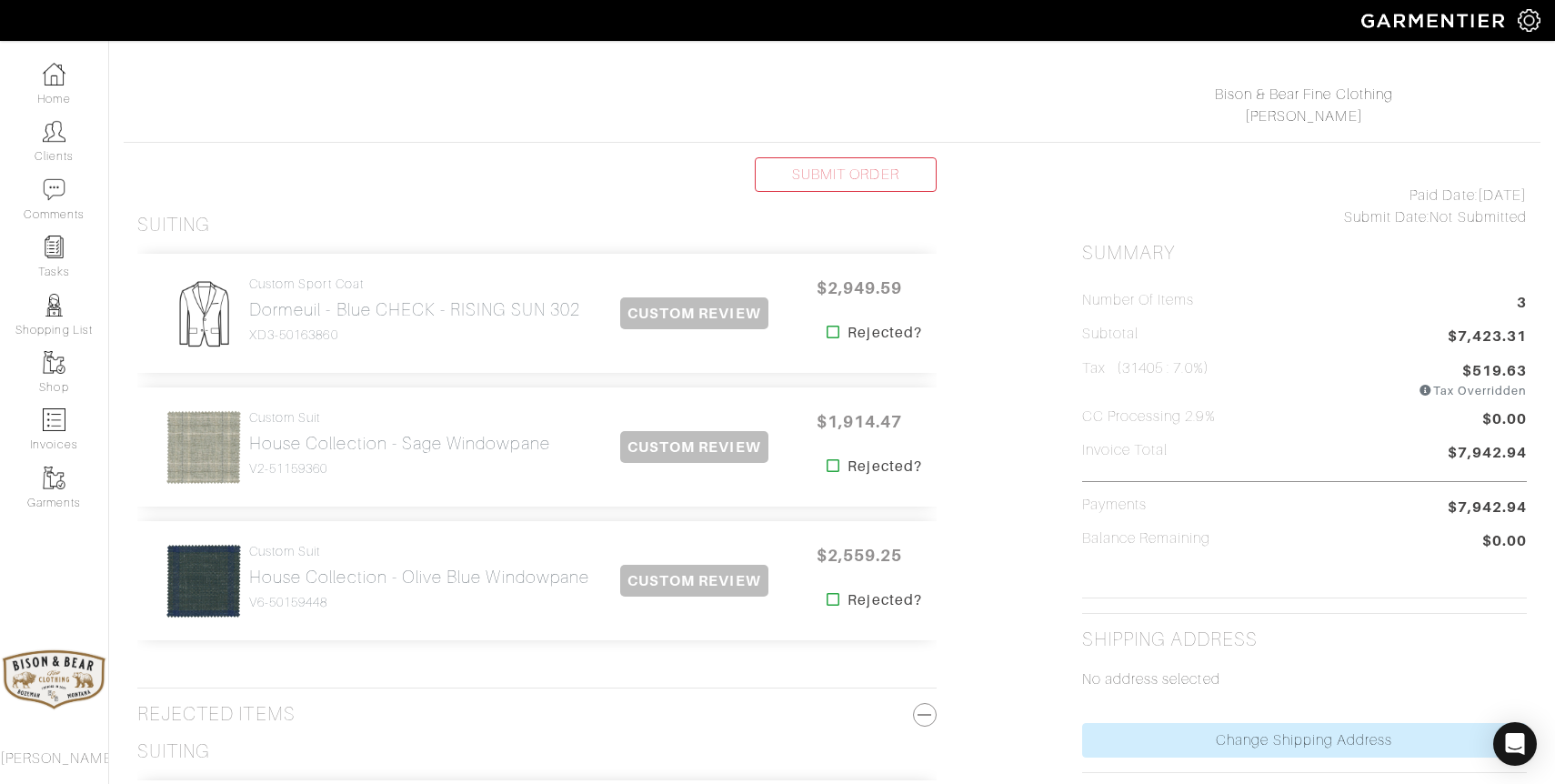
scroll to position [326, 0]
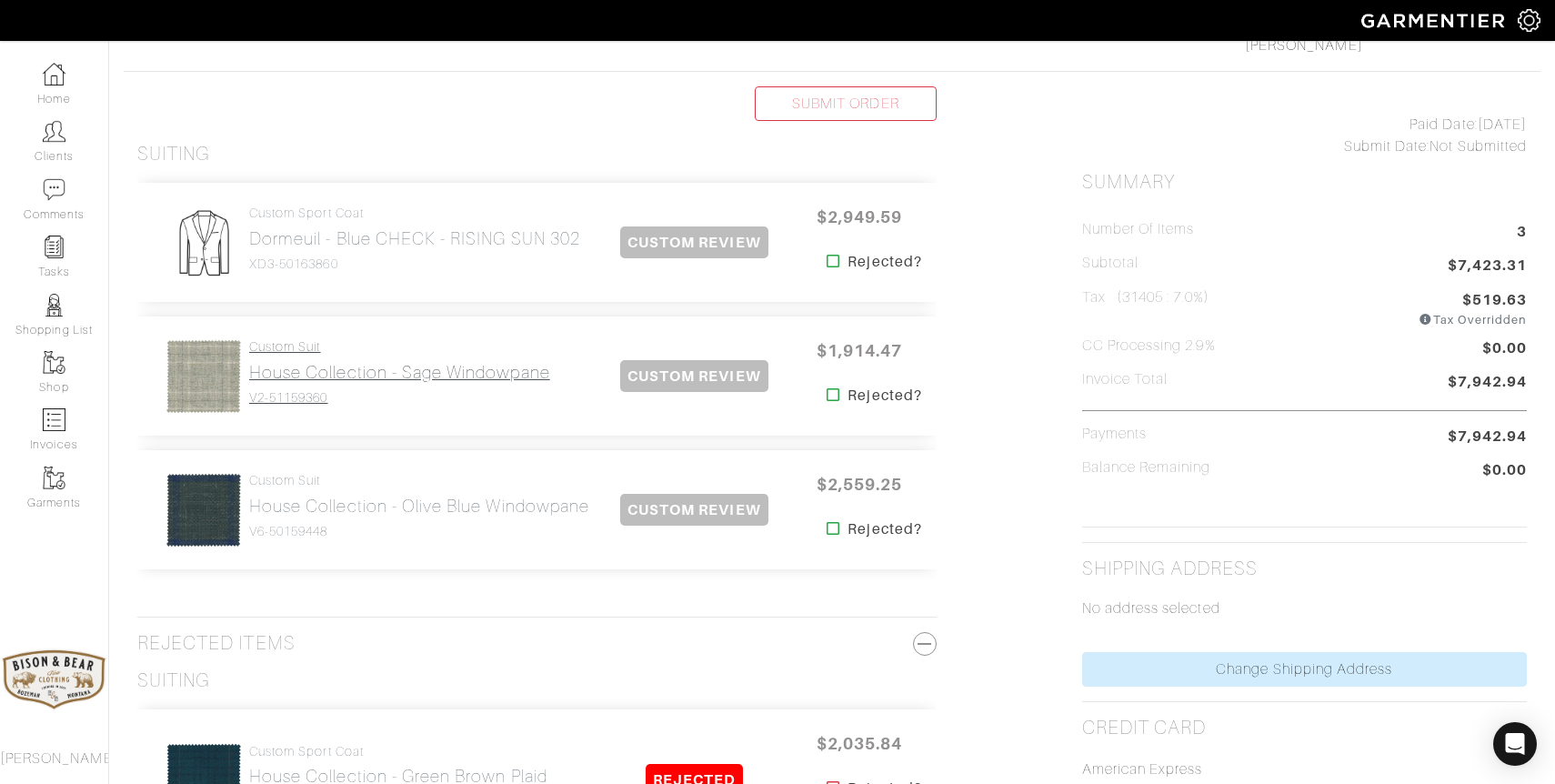
click at [305, 368] on h2 "House Collection - Sage Windowpane" at bounding box center [399, 371] width 301 height 21
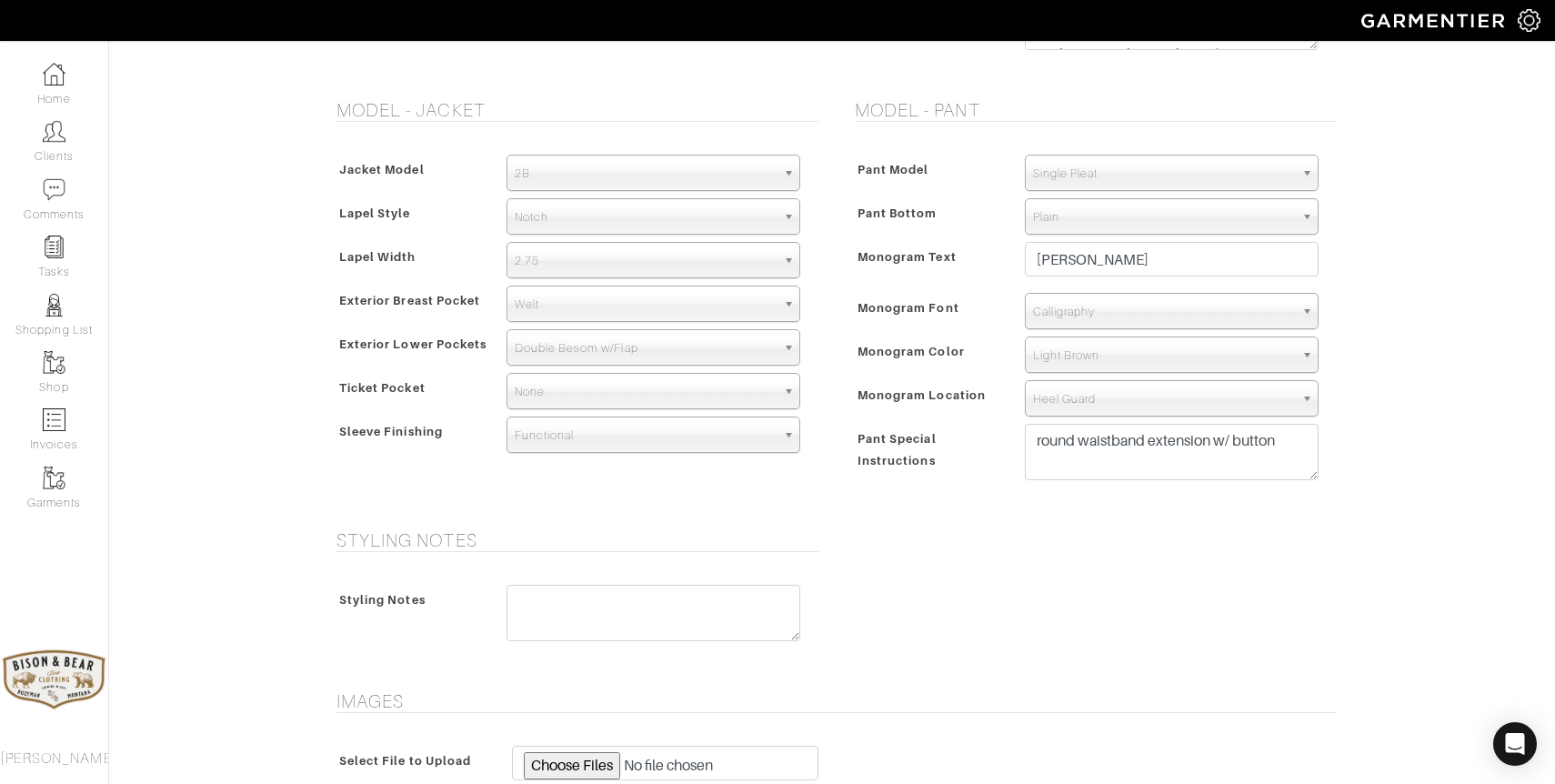
scroll to position [1030, 0]
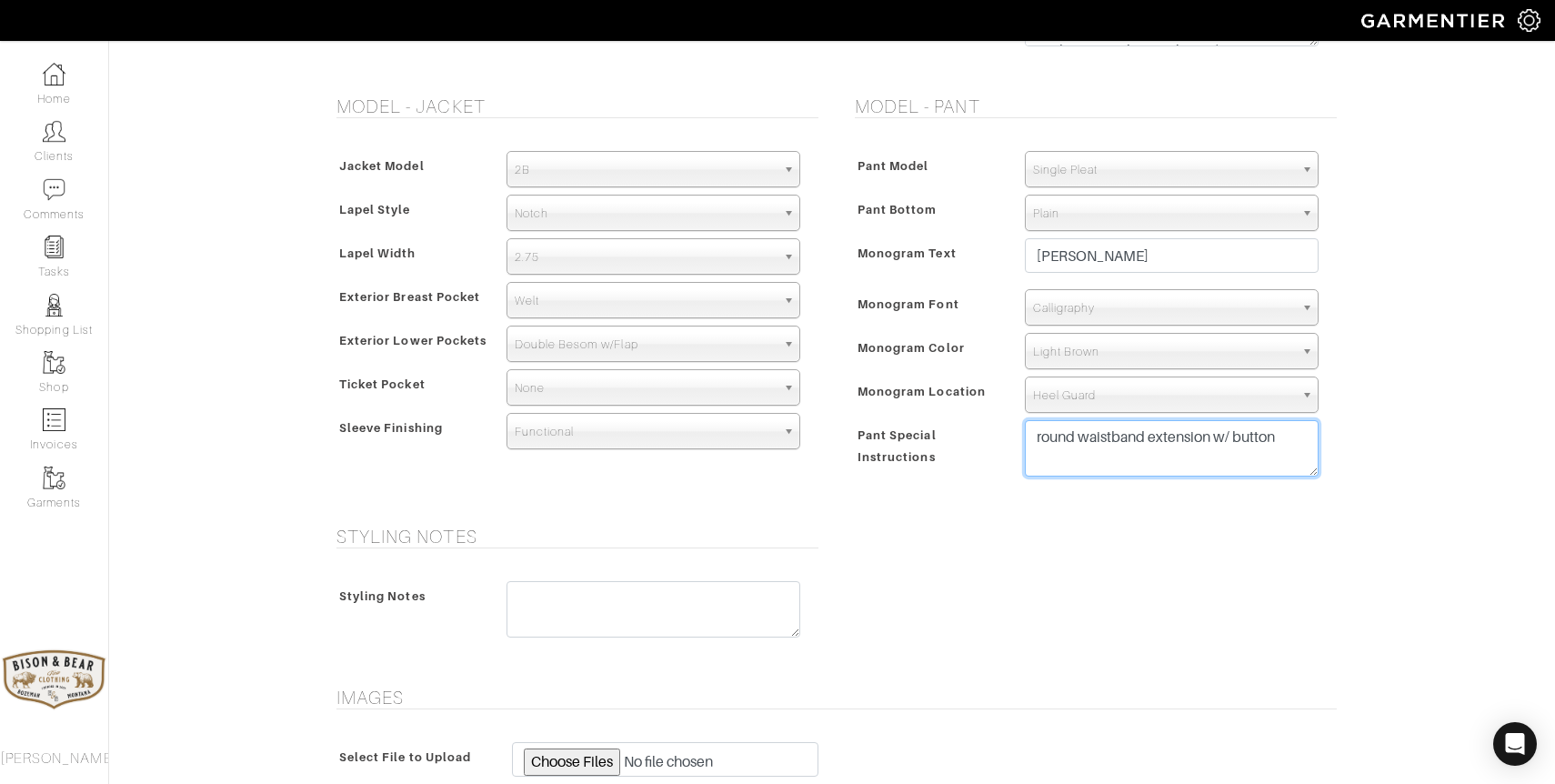
click at [1122, 453] on textarea "round waistband extension w/ button" at bounding box center [1171, 447] width 293 height 56
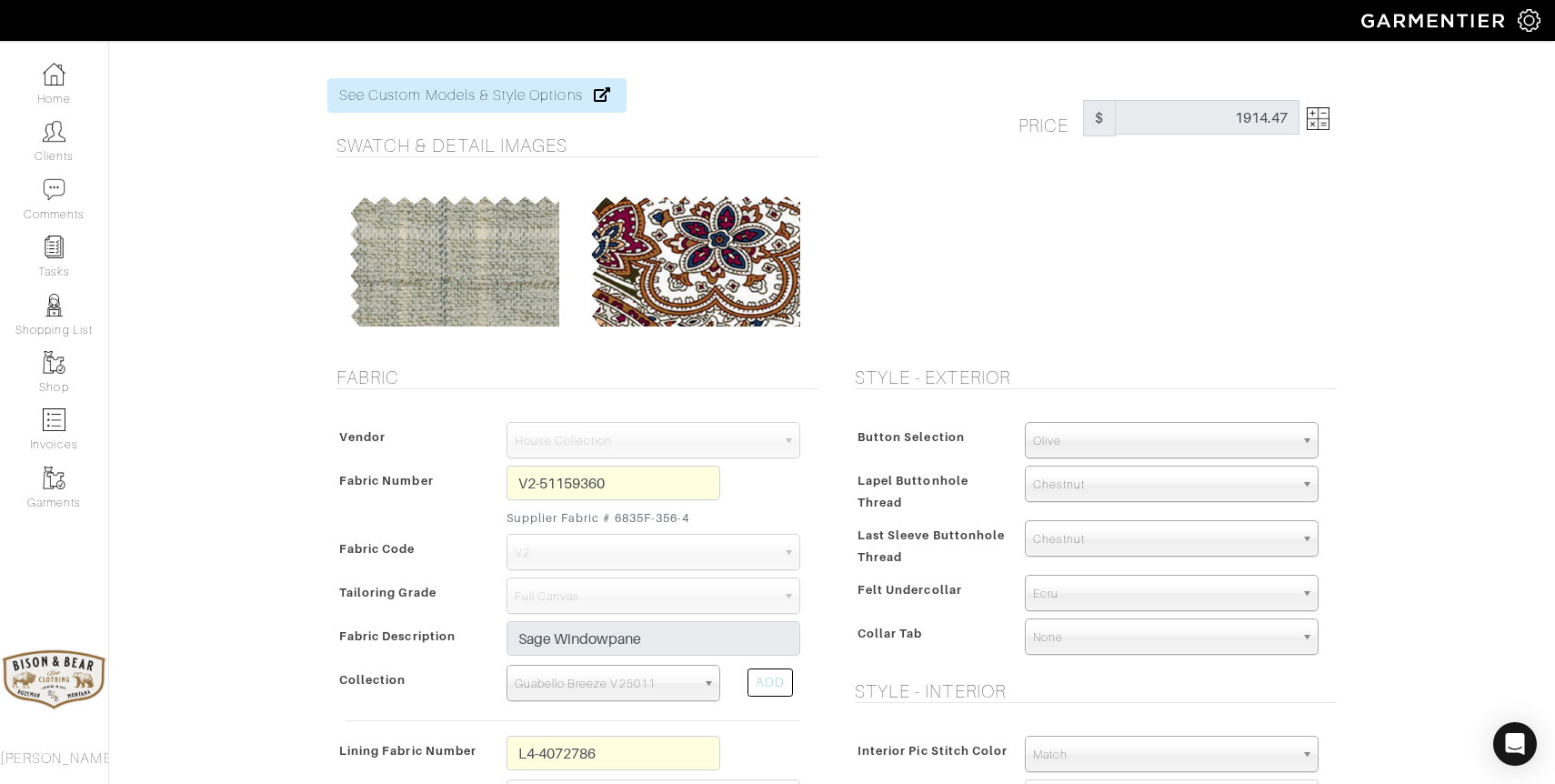
scroll to position [0, 0]
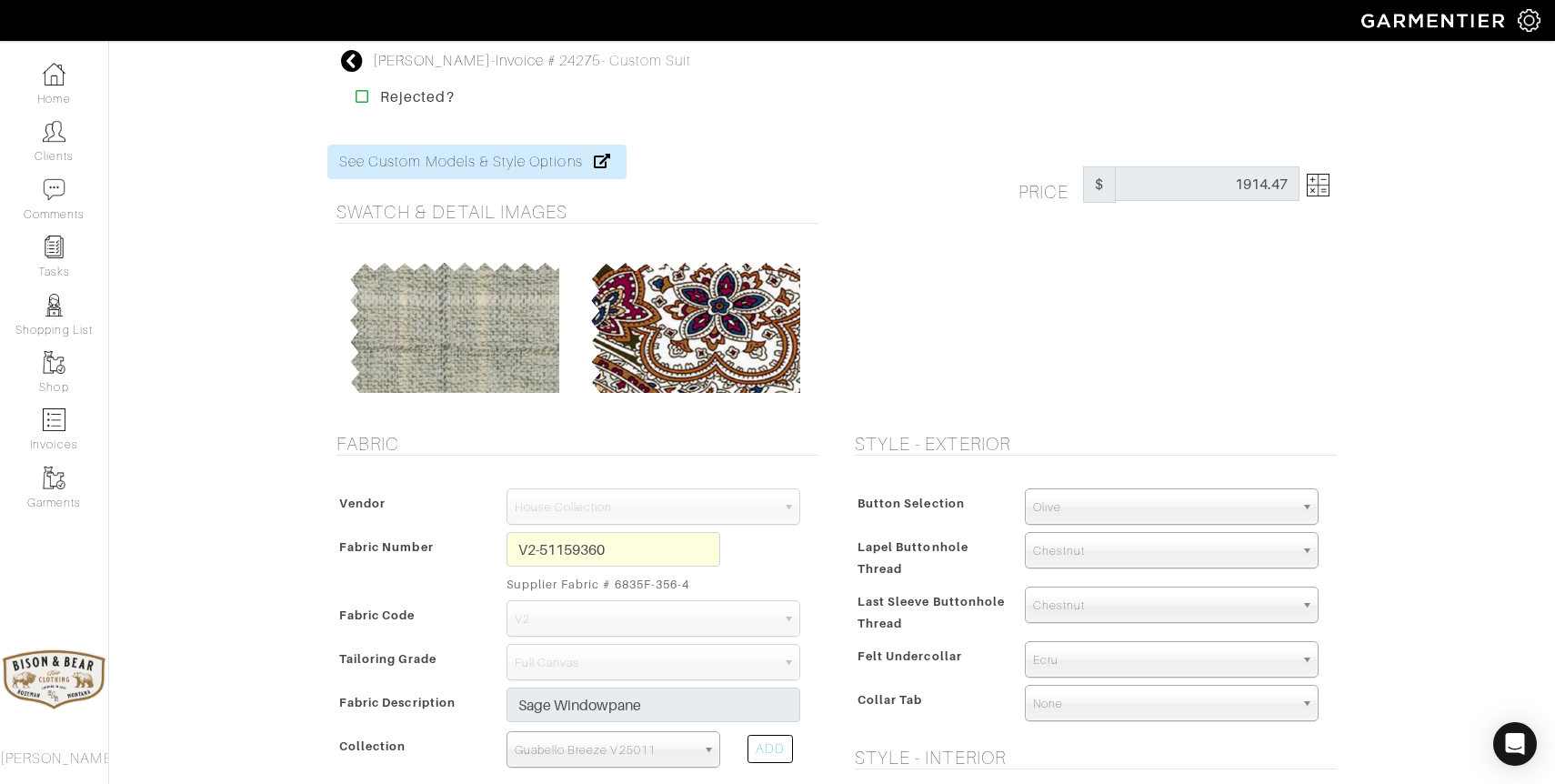
click at [349, 64] on icon at bounding box center [352, 61] width 23 height 22
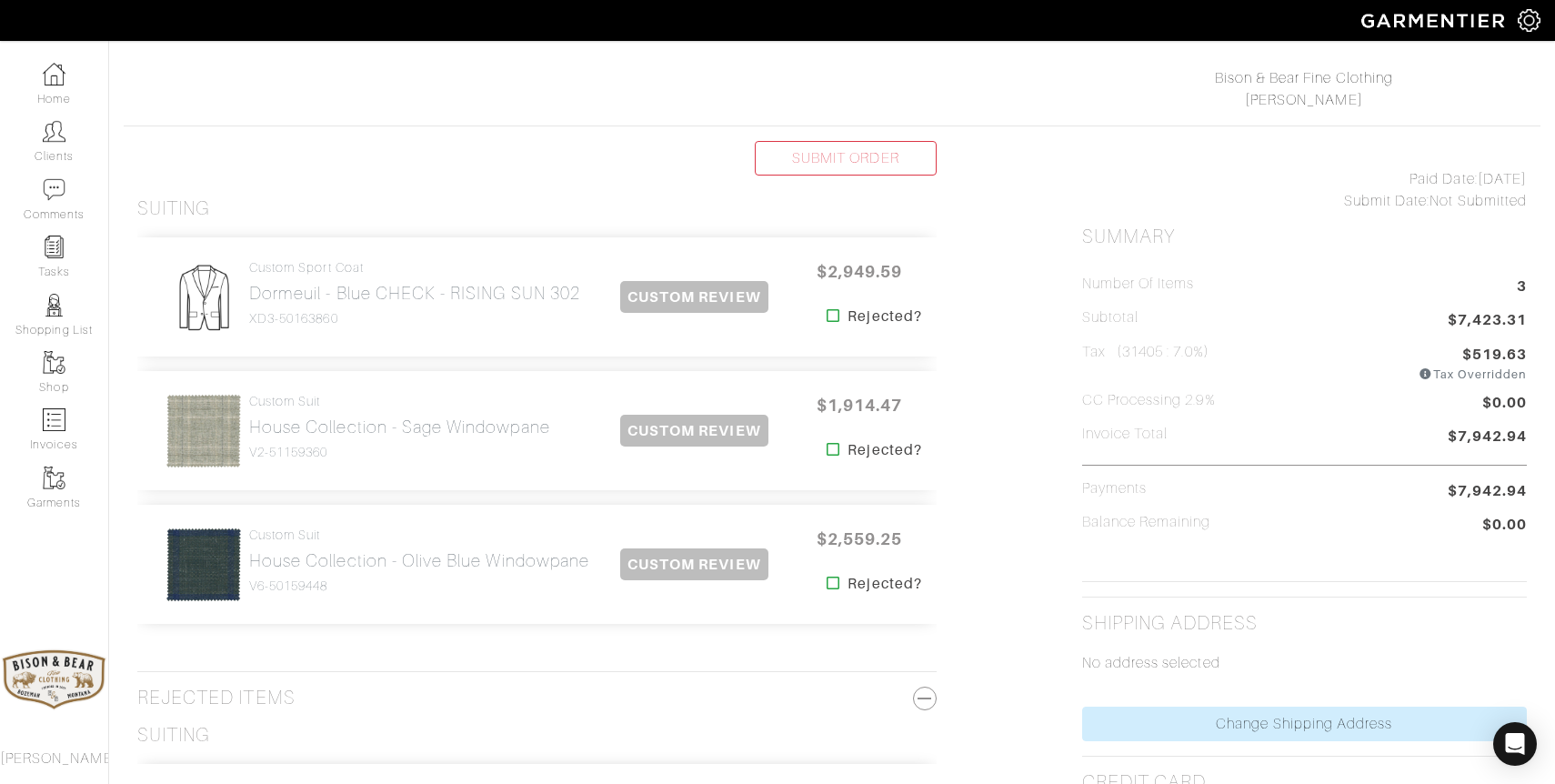
scroll to position [276, 0]
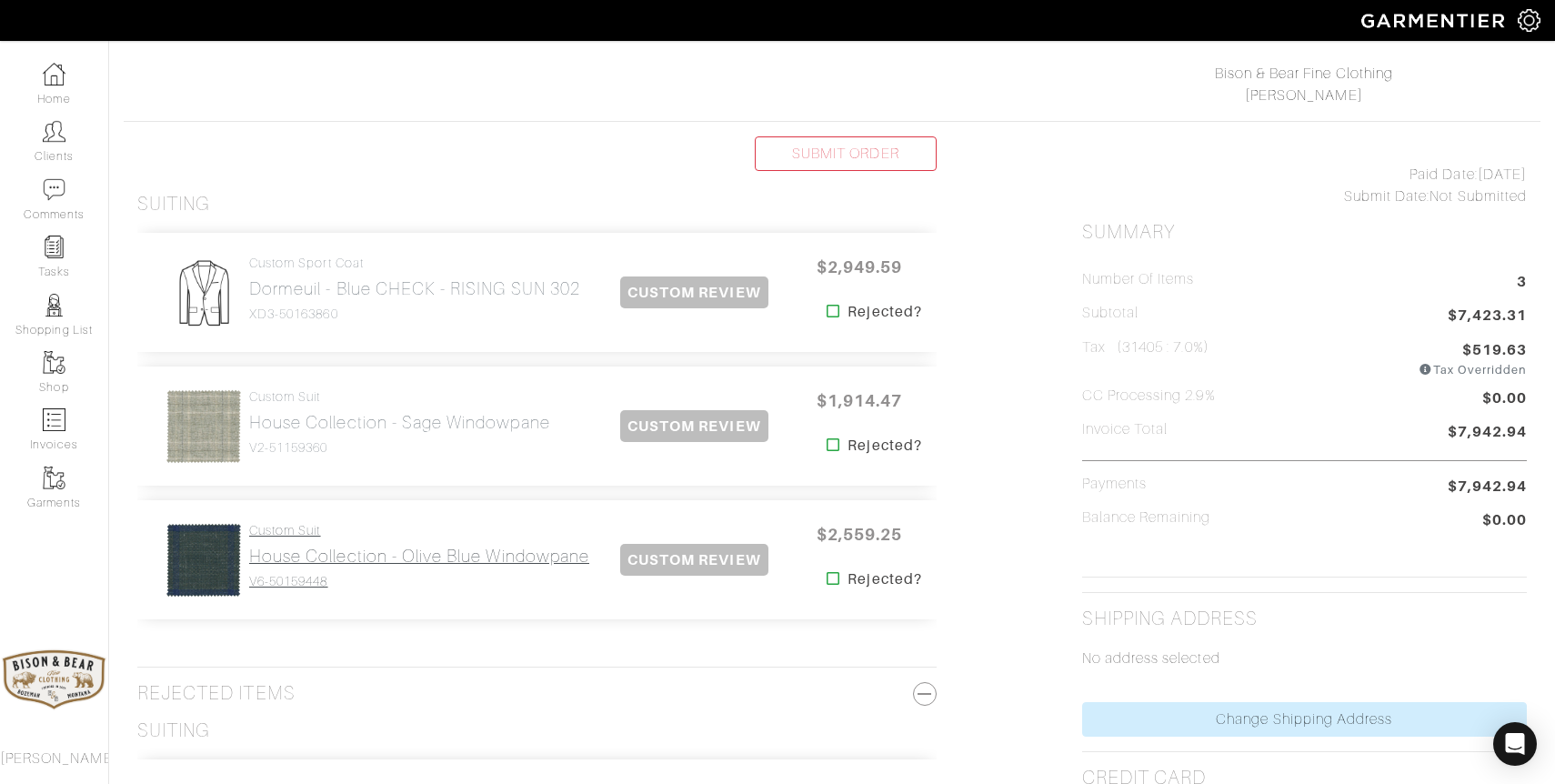
click at [315, 556] on h2 "House Collection - Olive Blue Windowpane" at bounding box center [419, 555] width 340 height 21
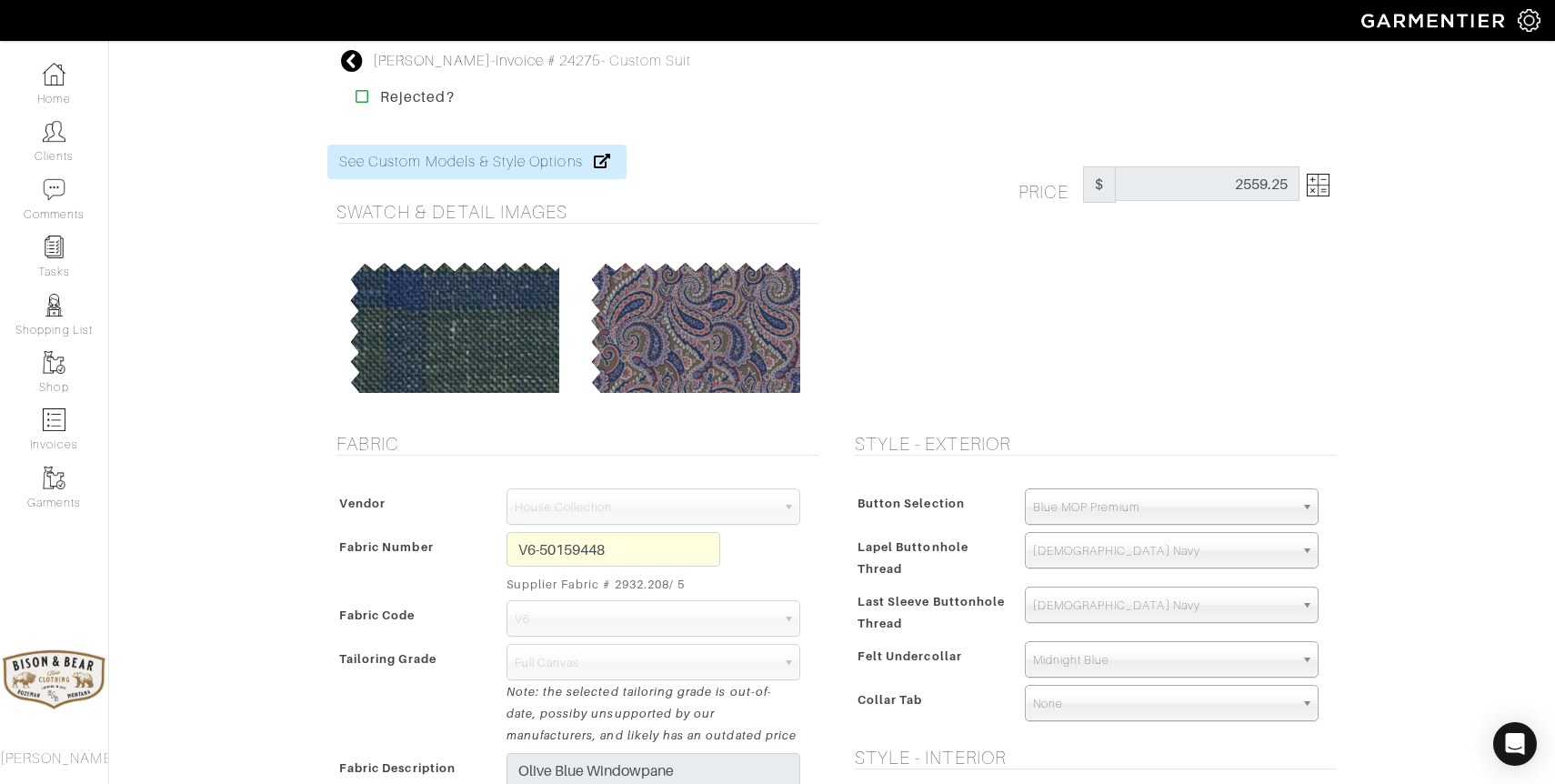
click at [351, 59] on icon at bounding box center [352, 61] width 23 height 22
